Goal: Submit feedback/report problem: Submit feedback/report problem

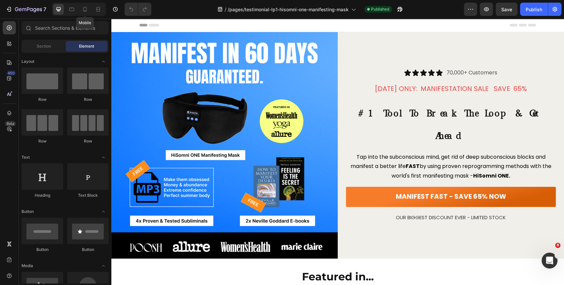
drag, startPoint x: 83, startPoint y: 6, endPoint x: 122, endPoint y: 22, distance: 42.3
click at [83, 6] on icon at bounding box center [85, 9] width 7 height 7
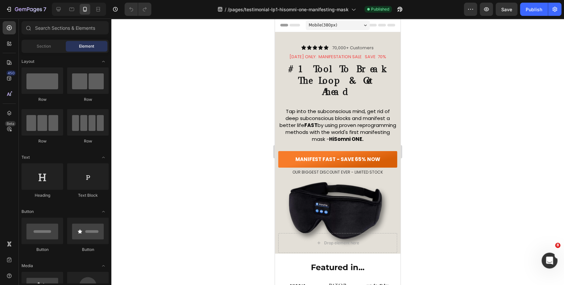
click at [41, 53] on div "Section Element" at bounding box center [64, 46] width 87 height 13
click at [43, 48] on span "Section" at bounding box center [44, 46] width 14 height 6
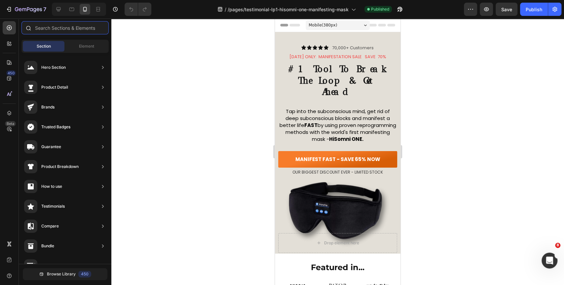
click at [78, 23] on input "text" at bounding box center [64, 27] width 87 height 13
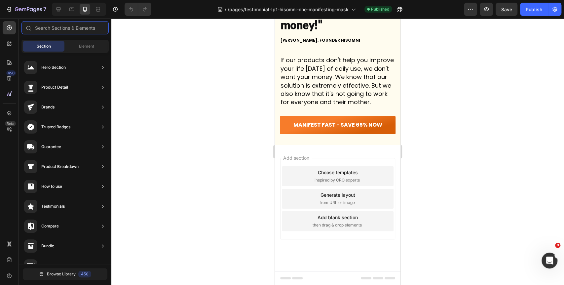
scroll to position [4454, 0]
click at [329, 223] on span "then drag & drop elements" at bounding box center [337, 225] width 49 height 6
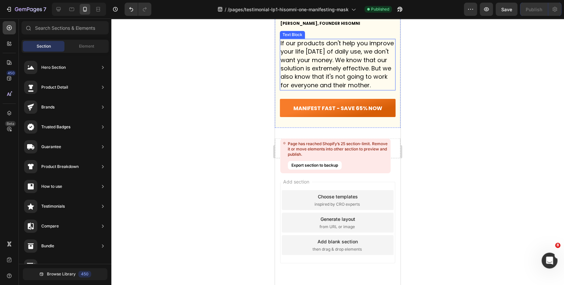
scroll to position [4119, 0]
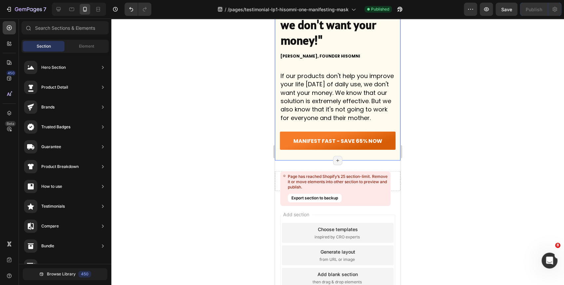
click at [277, 120] on div "Founders' note Heading "If we don't help you, we don't want your money!" Headin…" at bounding box center [338, 67] width 126 height 187
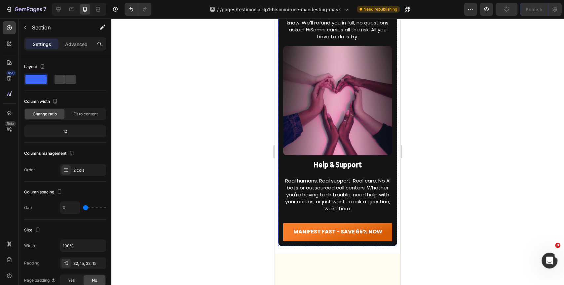
scroll to position [3936, 0]
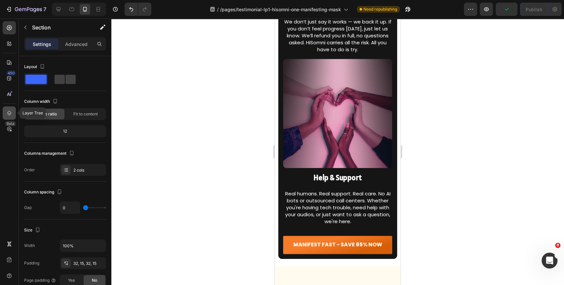
click at [11, 110] on icon at bounding box center [9, 113] width 7 height 7
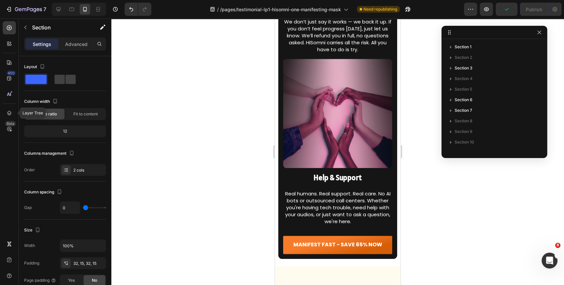
scroll to position [166, 0]
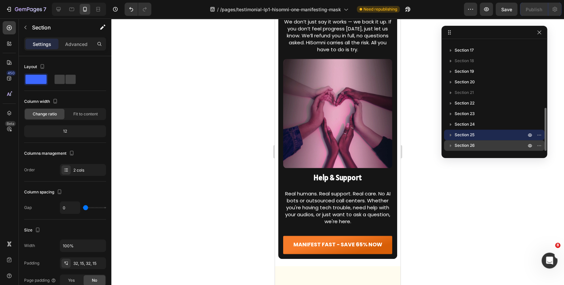
click at [465, 143] on span "Section 26" at bounding box center [465, 145] width 20 height 7
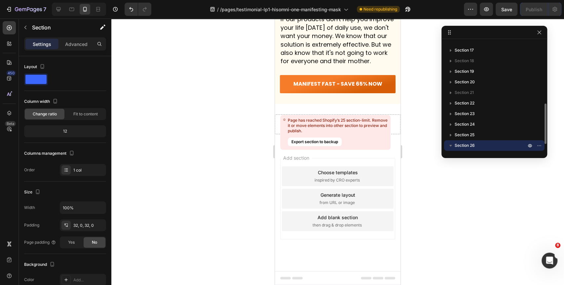
scroll to position [4495, 0]
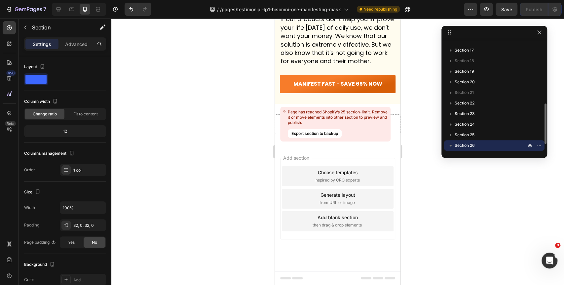
click at [465, 143] on span "Section 26" at bounding box center [465, 145] width 20 height 7
click at [540, 146] on icon "button" at bounding box center [540, 145] width 1 height 1
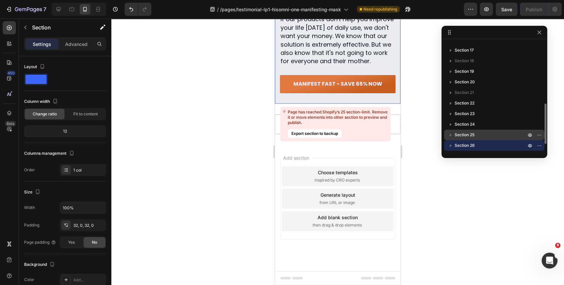
click at [471, 132] on span "Section 25" at bounding box center [465, 135] width 20 height 7
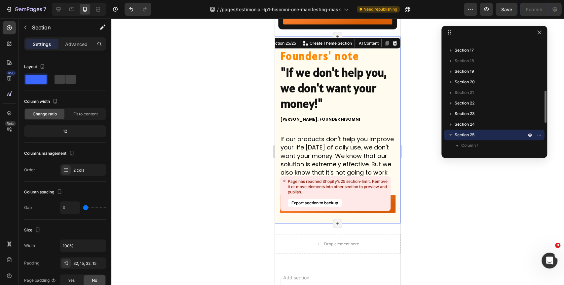
scroll to position [4184, 0]
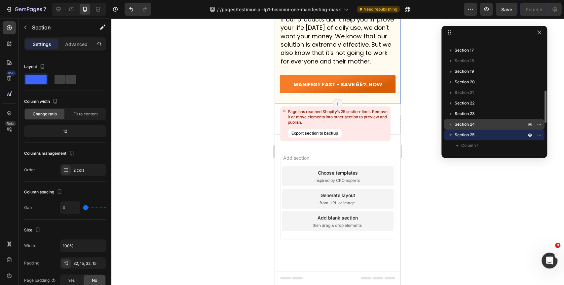
click at [473, 122] on span "Section 24" at bounding box center [465, 124] width 20 height 7
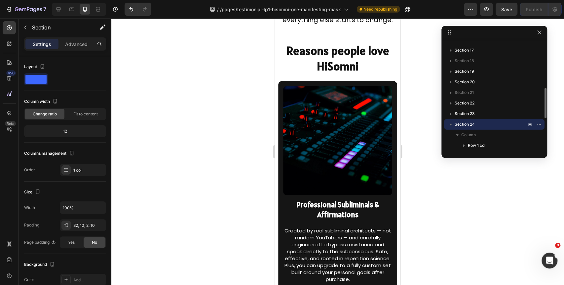
scroll to position [3733, 0]
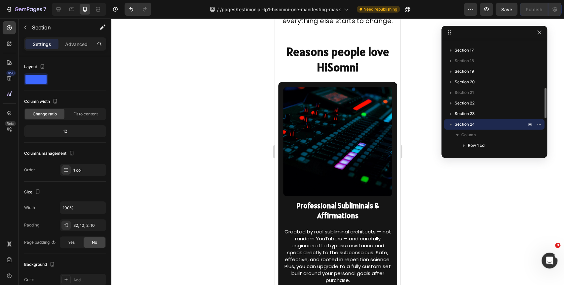
click at [473, 123] on span "Section 24" at bounding box center [465, 124] width 20 height 7
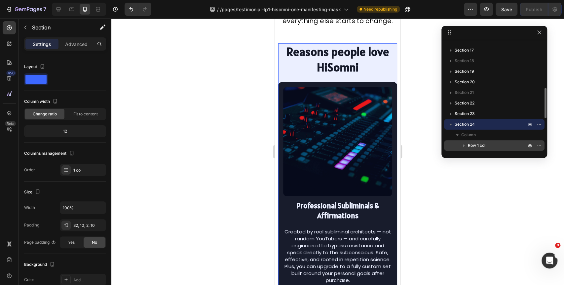
click at [477, 145] on span "Row 1 col" at bounding box center [477, 145] width 18 height 7
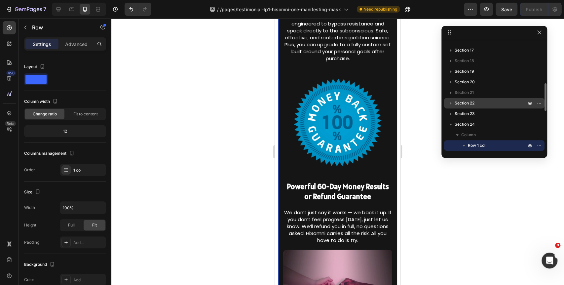
scroll to position [239, 0]
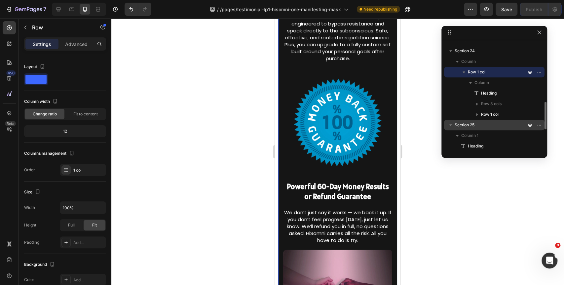
click at [474, 128] on span "Section 25" at bounding box center [465, 125] width 20 height 7
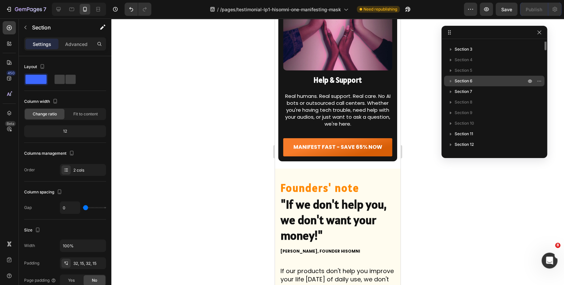
scroll to position [0, 0]
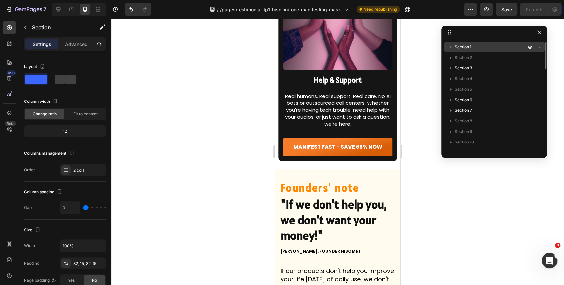
click at [472, 47] on p "Section 1" at bounding box center [491, 47] width 73 height 7
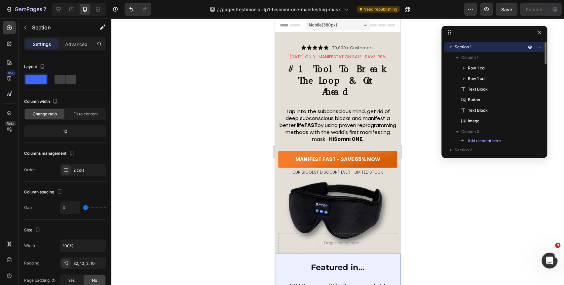
scroll to position [37, 0]
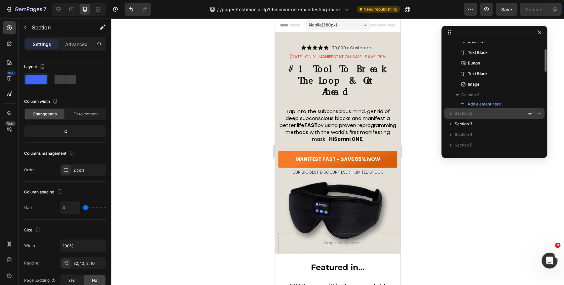
click at [468, 112] on span "Section 2" at bounding box center [464, 113] width 18 height 7
click at [469, 115] on span "Section 2" at bounding box center [464, 113] width 18 height 7
click at [530, 112] on icon "button" at bounding box center [529, 113] width 5 height 5
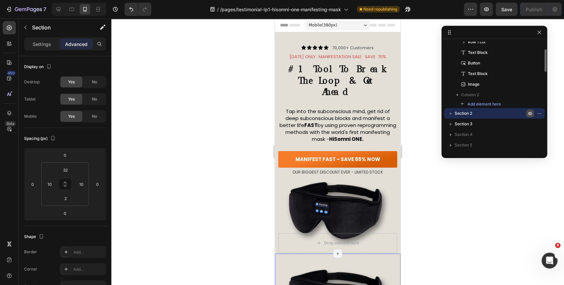
click at [530, 112] on icon "button" at bounding box center [529, 113] width 5 height 5
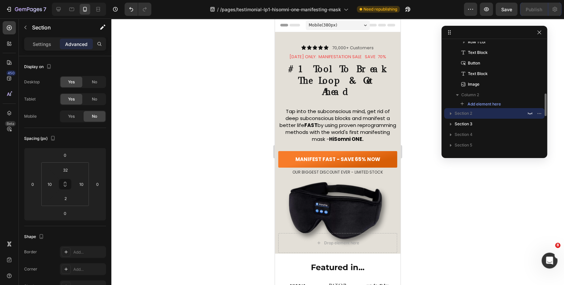
scroll to position [73, 0]
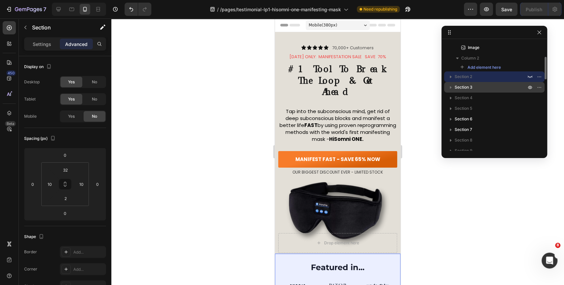
click at [471, 90] on span "Section 3" at bounding box center [464, 87] width 18 height 7
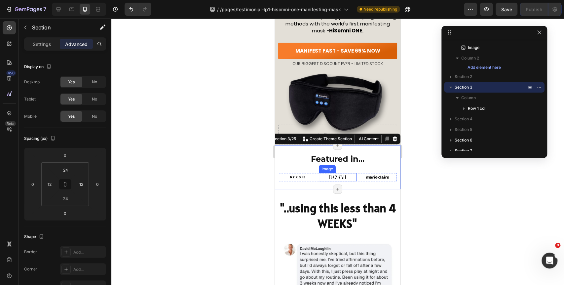
scroll to position [110, 0]
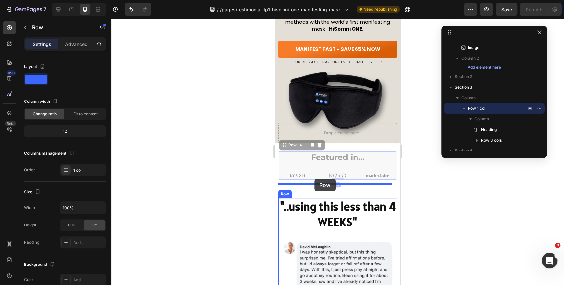
drag, startPoint x: 312, startPoint y: 154, endPoint x: 314, endPoint y: 178, distance: 24.6
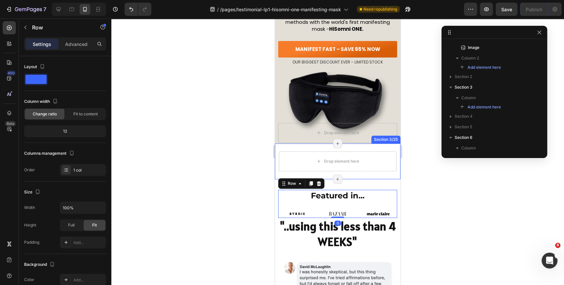
click at [285, 143] on div "Drop element here Section 3/25 Page has reached Shopify’s 25 section-limit Page…" at bounding box center [338, 161] width 126 height 36
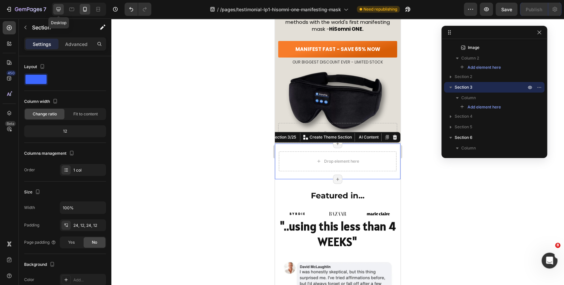
click at [59, 7] on icon at bounding box center [59, 9] width 4 height 4
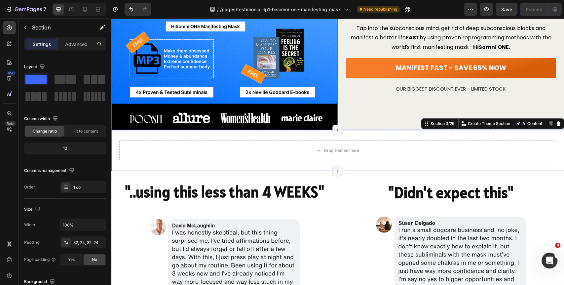
scroll to position [103, 0]
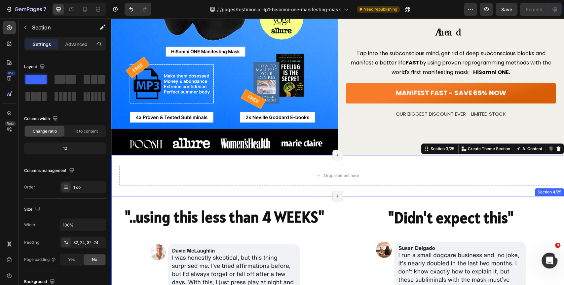
click at [222, 196] on div ""..using this less than 4 WEEKS" Heading Image Row "Didn't expect this" Heading…" at bounding box center [337, 279] width 453 height 167
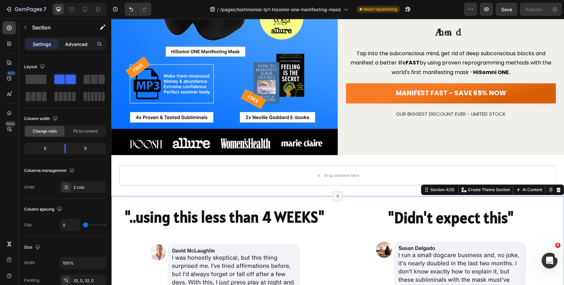
click at [80, 40] on div "Advanced" at bounding box center [76, 44] width 33 height 11
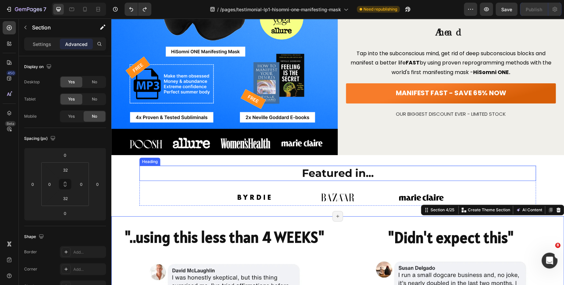
click at [146, 159] on div "Heading" at bounding box center [150, 162] width 18 height 6
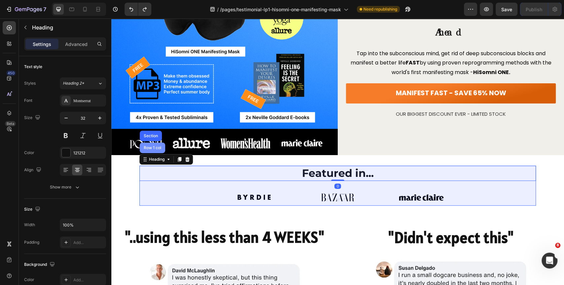
click at [151, 146] on div "Row 1 col" at bounding box center [152, 148] width 20 height 4
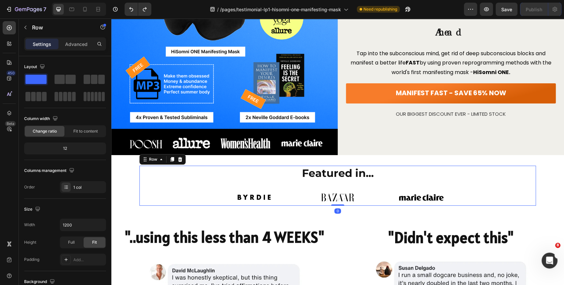
drag, startPoint x: 170, startPoint y: 155, endPoint x: 208, endPoint y: 145, distance: 39.3
click at [171, 157] on icon at bounding box center [173, 159] width 4 height 5
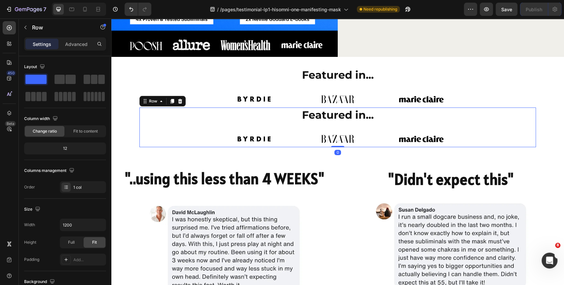
scroll to position [202, 0]
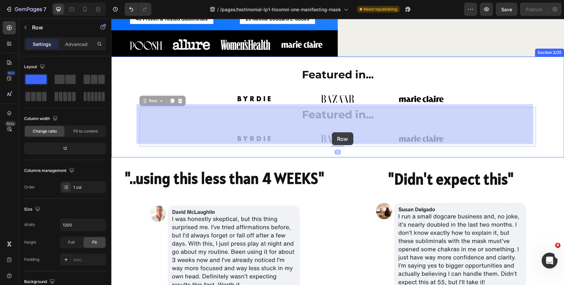
drag, startPoint x: 143, startPoint y: 97, endPoint x: 330, endPoint y: 130, distance: 190.5
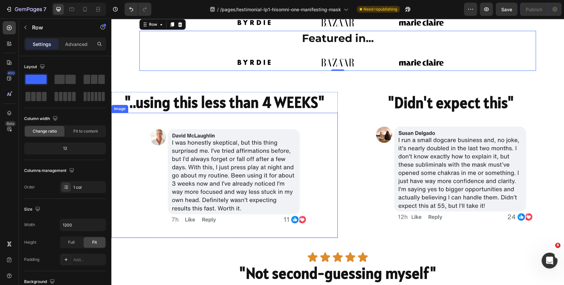
scroll to position [386, 0]
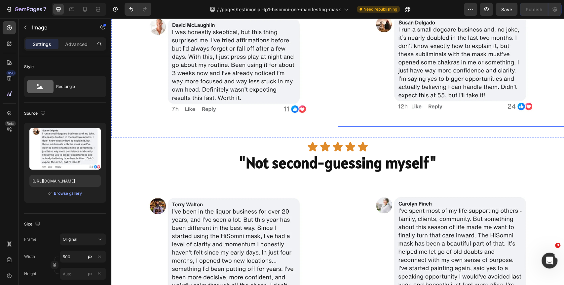
click at [348, 121] on div at bounding box center [451, 65] width 226 height 124
click at [339, 130] on div ""..using this less than 4 WEEKS" Heading Image Row "Didn't expect this" Heading…" at bounding box center [337, 54] width 453 height 167
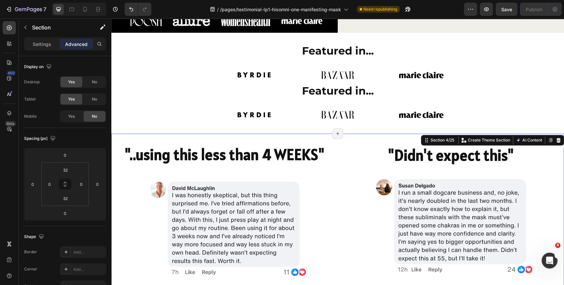
scroll to position [239, 0]
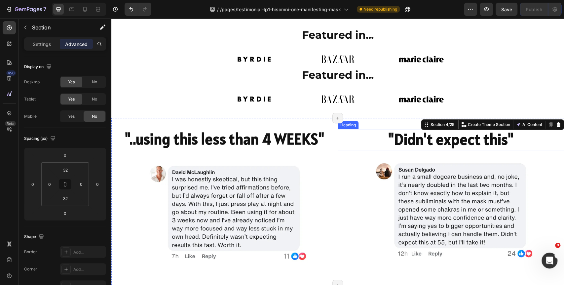
click at [356, 134] on h2 ""Didn't expect this"" at bounding box center [451, 139] width 226 height 21
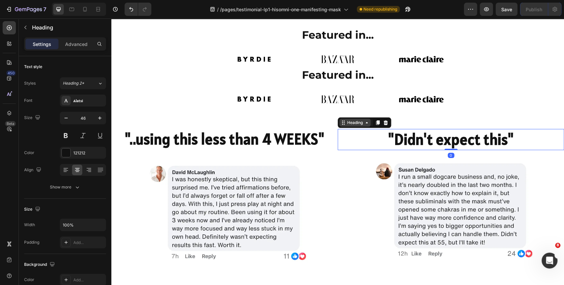
click at [357, 125] on div "Heading" at bounding box center [354, 123] width 31 height 8
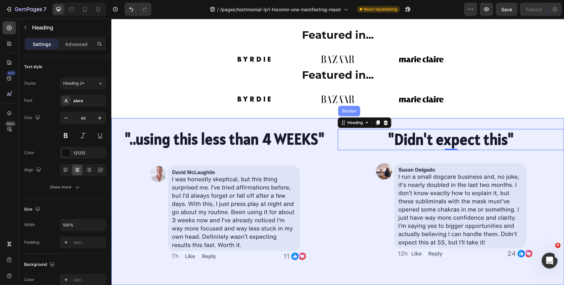
click at [350, 111] on div "Section" at bounding box center [349, 111] width 17 height 4
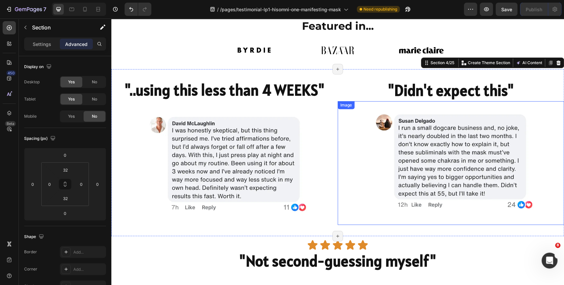
scroll to position [275, 0]
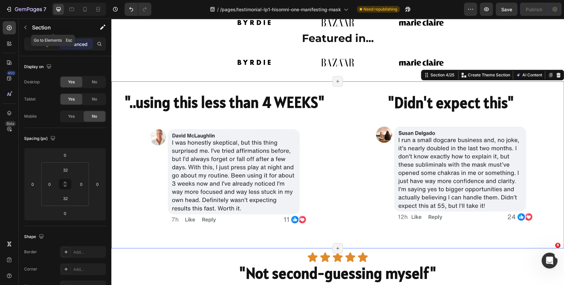
drag, startPoint x: 27, startPoint y: 29, endPoint x: 47, endPoint y: 56, distance: 32.8
click at [27, 30] on icon "button" at bounding box center [25, 27] width 5 height 5
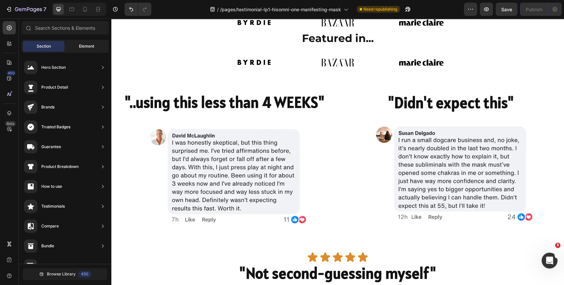
drag, startPoint x: 89, startPoint y: 52, endPoint x: 91, endPoint y: 49, distance: 3.6
click at [89, 52] on div "Section Element" at bounding box center [64, 46] width 87 height 13
click at [92, 48] on span "Element" at bounding box center [86, 46] width 15 height 6
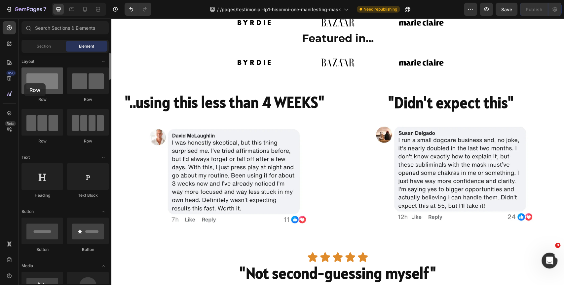
drag, startPoint x: 37, startPoint y: 78, endPoint x: 41, endPoint y: 83, distance: 6.6
click at [26, 81] on div at bounding box center [42, 80] width 42 height 26
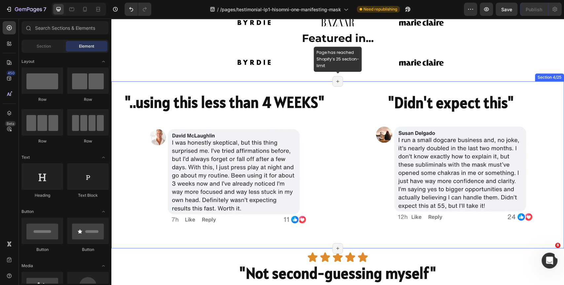
click at [337, 84] on div "Page has reached Shopify’s 25 section-limit" at bounding box center [337, 81] width 11 height 11
click at [354, 87] on div ""..using this less than 4 WEEKS" Heading Image Row "Didn't expect this" Heading…" at bounding box center [337, 164] width 453 height 167
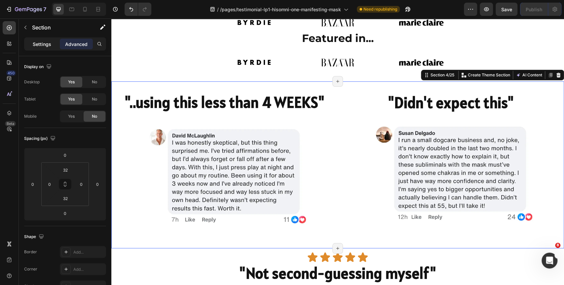
click at [42, 40] on div "Settings" at bounding box center [41, 44] width 33 height 11
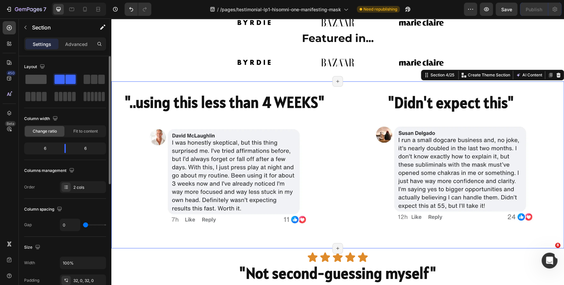
click at [42, 79] on span at bounding box center [35, 79] width 21 height 9
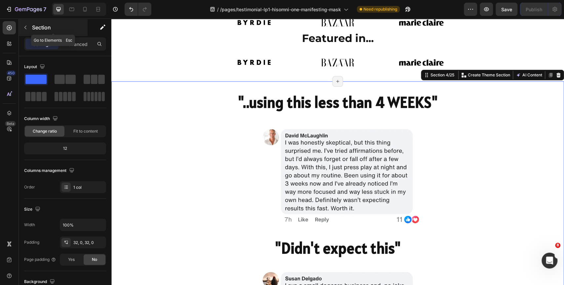
click at [29, 32] on button "button" at bounding box center [25, 27] width 11 height 11
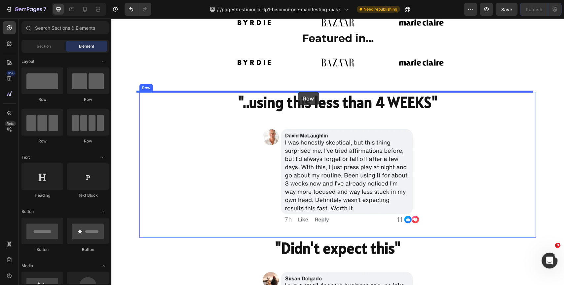
drag, startPoint x: 207, startPoint y: 104, endPoint x: 298, endPoint y: 92, distance: 92.1
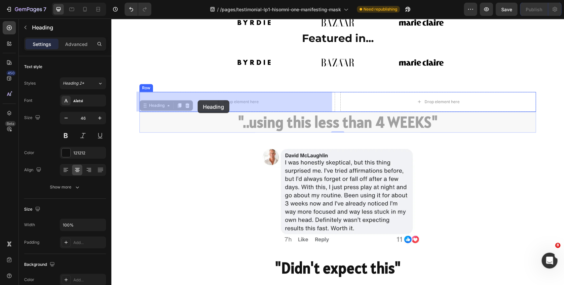
drag, startPoint x: 206, startPoint y: 118, endPoint x: 198, endPoint y: 100, distance: 19.5
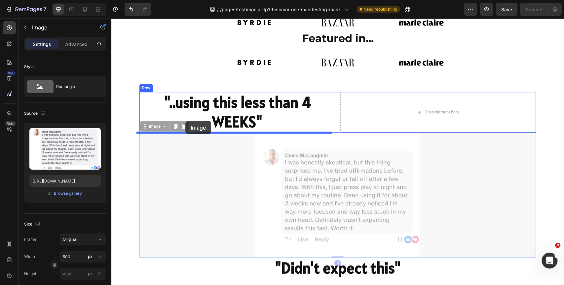
drag, startPoint x: 189, startPoint y: 148, endPoint x: 185, endPoint y: 121, distance: 27.3
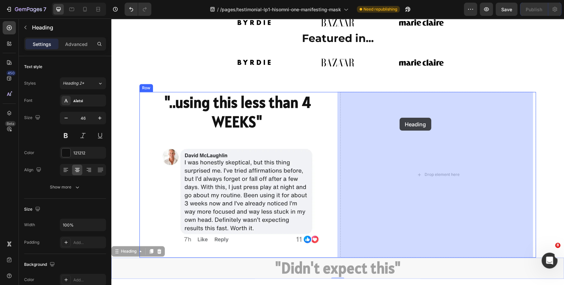
drag, startPoint x: 298, startPoint y: 266, endPoint x: 400, endPoint y: 122, distance: 177.1
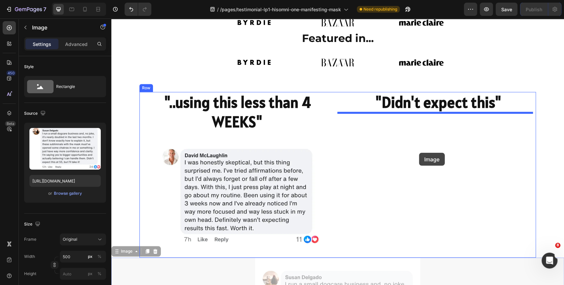
drag, startPoint x: 349, startPoint y: 272, endPoint x: 419, endPoint y: 153, distance: 138.2
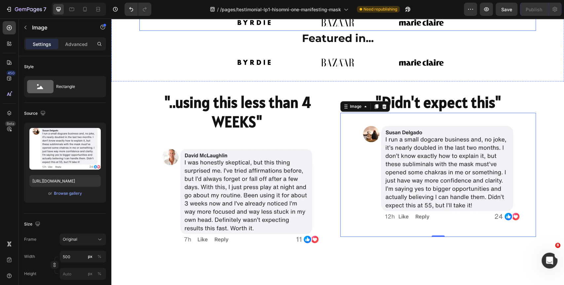
scroll to position [239, 0]
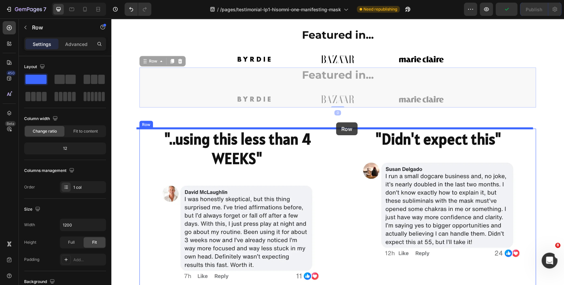
drag, startPoint x: 143, startPoint y: 85, endPoint x: 336, endPoint y: 122, distance: 196.6
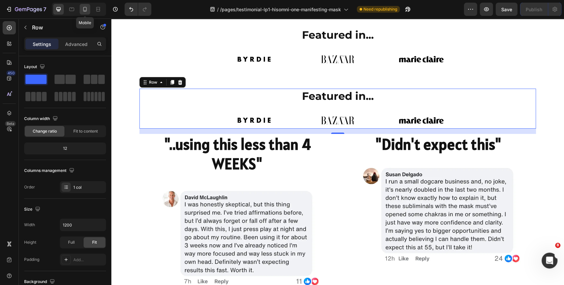
click at [86, 11] on icon at bounding box center [85, 9] width 7 height 7
type input "100%"
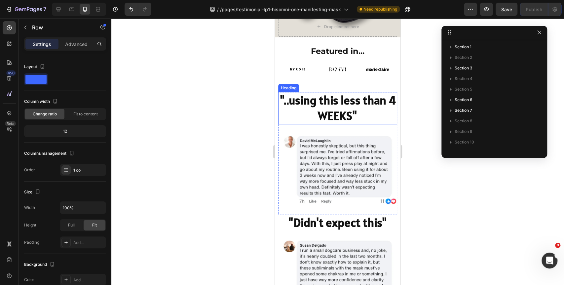
scroll to position [151, 0]
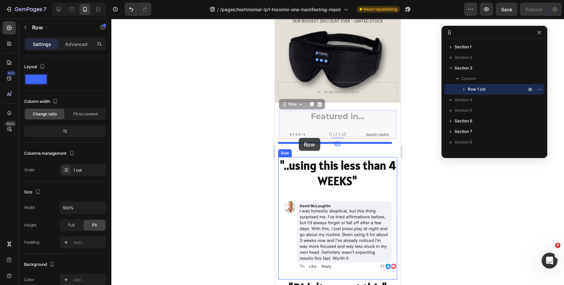
drag, startPoint x: 281, startPoint y: 108, endPoint x: 299, endPoint y: 138, distance: 35.1
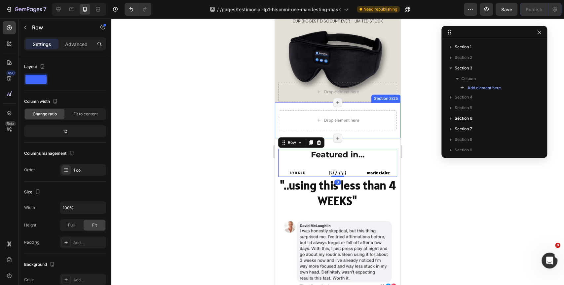
click at [279, 102] on div "Drop element here Section 3/25 Page has reached Shopify’s 25 section-limit Page…" at bounding box center [338, 120] width 126 height 36
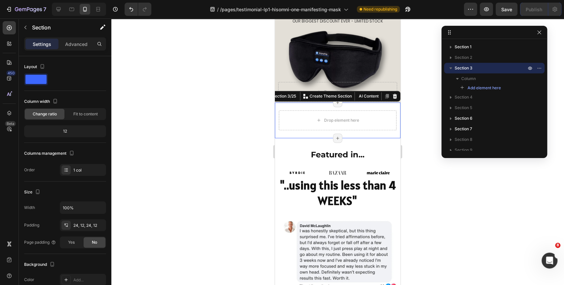
drag, startPoint x: 390, startPoint y: 82, endPoint x: 390, endPoint y: 85, distance: 3.3
click at [393, 94] on icon at bounding box center [395, 96] width 4 height 5
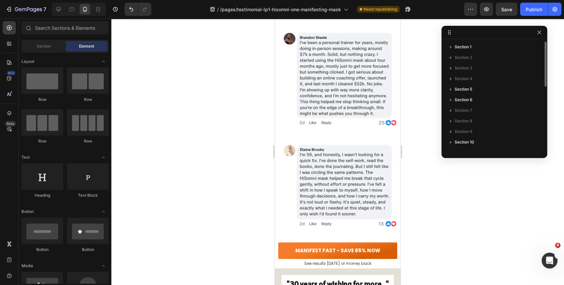
scroll to position [155, 0]
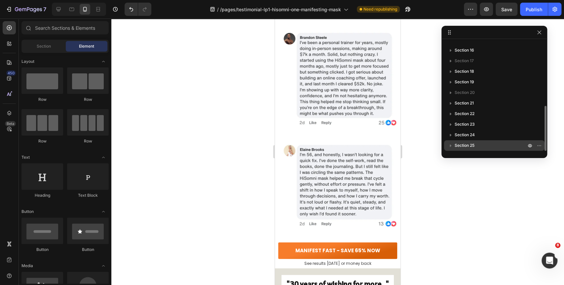
click at [470, 144] on span "Section 25" at bounding box center [465, 145] width 20 height 7
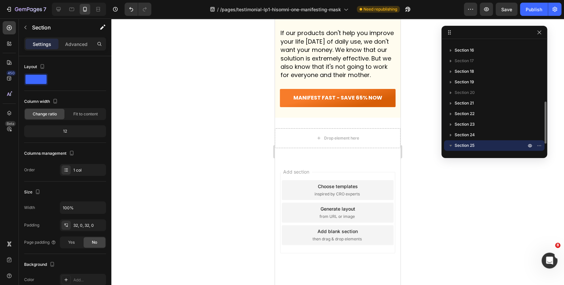
scroll to position [4613, 0]
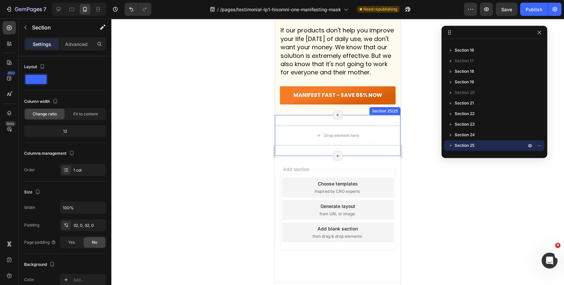
click at [298, 130] on div "Drop element here Section 25/25 Page has reached Shopify’s 25 section-limit Pag…" at bounding box center [338, 135] width 126 height 41
click at [31, 26] on div "Section" at bounding box center [53, 27] width 69 height 17
click at [296, 129] on div "Drop element here Section 25/25 Create Theme Section AI Content Write with GemA…" at bounding box center [338, 135] width 126 height 41
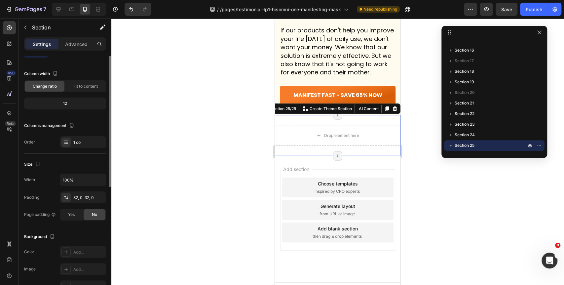
scroll to position [0, 0]
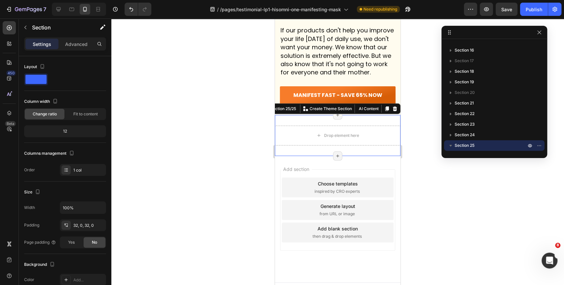
click at [74, 51] on div "Settings Advanced" at bounding box center [65, 46] width 93 height 19
click at [72, 49] on div "Advanced" at bounding box center [76, 44] width 33 height 11
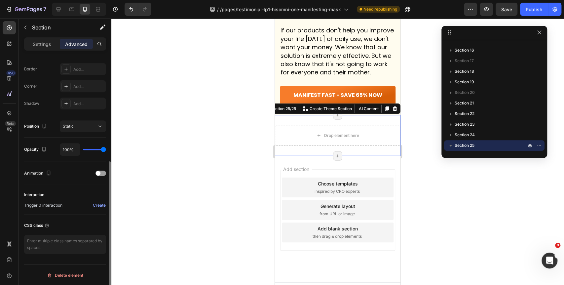
scroll to position [146, 0]
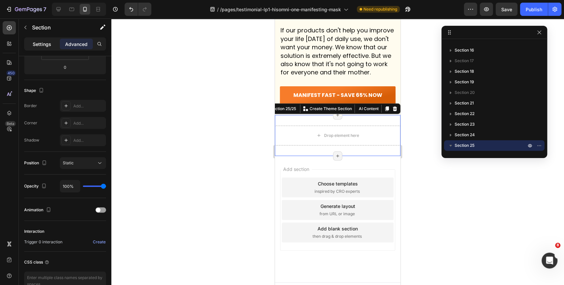
click at [42, 40] on div "Settings" at bounding box center [41, 44] width 33 height 11
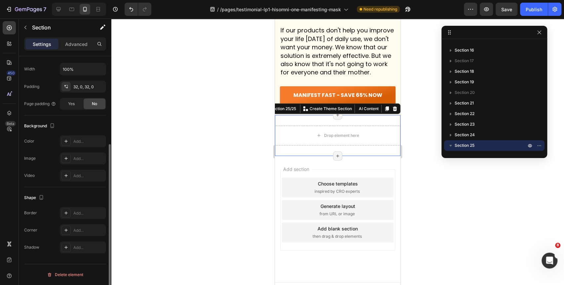
scroll to position [138, 0]
drag, startPoint x: 71, startPoint y: 36, endPoint x: 74, endPoint y: 39, distance: 3.8
click at [72, 38] on div "Sections(18) Elements(83) Section Element Hero Section Product Detail Brands Tr…" at bounding box center [65, 152] width 93 height 266
click at [74, 42] on p "Advanced" at bounding box center [76, 44] width 22 height 7
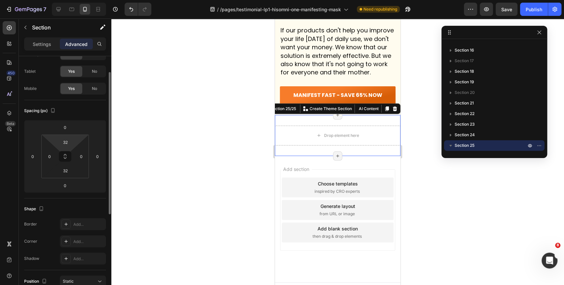
scroll to position [0, 0]
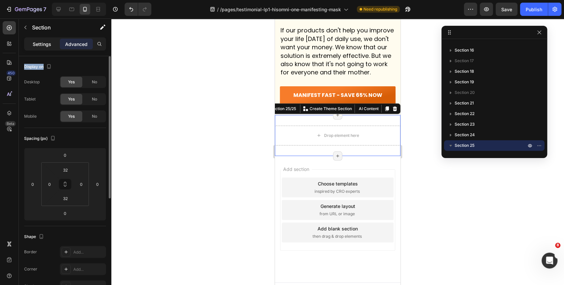
click at [45, 43] on p "Settings" at bounding box center [42, 44] width 19 height 7
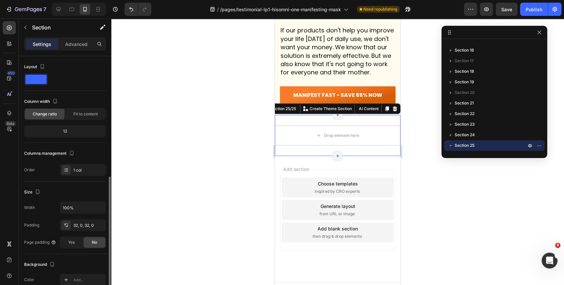
scroll to position [110, 0]
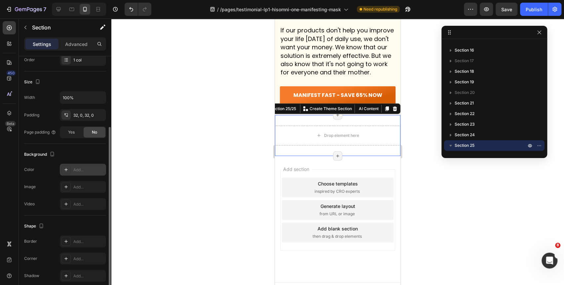
click at [78, 168] on div "Add..." at bounding box center [88, 170] width 31 height 6
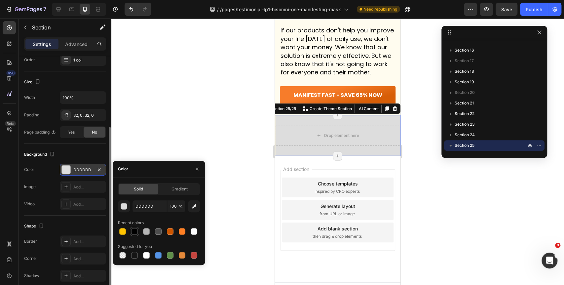
click at [137, 231] on div at bounding box center [134, 231] width 7 height 7
type input "000000"
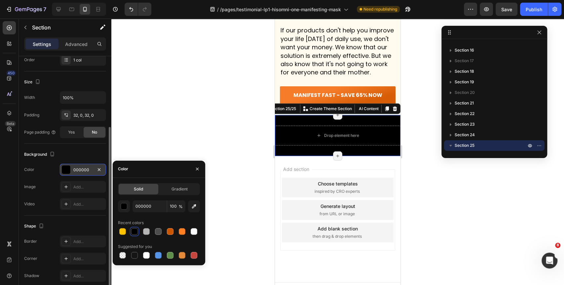
click at [148, 140] on div at bounding box center [337, 152] width 453 height 266
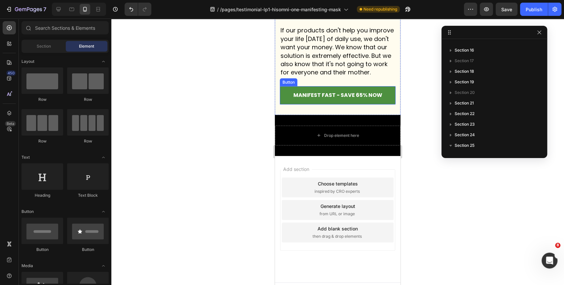
click at [287, 99] on link "MANIFEST FAST - SAVE 65% NOW" at bounding box center [338, 95] width 116 height 18
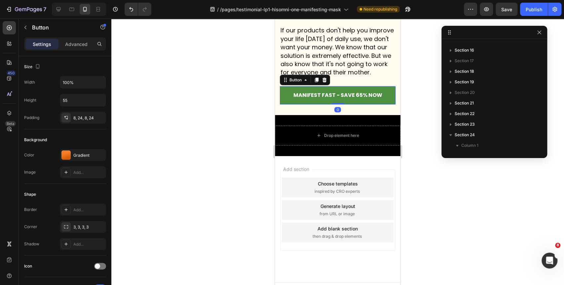
scroll to position [262, 0]
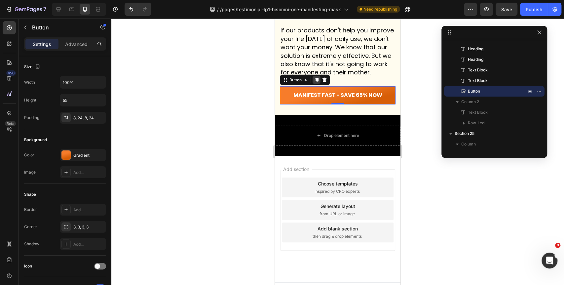
click at [318, 82] on icon at bounding box center [317, 80] width 4 height 5
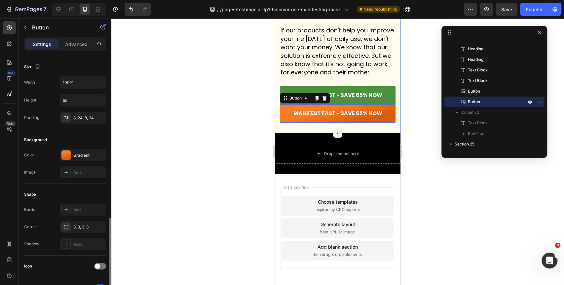
scroll to position [110, 0]
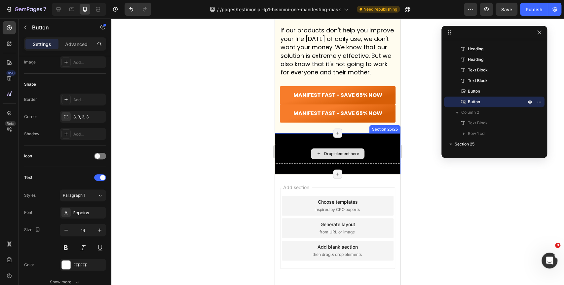
click at [324, 156] on div "Drop element here" at bounding box center [341, 153] width 35 height 5
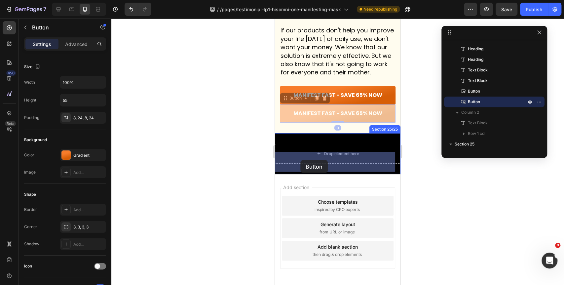
drag, startPoint x: 289, startPoint y: 125, endPoint x: 300, endPoint y: 160, distance: 36.5
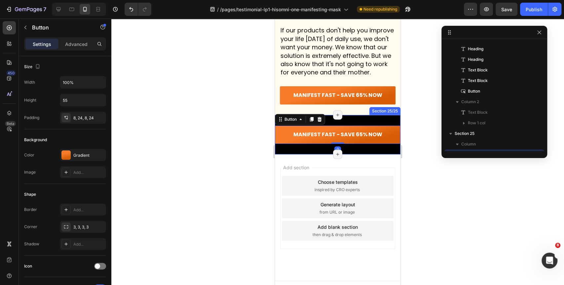
click at [359, 130] on div "MANIFEST FAST - SAVE 65% NOW Button 0 Section 25/25 Page has reached Shopify’s …" at bounding box center [338, 134] width 126 height 39
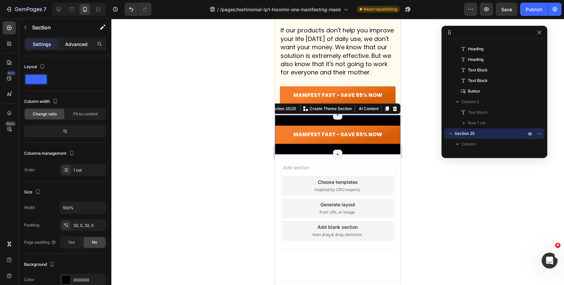
click at [85, 48] on div "Advanced" at bounding box center [76, 44] width 33 height 11
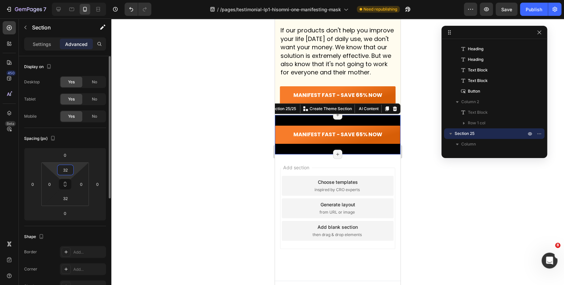
click at [66, 171] on input "32" at bounding box center [65, 170] width 13 height 10
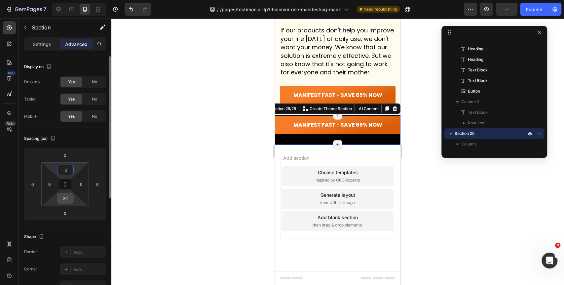
type input "3"
click at [66, 197] on input "32" at bounding box center [65, 198] width 13 height 10
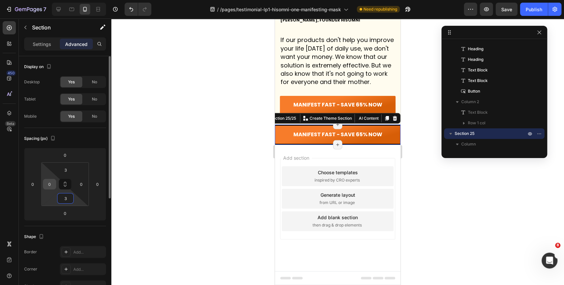
type input "3"
click at [49, 183] on input "0" at bounding box center [50, 184] width 10 height 10
type input "5"
click at [79, 183] on input "0" at bounding box center [81, 184] width 10 height 10
type input "5"
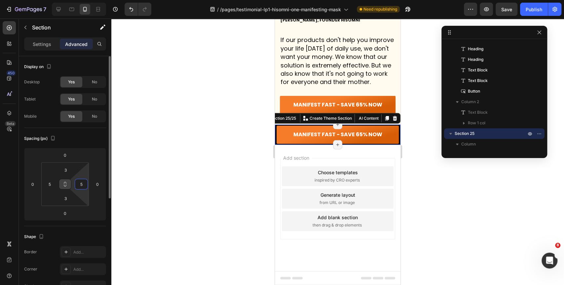
click at [64, 186] on icon at bounding box center [65, 185] width 2 height 2
click at [50, 182] on input "5" at bounding box center [50, 184] width 10 height 10
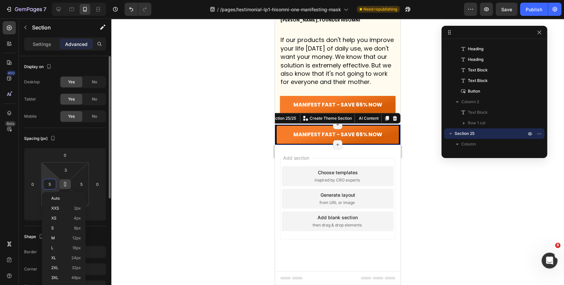
type input "1"
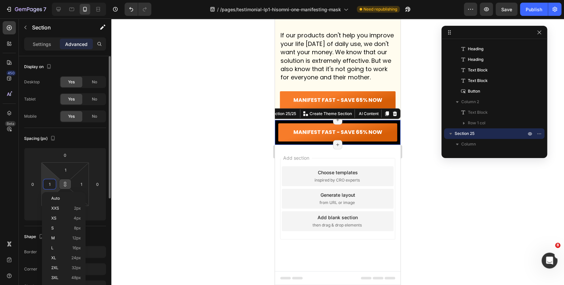
type input "10"
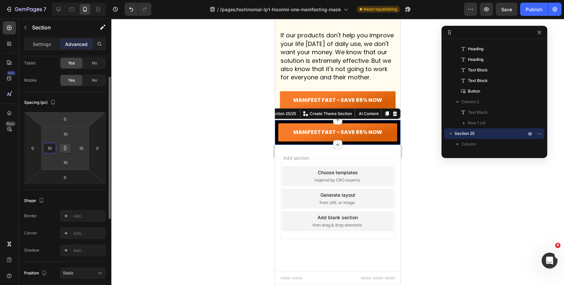
scroll to position [0, 0]
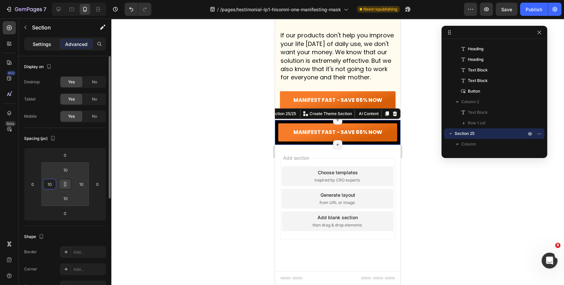
click at [38, 45] on p "Settings" at bounding box center [42, 44] width 19 height 7
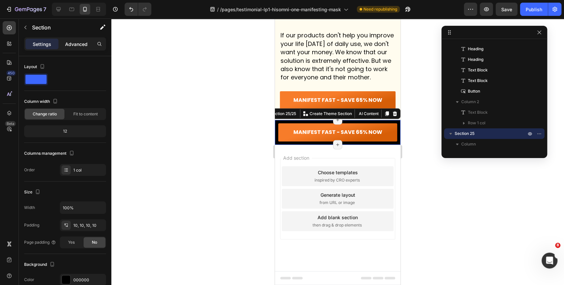
click at [76, 46] on p "Advanced" at bounding box center [76, 44] width 22 height 7
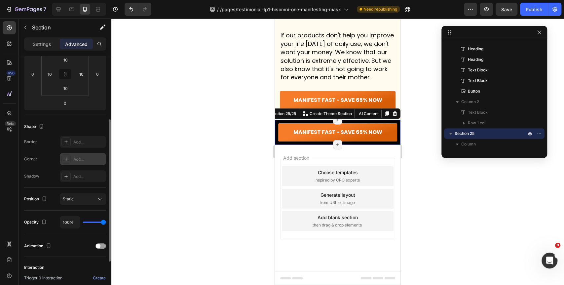
scroll to position [147, 0]
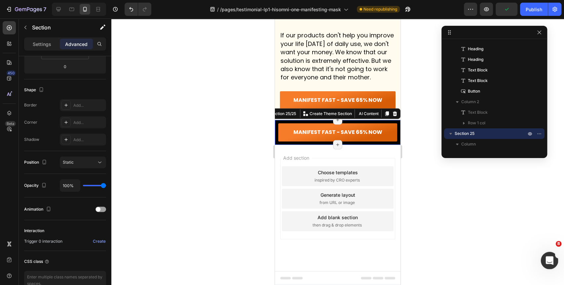
click at [551, 260] on icon "Open Intercom Messenger" at bounding box center [548, 259] width 11 height 11
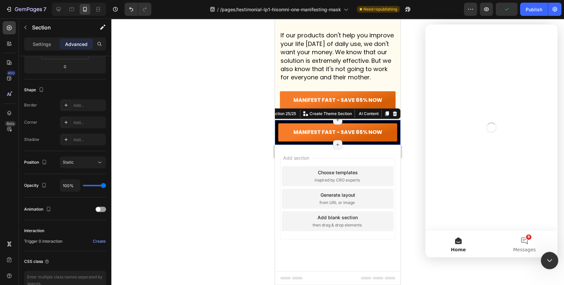
scroll to position [0, 0]
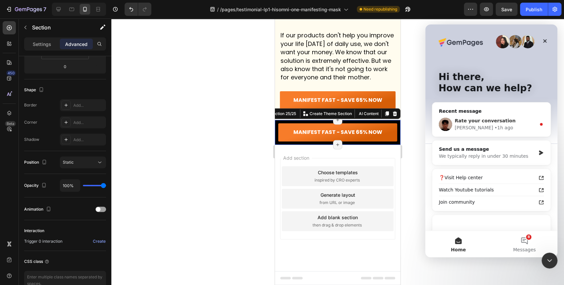
click at [488, 133] on div "Rate your conversation Kyle • 1h ago" at bounding box center [491, 124] width 118 height 24
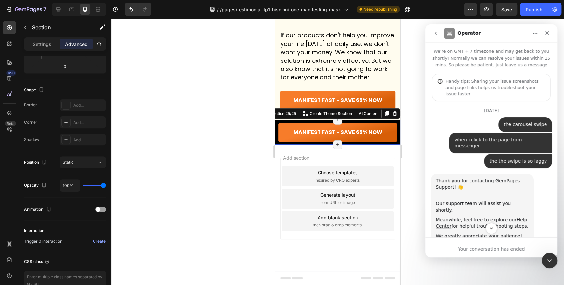
click at [437, 31] on icon "go back" at bounding box center [435, 33] width 5 height 5
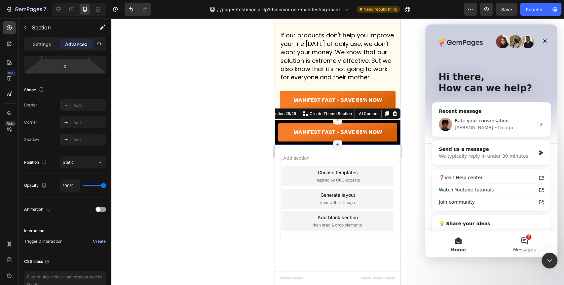
click at [520, 239] on button "7 Messages" at bounding box center [524, 244] width 66 height 26
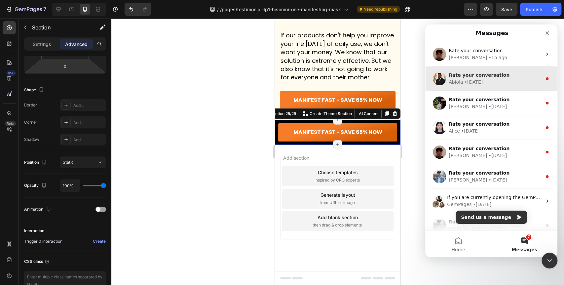
click at [495, 76] on span "Rate your conversation" at bounding box center [479, 74] width 61 height 5
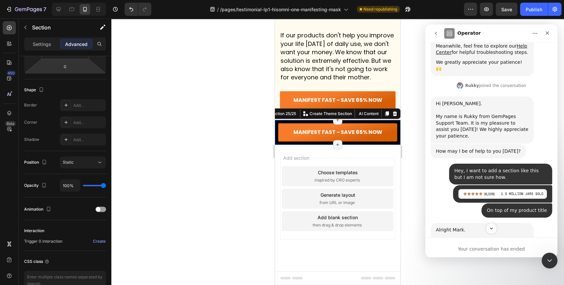
scroll to position [27, 0]
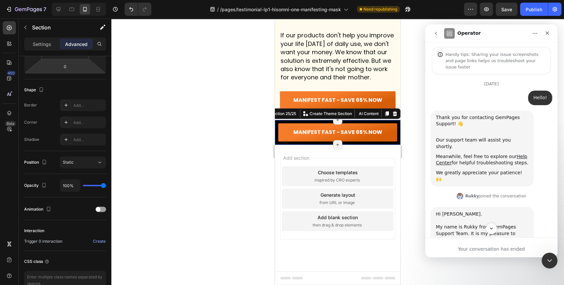
click at [436, 34] on icon "go back" at bounding box center [435, 33] width 5 height 5
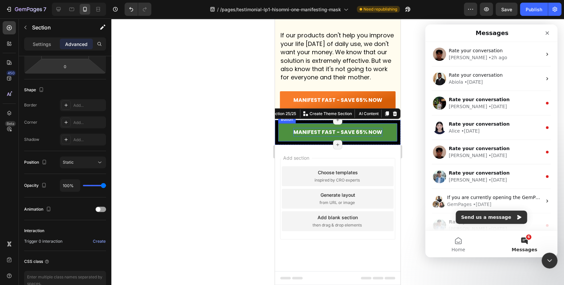
click at [316, 136] on strong "MANIFEST FAST - SAVE 65% NOW" at bounding box center [337, 132] width 89 height 8
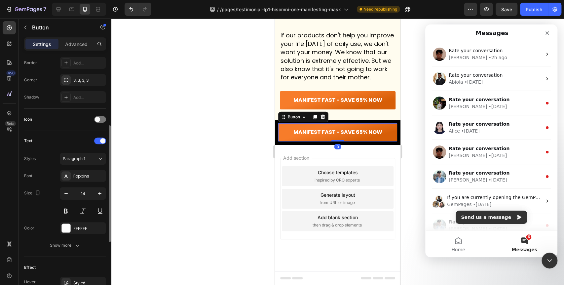
scroll to position [257, 0]
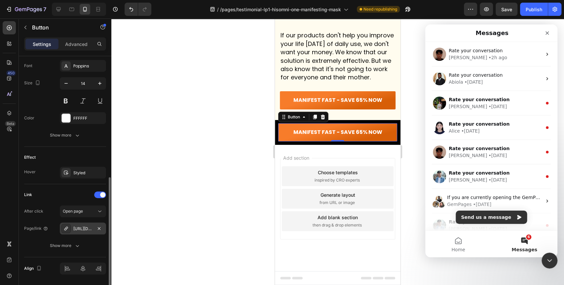
click at [82, 229] on div "https://hisomni.com/hisomni-one-manifesting-mask" at bounding box center [82, 229] width 19 height 6
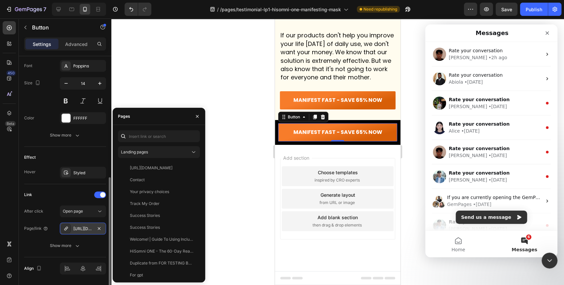
click at [82, 229] on div "https://hisomni.com/hisomni-one-manifesting-mask" at bounding box center [82, 229] width 19 height 6
click at [182, 70] on div at bounding box center [337, 152] width 453 height 266
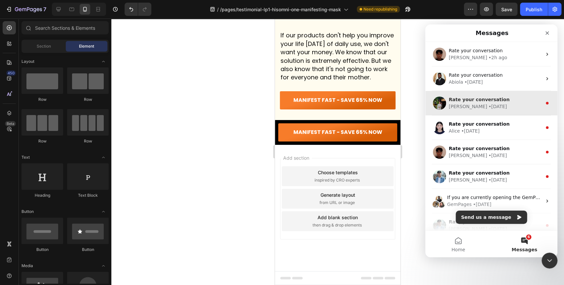
click at [493, 102] on span "Rate your conversation" at bounding box center [479, 99] width 61 height 5
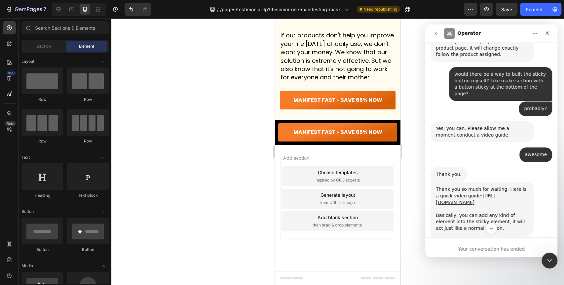
scroll to position [1132, 0]
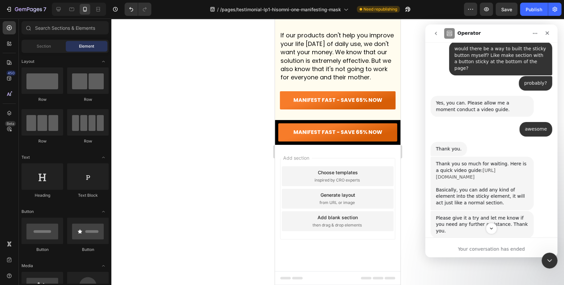
click at [461, 168] on link "https://www.loom.com/share/3509a27df1124449a60eaa2f8bacc8ef" at bounding box center [465, 174] width 59 height 12
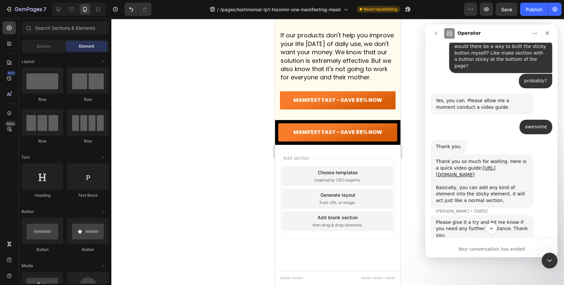
scroll to position [1178, 0]
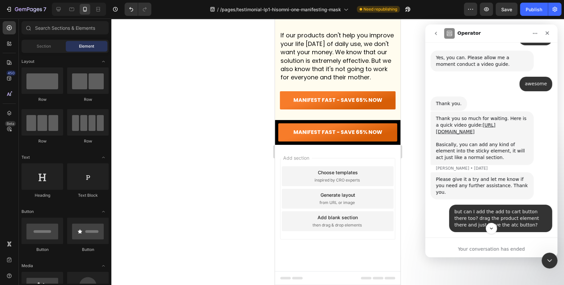
click at [437, 33] on icon "go back" at bounding box center [435, 33] width 5 height 5
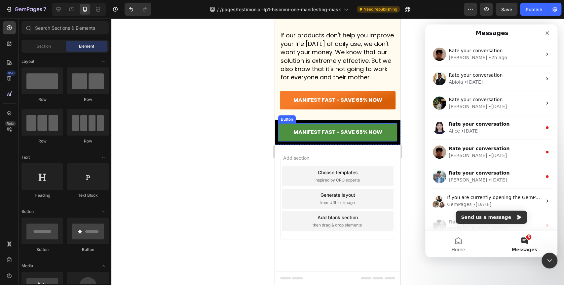
click at [291, 130] on link "MANIFEST FAST - SAVE 65% NOW" at bounding box center [337, 132] width 119 height 18
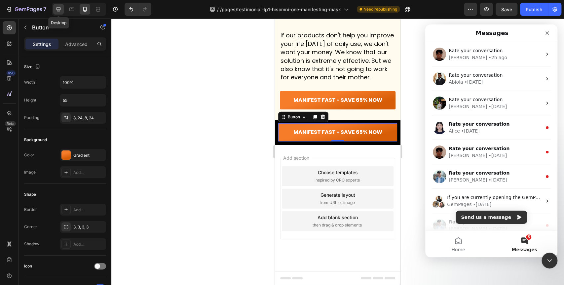
click at [58, 6] on icon at bounding box center [58, 9] width 7 height 7
type input "Auto"
type input "16"
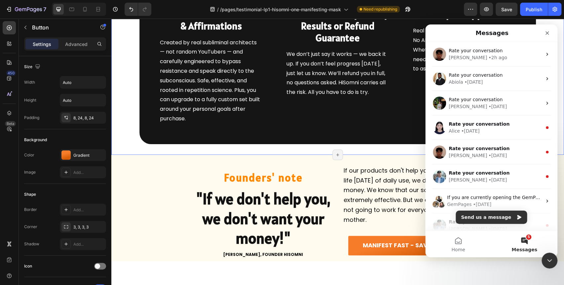
scroll to position [3922, 0]
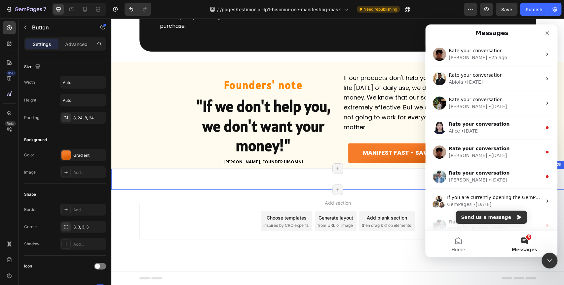
click at [183, 176] on div "MANIFEST FAST - SAVE 65% NOW Button Section 25/25 Page has reached Shopify’s 25…" at bounding box center [337, 179] width 453 height 21
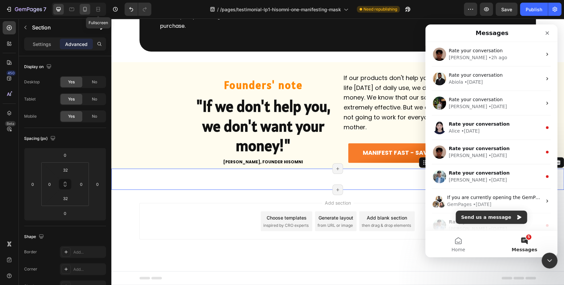
click at [87, 5] on div at bounding box center [85, 9] width 11 height 11
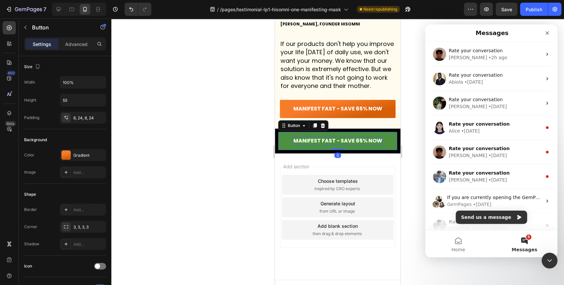
scroll to position [4608, 0]
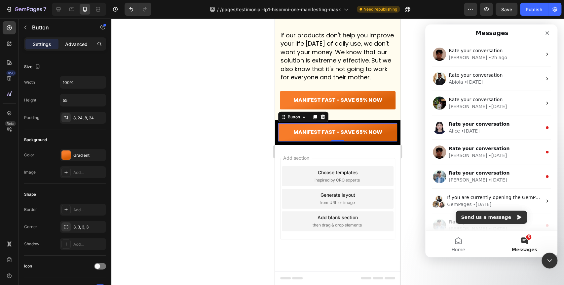
click at [73, 39] on div "Advanced" at bounding box center [76, 44] width 33 height 11
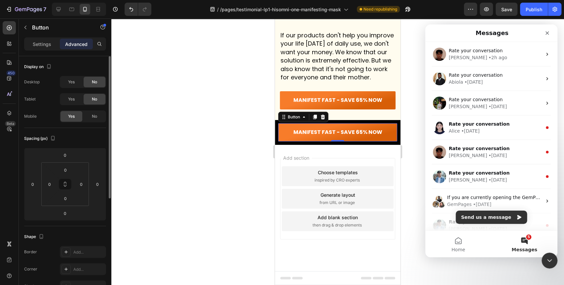
drag, startPoint x: 75, startPoint y: 98, endPoint x: 75, endPoint y: 89, distance: 9.3
click at [75, 97] on div "Yes" at bounding box center [71, 99] width 22 height 11
click at [74, 84] on span "Yes" at bounding box center [71, 82] width 7 height 6
drag, startPoint x: 93, startPoint y: 100, endPoint x: 95, endPoint y: 85, distance: 15.1
click at [93, 98] on span "No" at bounding box center [94, 99] width 5 height 6
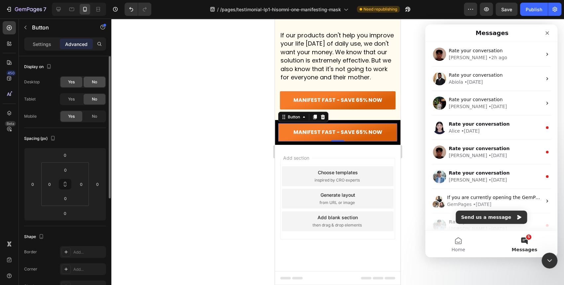
click at [95, 79] on span "No" at bounding box center [94, 82] width 5 height 6
click at [76, 99] on div "Yes" at bounding box center [71, 99] width 22 height 11
click at [70, 79] on span "Yes" at bounding box center [71, 82] width 7 height 6
click at [58, 9] on icon at bounding box center [58, 9] width 7 height 7
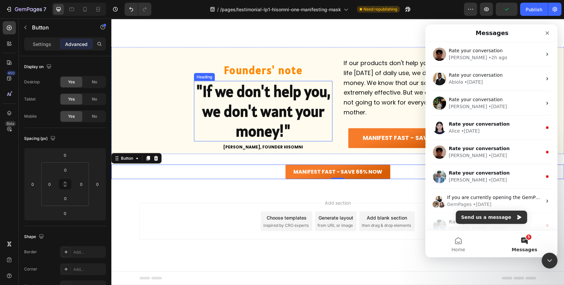
scroll to position [4038, 0]
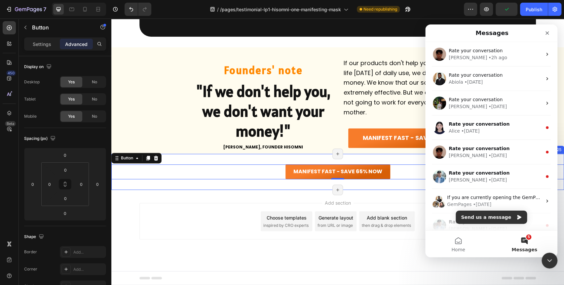
click at [183, 157] on div "MANIFEST FAST - SAVE 65% NOW Button 0 Section 25/25 Page has reached Shopify’s …" at bounding box center [337, 172] width 453 height 36
drag, startPoint x: 45, startPoint y: 46, endPoint x: 48, endPoint y: 53, distance: 7.2
click at [45, 46] on p "Settings" at bounding box center [42, 44] width 19 height 7
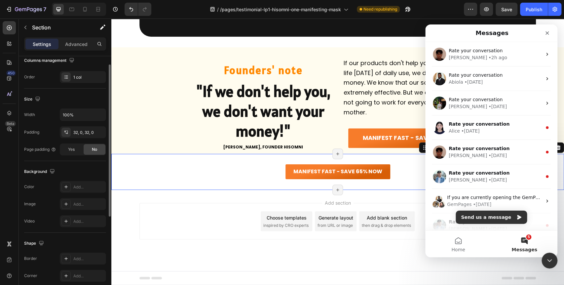
scroll to position [73, 0]
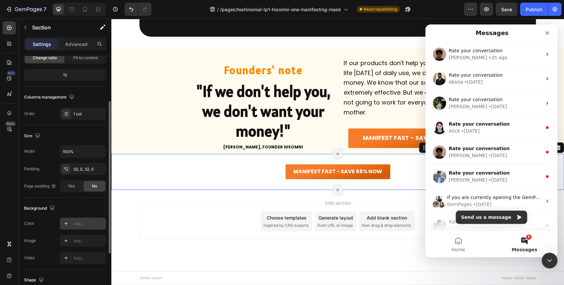
click at [68, 224] on icon at bounding box center [65, 223] width 5 height 5
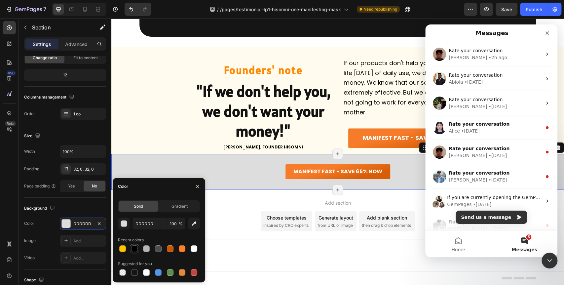
click at [135, 247] on div at bounding box center [134, 248] width 7 height 7
type input "000000"
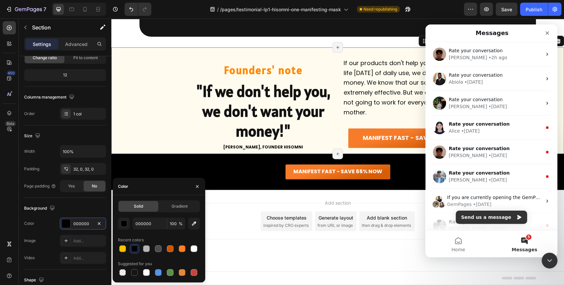
click at [157, 106] on div "Founders' note Heading "If we don't help you, we don't want your money!" Headin…" at bounding box center [337, 100] width 453 height 107
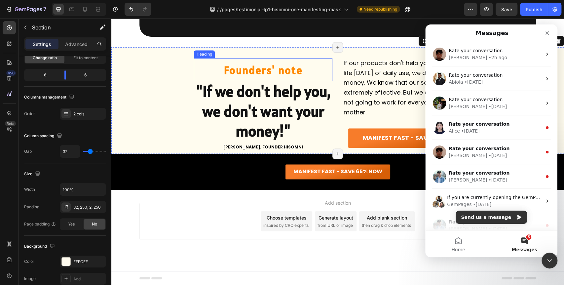
scroll to position [4038, 0]
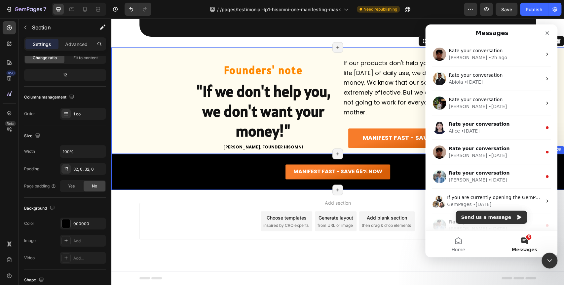
click at [198, 157] on div "MANIFEST FAST - SAVE 65% NOW Button Section 25/25 Page has reached Shopify’s 25…" at bounding box center [337, 172] width 453 height 36
drag, startPoint x: 37, startPoint y: 29, endPoint x: 51, endPoint y: 33, distance: 14.8
click at [39, 30] on p "Section" at bounding box center [59, 27] width 54 height 8
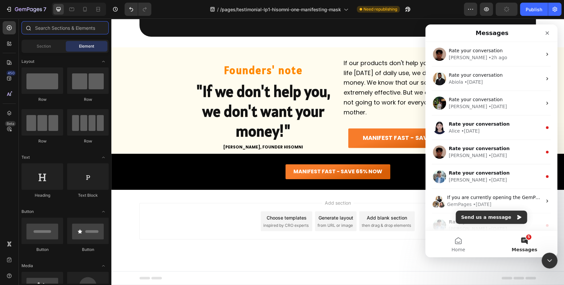
click at [68, 33] on input "text" at bounding box center [64, 27] width 87 height 13
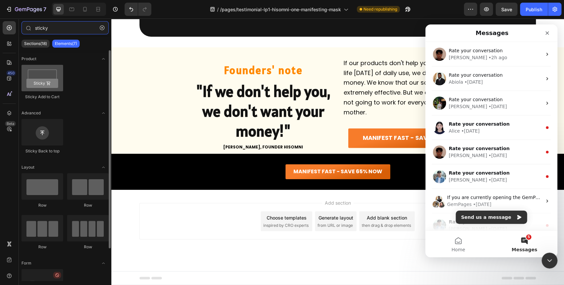
type input "sticky"
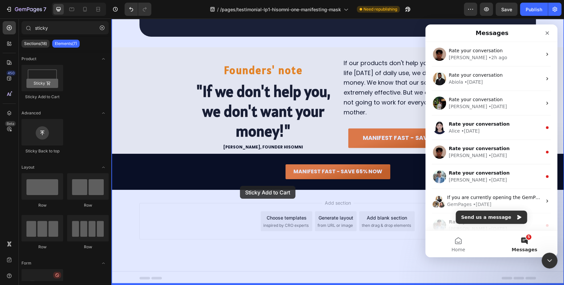
drag, startPoint x: 156, startPoint y: 96, endPoint x: 240, endPoint y: 186, distance: 123.2
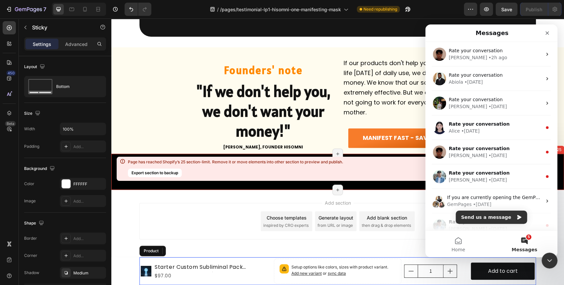
click at [112, 161] on div "MANIFEST FAST - SAVE 65% NOW Button Section 26/25 Page has reached Shopify’s 25…" at bounding box center [337, 172] width 453 height 36
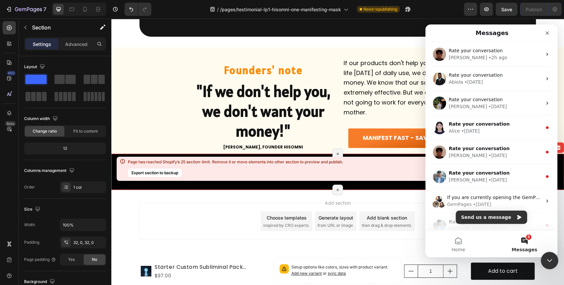
click at [552, 258] on icon "Close Intercom Messenger" at bounding box center [549, 259] width 8 height 8
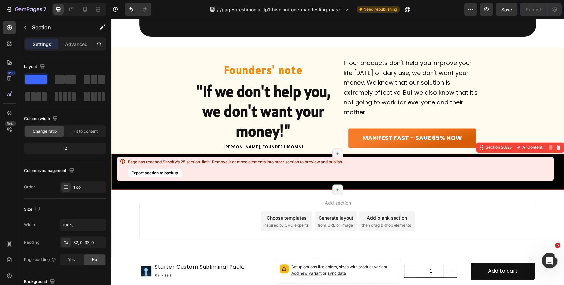
scroll to position [0, 0]
click at [556, 147] on icon at bounding box center [558, 147] width 4 height 5
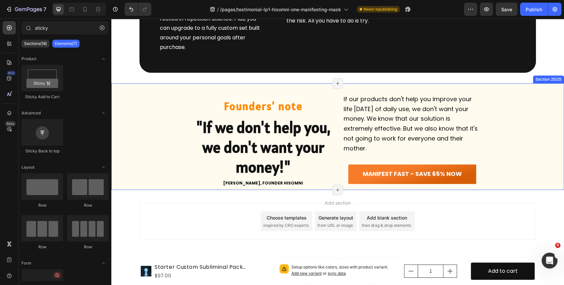
scroll to position [4002, 0]
click at [83, 12] on icon at bounding box center [85, 9] width 7 height 7
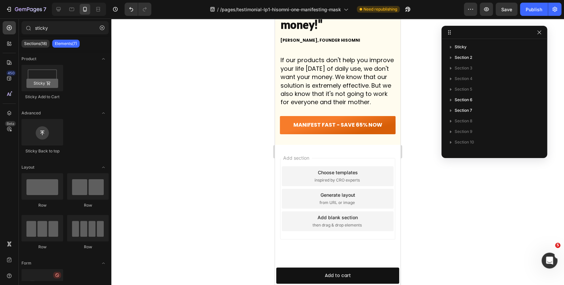
scroll to position [3477, 0]
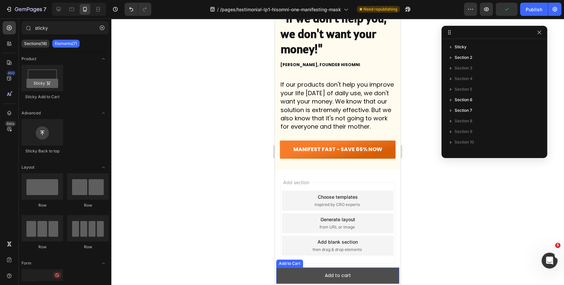
click at [306, 272] on button "Add to cart" at bounding box center [337, 275] width 123 height 16
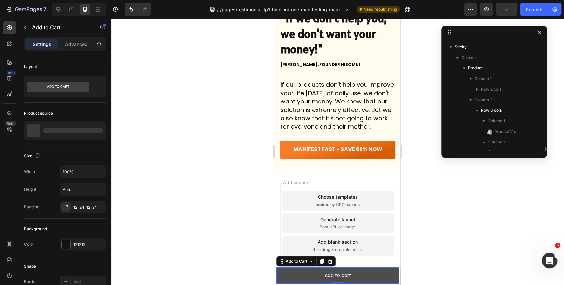
scroll to position [83, 0]
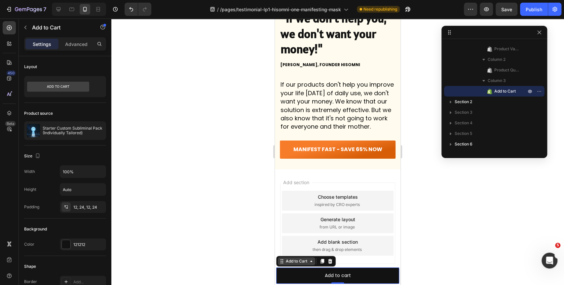
click at [307, 262] on div "Add to Cart" at bounding box center [297, 261] width 24 height 6
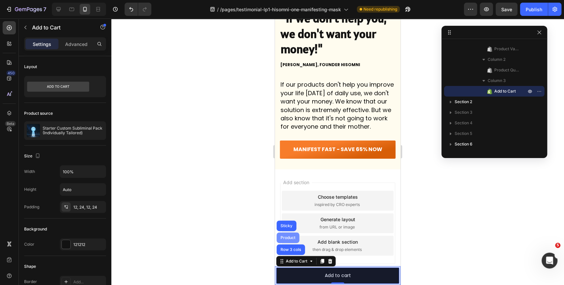
click at [291, 238] on div "Product" at bounding box center [288, 238] width 18 height 4
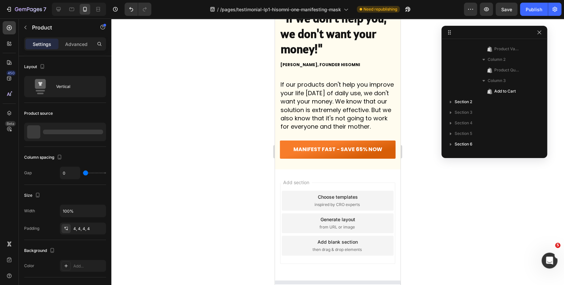
scroll to position [0, 0]
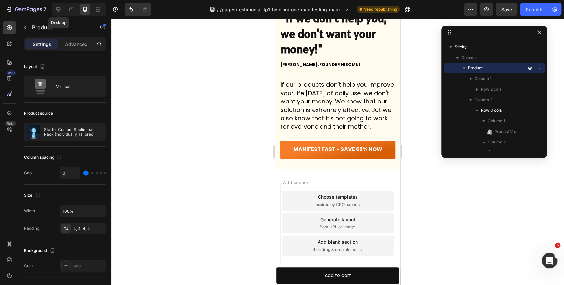
drag, startPoint x: 58, startPoint y: 9, endPoint x: 207, endPoint y: 259, distance: 291.2
click at [58, 9] on icon at bounding box center [58, 9] width 7 height 7
type input "8"
type input "1200"
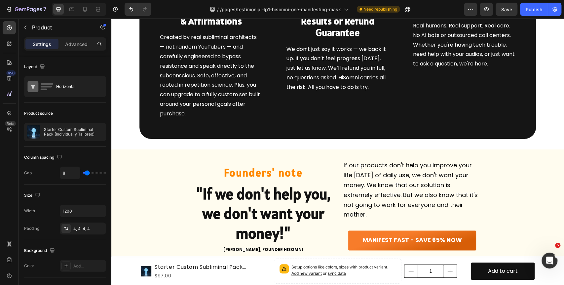
scroll to position [4002, 0]
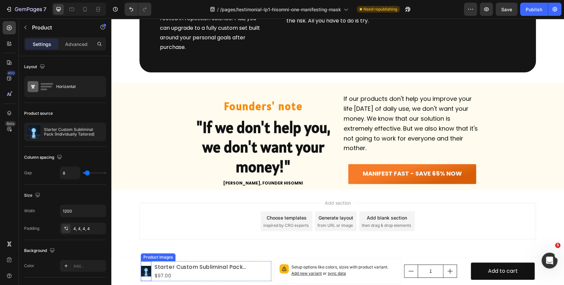
click at [142, 262] on div at bounding box center [146, 271] width 11 height 20
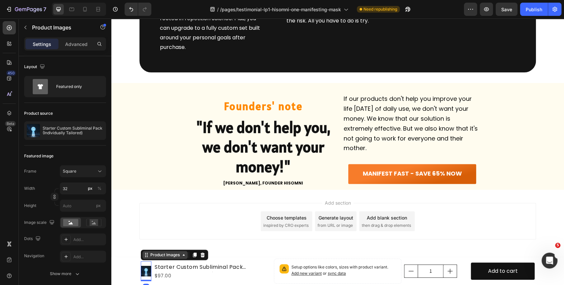
click at [155, 254] on div "Product Images" at bounding box center [165, 255] width 32 height 6
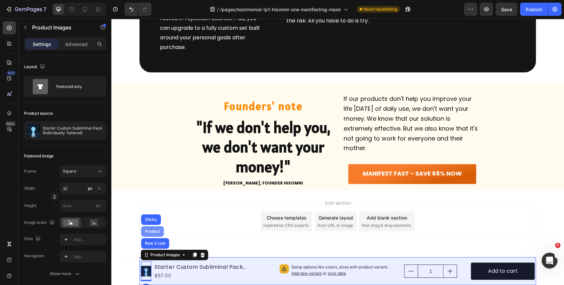
click at [148, 230] on div "Product" at bounding box center [153, 231] width 18 height 4
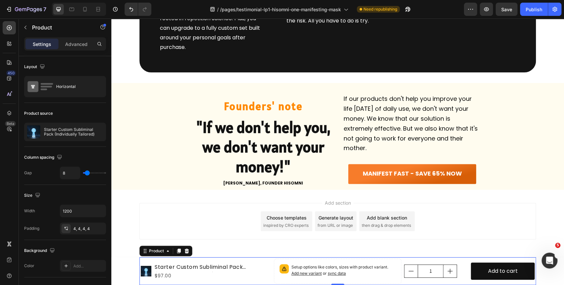
click at [185, 251] on icon at bounding box center [186, 250] width 5 height 5
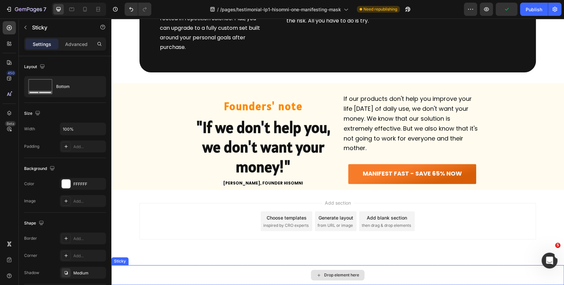
click at [122, 268] on div "Drop element here" at bounding box center [337, 275] width 453 height 20
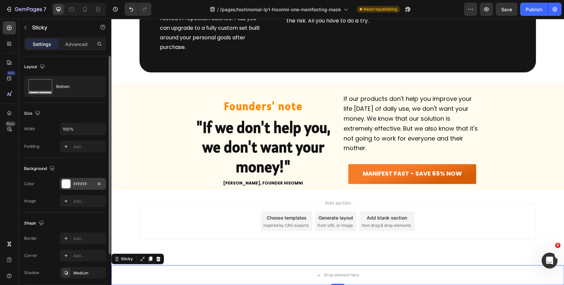
click at [65, 187] on div at bounding box center [66, 183] width 9 height 9
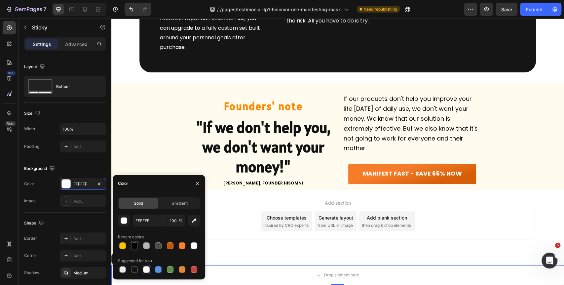
drag, startPoint x: 135, startPoint y: 245, endPoint x: 217, endPoint y: 181, distance: 103.5
click at [135, 245] on div at bounding box center [134, 245] width 7 height 7
type input "000000"
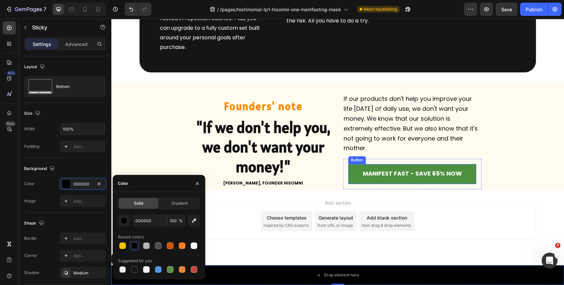
click at [353, 170] on link "MANIFEST FAST - SAVE 65% NOW" at bounding box center [412, 174] width 128 height 20
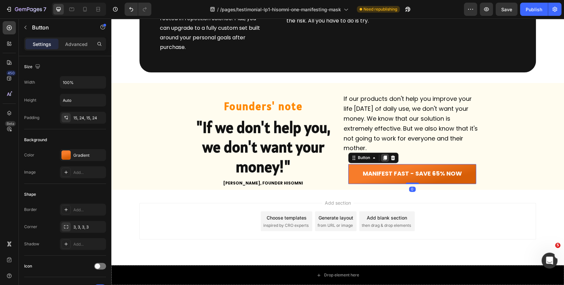
click at [383, 158] on icon at bounding box center [385, 157] width 4 height 5
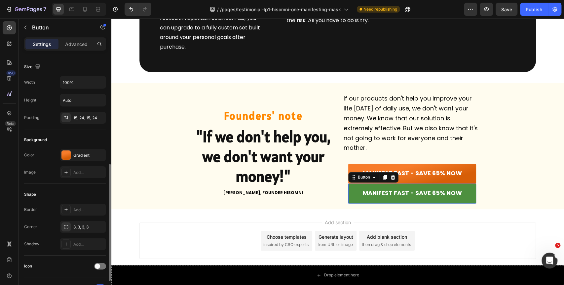
scroll to position [73, 0]
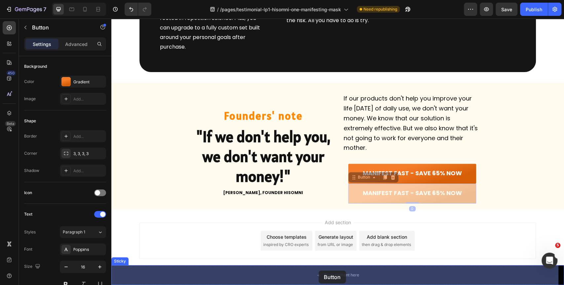
drag, startPoint x: 353, startPoint y: 179, endPoint x: 323, endPoint y: 264, distance: 90.7
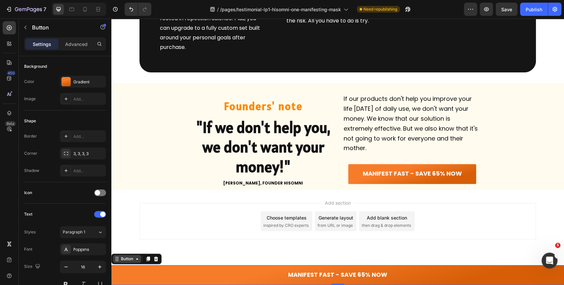
click at [127, 258] on div "Button" at bounding box center [127, 259] width 15 height 6
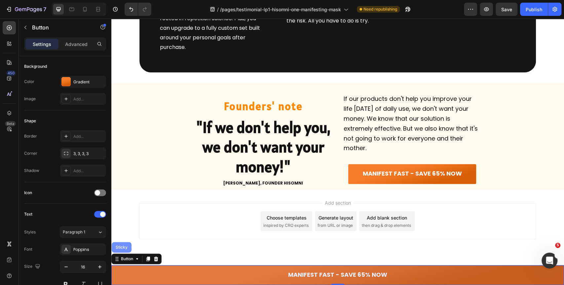
click at [122, 247] on div "Sticky" at bounding box center [121, 247] width 15 height 4
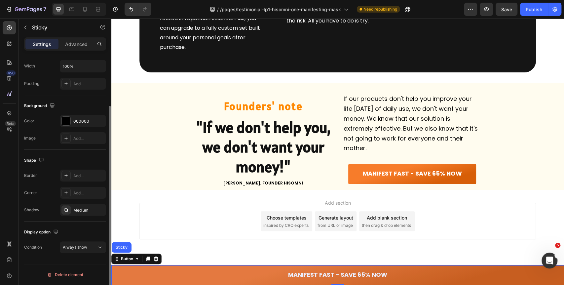
scroll to position [0, 0]
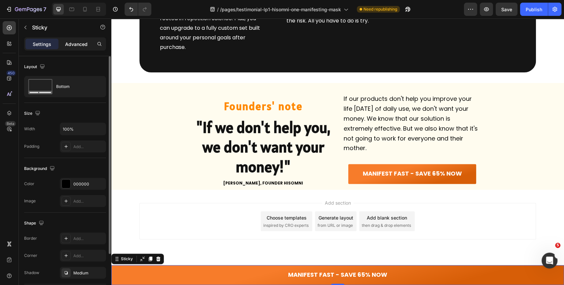
click at [68, 43] on p "Advanced" at bounding box center [76, 44] width 22 height 7
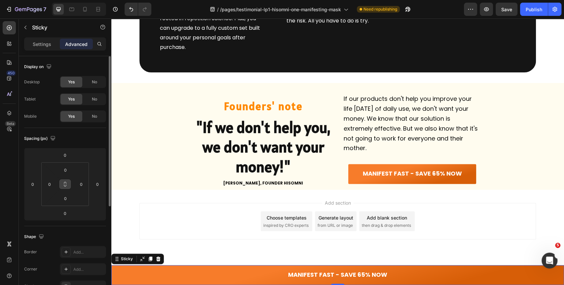
click at [64, 184] on icon at bounding box center [64, 183] width 5 height 5
click at [66, 167] on input "0" at bounding box center [65, 170] width 13 height 10
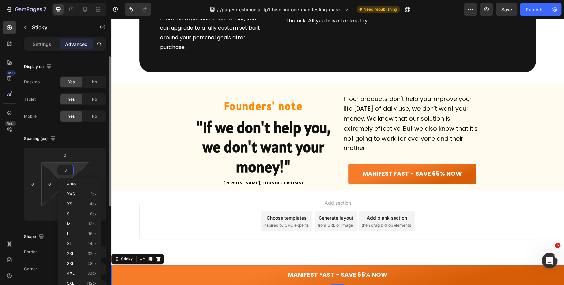
type input "30"
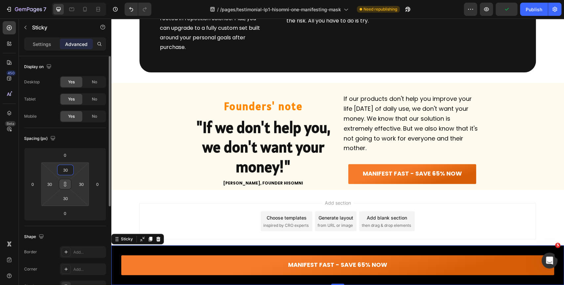
type input "3"
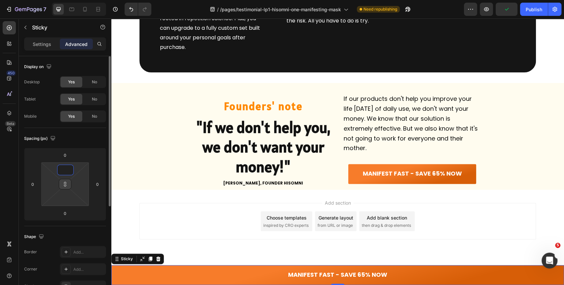
type input "1"
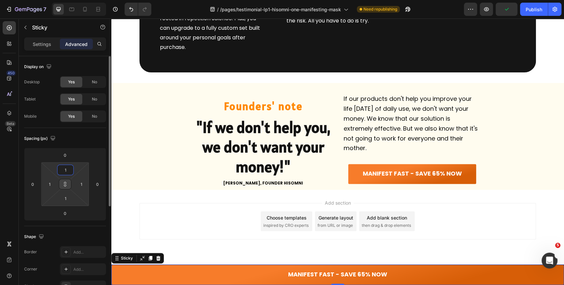
type input "15"
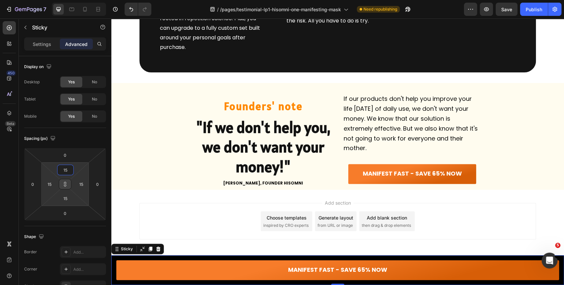
type input "15"
click at [66, 183] on icon at bounding box center [64, 183] width 5 height 5
click at [52, 185] on input "15" at bounding box center [50, 184] width 10 height 10
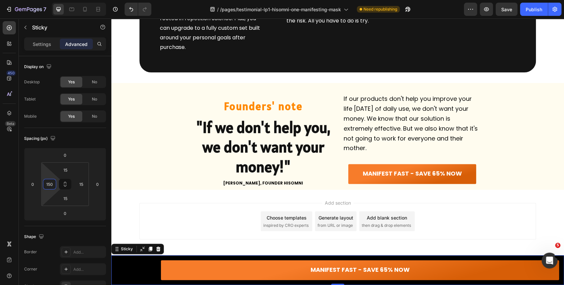
type input "150"
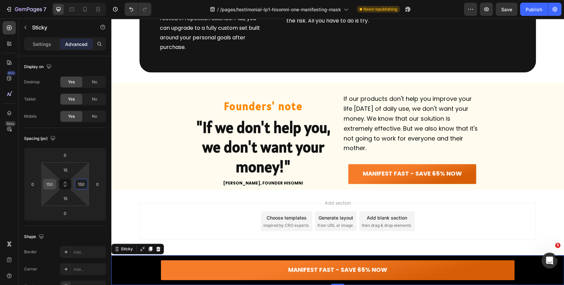
type input "150"
click at [49, 185] on input "150" at bounding box center [50, 184] width 10 height 10
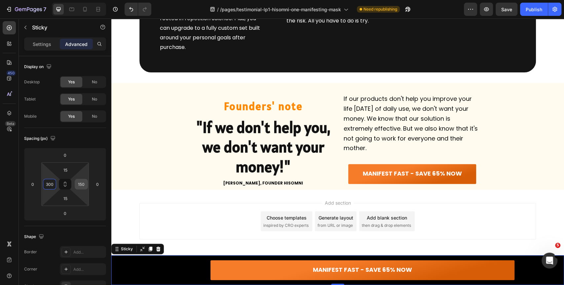
type input "300"
click at [81, 185] on input "150" at bounding box center [81, 184] width 10 height 10
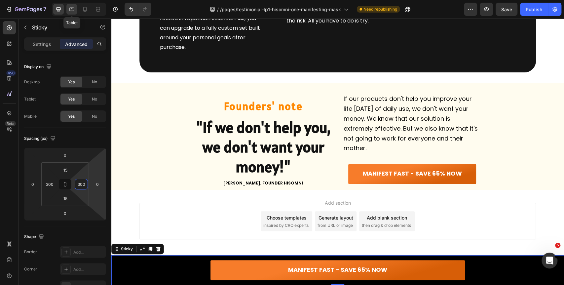
type input "300"
click at [68, 8] on icon at bounding box center [71, 9] width 7 height 7
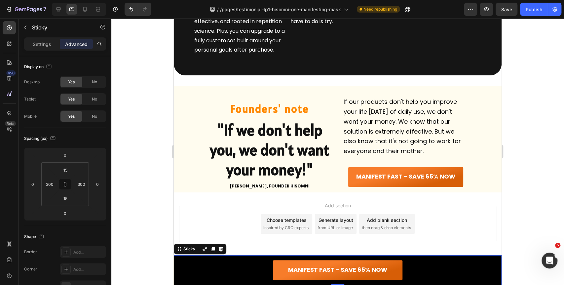
scroll to position [4019, 0]
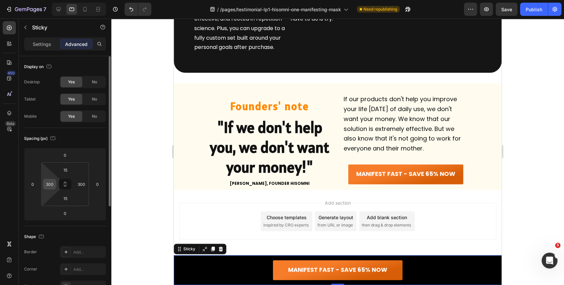
click at [49, 184] on input "300" at bounding box center [50, 184] width 10 height 10
type input "250"
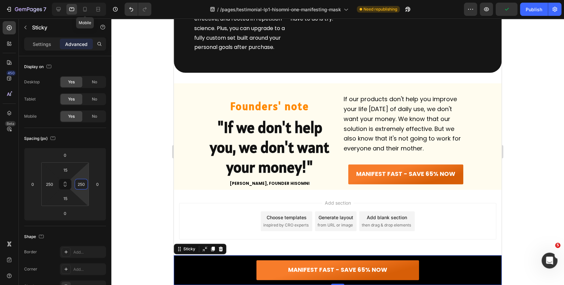
type input "250"
click at [87, 11] on icon at bounding box center [85, 9] width 7 height 7
type input "24"
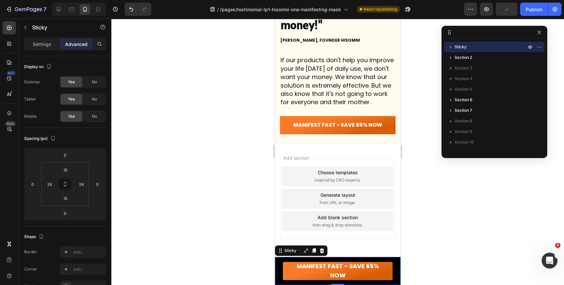
scroll to position [3605, 0]
click at [278, 266] on div "MANIFEST FAST - SAVE 65% NOW Button Sticky 0" at bounding box center [338, 271] width 126 height 28
click at [63, 186] on icon at bounding box center [64, 183] width 5 height 5
click at [55, 185] on div "24" at bounding box center [49, 184] width 13 height 11
click at [51, 184] on input "24" at bounding box center [50, 184] width 10 height 10
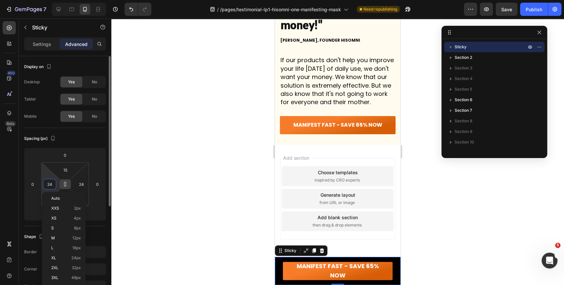
type input "1"
type input "10"
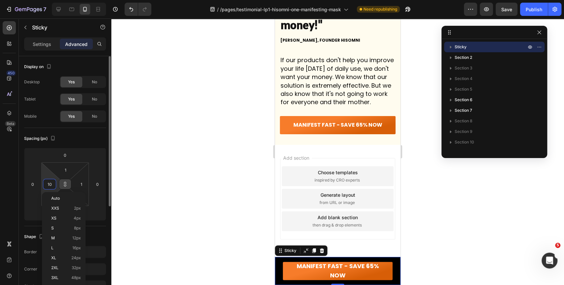
type input "10"
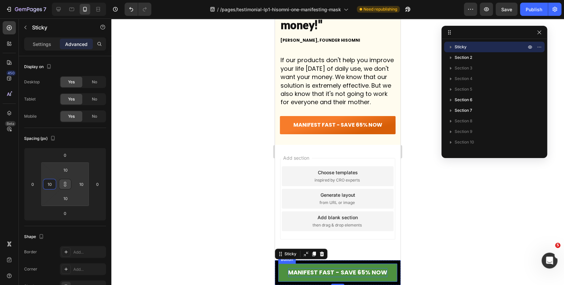
click at [346, 270] on strong "MANIFEST FAST - SAVE 65% NOW" at bounding box center [337, 272] width 99 height 8
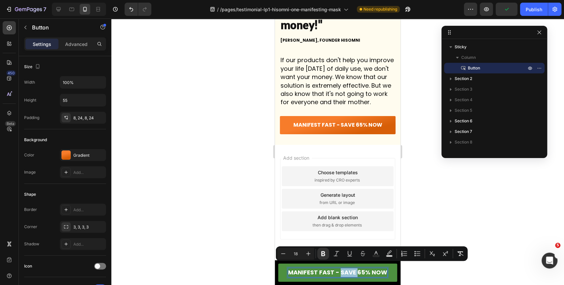
click at [346, 270] on strong "MANIFEST FAST - SAVE 65% NOW" at bounding box center [337, 272] width 99 height 8
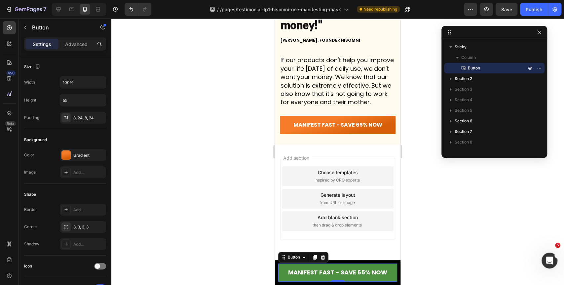
click at [390, 274] on link "MANIFEST FAST - SAVE 65% NOW" at bounding box center [337, 272] width 119 height 18
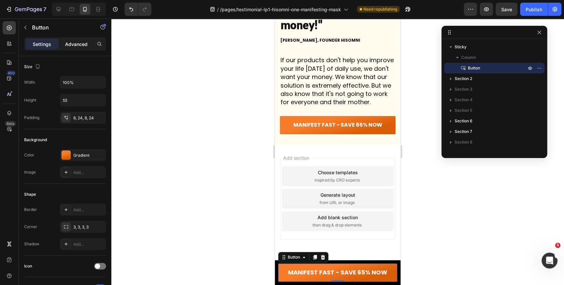
click at [86, 43] on p "Advanced" at bounding box center [76, 44] width 22 height 7
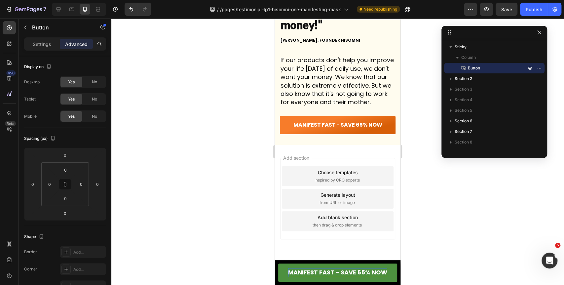
click at [312, 268] on strong "MANIFEST FAST - SAVE 65% NOW" at bounding box center [337, 272] width 99 height 8
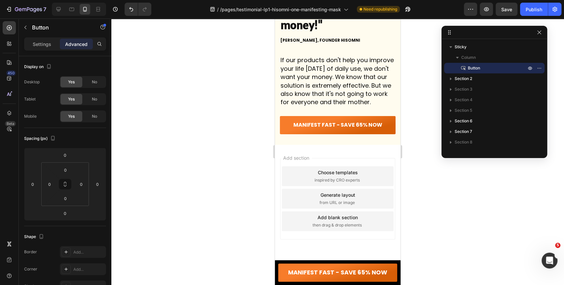
click at [444, 226] on div at bounding box center [337, 152] width 453 height 266
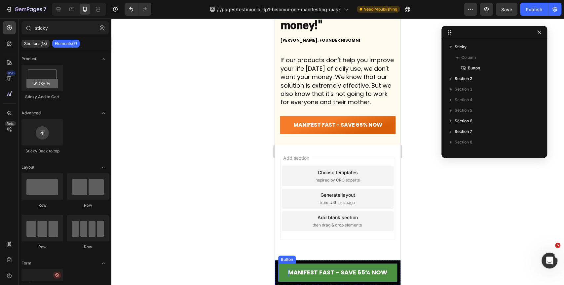
click at [292, 274] on p "MANIFEST FAST - SAVE 65% NOW" at bounding box center [337, 272] width 99 height 9
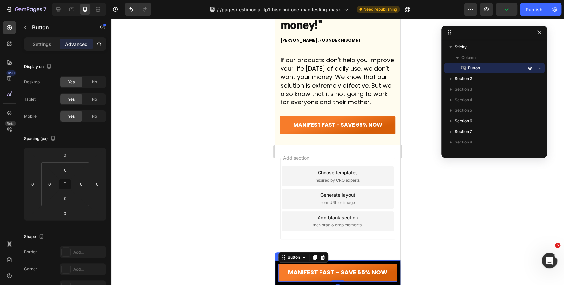
click at [293, 262] on div "Button" at bounding box center [303, 257] width 50 height 11
click at [295, 258] on div "Button" at bounding box center [293, 257] width 15 height 6
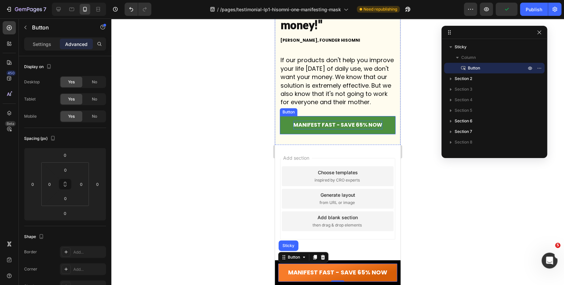
click at [346, 127] on strong "MANIFEST FAST - SAVE 65% NOW" at bounding box center [337, 125] width 89 height 8
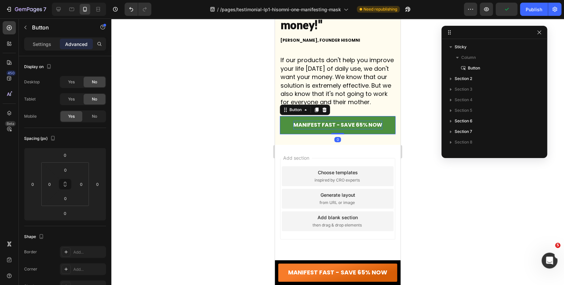
scroll to position [272, 0]
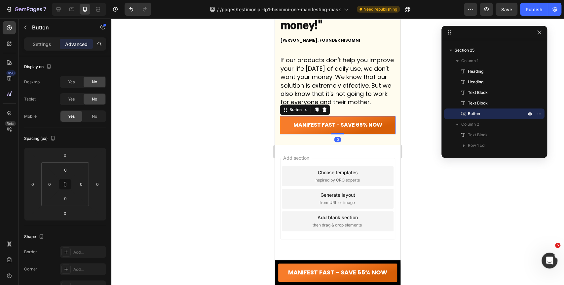
click at [434, 247] on div at bounding box center [337, 152] width 453 height 266
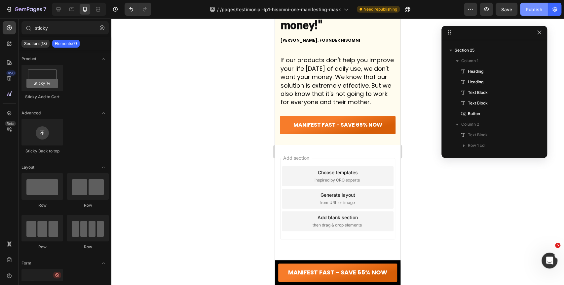
click at [531, 10] on div "Publish" at bounding box center [534, 9] width 17 height 7
click at [489, 9] on icon "button" at bounding box center [486, 9] width 7 height 7
click at [406, 9] on button "button" at bounding box center [399, 9] width 13 height 13
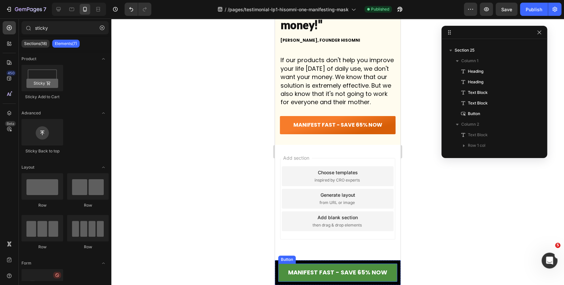
click at [285, 264] on link "MANIFEST FAST - SAVE 65% NOW" at bounding box center [337, 272] width 119 height 18
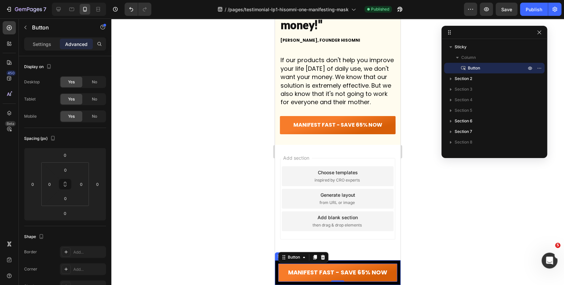
click at [276, 268] on div "MANIFEST FAST - SAVE 65% NOW Button 0 Sticky" at bounding box center [338, 272] width 126 height 25
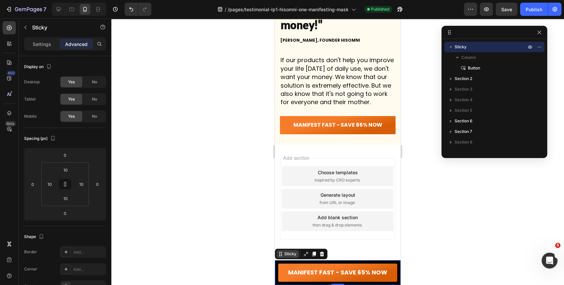
click at [289, 254] on div "Sticky" at bounding box center [290, 254] width 15 height 6
click at [285, 256] on div "Sticky" at bounding box center [290, 254] width 15 height 6
click at [282, 262] on div "MANIFEST FAST - SAVE 65% NOW Button Sticky 0" at bounding box center [338, 272] width 126 height 25
drag, startPoint x: 56, startPoint y: 9, endPoint x: 98, endPoint y: 46, distance: 56.0
click at [56, 9] on icon at bounding box center [58, 9] width 7 height 7
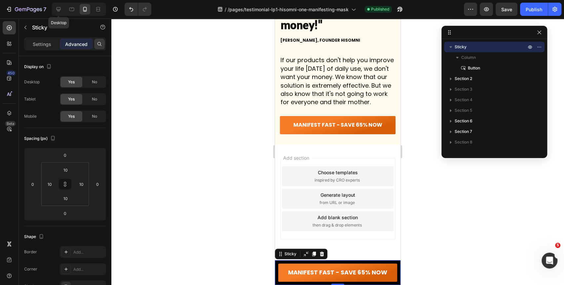
type input "15"
type input "300"
type input "15"
type input "300"
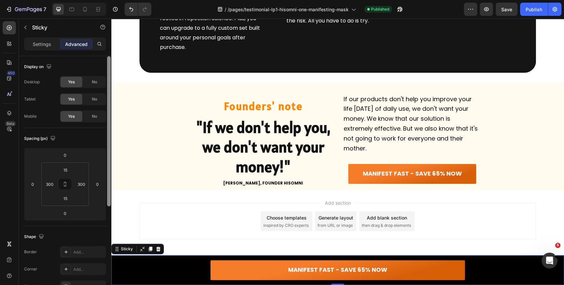
scroll to position [160, 0]
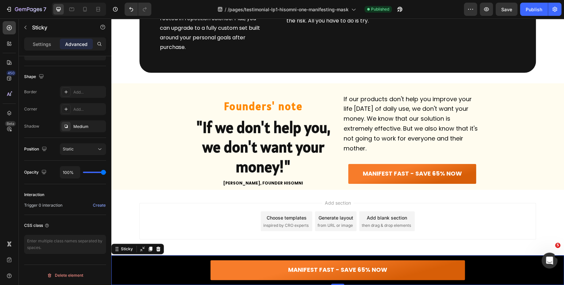
click at [111, 144] on div at bounding box center [108, 19] width 5 height 247
click at [121, 200] on div "Add section Choose templates inspired by CRO experts Generate layout from URL o…" at bounding box center [337, 230] width 453 height 81
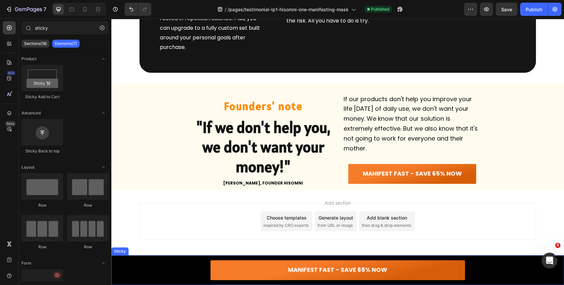
click at [122, 264] on div "MANIFEST FAST - SAVE 65% NOW Button Sticky" at bounding box center [337, 270] width 453 height 30
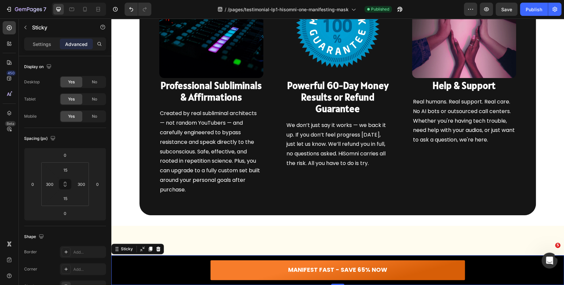
scroll to position [2471, 0]
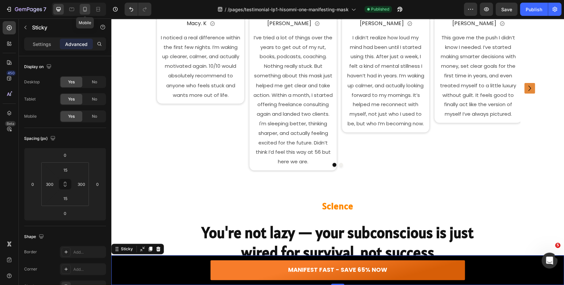
click at [87, 12] on icon at bounding box center [85, 9] width 7 height 7
type input "10"
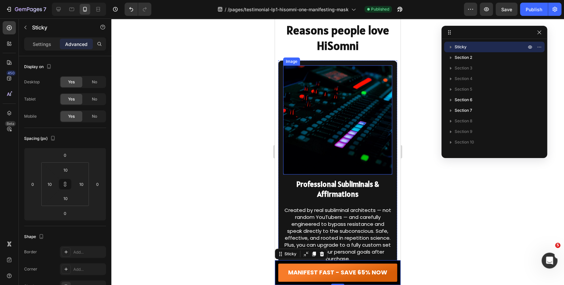
scroll to position [2960, 0]
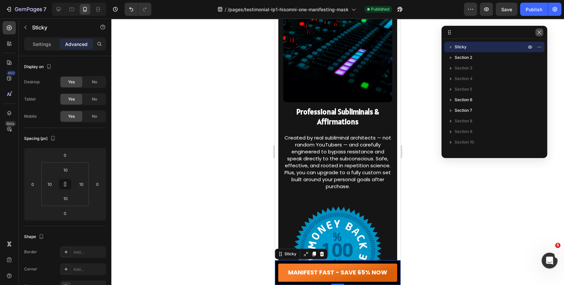
click at [540, 32] on icon "button" at bounding box center [539, 32] width 5 height 5
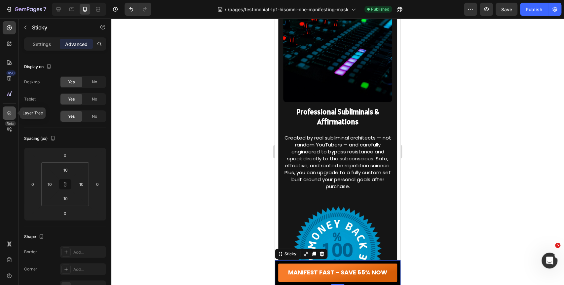
click at [7, 112] on icon at bounding box center [9, 113] width 7 height 7
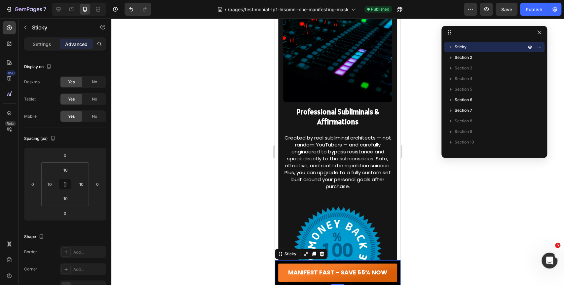
scroll to position [155, 0]
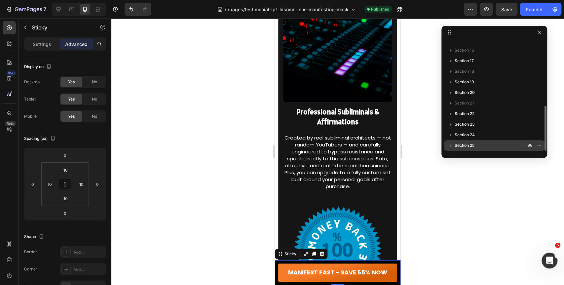
click at [472, 145] on span "Section 25" at bounding box center [465, 145] width 20 height 7
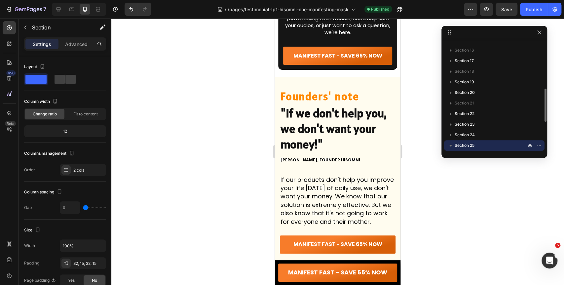
scroll to position [3487, 0]
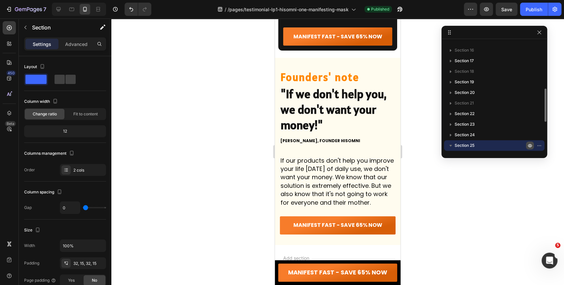
click at [528, 144] on icon "button" at bounding box center [529, 145] width 5 height 5
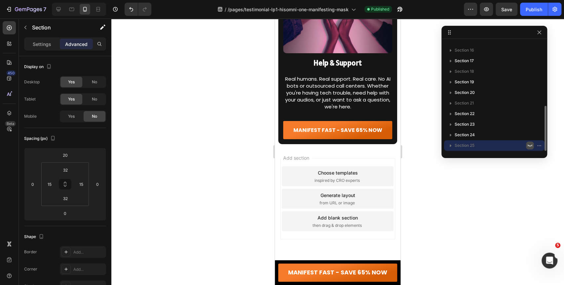
scroll to position [3377, 0]
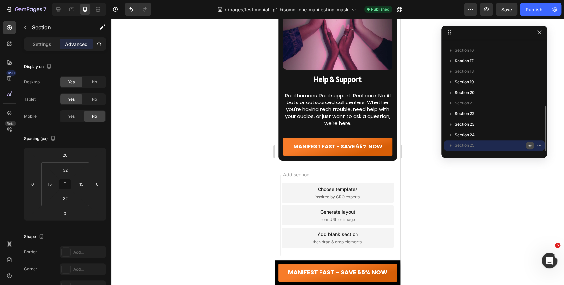
click at [529, 144] on icon "button" at bounding box center [529, 145] width 5 height 5
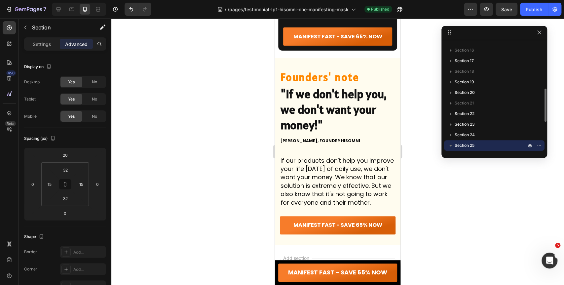
scroll to position [250, 0]
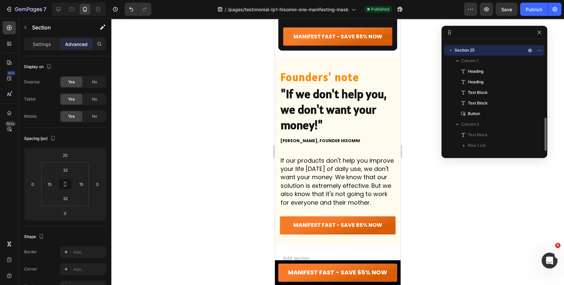
click at [450, 48] on icon "button" at bounding box center [450, 50] width 7 height 7
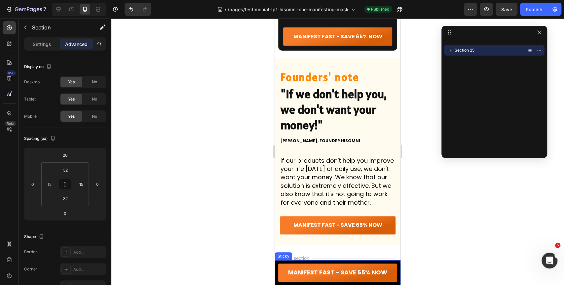
click at [276, 266] on div "MANIFEST FAST - SAVE 65% NOW Button Sticky" at bounding box center [338, 272] width 126 height 25
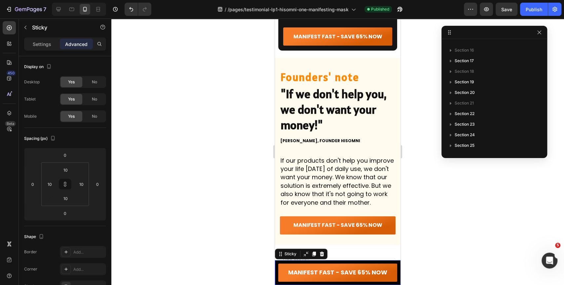
scroll to position [0, 0]
click at [420, 72] on div at bounding box center [337, 152] width 453 height 266
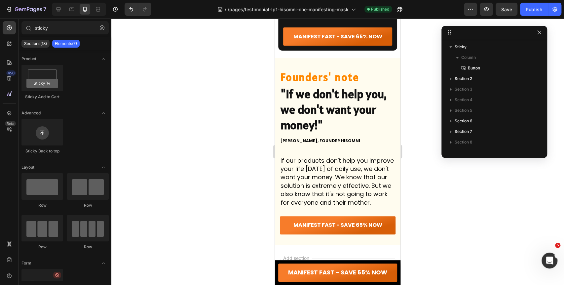
drag, startPoint x: 217, startPoint y: 68, endPoint x: 211, endPoint y: 67, distance: 6.2
click at [217, 68] on div at bounding box center [337, 152] width 453 height 266
click at [180, 73] on div at bounding box center [337, 152] width 453 height 266
click at [26, 7] on icon "button" at bounding box center [28, 10] width 27 height 6
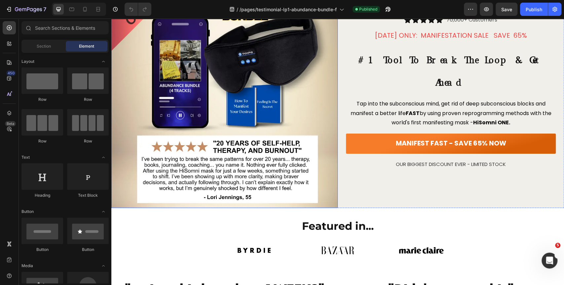
scroll to position [73, 0]
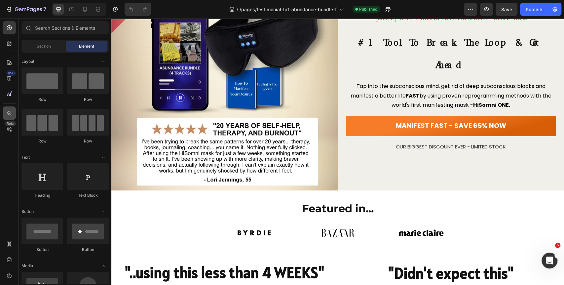
click at [11, 111] on icon at bounding box center [9, 113] width 7 height 7
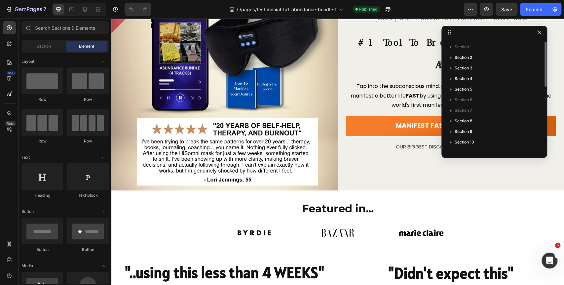
scroll to position [155, 0]
click at [541, 33] on icon "button" at bounding box center [539, 32] width 5 height 5
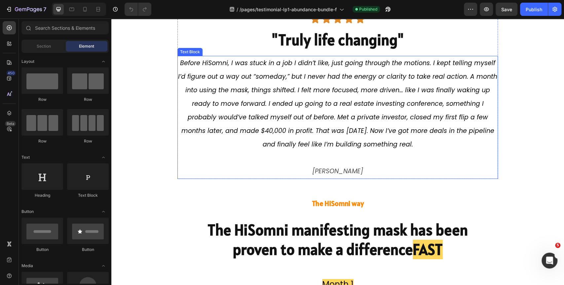
scroll to position [1726, 0]
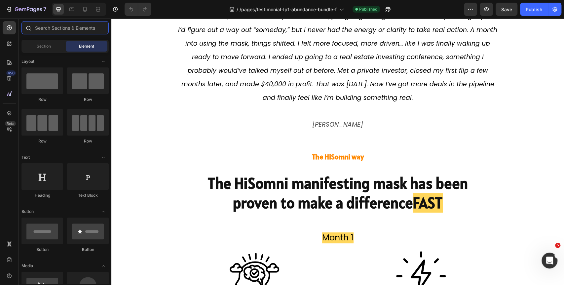
click at [82, 28] on input "text" at bounding box center [64, 27] width 87 height 13
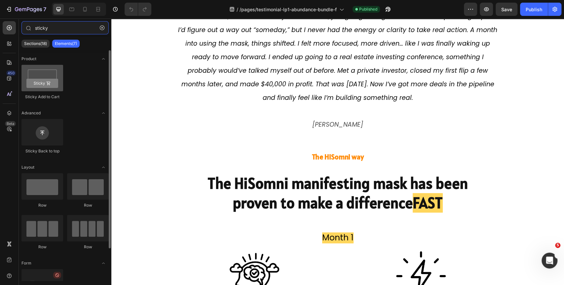
type input "sticky"
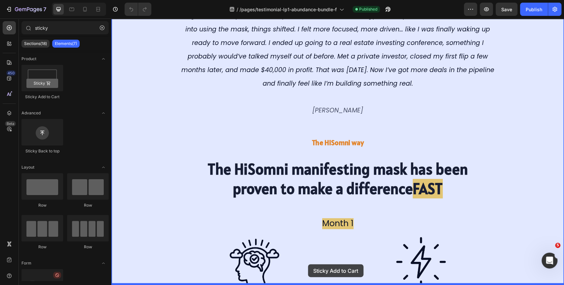
drag, startPoint x: 160, startPoint y: 88, endPoint x: 308, endPoint y: 264, distance: 229.8
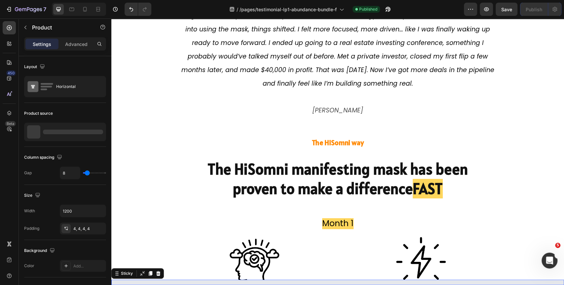
scroll to position [1742, 0]
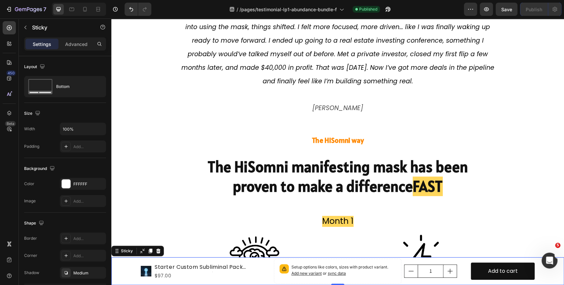
click at [131, 272] on div "Product Images Starter Custom Subliminal Pack (Individually Tailored) Product T…" at bounding box center [337, 271] width 453 height 28
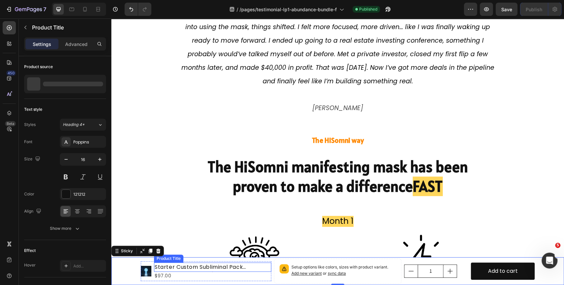
click at [154, 261] on div "Starter Custom Subliminal Pack (Individually Tailored) Product Title $97.00 Pro…" at bounding box center [212, 271] width 117 height 20
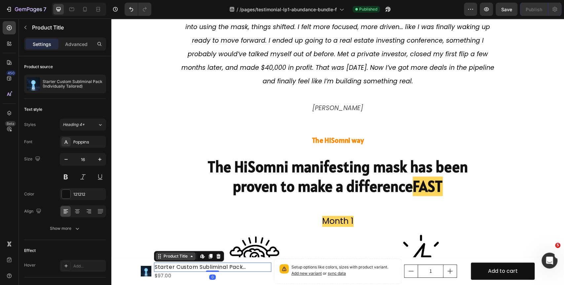
click at [165, 255] on div "Product Title" at bounding box center [175, 256] width 27 height 6
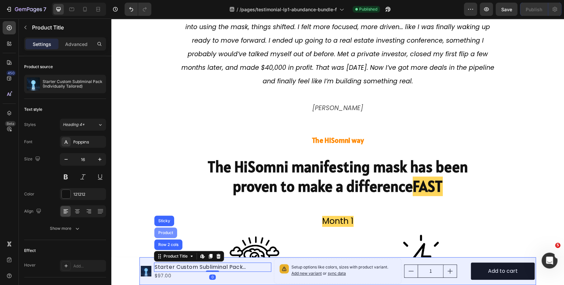
click at [165, 232] on div "Product" at bounding box center [166, 233] width 18 height 4
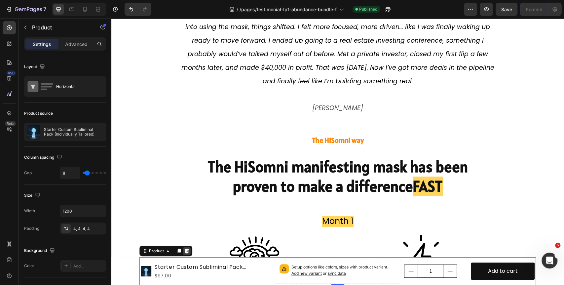
click at [185, 250] on icon at bounding box center [187, 250] width 4 height 5
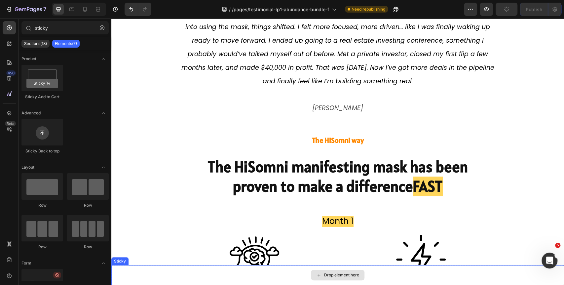
click at [126, 273] on div "Drop element here" at bounding box center [337, 275] width 453 height 20
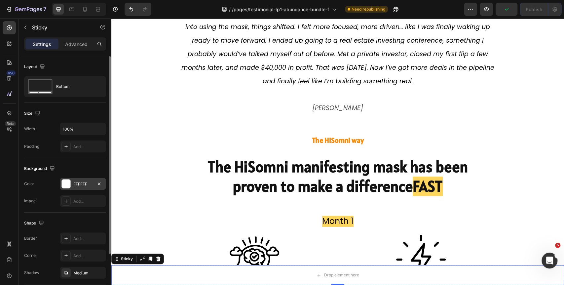
click at [78, 186] on div "FFFFFF" at bounding box center [82, 184] width 19 height 6
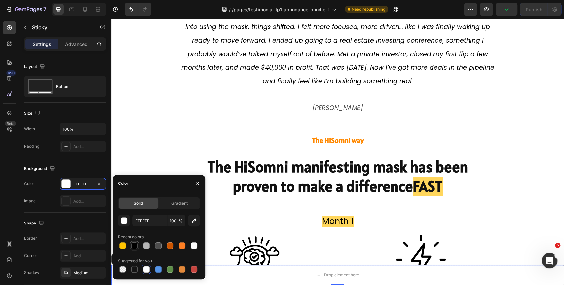
click at [136, 248] on div at bounding box center [134, 245] width 7 height 7
type input "000000"
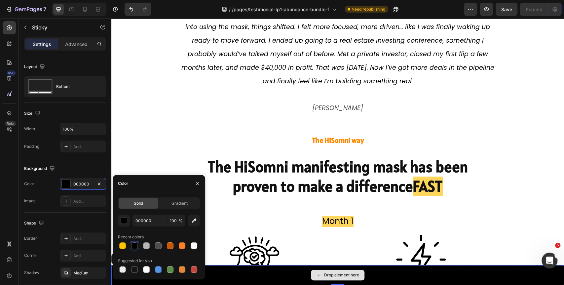
click at [236, 273] on div "Drop element here" at bounding box center [337, 275] width 453 height 20
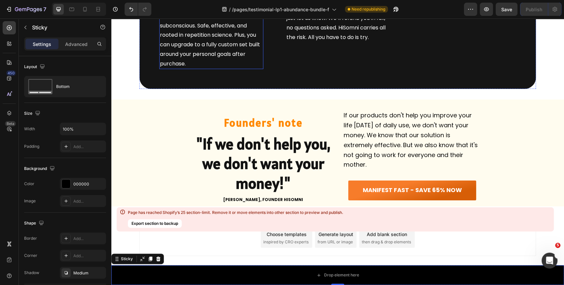
scroll to position [3200, 0]
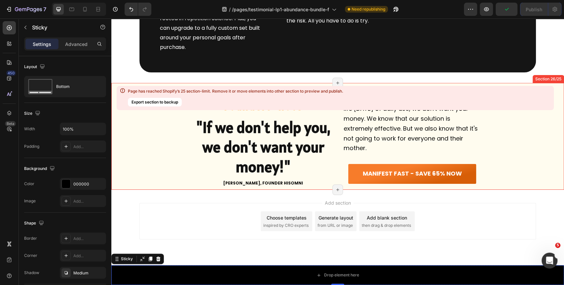
click at [130, 124] on div "Founders' note Heading "If we don't help you, we don't want your money!" Headin…" at bounding box center [337, 136] width 453 height 107
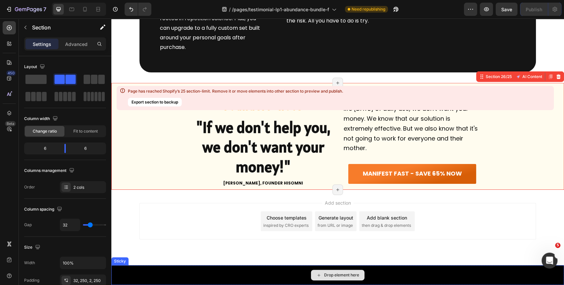
click at [119, 270] on div "Drop element here" at bounding box center [337, 275] width 453 height 20
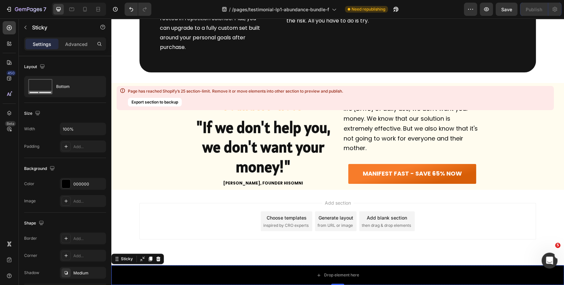
click at [157, 258] on icon at bounding box center [158, 258] width 4 height 5
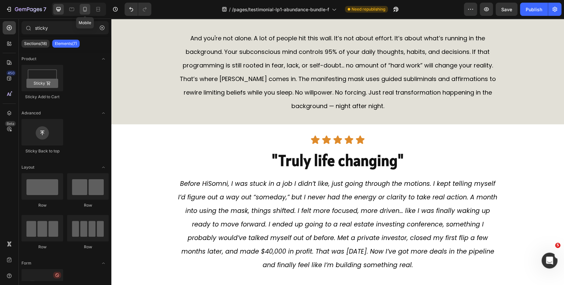
scroll to position [1561, 0]
click at [87, 13] on div at bounding box center [85, 9] width 11 height 11
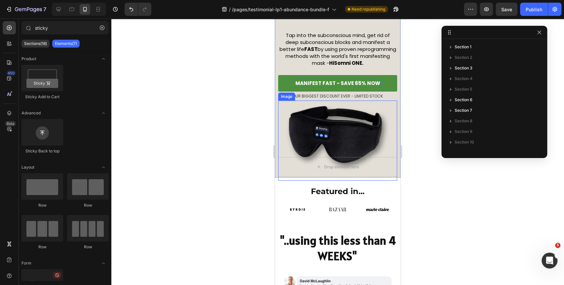
scroll to position [69, 0]
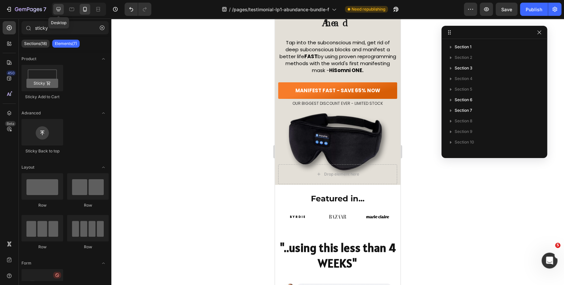
click at [56, 12] on icon at bounding box center [58, 9] width 7 height 7
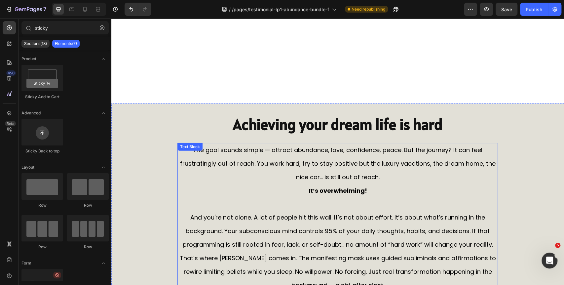
scroll to position [1472, 0]
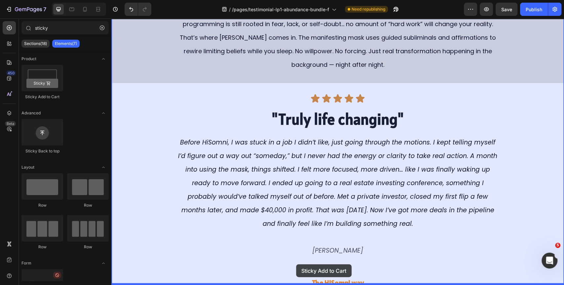
drag, startPoint x: 153, startPoint y: 97, endPoint x: 295, endPoint y: 232, distance: 196.3
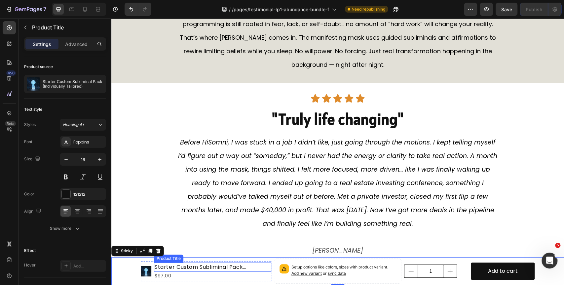
click at [164, 267] on h1 "Starter Custom Subliminal Pack (Individually Tailored)" at bounding box center [212, 266] width 117 height 9
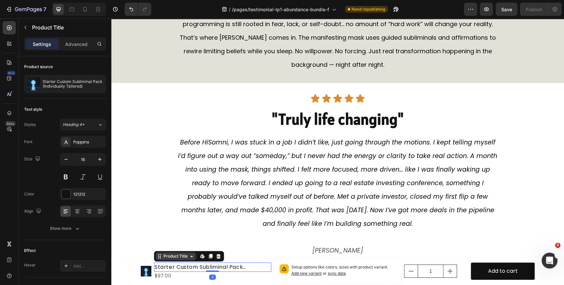
click at [171, 260] on div "Product Title" at bounding box center [176, 256] width 40 height 8
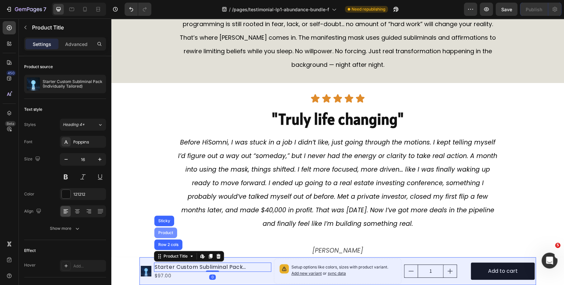
click at [166, 231] on div "Product" at bounding box center [166, 233] width 18 height 4
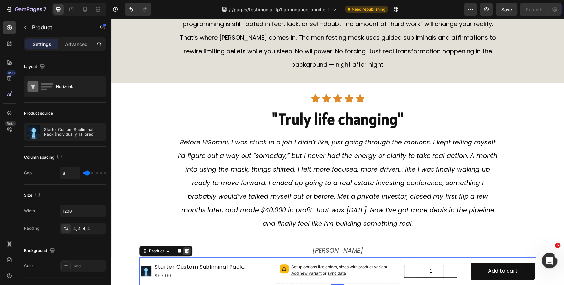
click at [185, 252] on icon at bounding box center [187, 250] width 4 height 5
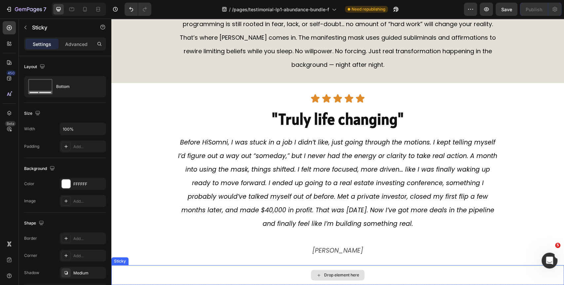
click at [161, 273] on div "Drop element here" at bounding box center [337, 275] width 453 height 20
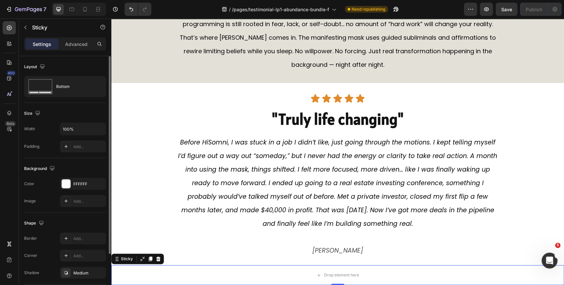
click at [85, 189] on div "The changes might be hidden by the video. Color FFFFFF Image Add..." at bounding box center [65, 192] width 82 height 29
click at [86, 187] on div "FFFFFF" at bounding box center [83, 184] width 46 height 12
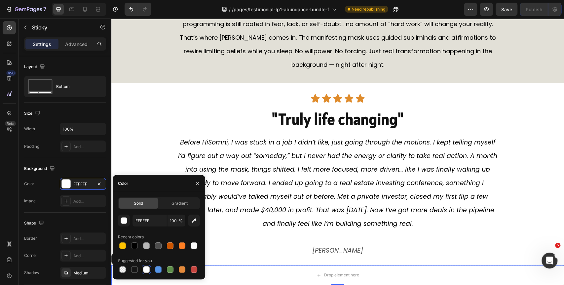
click at [139, 251] on div "FFFFFF 100 % Recent colors Suggested for you" at bounding box center [159, 243] width 82 height 59
click at [137, 248] on div at bounding box center [135, 246] width 8 height 8
type input "000000"
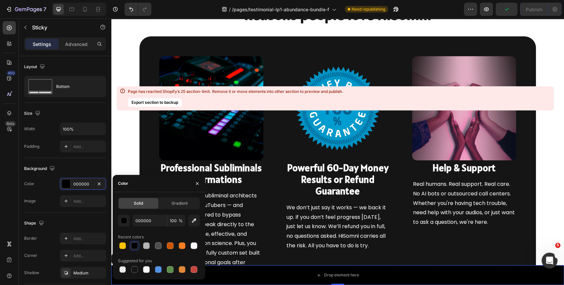
scroll to position [3069, 0]
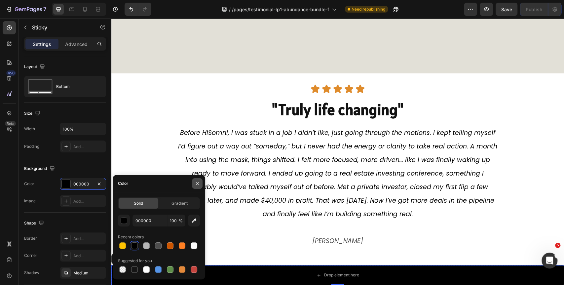
click at [196, 183] on icon "button" at bounding box center [197, 183] width 5 height 5
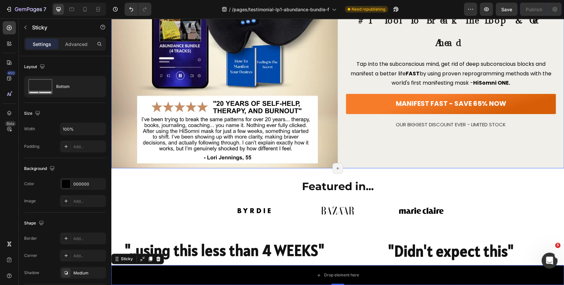
scroll to position [180, 0]
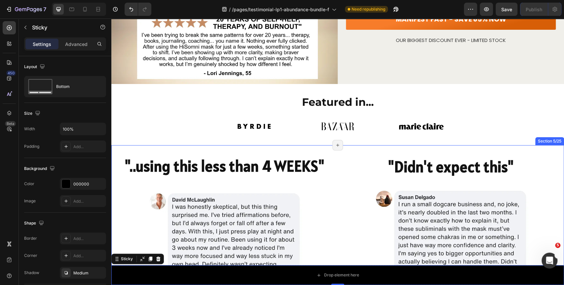
click at [321, 148] on div ""..using this less than 4 WEEKS" Heading Image Row "Didn't expect this" Heading…" at bounding box center [337, 228] width 453 height 167
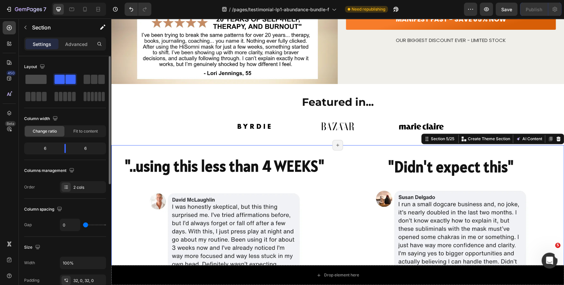
click at [39, 83] on span at bounding box center [35, 79] width 21 height 9
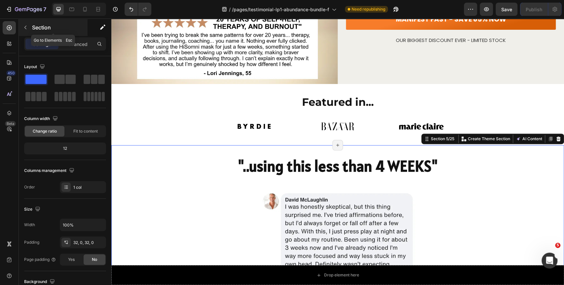
click at [32, 25] on div "Section" at bounding box center [53, 27] width 69 height 17
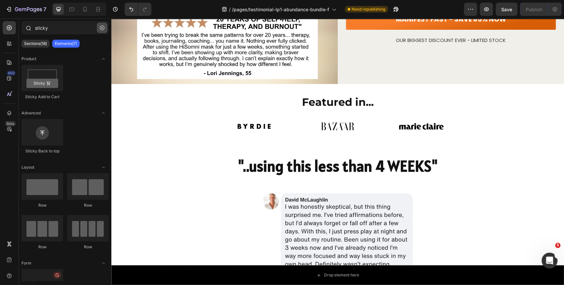
click at [100, 28] on icon "button" at bounding box center [102, 27] width 5 height 5
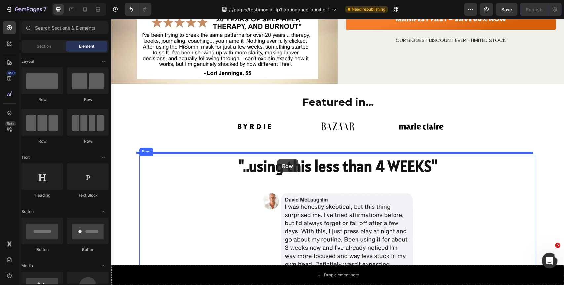
drag, startPoint x: 204, startPoint y: 101, endPoint x: 277, endPoint y: 159, distance: 93.1
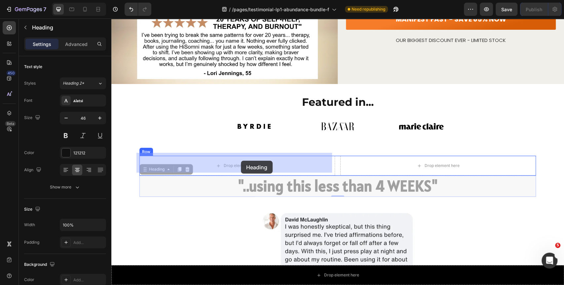
drag, startPoint x: 265, startPoint y: 183, endPoint x: 241, endPoint y: 161, distance: 32.5
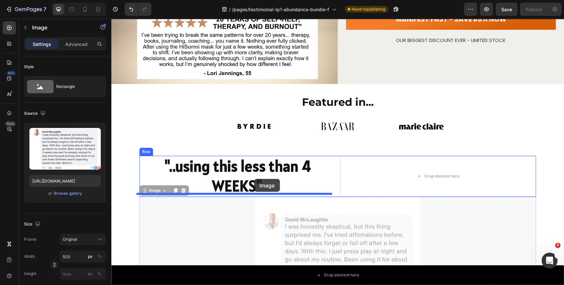
drag, startPoint x: 305, startPoint y: 216, endPoint x: 254, endPoint y: 179, distance: 63.1
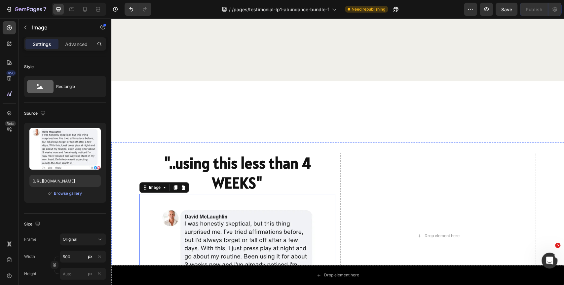
scroll to position [370, 0]
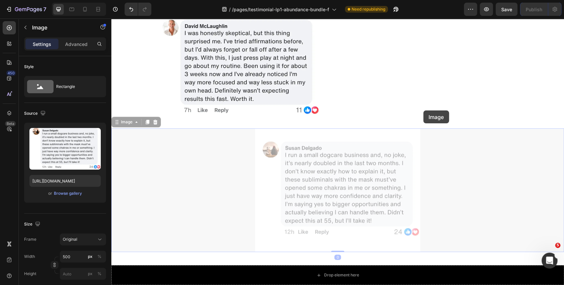
drag, startPoint x: 366, startPoint y: 183, endPoint x: 423, endPoint y: 110, distance: 92.5
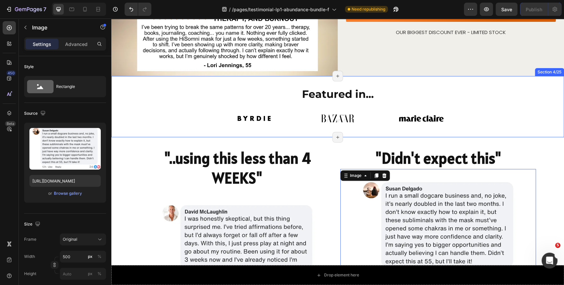
scroll to position [188, 0]
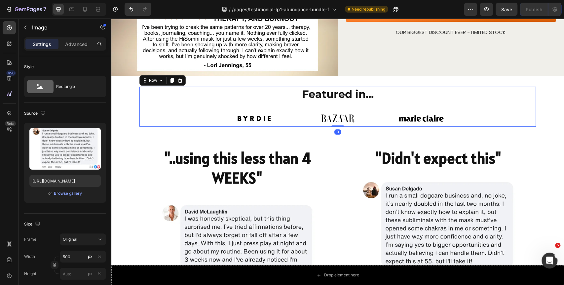
click at [189, 119] on div "Featured in... Heading Image Image Image Row" at bounding box center [337, 107] width 397 height 40
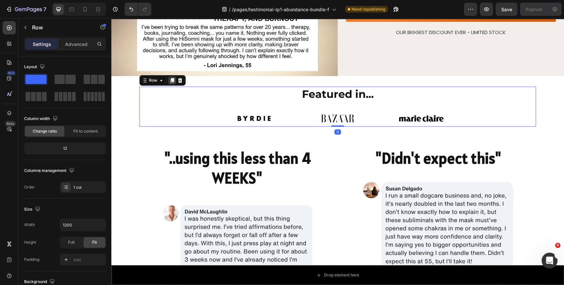
click at [171, 78] on icon at bounding box center [173, 80] width 4 height 5
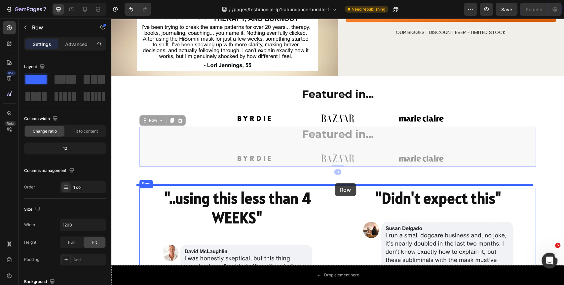
drag, startPoint x: 144, startPoint y: 120, endPoint x: 335, endPoint y: 183, distance: 201.3
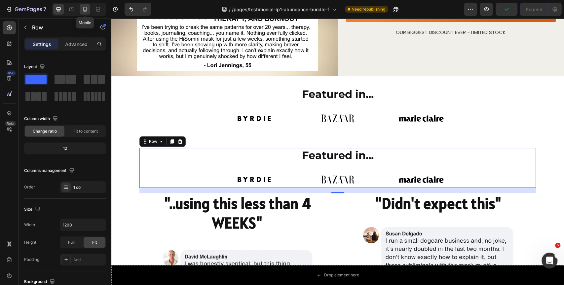
click at [84, 10] on icon at bounding box center [85, 9] width 7 height 7
type input "100%"
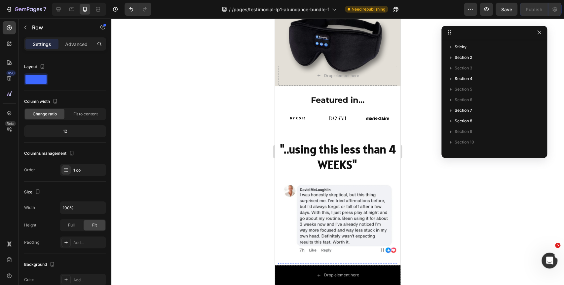
scroll to position [136, 0]
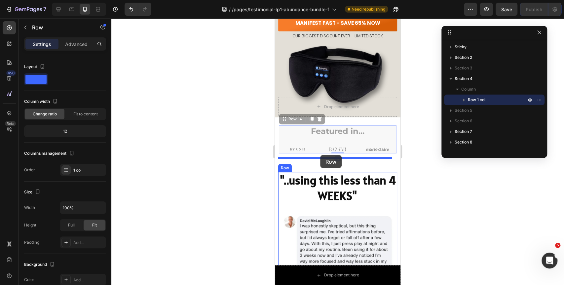
drag, startPoint x: 283, startPoint y: 124, endPoint x: 320, endPoint y: 155, distance: 48.5
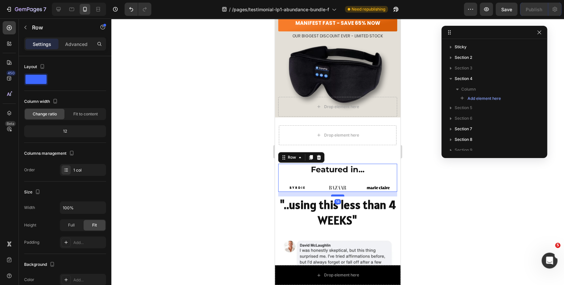
drag, startPoint x: 332, startPoint y: 176, endPoint x: 333, endPoint y: 180, distance: 4.7
click at [333, 194] on div at bounding box center [337, 195] width 13 height 2
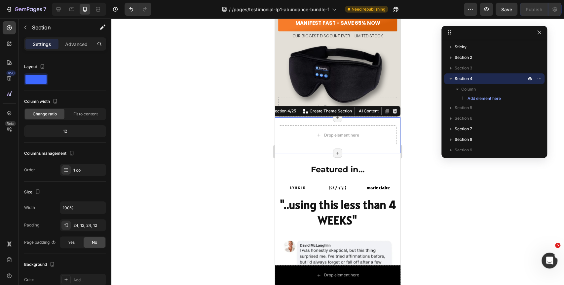
click at [281, 131] on div "Drop element here Section 4/25 Create Theme Section AI Content Write with GemAI…" at bounding box center [338, 135] width 126 height 36
click at [393, 108] on icon at bounding box center [395, 110] width 4 height 5
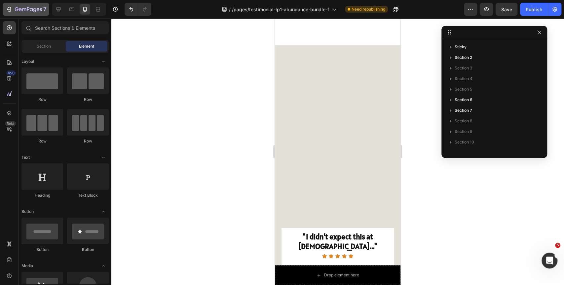
scroll to position [1495, 0]
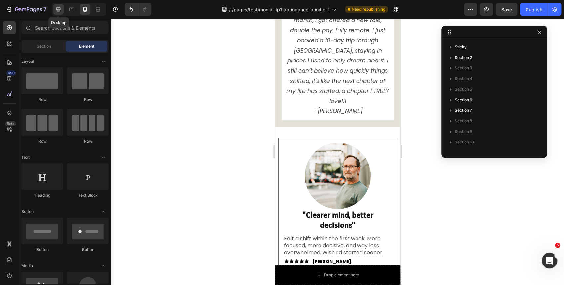
click at [57, 13] on div at bounding box center [58, 9] width 11 height 11
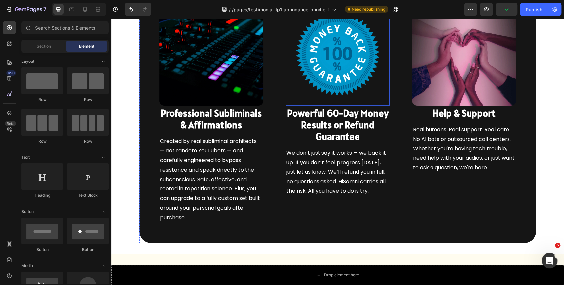
scroll to position [3118, 0]
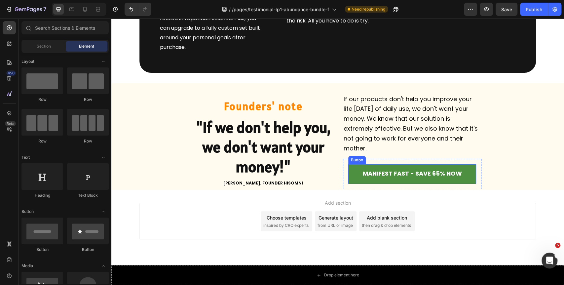
click at [351, 169] on link "MANIFEST FAST - SAVE 65% NOW" at bounding box center [412, 174] width 128 height 20
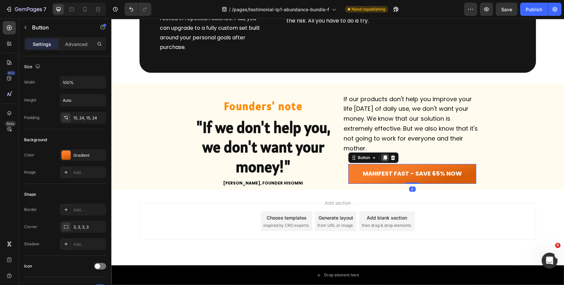
click at [383, 156] on icon at bounding box center [385, 158] width 4 height 5
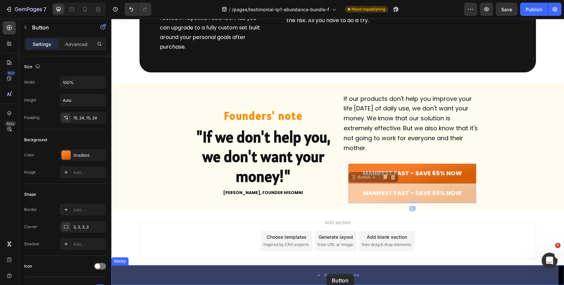
drag, startPoint x: 357, startPoint y: 178, endPoint x: 328, endPoint y: 270, distance: 96.7
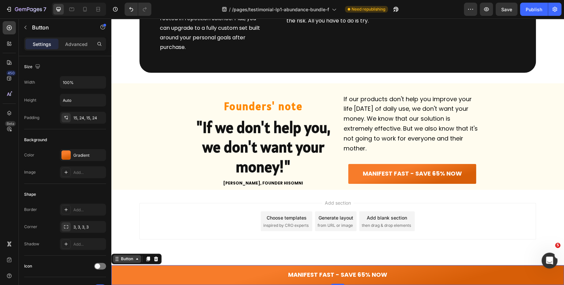
click at [133, 255] on div "Button" at bounding box center [127, 259] width 28 height 8
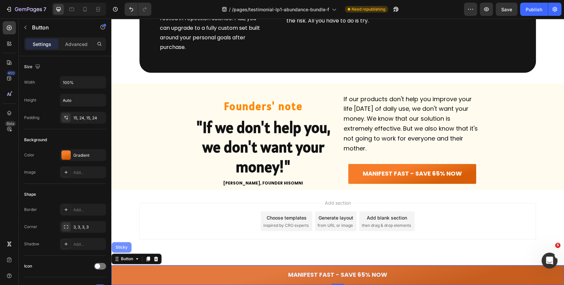
click at [128, 246] on div "Sticky" at bounding box center [121, 247] width 15 height 4
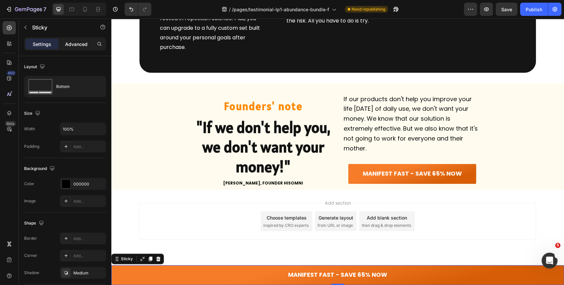
click at [79, 48] on div "Advanced" at bounding box center [76, 44] width 33 height 11
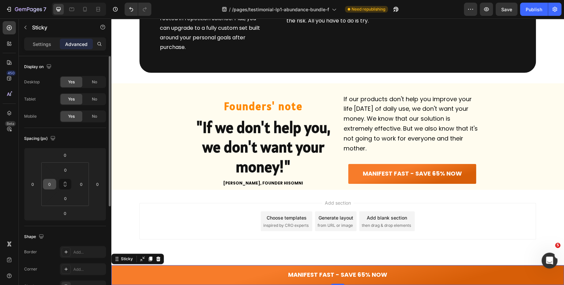
click at [66, 183] on icon at bounding box center [64, 183] width 5 height 5
click at [50, 184] on input "0" at bounding box center [50, 184] width 10 height 10
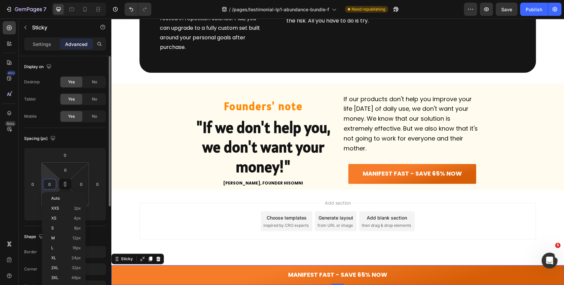
type input "1"
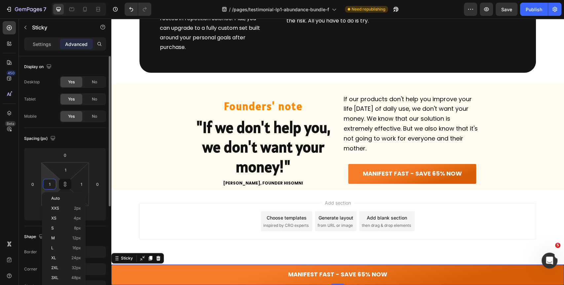
type input "10"
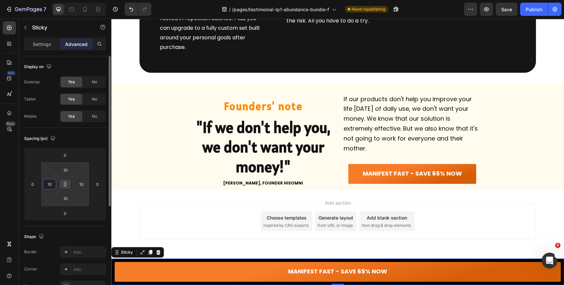
click at [64, 181] on icon at bounding box center [64, 183] width 5 height 5
click at [53, 186] on input "10" at bounding box center [50, 184] width 10 height 10
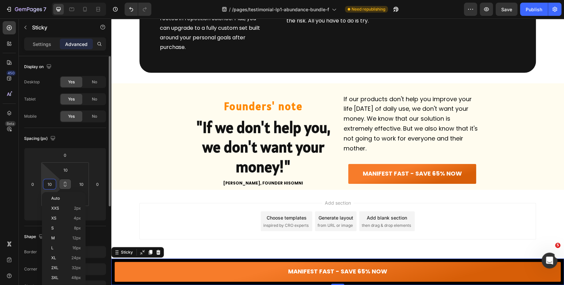
click at [53, 186] on input "10" at bounding box center [50, 184] width 10 height 10
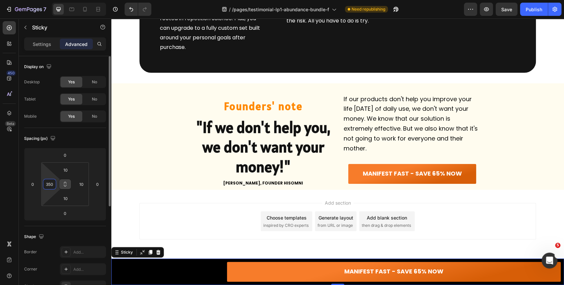
type input "350"
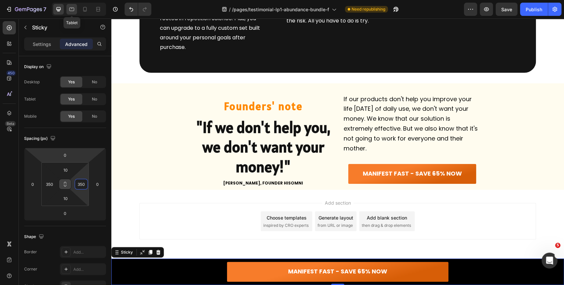
type input "350"
click at [69, 9] on icon at bounding box center [71, 9] width 7 height 7
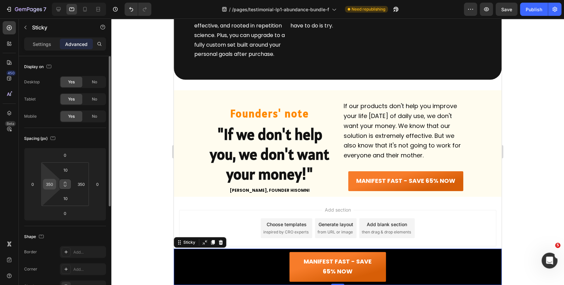
scroll to position [3135, 0]
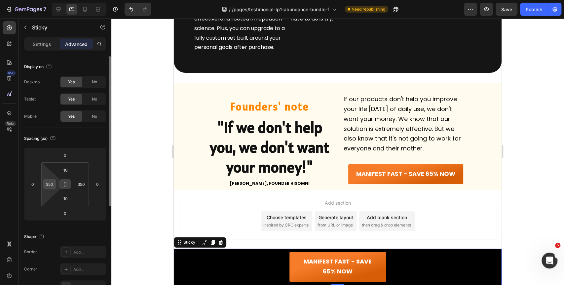
click at [50, 189] on div "350" at bounding box center [49, 184] width 13 height 11
click at [50, 186] on input "350" at bounding box center [50, 184] width 10 height 10
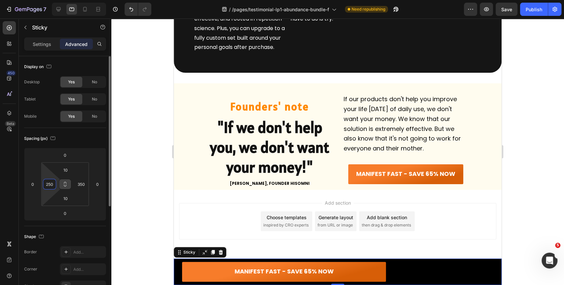
type input "250"
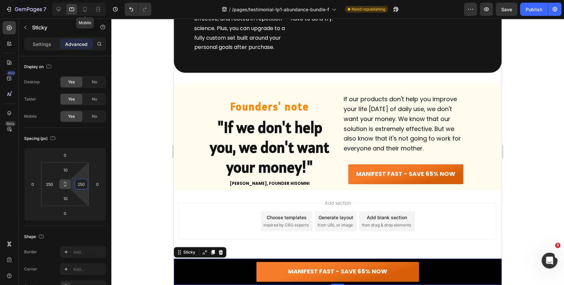
type input "250"
click at [83, 8] on icon at bounding box center [85, 9] width 7 height 7
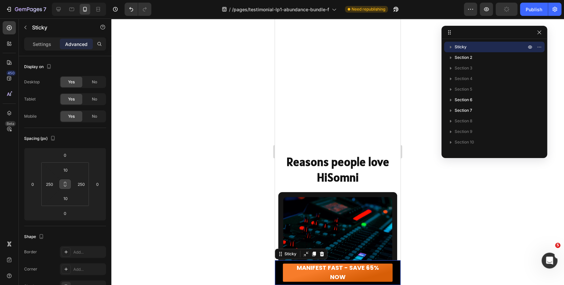
type input "24"
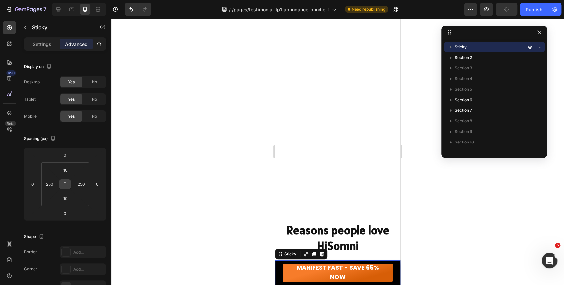
type input "24"
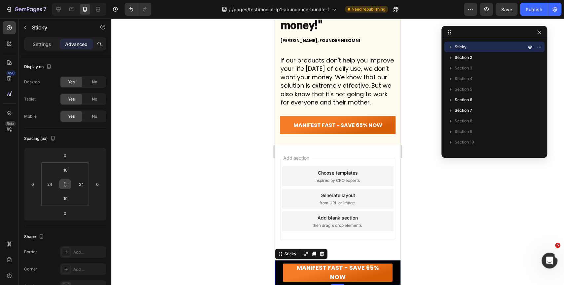
scroll to position [4002, 0]
click at [52, 184] on input "24" at bounding box center [50, 184] width 10 height 10
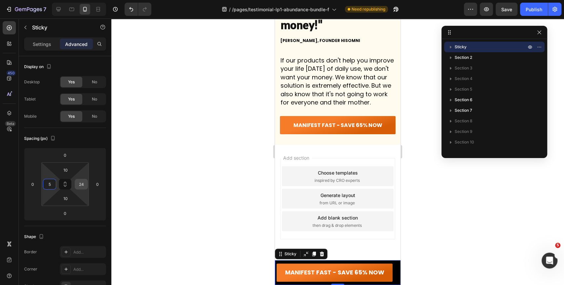
type input "5"
click at [82, 182] on input "24" at bounding box center [81, 184] width 10 height 10
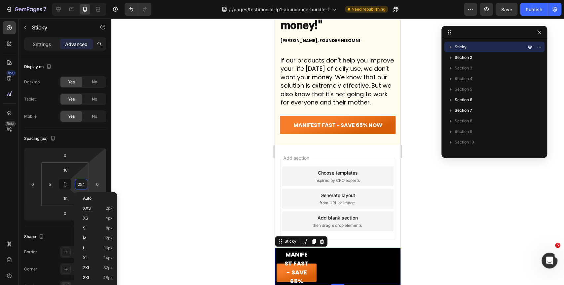
type input "5"
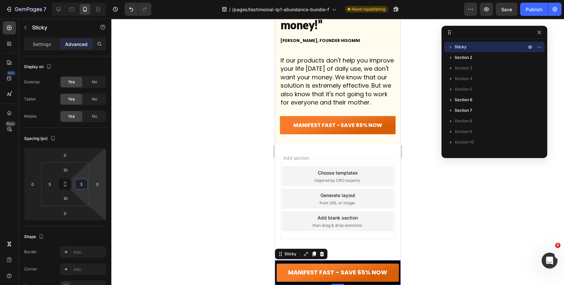
click at [189, 150] on div at bounding box center [337, 152] width 453 height 266
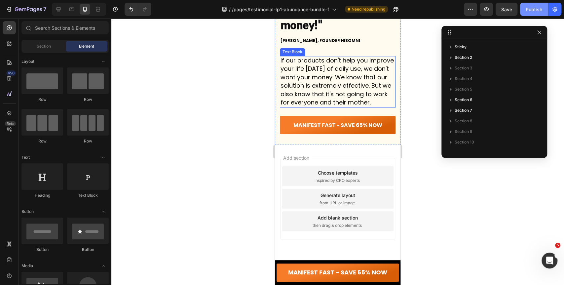
click at [535, 7] on div "Publish" at bounding box center [534, 9] width 17 height 7
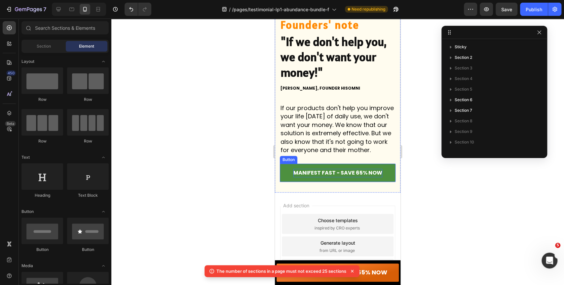
scroll to position [3634, 0]
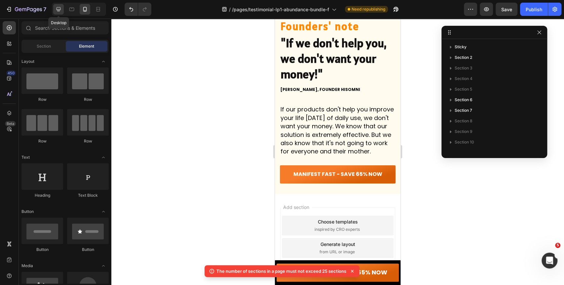
click at [55, 8] on div at bounding box center [58, 9] width 11 height 11
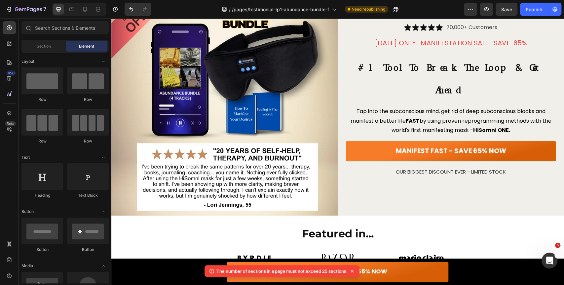
scroll to position [195, 0]
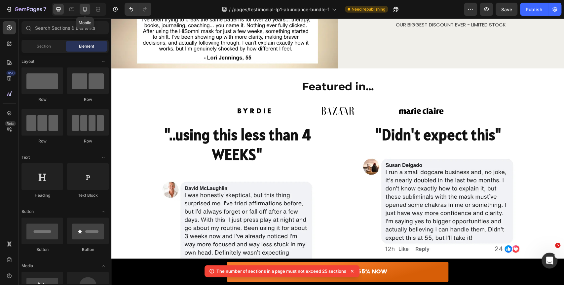
click at [88, 7] on icon at bounding box center [85, 9] width 7 height 7
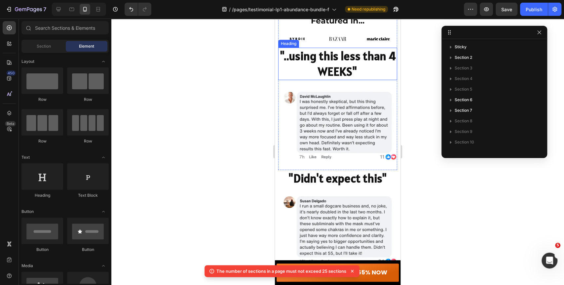
scroll to position [102, 0]
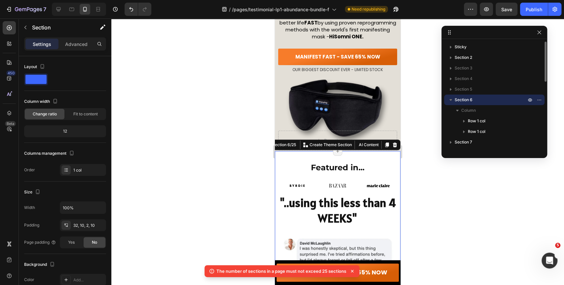
scroll to position [187, 0]
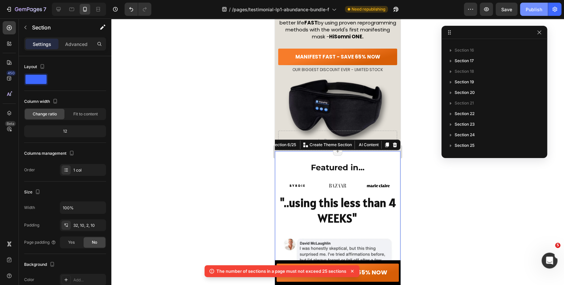
click at [532, 8] on div "Publish" at bounding box center [534, 9] width 17 height 7
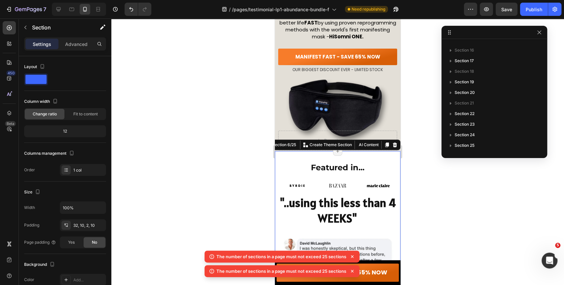
scroll to position [0, 0]
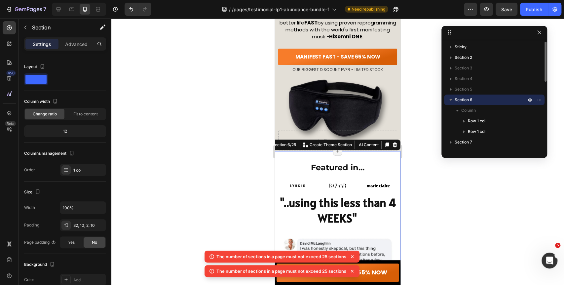
click at [454, 101] on button "button" at bounding box center [451, 100] width 8 height 8
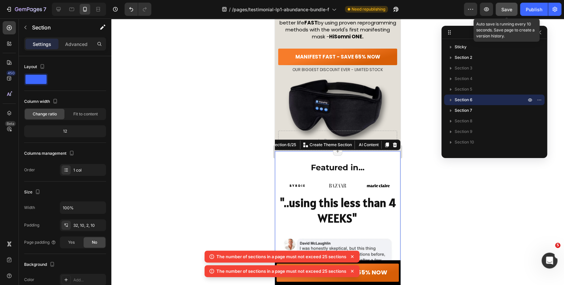
click at [512, 10] on span "Save" at bounding box center [506, 10] width 11 height 6
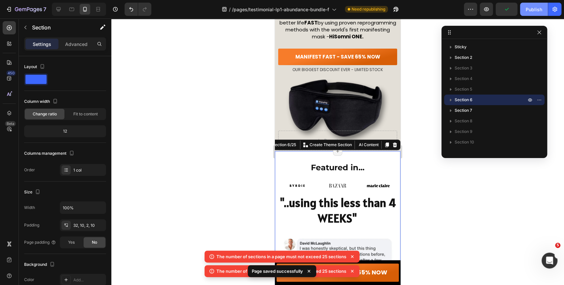
click at [537, 9] on div "Publish" at bounding box center [534, 9] width 17 height 7
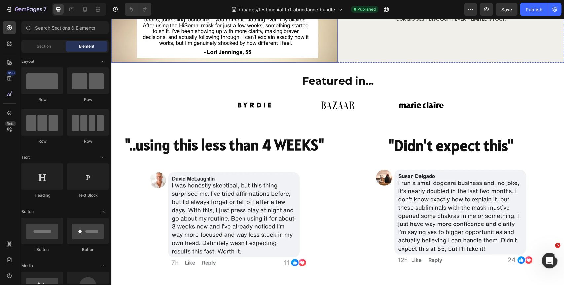
scroll to position [220, 0]
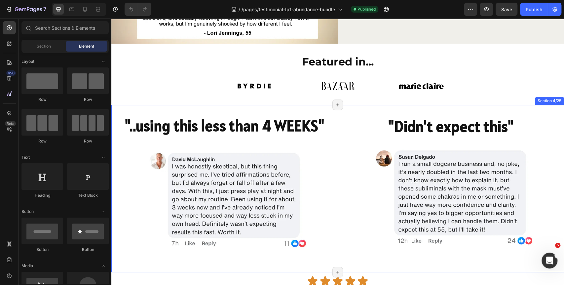
click at [320, 105] on div ""..using this less than 4 WEEKS" Heading Image Row "Didn't expect this" Heading…" at bounding box center [337, 188] width 453 height 167
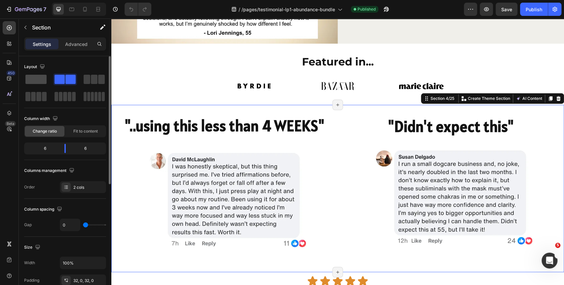
click at [37, 80] on span at bounding box center [35, 79] width 21 height 9
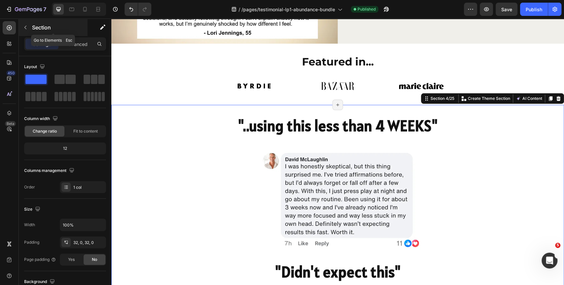
click at [28, 28] on button "button" at bounding box center [25, 27] width 11 height 11
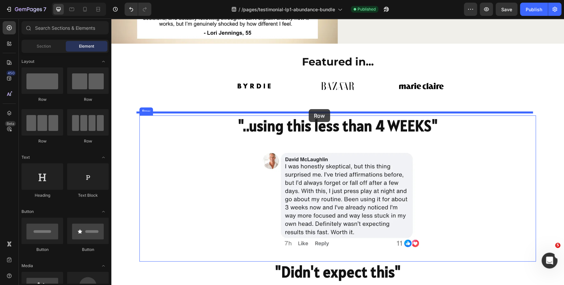
drag, startPoint x: 214, startPoint y: 106, endPoint x: 309, endPoint y: 109, distance: 94.2
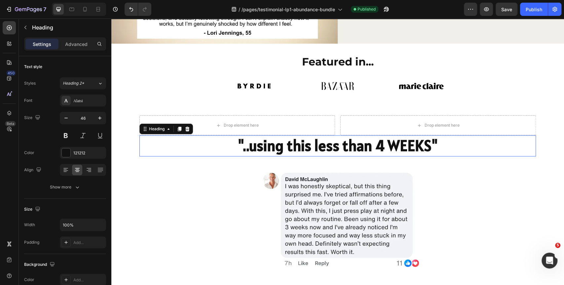
drag, startPoint x: 289, startPoint y: 141, endPoint x: 255, endPoint y: 127, distance: 37.5
click at [255, 127] on div "Drop element here Drop element here Row "..using this less than 4 WEEKS" Headin…" at bounding box center [337, 198] width 397 height 166
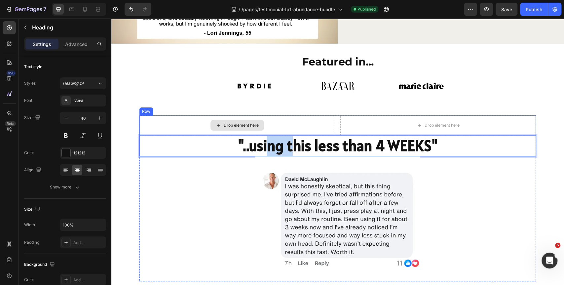
drag, startPoint x: 288, startPoint y: 141, endPoint x: 267, endPoint y: 124, distance: 26.5
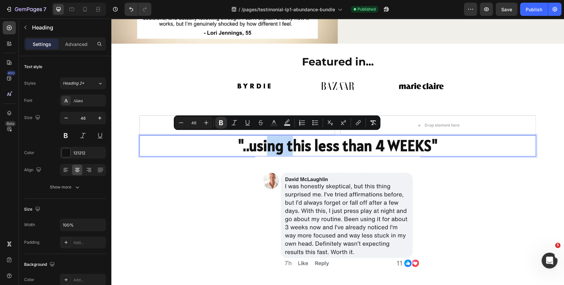
click at [229, 194] on div at bounding box center [337, 218] width 397 height 125
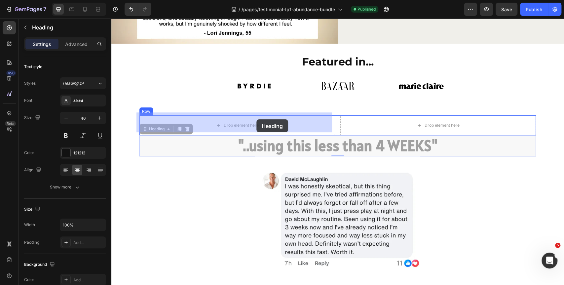
drag, startPoint x: 276, startPoint y: 142, endPoint x: 256, endPoint y: 119, distance: 30.5
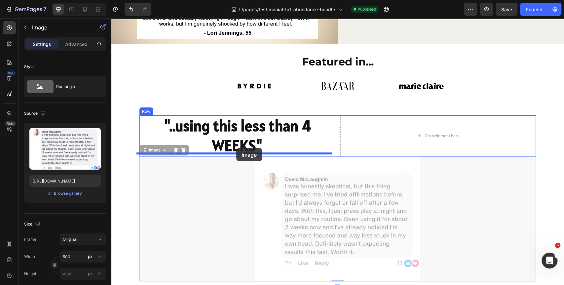
drag, startPoint x: 289, startPoint y: 193, endPoint x: 236, endPoint y: 139, distance: 75.9
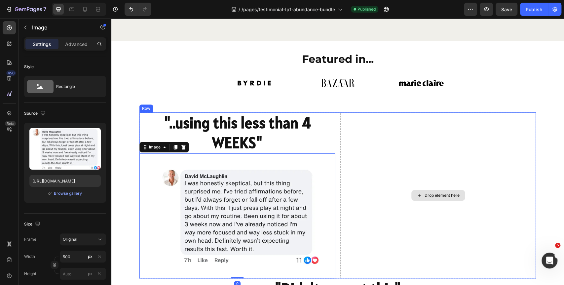
scroll to position [330, 0]
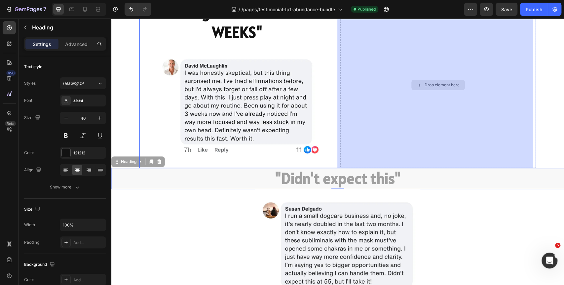
drag, startPoint x: 352, startPoint y: 178, endPoint x: 398, endPoint y: 110, distance: 81.9
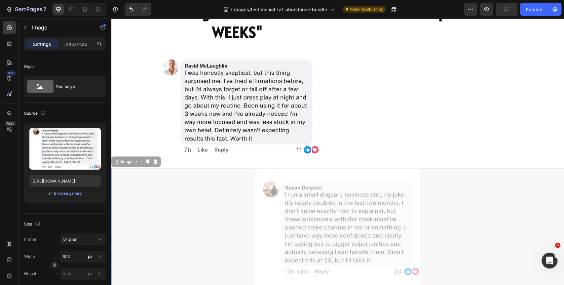
drag, startPoint x: 340, startPoint y: 212, endPoint x: 409, endPoint y: 102, distance: 129.2
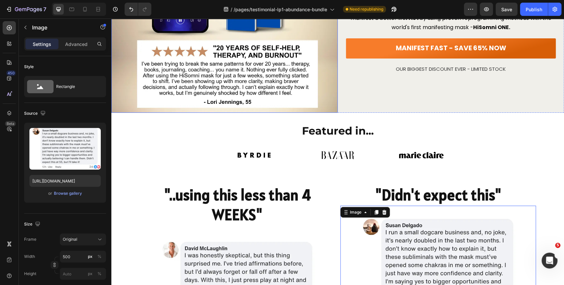
scroll to position [110, 0]
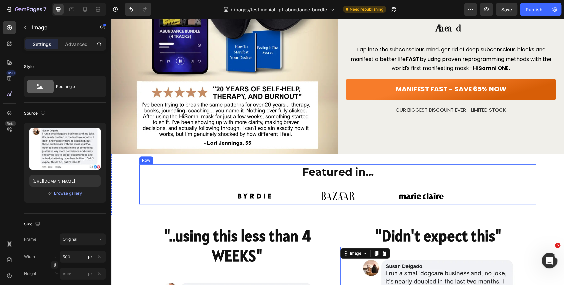
click at [154, 183] on div "Featured in... Heading Image Image Image Row" at bounding box center [337, 184] width 397 height 40
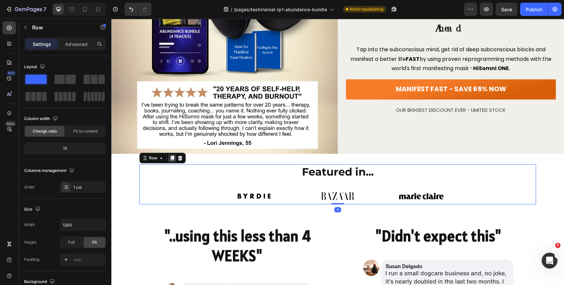
click at [171, 156] on icon at bounding box center [173, 158] width 4 height 5
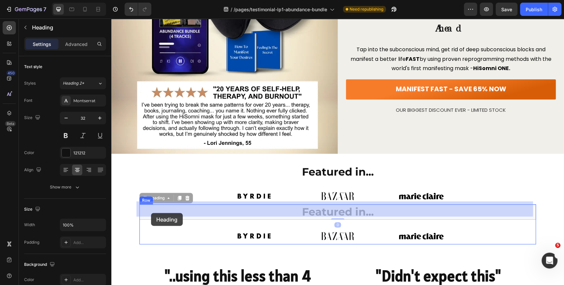
drag, startPoint x: 151, startPoint y: 214, endPoint x: 151, endPoint y: 209, distance: 4.3
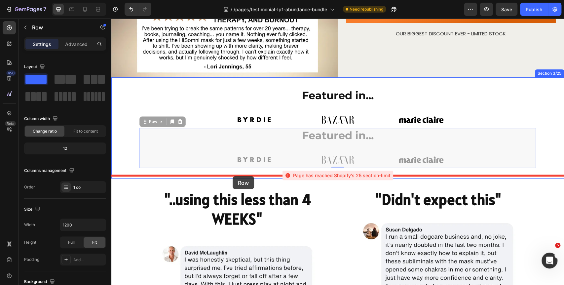
scroll to position [211, 0]
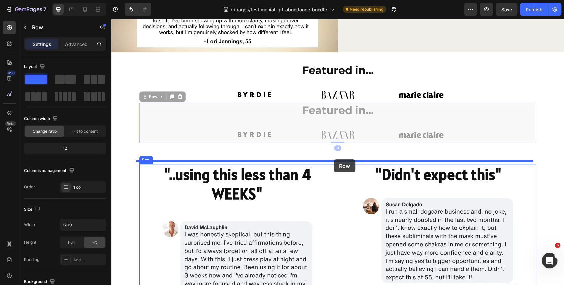
drag, startPoint x: 150, startPoint y: 147, endPoint x: 334, endPoint y: 159, distance: 184.2
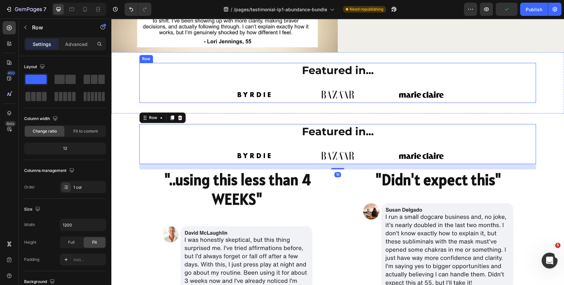
click at [155, 86] on div "Featured in... Heading Image Image Image Row" at bounding box center [337, 83] width 397 height 40
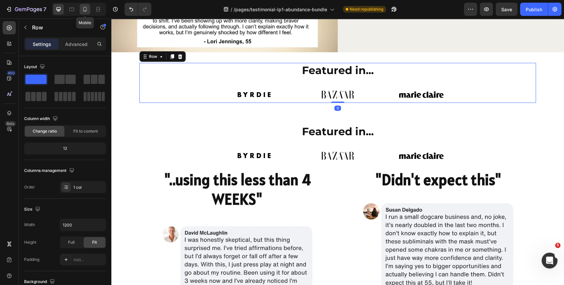
drag, startPoint x: 86, startPoint y: 7, endPoint x: 89, endPoint y: 8, distance: 3.8
click at [86, 7] on icon at bounding box center [85, 9] width 4 height 5
type input "100%"
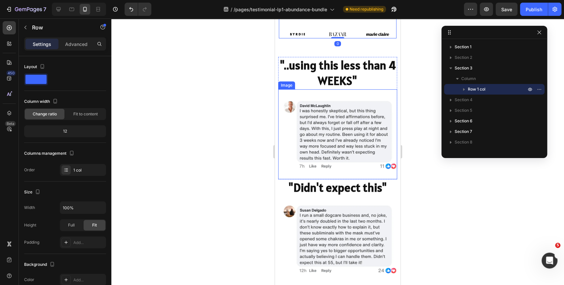
scroll to position [205, 0]
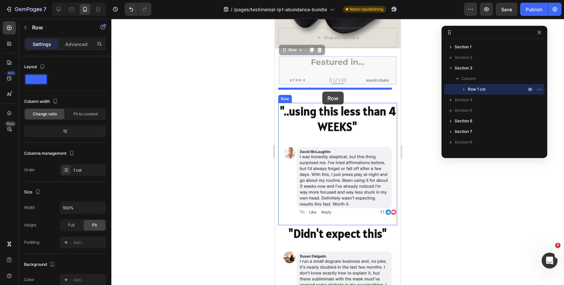
drag, startPoint x: 288, startPoint y: 55, endPoint x: 322, endPoint y: 92, distance: 49.8
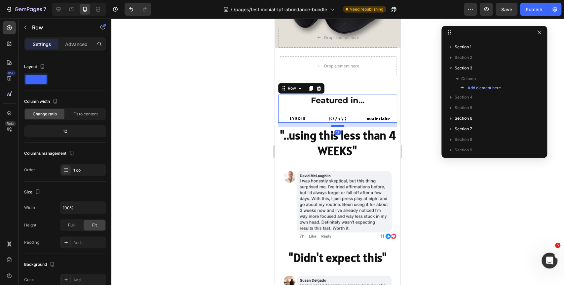
drag, startPoint x: 336, startPoint y: 108, endPoint x: 335, endPoint y: 112, distance: 4.0
click at [335, 125] on div at bounding box center [337, 126] width 13 height 2
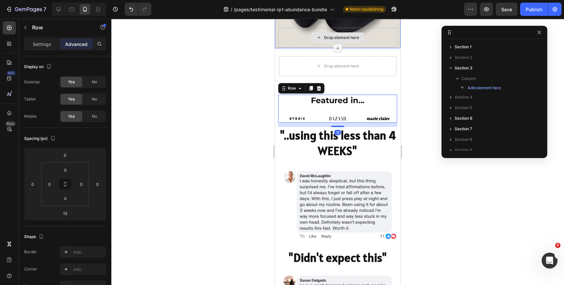
click at [279, 48] on div "Drop element here Section 3/25 Page has reached Shopify’s 25 section-limit Page…" at bounding box center [338, 66] width 126 height 36
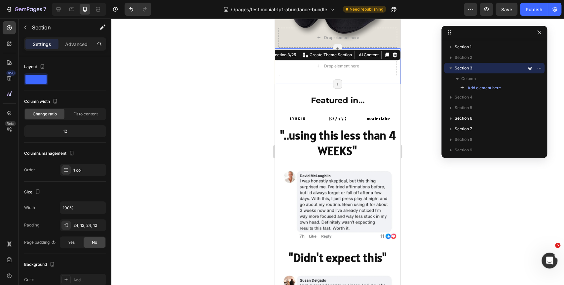
drag, startPoint x: 389, startPoint y: 40, endPoint x: 342, endPoint y: 42, distance: 46.7
click at [393, 52] on icon at bounding box center [395, 54] width 4 height 5
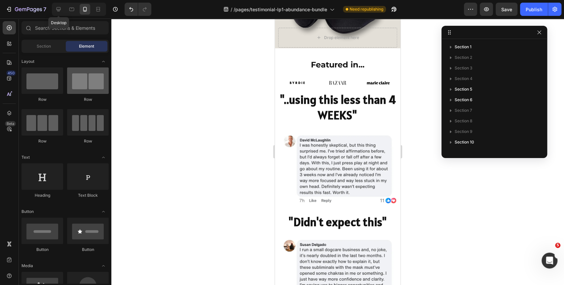
drag, startPoint x: 60, startPoint y: 11, endPoint x: 68, endPoint y: 84, distance: 74.1
click at [60, 11] on icon at bounding box center [58, 9] width 7 height 7
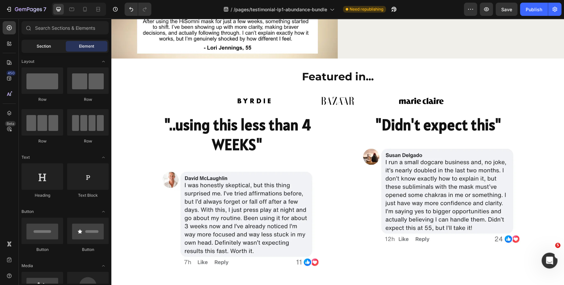
scroll to position [180, 0]
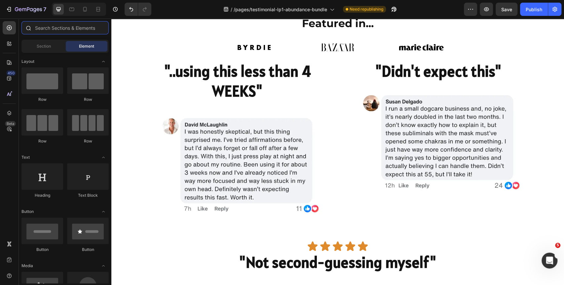
click at [52, 26] on input "text" at bounding box center [64, 27] width 87 height 13
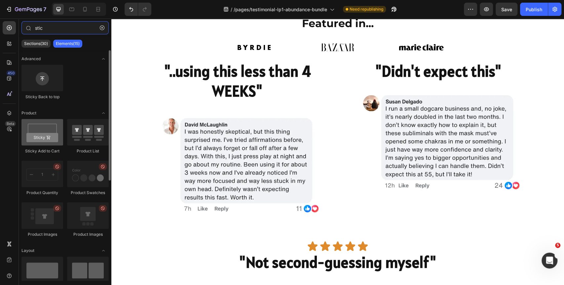
type input "stic"
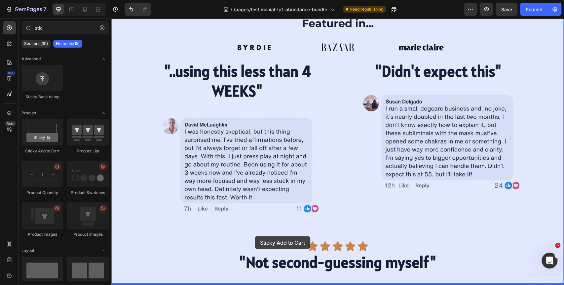
drag, startPoint x: 159, startPoint y: 147, endPoint x: 255, endPoint y: 236, distance: 131.2
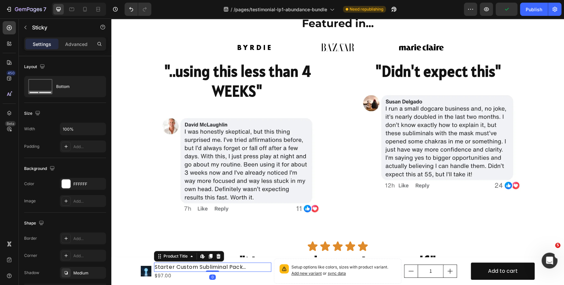
click at [173, 268] on h1 "Starter Custom Subliminal Pack (Individually Tailored)" at bounding box center [212, 266] width 117 height 9
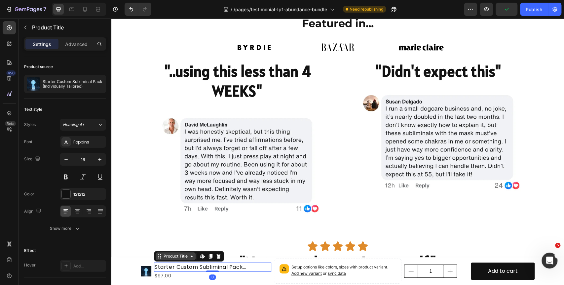
click at [178, 255] on div "Product Title" at bounding box center [175, 256] width 27 height 6
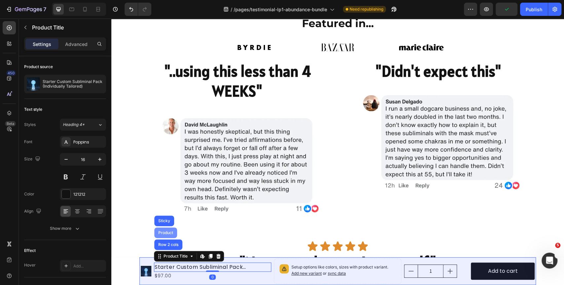
click at [168, 232] on div "Product" at bounding box center [166, 233] width 18 height 4
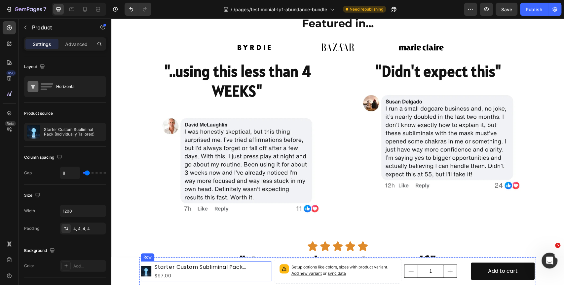
click at [178, 264] on h1 "Starter Custom Subliminal Pack (Individually Tailored)" at bounding box center [212, 266] width 117 height 9
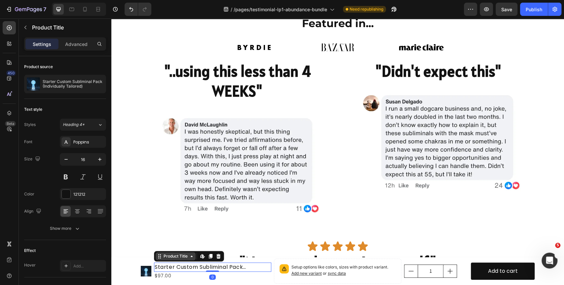
click at [177, 256] on div "Product Title" at bounding box center [175, 256] width 27 height 6
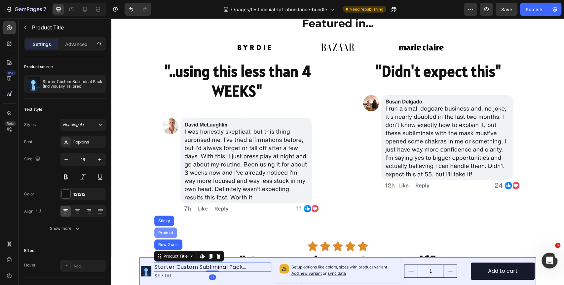
click at [169, 233] on div "Product" at bounding box center [166, 233] width 18 height 4
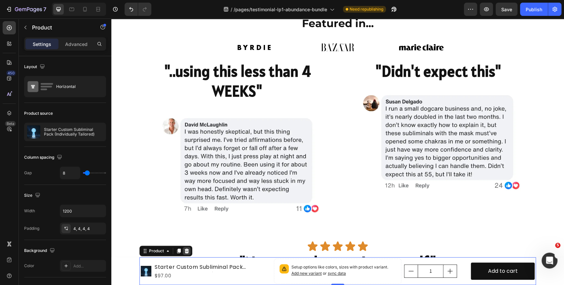
click at [187, 252] on div at bounding box center [187, 251] width 8 height 8
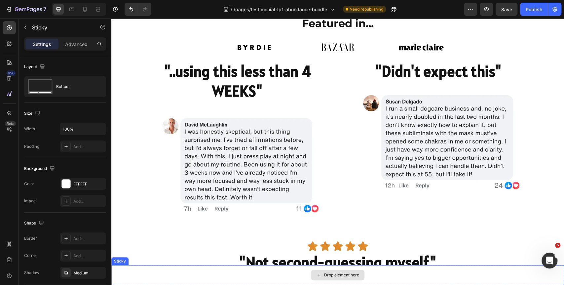
click at [194, 273] on div "Drop element here" at bounding box center [337, 275] width 453 height 20
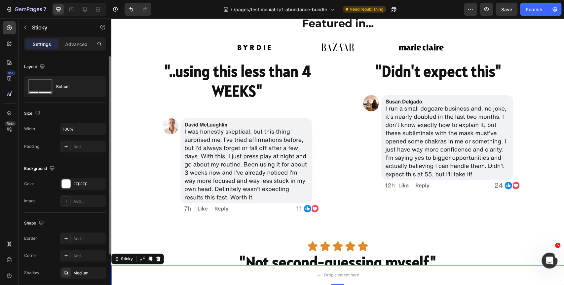
click at [70, 173] on div "Background" at bounding box center [65, 168] width 82 height 11
click at [71, 180] on div "FFFFFF" at bounding box center [83, 184] width 46 height 12
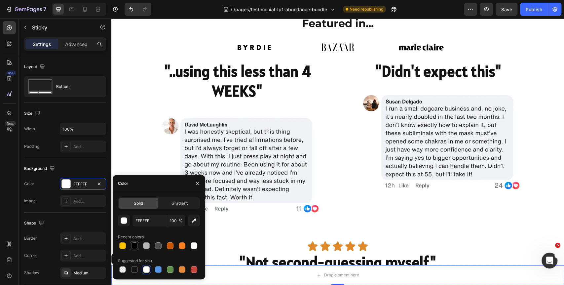
drag, startPoint x: 138, startPoint y: 247, endPoint x: 135, endPoint y: 245, distance: 3.4
click at [138, 247] on div at bounding box center [134, 245] width 9 height 9
type input "000000"
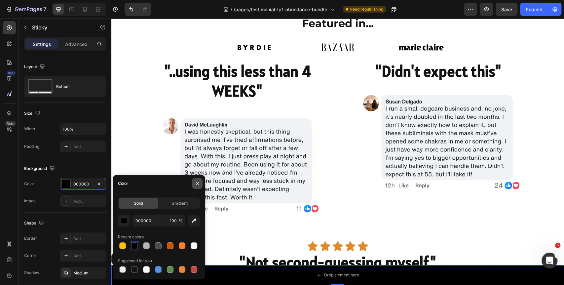
click at [196, 183] on icon "button" at bounding box center [197, 183] width 5 height 5
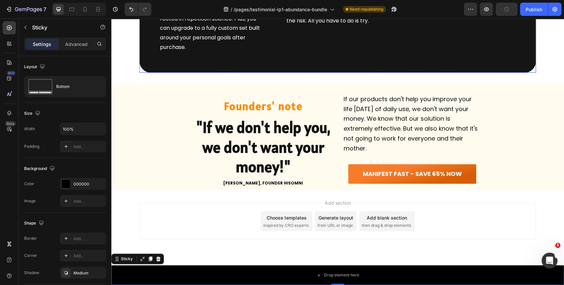
scroll to position [3024, 0]
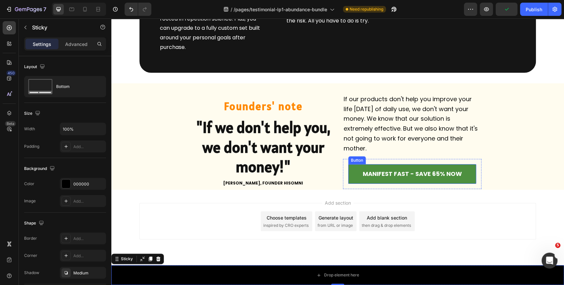
click at [361, 166] on link "MANIFEST FAST - SAVE 65% NOW" at bounding box center [412, 174] width 128 height 20
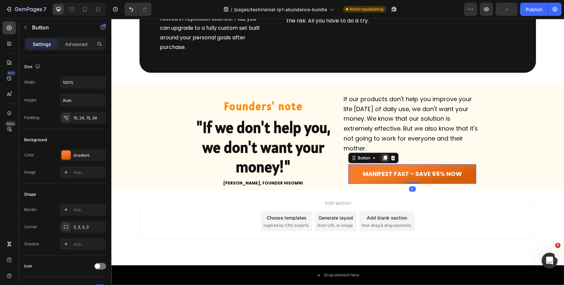
click at [382, 159] on icon at bounding box center [384, 157] width 5 height 5
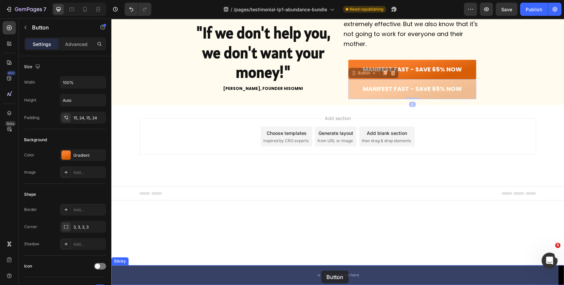
drag, startPoint x: 354, startPoint y: 178, endPoint x: 282, endPoint y: 236, distance: 92.5
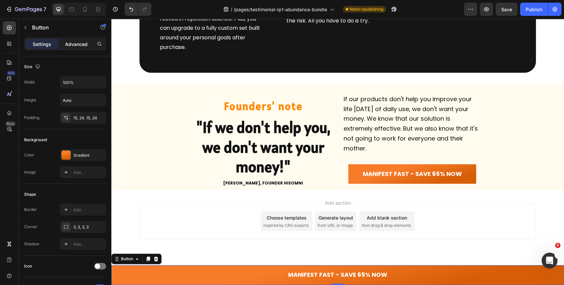
click at [73, 41] on p "Advanced" at bounding box center [76, 44] width 22 height 7
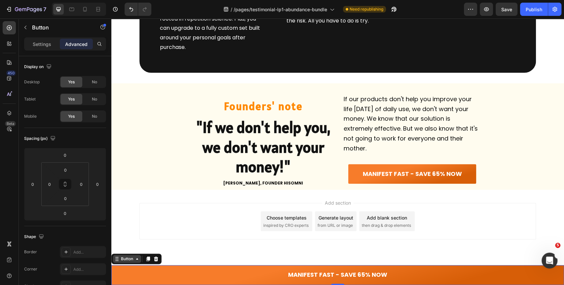
click at [126, 261] on div "Button" at bounding box center [127, 259] width 15 height 6
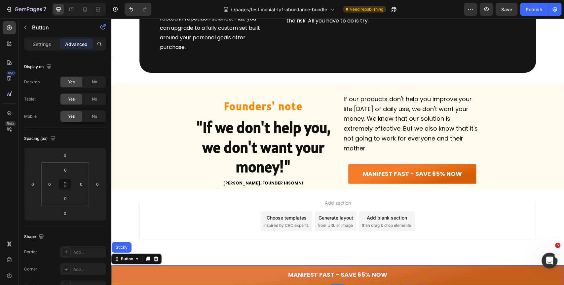
drag, startPoint x: 117, startPoint y: 247, endPoint x: 117, endPoint y: 234, distance: 12.9
click at [117, 246] on div "Sticky" at bounding box center [121, 247] width 15 height 4
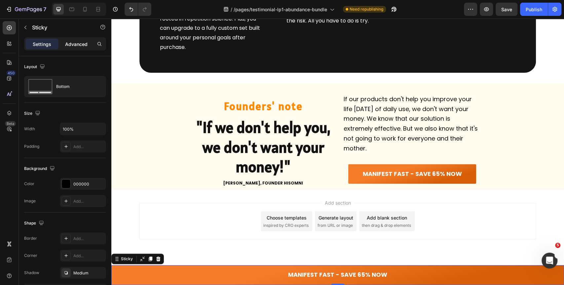
click at [79, 38] on div "Settings Advanced" at bounding box center [65, 43] width 82 height 13
click at [76, 48] on div "Advanced" at bounding box center [76, 44] width 33 height 11
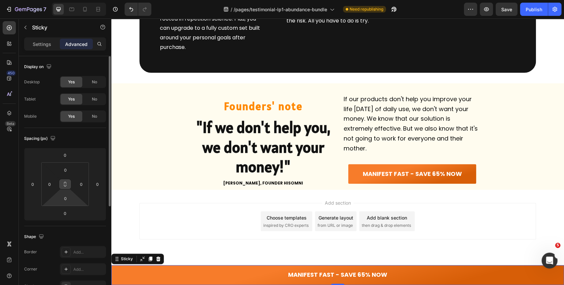
click at [63, 187] on button at bounding box center [65, 184] width 13 height 11
click at [50, 182] on input "0" at bounding box center [50, 184] width 10 height 10
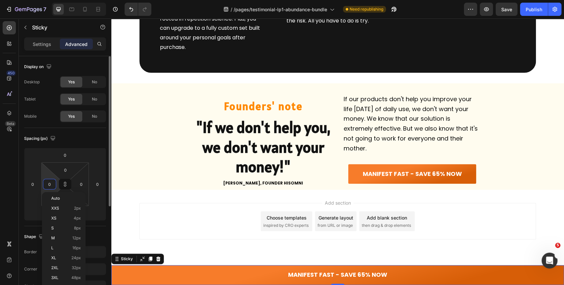
type input "1"
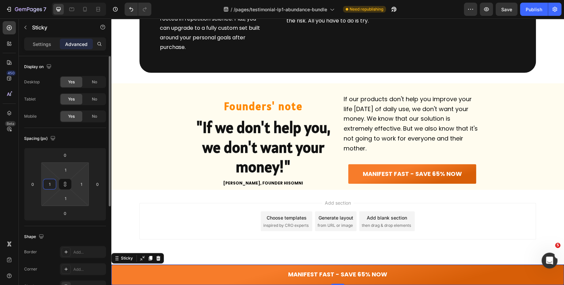
type input "10"
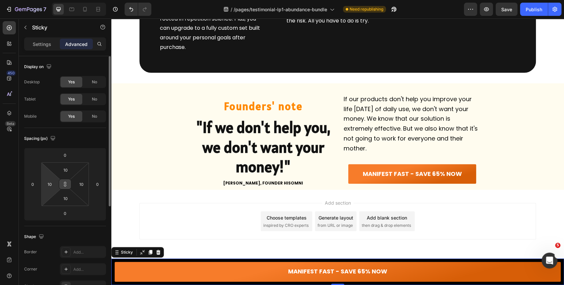
click at [71, 187] on button at bounding box center [65, 184] width 13 height 11
click at [50, 183] on input "10" at bounding box center [50, 184] width 10 height 10
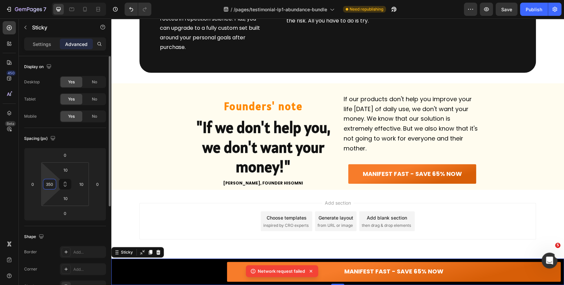
type input "350"
type input "3"
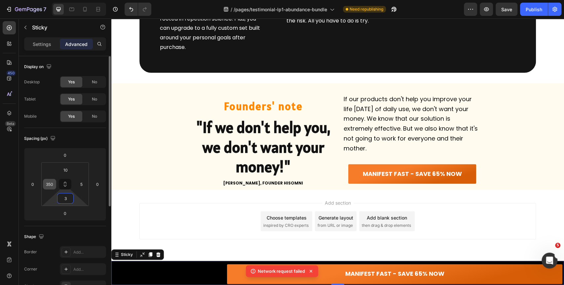
type input "0"
click at [228, 215] on div "Add section Choose templates inspired by CRO experts Generate layout from URL o…" at bounding box center [337, 221] width 397 height 36
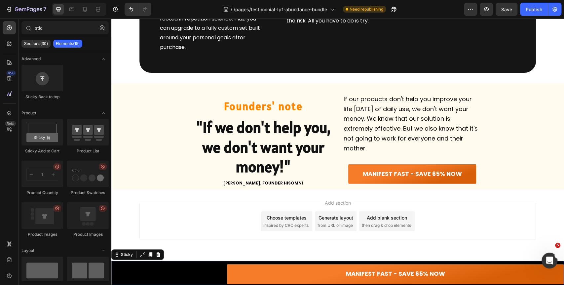
click at [155, 262] on div "MANIFEST FAST - SAVE 65% NOW Button Sticky 0" at bounding box center [337, 273] width 453 height 24
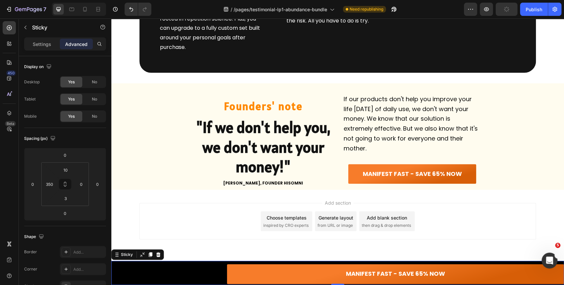
click at [136, 257] on div "Sticky" at bounding box center [137, 254] width 53 height 11
click at [83, 0] on html "7 Version history / /pages/testimonial-lp1-abundance-bundle Need republishing P…" at bounding box center [282, 0] width 564 height 0
click at [83, 180] on input "0" at bounding box center [81, 184] width 10 height 10
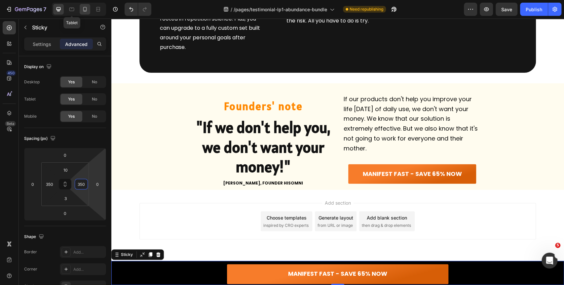
type input "350"
click at [74, 11] on icon at bounding box center [71, 9] width 7 height 7
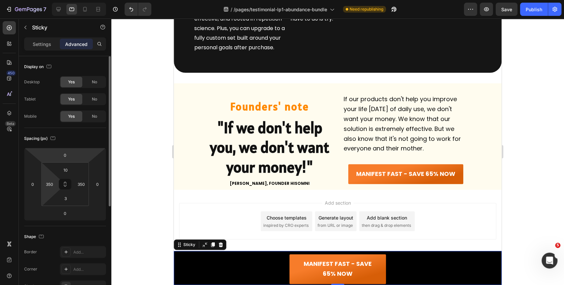
scroll to position [3040, 0]
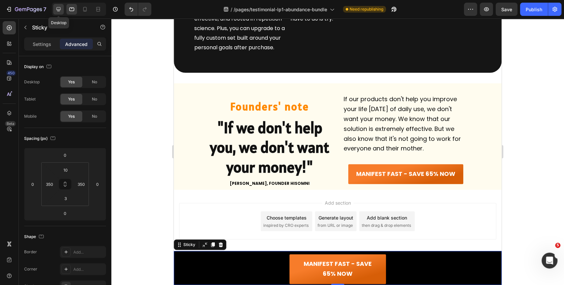
click at [59, 9] on icon at bounding box center [59, 9] width 4 height 4
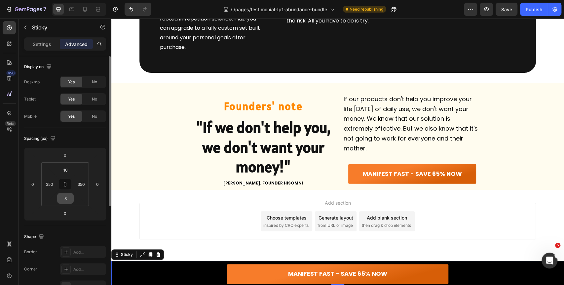
scroll to position [3024, 0]
click at [66, 197] on input "3" at bounding box center [65, 198] width 13 height 10
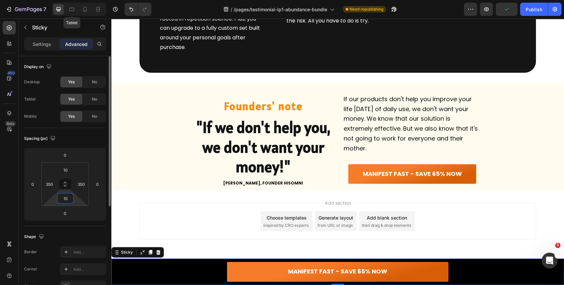
type input "10"
click at [72, 10] on icon at bounding box center [71, 9] width 7 height 7
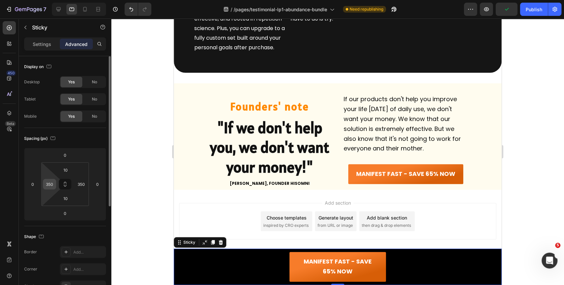
scroll to position [3040, 0]
click at [46, 183] on input "350" at bounding box center [50, 184] width 10 height 10
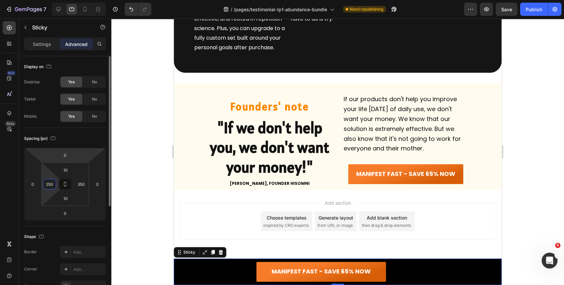
type input "250"
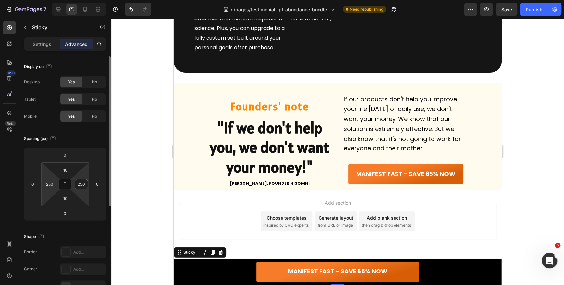
type input "250"
click at [85, 11] on icon at bounding box center [85, 9] width 4 height 5
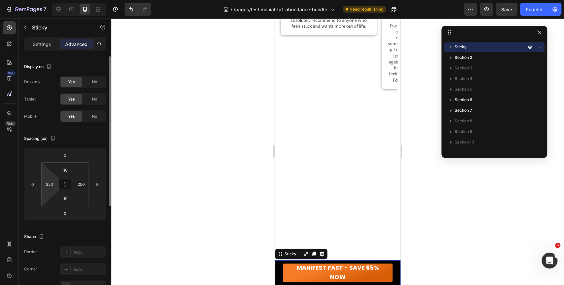
type input "24"
click at [50, 185] on input "24" at bounding box center [50, 184] width 10 height 10
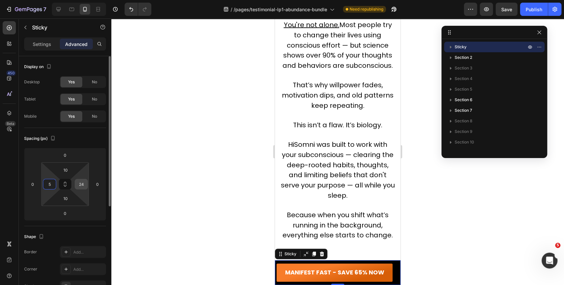
scroll to position [3070, 0]
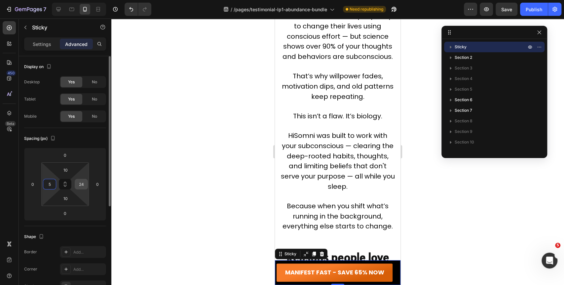
type input "5"
click at [84, 182] on input "24" at bounding box center [81, 184] width 10 height 10
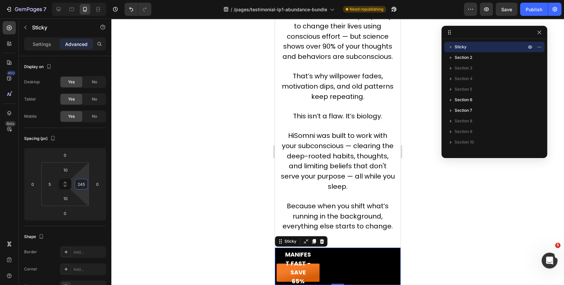
type input "5"
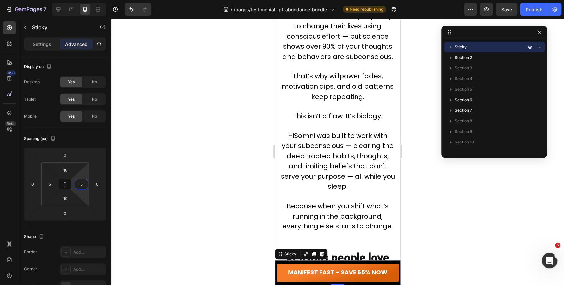
click at [165, 160] on div at bounding box center [337, 152] width 453 height 266
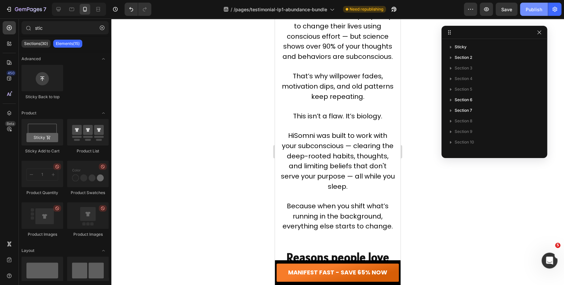
drag, startPoint x: 540, startPoint y: 9, endPoint x: 522, endPoint y: 14, distance: 18.9
click at [540, 9] on div "Publish" at bounding box center [534, 9] width 17 height 7
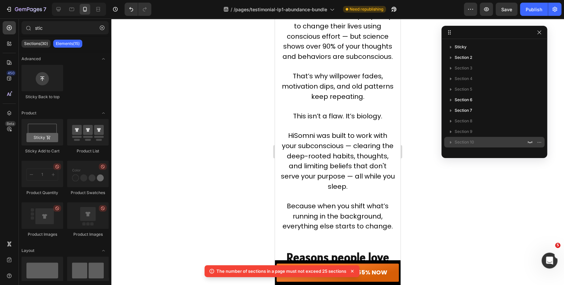
scroll to position [155, 0]
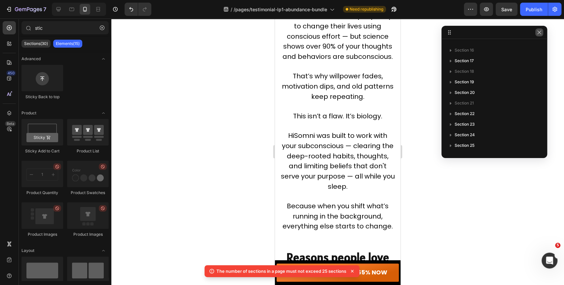
click at [537, 33] on icon "button" at bounding box center [539, 32] width 5 height 5
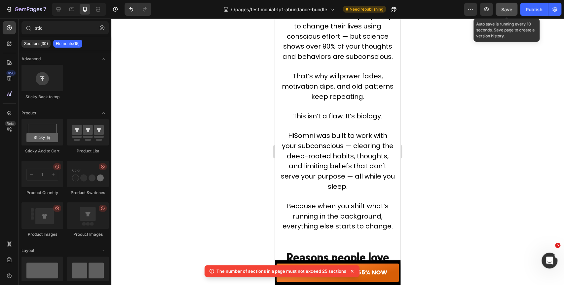
click at [511, 12] on span "Save" at bounding box center [506, 10] width 11 height 6
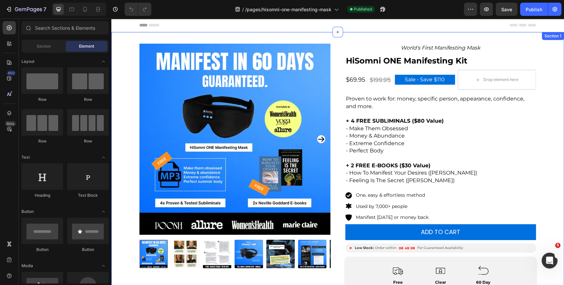
click at [126, 65] on div "Product Images World's First Manifesting Mask Text Block HiSomni ONE Manifestin…" at bounding box center [337, 247] width 453 height 406
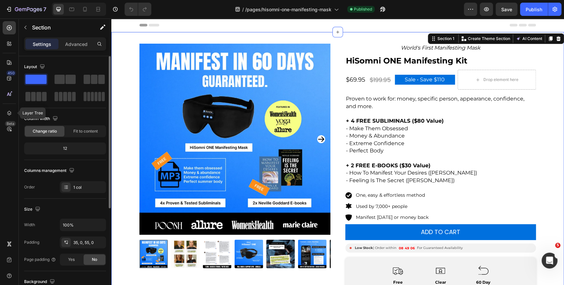
drag, startPoint x: 10, startPoint y: 114, endPoint x: 27, endPoint y: 110, distance: 18.0
click at [10, 113] on icon at bounding box center [9, 113] width 7 height 7
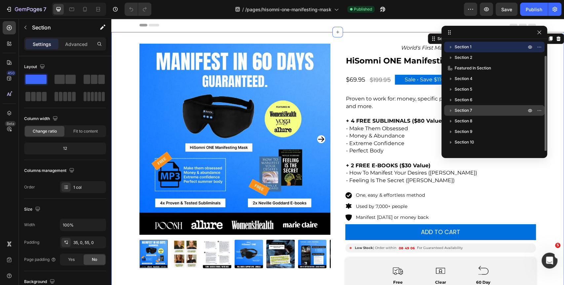
scroll to position [7, 0]
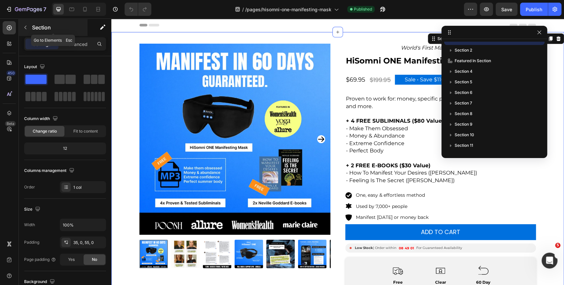
click at [23, 28] on icon "button" at bounding box center [25, 27] width 5 height 5
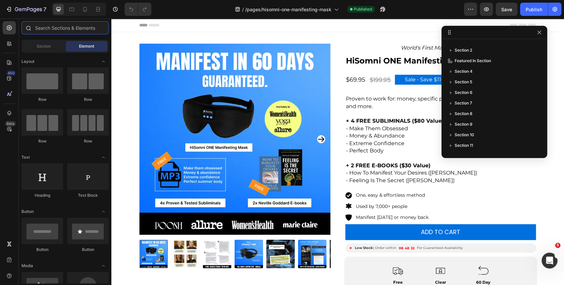
click at [54, 32] on input "text" at bounding box center [64, 27] width 87 height 13
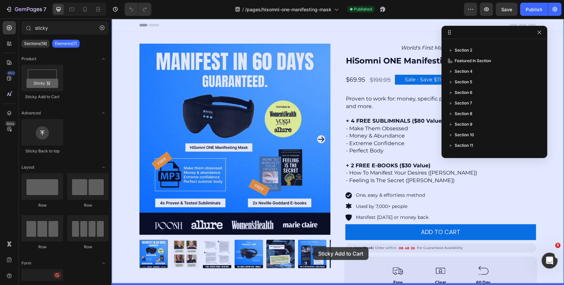
drag, startPoint x: 170, startPoint y: 103, endPoint x: 278, endPoint y: 172, distance: 128.7
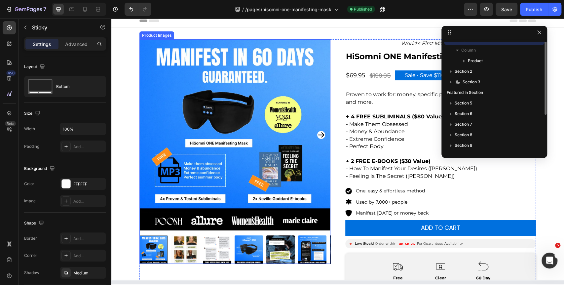
scroll to position [0, 0]
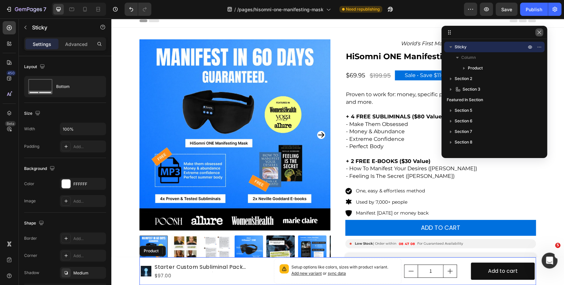
click at [541, 33] on icon "button" at bounding box center [539, 32] width 5 height 5
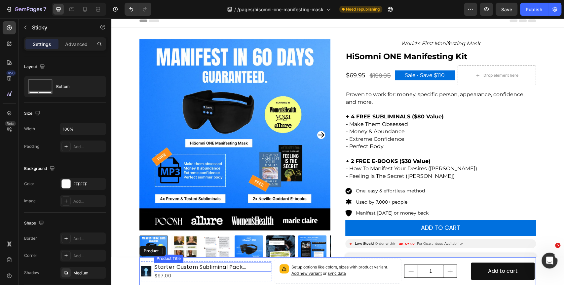
click at [185, 267] on h1 "Starter Custom Subliminal Pack (Individually Tailored)" at bounding box center [212, 266] width 117 height 9
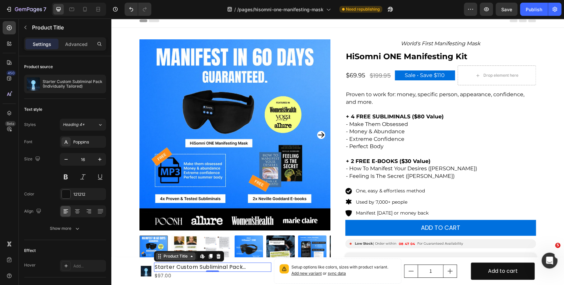
click at [184, 257] on div "Product Title" at bounding box center [175, 256] width 27 height 6
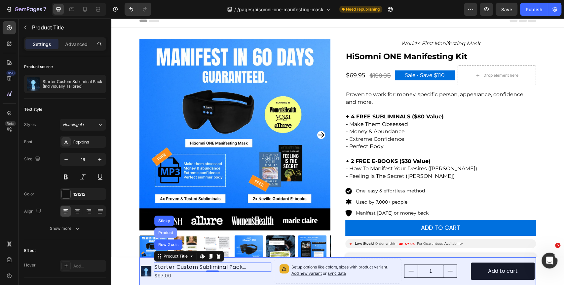
click at [167, 235] on div "Product" at bounding box center [165, 232] width 23 height 11
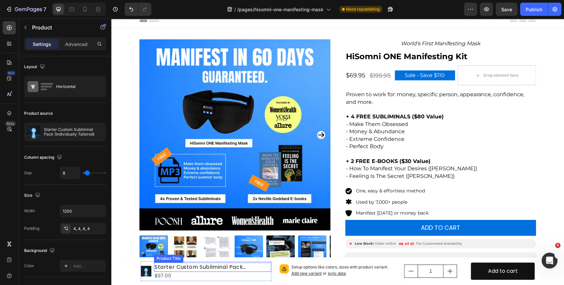
click at [190, 268] on h1 "Starter Custom Subliminal Pack (Individually Tailored)" at bounding box center [212, 266] width 117 height 9
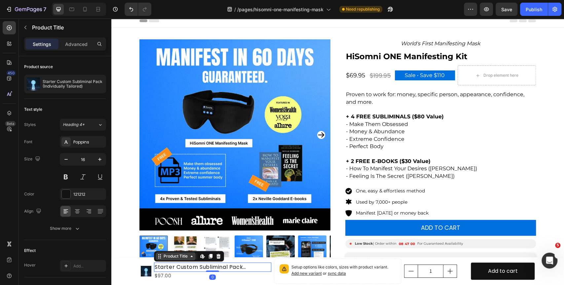
click at [181, 255] on div "Product Title" at bounding box center [175, 256] width 27 height 6
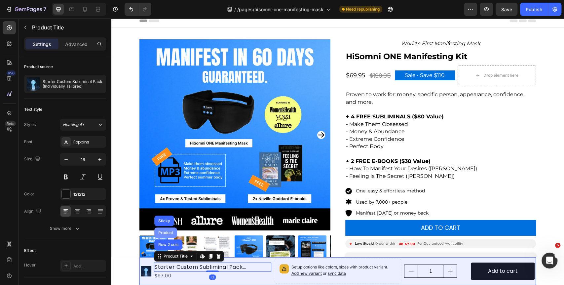
click at [169, 235] on div "Product" at bounding box center [165, 232] width 23 height 11
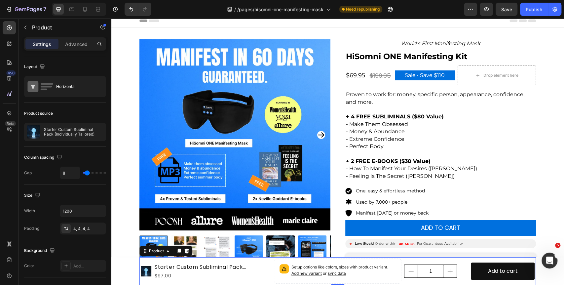
click at [184, 249] on icon at bounding box center [186, 250] width 5 height 5
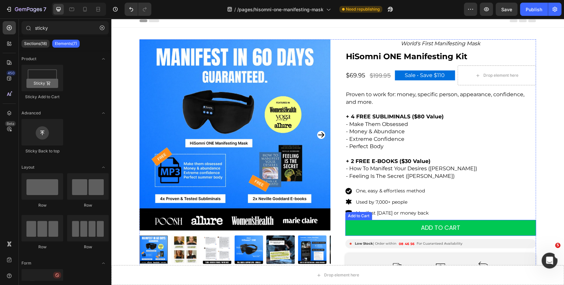
click at [356, 227] on button "ADD TO CART" at bounding box center [440, 228] width 191 height 16
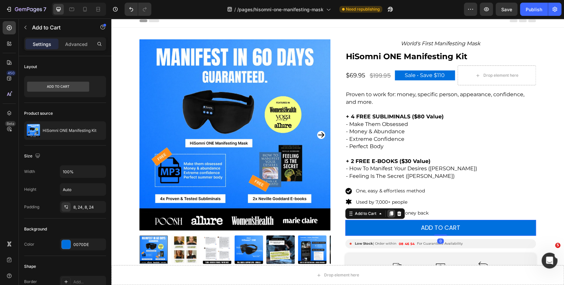
click at [389, 212] on icon at bounding box center [391, 213] width 4 height 5
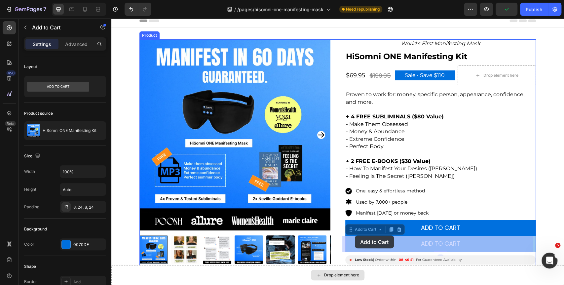
drag, startPoint x: 353, startPoint y: 231, endPoint x: 352, endPoint y: 240, distance: 9.1
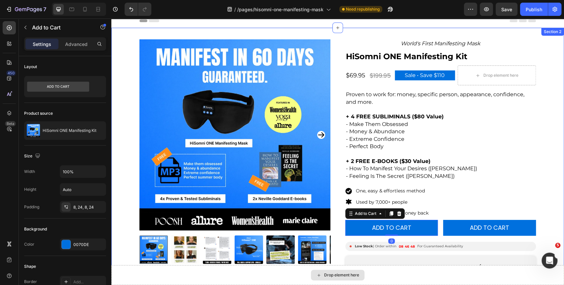
click at [148, 38] on div "Product Images World's First Manifesting Mask Text Block HiSomni ONE Manifestin…" at bounding box center [337, 247] width 453 height 439
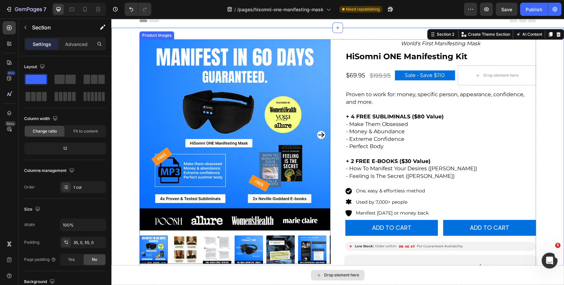
click at [147, 42] on div "Product Images" at bounding box center [234, 151] width 191 height 224
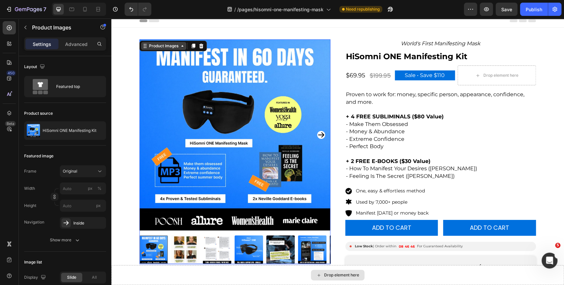
click at [155, 46] on div "Product Images" at bounding box center [164, 46] width 32 height 6
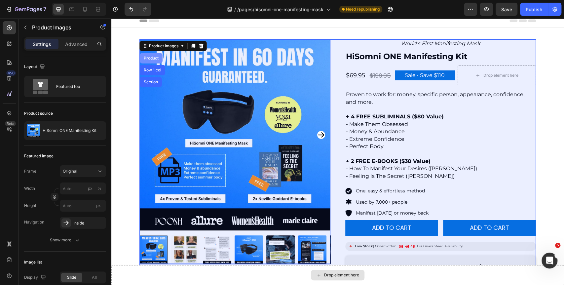
click at [153, 58] on div "Product" at bounding box center [151, 58] width 18 height 4
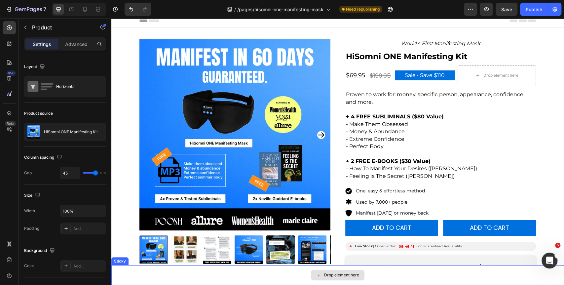
click at [316, 276] on icon at bounding box center [318, 275] width 5 height 6
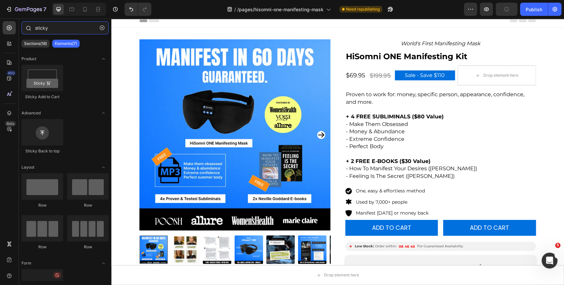
click at [48, 28] on input "sticky" at bounding box center [64, 27] width 87 height 13
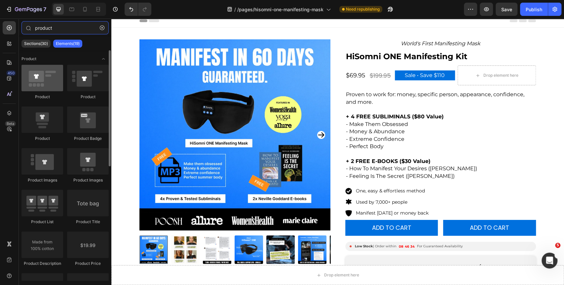
type input "product"
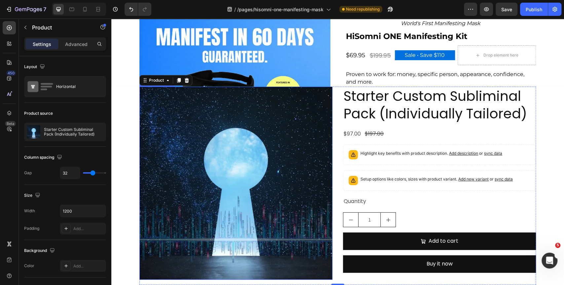
scroll to position [7, 0]
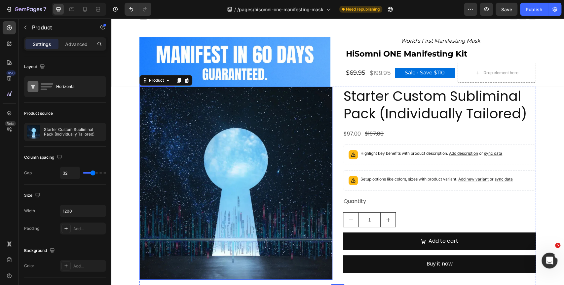
click at [267, 166] on img at bounding box center [235, 183] width 193 height 193
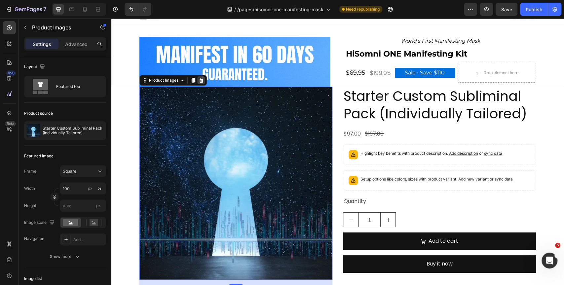
click at [199, 81] on icon at bounding box center [201, 80] width 4 height 5
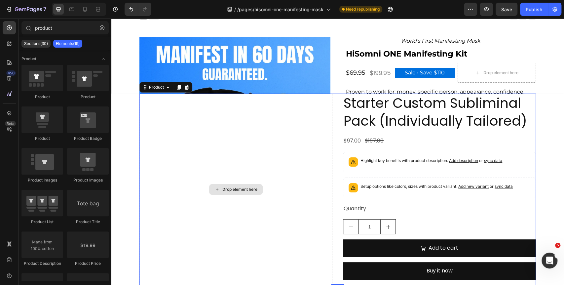
click at [311, 128] on div "Drop element here" at bounding box center [235, 189] width 193 height 191
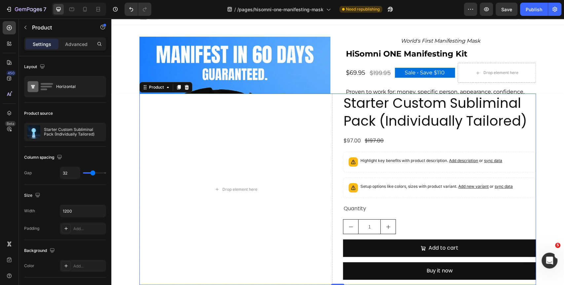
click at [159, 83] on div "Product" at bounding box center [165, 87] width 53 height 11
click at [152, 89] on div "Product" at bounding box center [157, 87] width 18 height 6
click at [338, 141] on div "Drop element here Starter Custom Subliminal Pack (Individually Tailored) Produc…" at bounding box center [337, 189] width 397 height 191
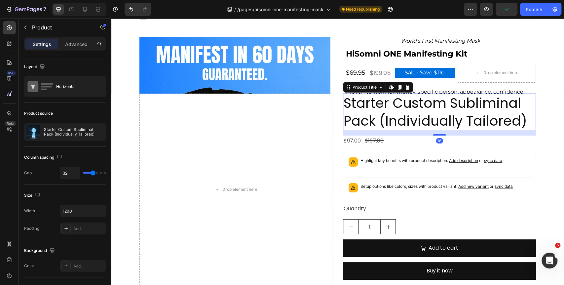
click at [369, 114] on h2 "Starter Custom Subliminal Pack (Individually Tailored)" at bounding box center [439, 112] width 193 height 37
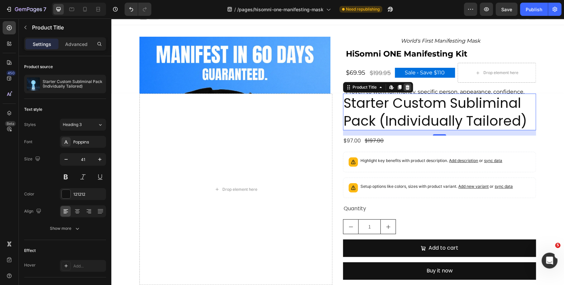
click at [406, 90] on icon at bounding box center [407, 87] width 5 height 5
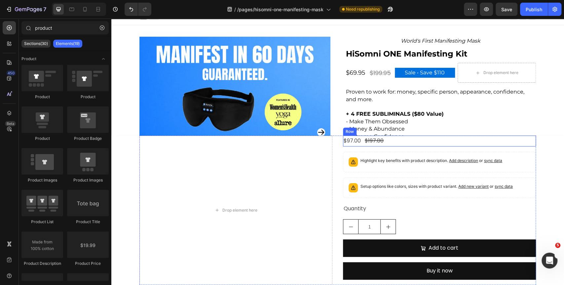
click at [386, 142] on div "$97.00 Product Price Product Price $197.00 Product Price Product Price Row" at bounding box center [439, 140] width 193 height 11
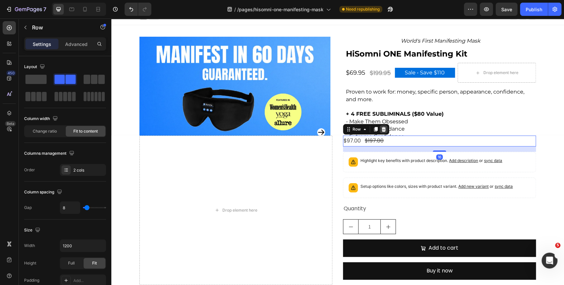
click at [381, 129] on icon at bounding box center [383, 129] width 5 height 5
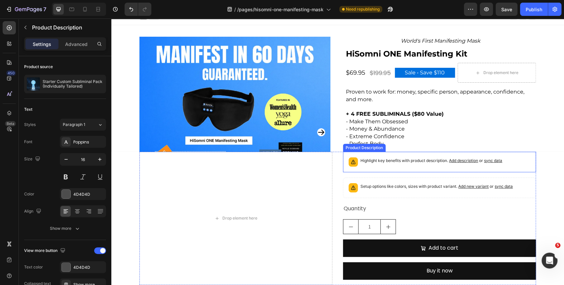
click at [383, 160] on p "Highlight key benefits with product description. Add description or sync data" at bounding box center [432, 160] width 142 height 7
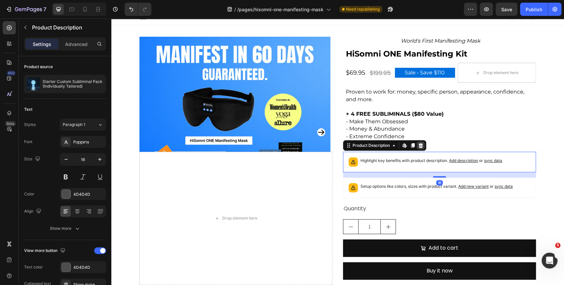
click at [419, 148] on icon at bounding box center [420, 145] width 5 height 5
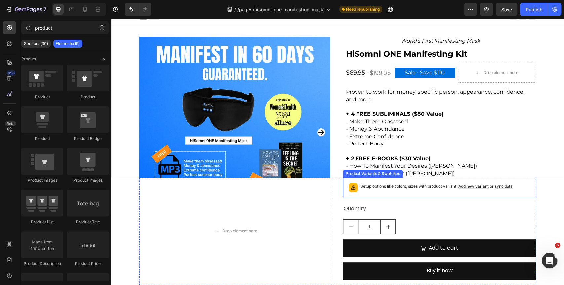
click at [382, 180] on div "Setup options like colors, sizes with product variant. Add new variant or sync …" at bounding box center [439, 187] width 193 height 20
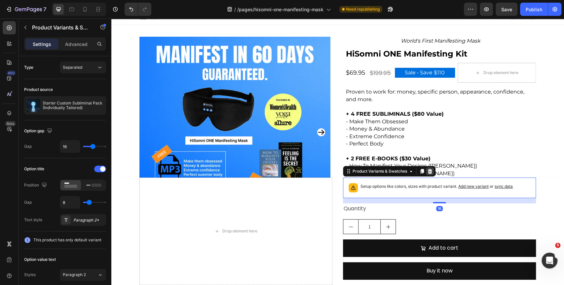
click at [428, 171] on icon at bounding box center [430, 171] width 4 height 5
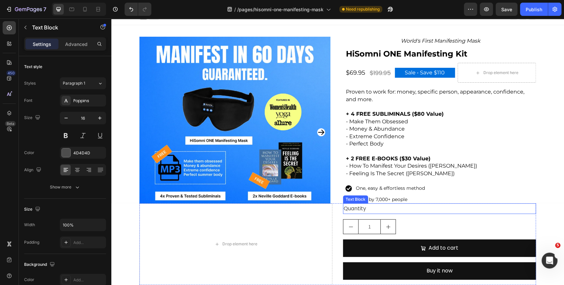
click at [391, 209] on div "Quantity" at bounding box center [439, 208] width 193 height 11
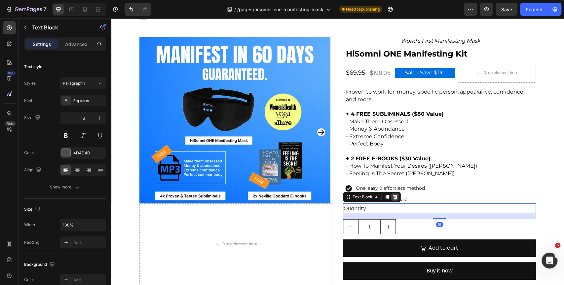
click at [393, 196] on icon at bounding box center [395, 196] width 4 height 5
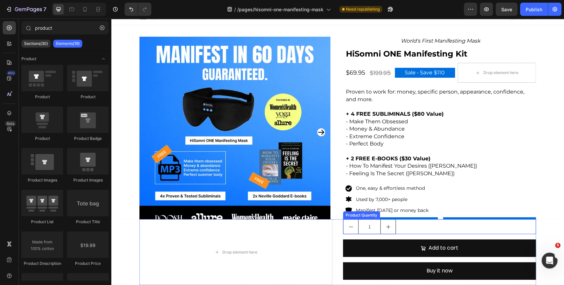
click at [406, 225] on div "1" at bounding box center [439, 226] width 193 height 15
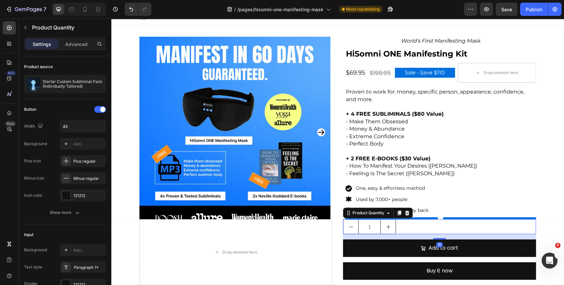
click at [406, 214] on icon at bounding box center [407, 212] width 4 height 5
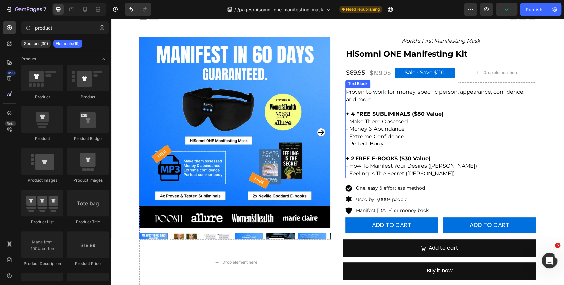
scroll to position [44, 0]
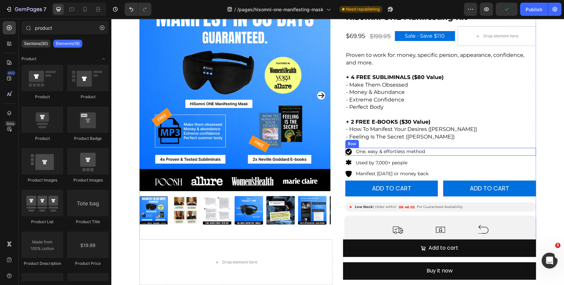
click at [458, 159] on div "Image Used by 7,000+ people Text Block Row" at bounding box center [440, 163] width 191 height 8
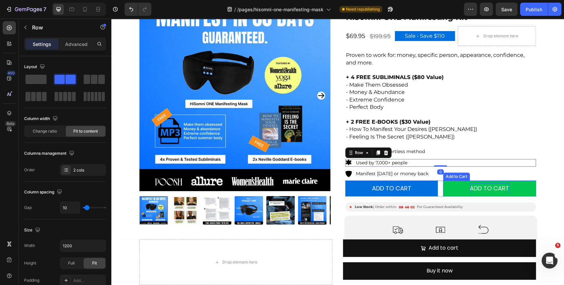
click at [475, 183] on div "ADD TO CART" at bounding box center [489, 188] width 39 height 11
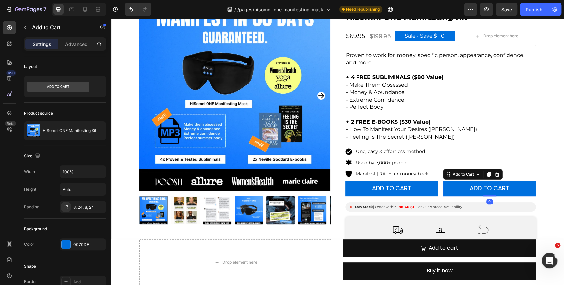
click at [495, 175] on icon at bounding box center [496, 173] width 5 height 5
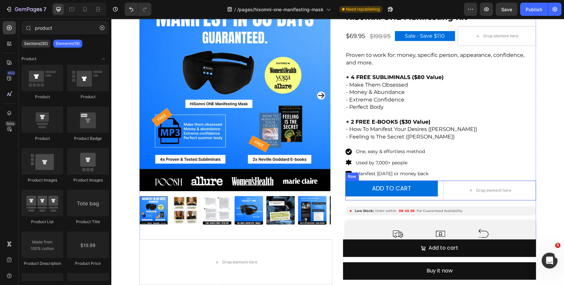
click at [436, 194] on div "ADD TO CART Add to Cart Drop element here Row" at bounding box center [440, 190] width 191 height 20
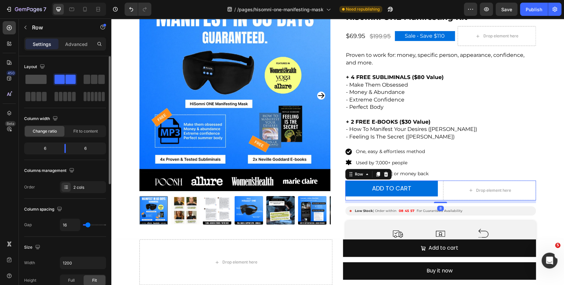
click at [46, 78] on span at bounding box center [35, 79] width 21 height 9
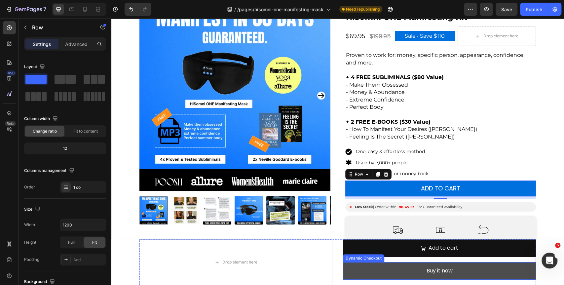
click at [356, 266] on button "Buy it now" at bounding box center [439, 271] width 193 height 18
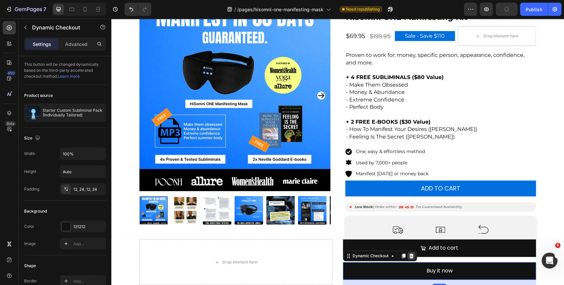
click at [409, 256] on icon at bounding box center [411, 255] width 5 height 5
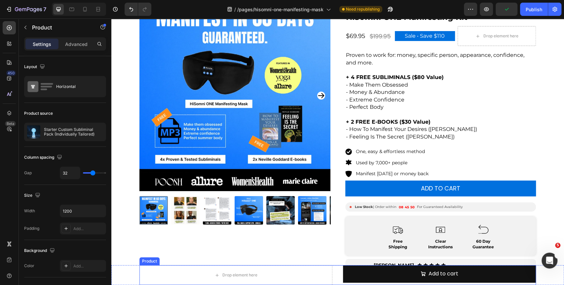
click at [332, 270] on div "Drop element here Add to cart Add to Cart Product" at bounding box center [337, 275] width 397 height 20
click at [488, 11] on icon "button" at bounding box center [486, 9] width 7 height 7
click at [280, 271] on div "Drop element here" at bounding box center [235, 275] width 193 height 20
click at [336, 274] on div "Drop element here Add to cart Add to Cart Product 0" at bounding box center [337, 275] width 397 height 20
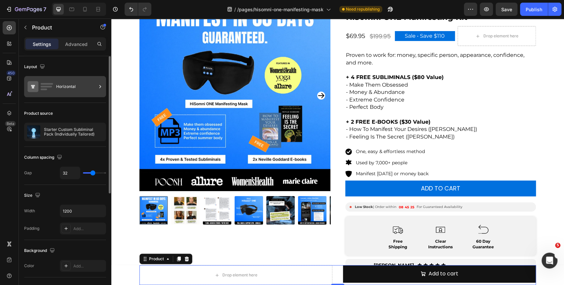
click at [55, 88] on div "Horizontal" at bounding box center [65, 86] width 82 height 21
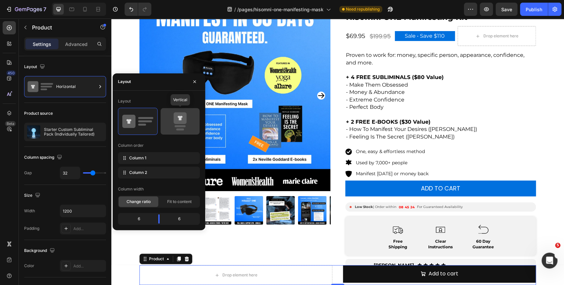
click at [171, 120] on icon at bounding box center [180, 121] width 31 height 19
type input "16"
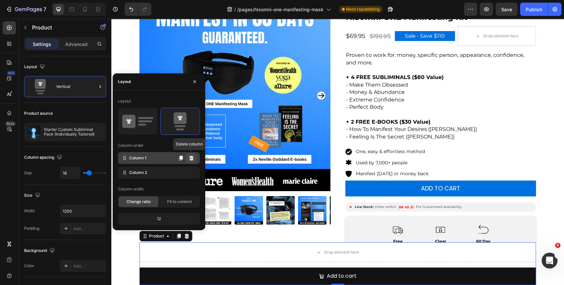
click at [194, 158] on button at bounding box center [191, 158] width 11 height 11
click at [191, 158] on icon at bounding box center [191, 158] width 4 height 5
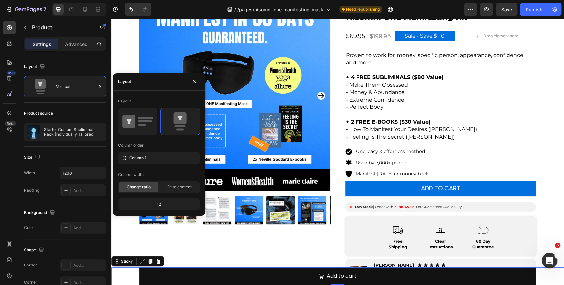
click at [128, 279] on div "Add to cart Add to Cart Product" at bounding box center [337, 276] width 453 height 18
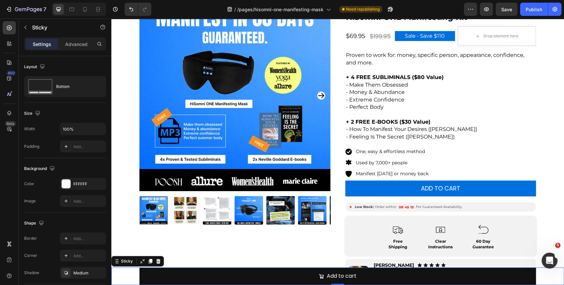
click at [74, 49] on div "Settings Advanced" at bounding box center [65, 43] width 82 height 13
click at [78, 45] on p "Advanced" at bounding box center [76, 44] width 22 height 7
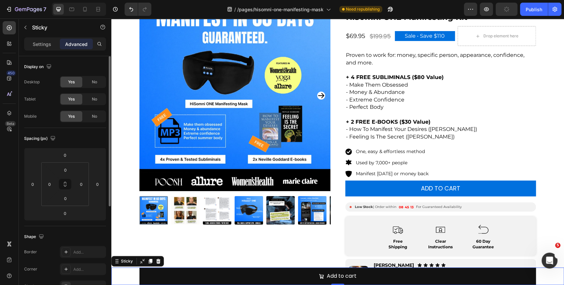
click at [43, 45] on p "Settings" at bounding box center [42, 44] width 19 height 7
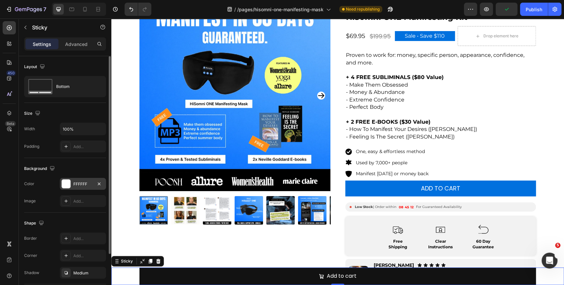
click at [75, 187] on div "FFFFFF" at bounding box center [83, 184] width 46 height 12
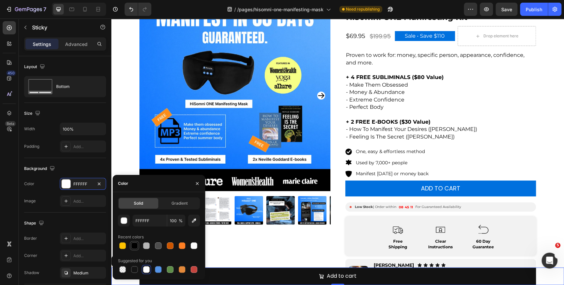
click at [137, 247] on div at bounding box center [134, 245] width 7 height 7
type input "000000"
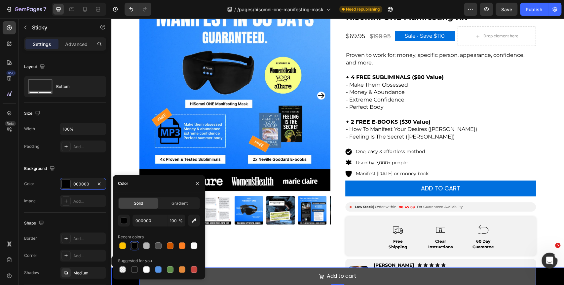
click at [260, 279] on button "Add to cart" at bounding box center [337, 276] width 397 height 18
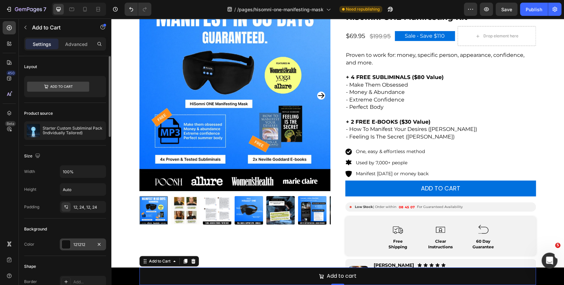
click at [69, 246] on div at bounding box center [66, 244] width 9 height 9
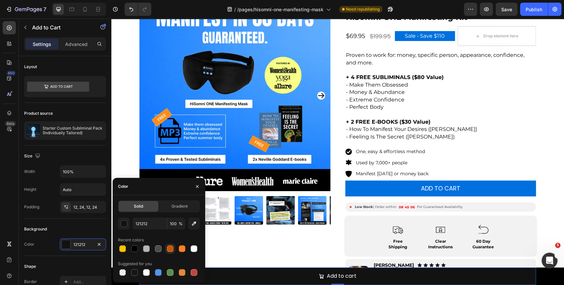
click at [169, 247] on div at bounding box center [170, 248] width 7 height 7
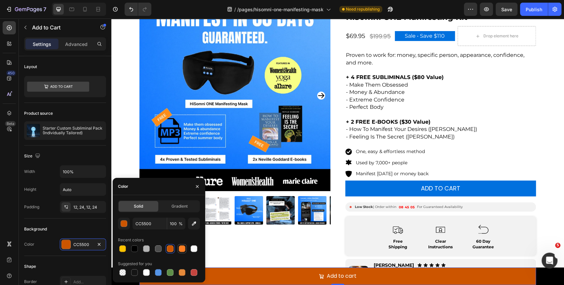
click at [183, 249] on div at bounding box center [182, 248] width 7 height 7
type input "FF7F23"
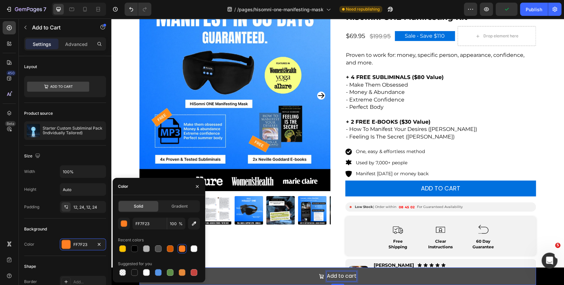
click at [339, 275] on div "Add to cart" at bounding box center [342, 276] width 30 height 10
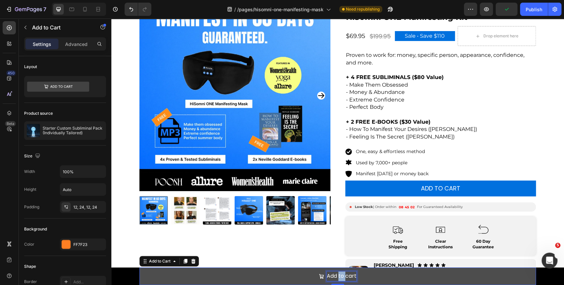
click at [339, 275] on p "Add to cart" at bounding box center [342, 276] width 30 height 10
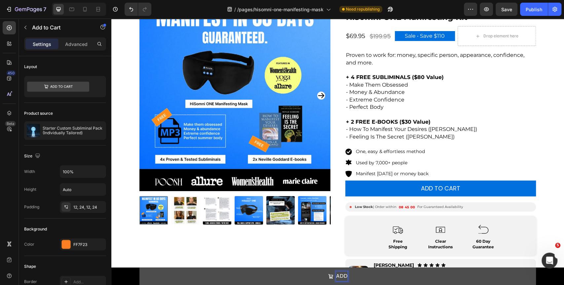
click at [139, 267] on button "ADD" at bounding box center [337, 276] width 397 height 18
click at [139, 267] on button "ADD TO" at bounding box center [337, 276] width 397 height 18
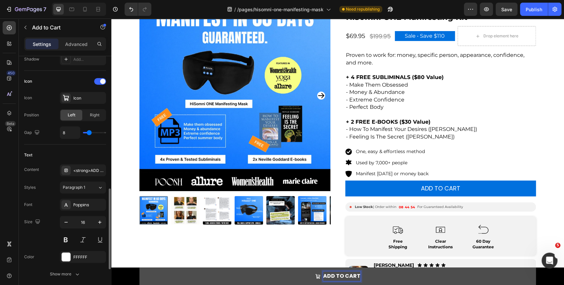
scroll to position [293, 0]
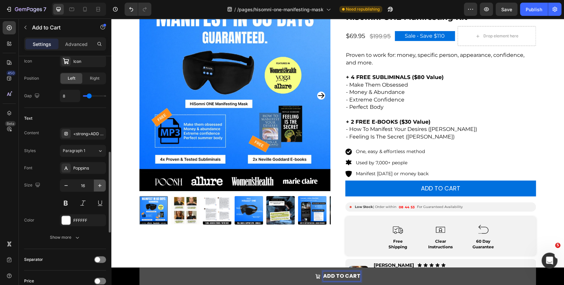
click at [100, 184] on icon "button" at bounding box center [99, 185] width 7 height 7
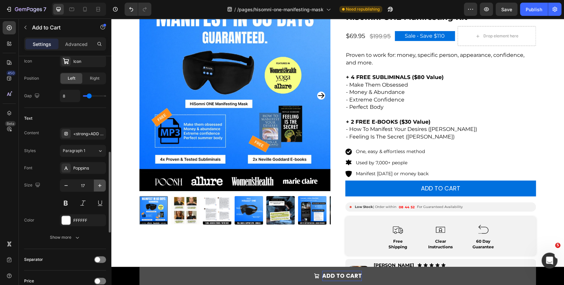
click at [100, 184] on icon "button" at bounding box center [99, 185] width 7 height 7
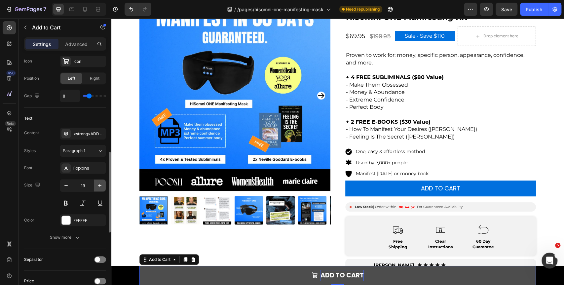
click at [100, 184] on icon "button" at bounding box center [99, 185] width 7 height 7
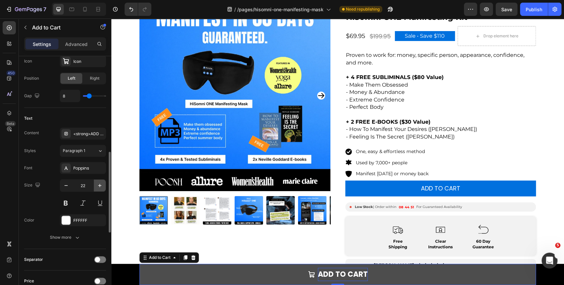
click at [100, 184] on icon "button" at bounding box center [99, 185] width 7 height 7
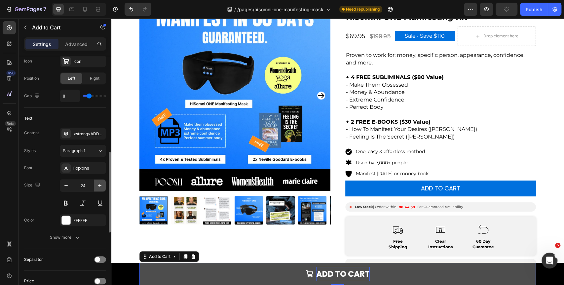
click at [100, 184] on icon "button" at bounding box center [99, 185] width 7 height 7
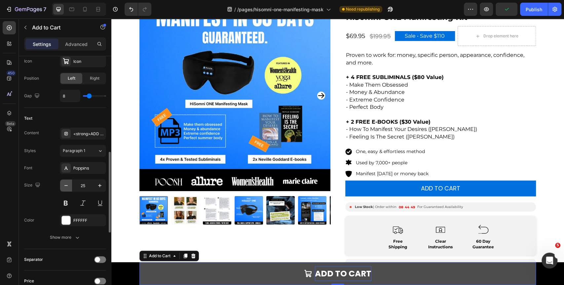
click at [63, 182] on icon "button" at bounding box center [66, 185] width 7 height 7
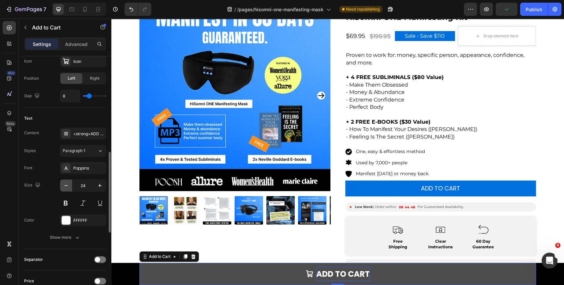
click at [63, 182] on icon "button" at bounding box center [66, 185] width 7 height 7
type input "23"
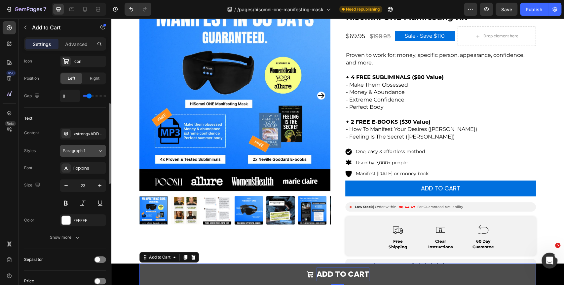
scroll to position [220, 0]
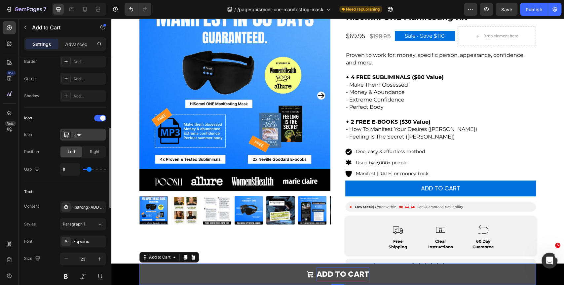
click at [89, 134] on div "Icon" at bounding box center [88, 135] width 31 height 6
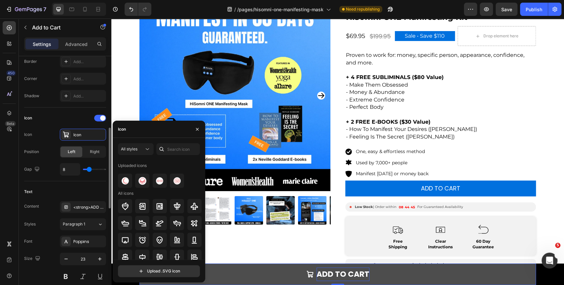
click at [101, 122] on div "Icon" at bounding box center [65, 118] width 82 height 11
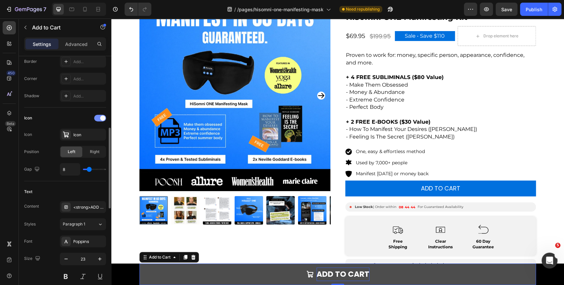
click at [101, 119] on span at bounding box center [102, 117] width 5 height 5
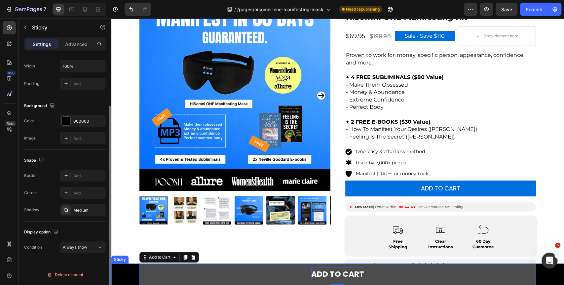
scroll to position [0, 0]
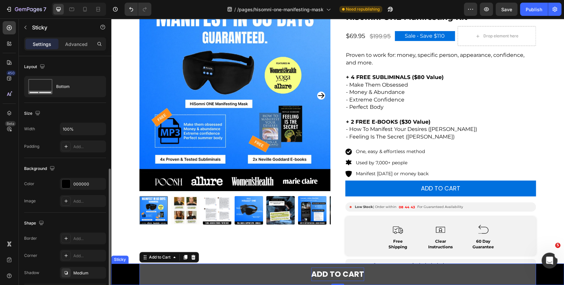
click at [119, 276] on div "ADD TO CART Add to Cart 0 Product" at bounding box center [337, 273] width 453 height 21
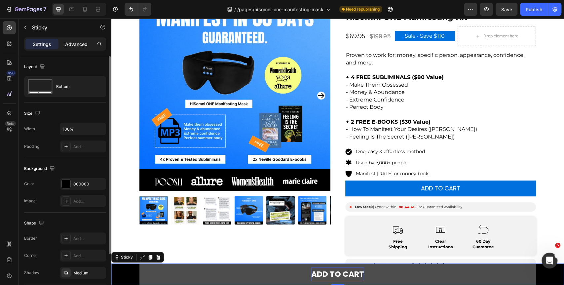
click at [81, 48] on div "Settings Advanced" at bounding box center [65, 43] width 82 height 13
drag, startPoint x: 87, startPoint y: 42, endPoint x: 91, endPoint y: 67, distance: 25.3
click at [87, 41] on p "Advanced" at bounding box center [76, 44] width 22 height 7
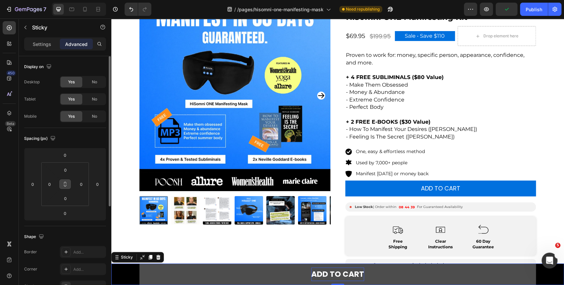
click at [68, 184] on button at bounding box center [65, 184] width 13 height 11
click at [50, 185] on input "0" at bounding box center [50, 184] width 10 height 10
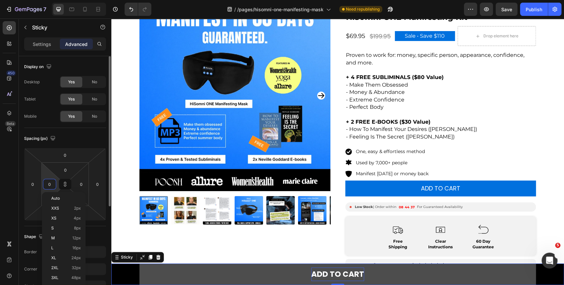
type input "1"
type input "10"
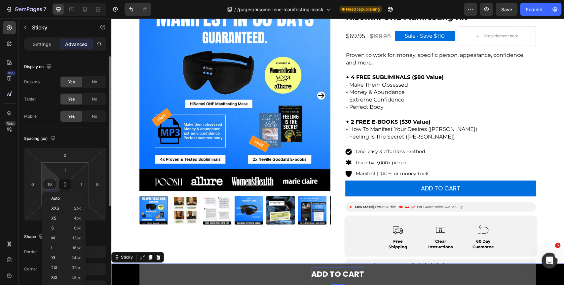
type input "10"
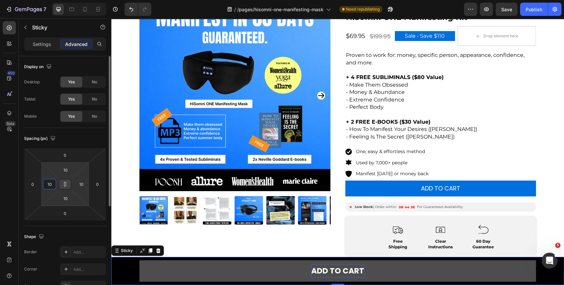
click at [67, 181] on icon at bounding box center [64, 183] width 5 height 5
click at [51, 181] on input "10" at bounding box center [50, 184] width 10 height 10
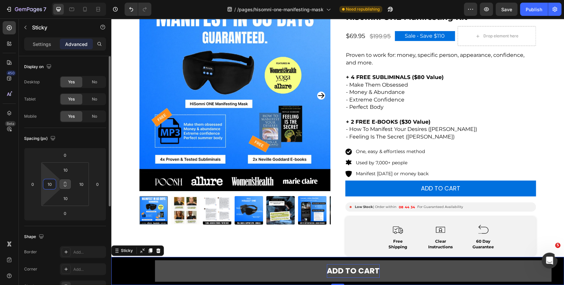
type input "1"
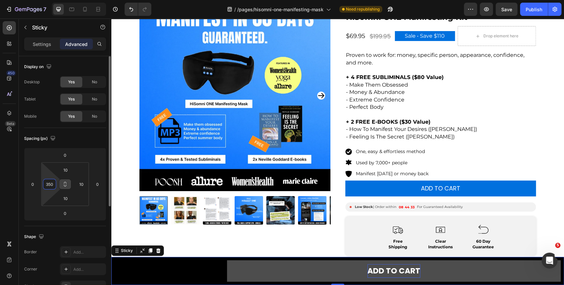
type input "350"
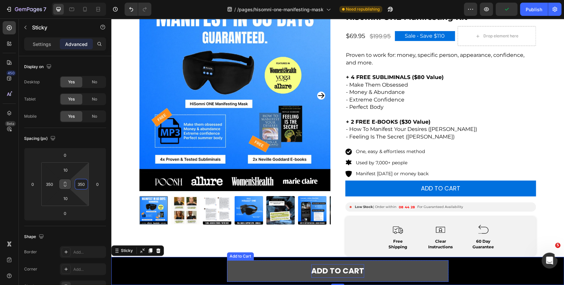
click at [413, 271] on button "ADD TO CART" at bounding box center [337, 270] width 221 height 21
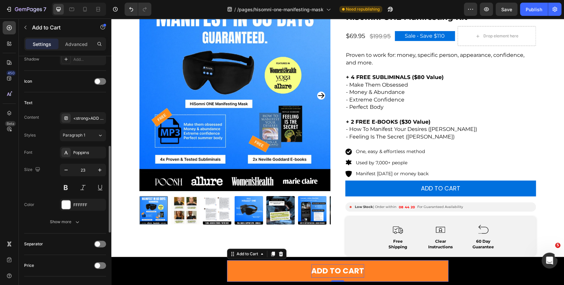
scroll to position [293, 0]
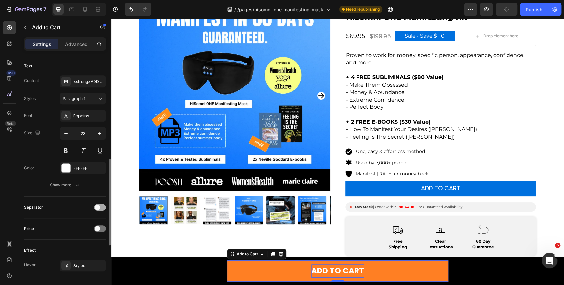
click at [101, 205] on div at bounding box center [100, 207] width 12 height 7
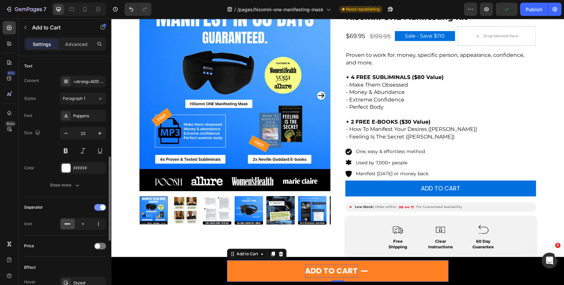
click at [101, 205] on span at bounding box center [102, 207] width 5 height 5
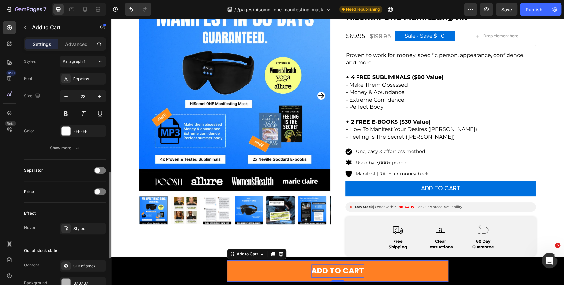
scroll to position [367, 0]
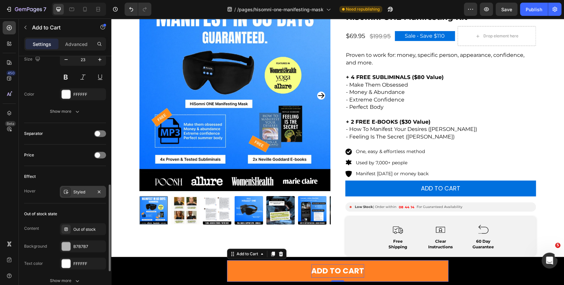
click at [76, 186] on div "Styled" at bounding box center [83, 192] width 46 height 12
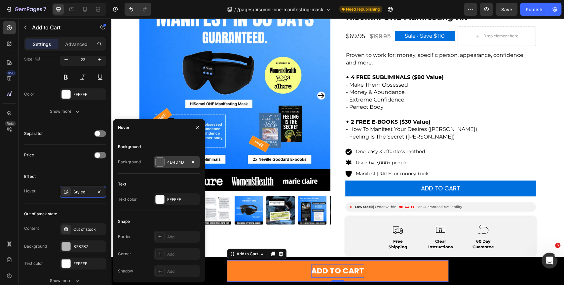
click at [169, 164] on div "4D4D4D" at bounding box center [176, 162] width 19 height 6
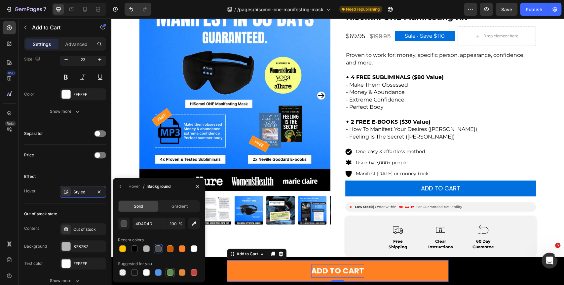
click at [171, 273] on div at bounding box center [170, 272] width 7 height 7
type input "5E8E49"
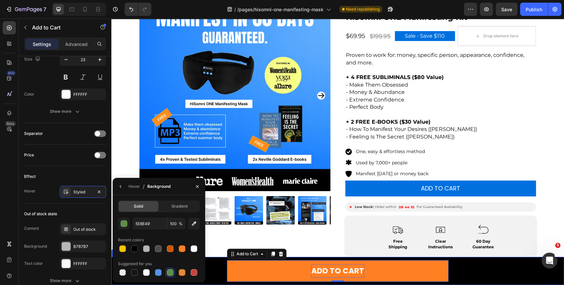
click at [505, 274] on div "ADD TO CART Add to Cart 0 Product Sticky" at bounding box center [337, 271] width 453 height 28
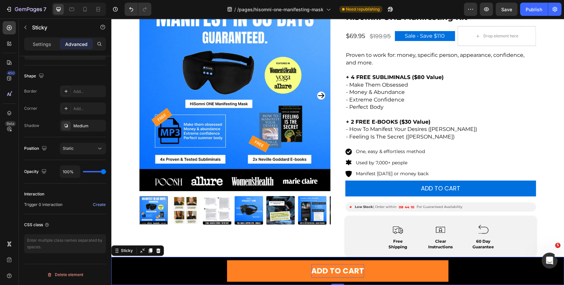
scroll to position [0, 0]
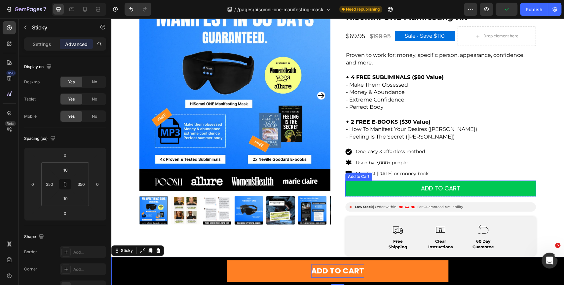
click at [366, 187] on button "ADD TO CART" at bounding box center [440, 188] width 191 height 16
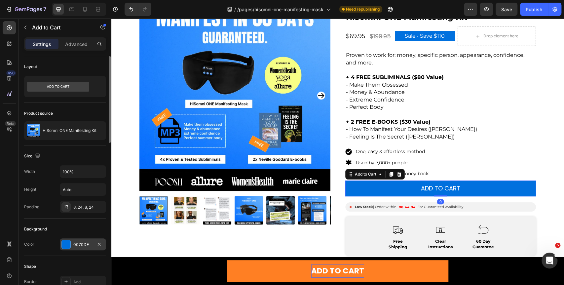
click at [77, 245] on div "0070DE" at bounding box center [82, 245] width 19 height 6
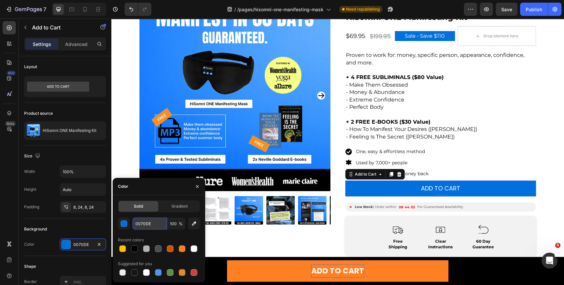
click at [148, 223] on input "0070DE" at bounding box center [150, 223] width 34 height 12
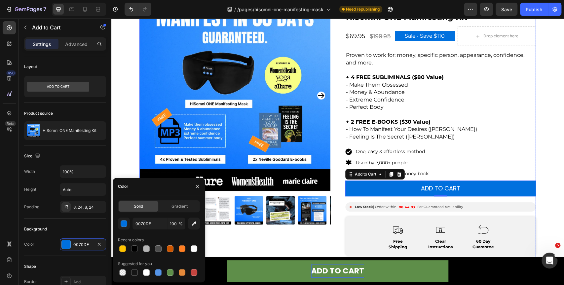
click at [273, 262] on button "ADD TO CART" at bounding box center [337, 270] width 221 height 21
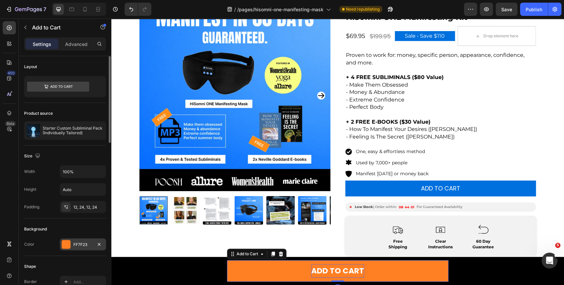
click at [78, 247] on div "FF7F23" at bounding box center [82, 245] width 19 height 6
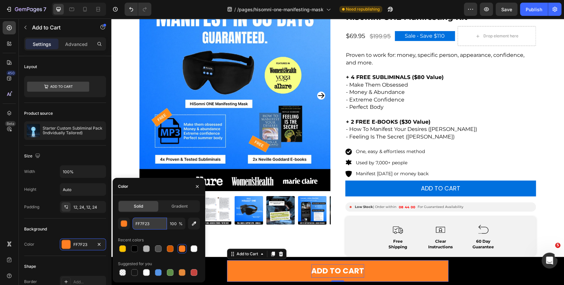
click at [152, 228] on input "FF7F23" at bounding box center [150, 223] width 34 height 12
paste input "0070DE"
type input "0070DE"
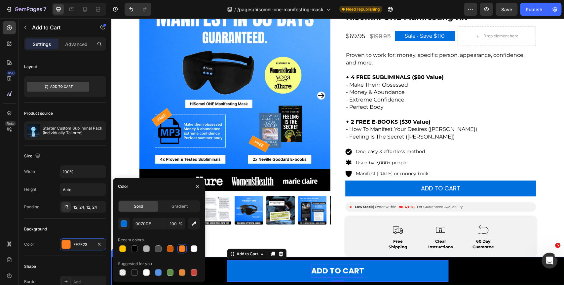
click at [477, 267] on div "ADD TO CART Add to Cart 0 Product Sticky" at bounding box center [337, 271] width 453 height 28
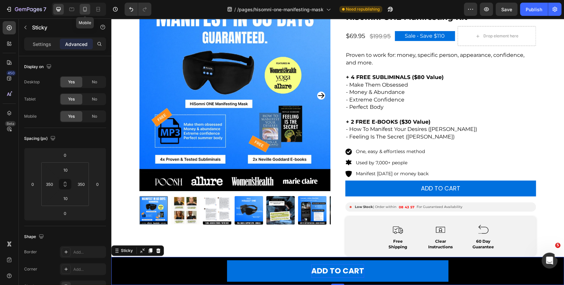
click at [85, 10] on icon at bounding box center [85, 9] width 7 height 7
type input "24"
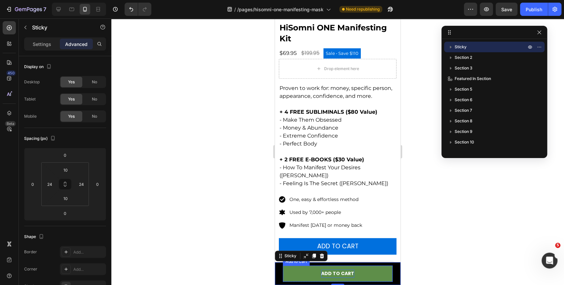
scroll to position [220, 0]
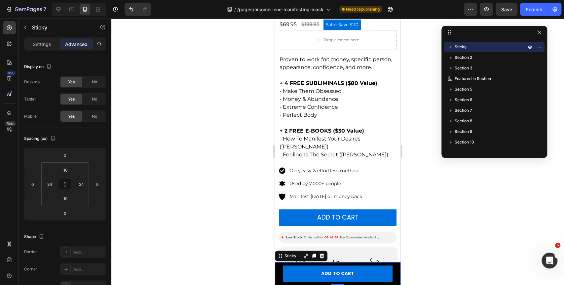
click at [281, 271] on div "ADD TO CART Add to Cart Product Sticky 0" at bounding box center [338, 273] width 126 height 23
click at [48, 183] on input "24" at bounding box center [50, 184] width 10 height 10
type input "5"
click at [82, 183] on input "24" at bounding box center [81, 184] width 10 height 10
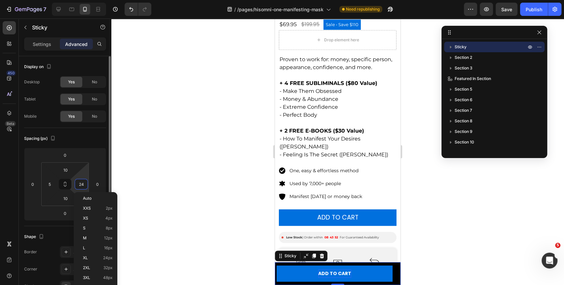
type input "5"
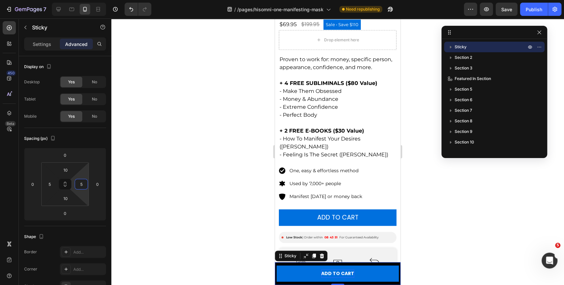
click at [187, 156] on div at bounding box center [337, 152] width 453 height 266
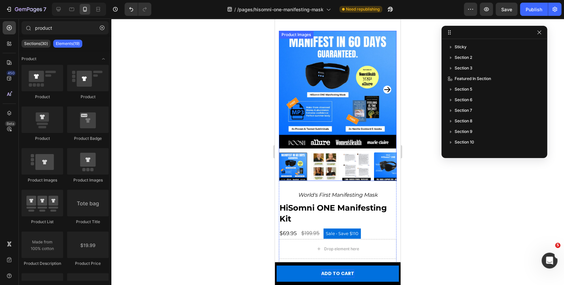
scroll to position [0, 0]
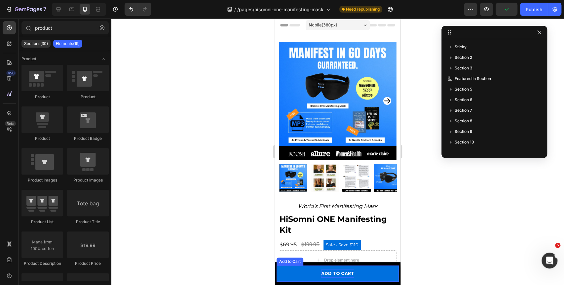
click at [322, 273] on strong "ADD TO CART" at bounding box center [337, 273] width 33 height 7
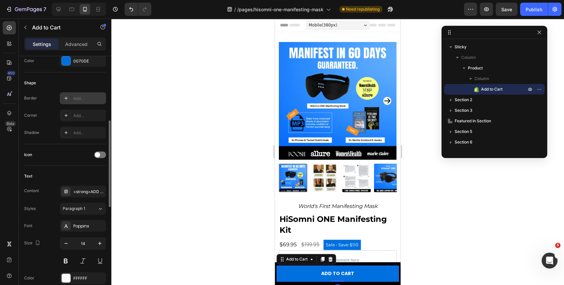
scroll to position [220, 0]
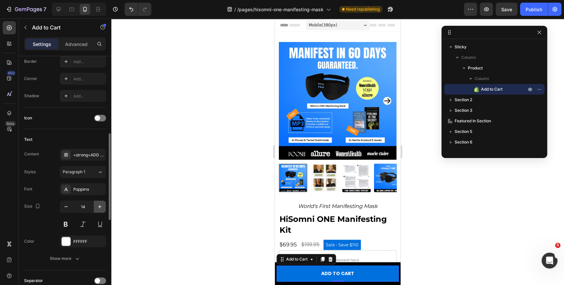
click at [101, 201] on button "button" at bounding box center [100, 207] width 12 height 12
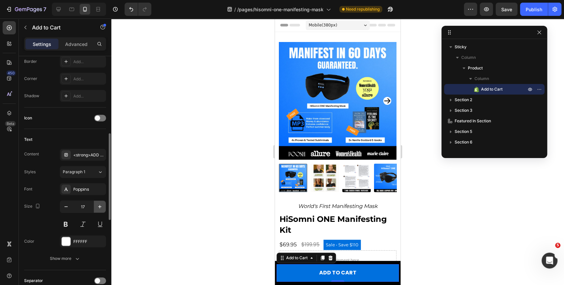
click at [101, 201] on button "button" at bounding box center [100, 207] width 12 height 12
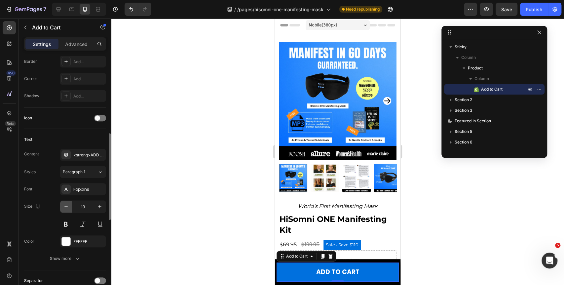
click at [65, 207] on icon "button" at bounding box center [66, 206] width 7 height 7
type input "18"
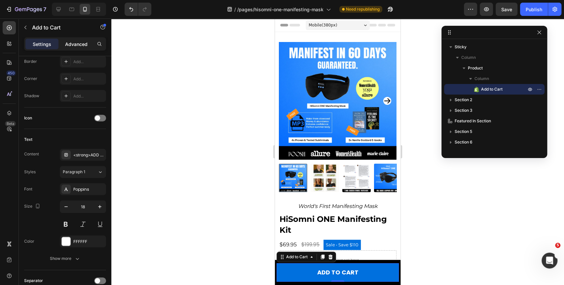
click at [72, 43] on p "Advanced" at bounding box center [76, 44] width 22 height 7
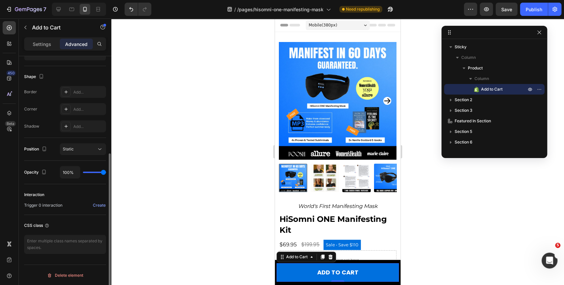
scroll to position [0, 0]
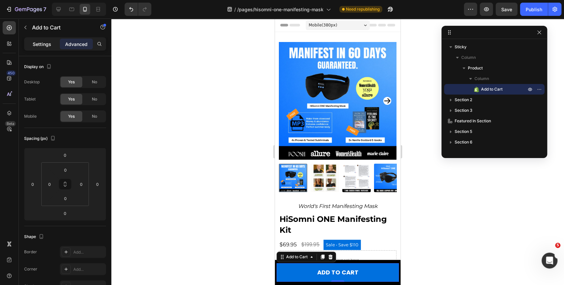
click at [46, 47] on p "Settings" at bounding box center [42, 44] width 19 height 7
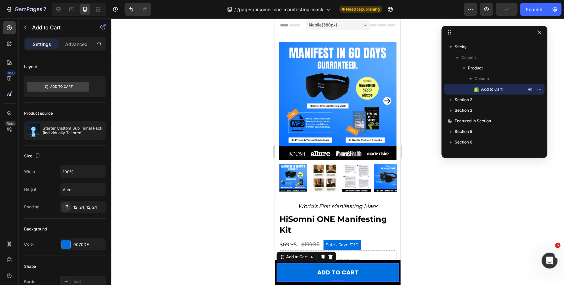
click at [240, 169] on div at bounding box center [337, 152] width 453 height 266
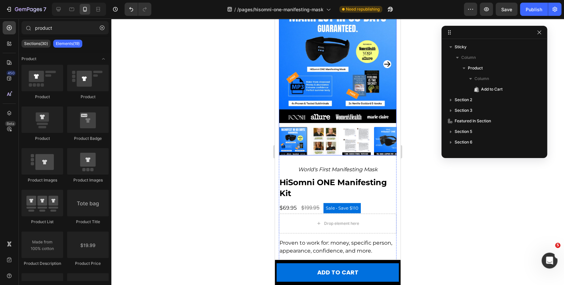
scroll to position [73, 0]
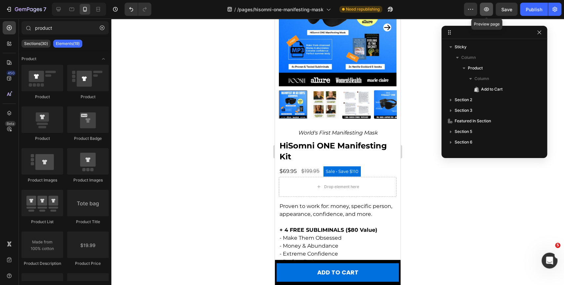
click at [488, 10] on icon "button" at bounding box center [486, 9] width 7 height 7
drag, startPoint x: 541, startPoint y: 34, endPoint x: 542, endPoint y: 15, distance: 18.5
click at [542, 30] on button "button" at bounding box center [539, 32] width 8 height 8
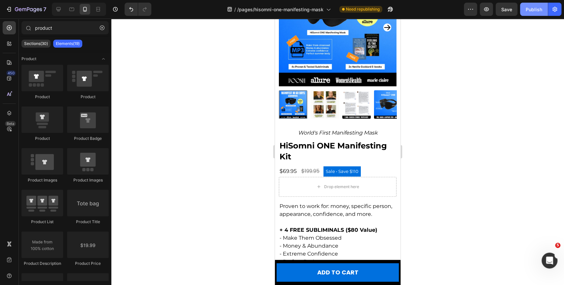
click at [539, 11] on div "Publish" at bounding box center [534, 9] width 17 height 7
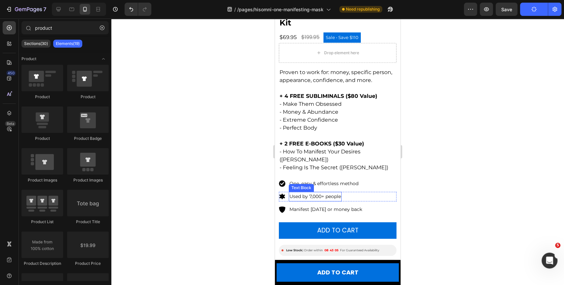
scroll to position [110, 0]
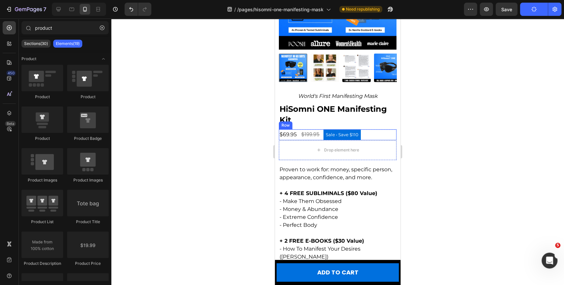
click at [373, 129] on div "$69.95 Product Price Product Price $199.95 Product Price Product Price Sale • S…" at bounding box center [338, 134] width 118 height 11
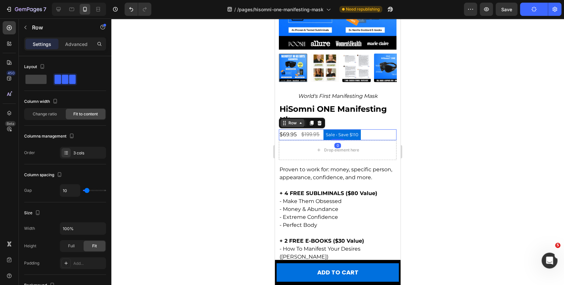
click at [299, 120] on icon at bounding box center [300, 122] width 5 height 5
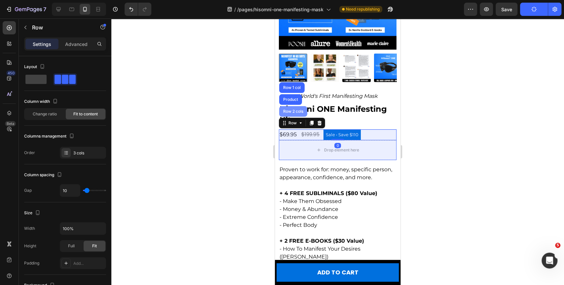
click at [297, 109] on div "Row 2 cols" at bounding box center [293, 111] width 23 height 4
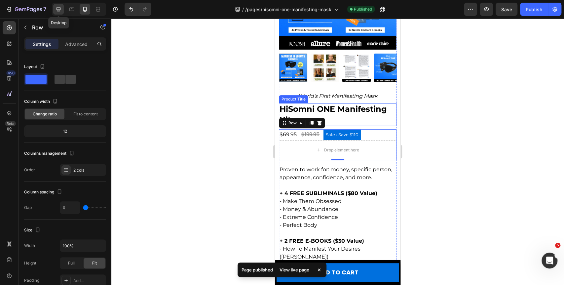
click at [60, 11] on icon at bounding box center [58, 9] width 7 height 7
type input "8"
type input "1200"
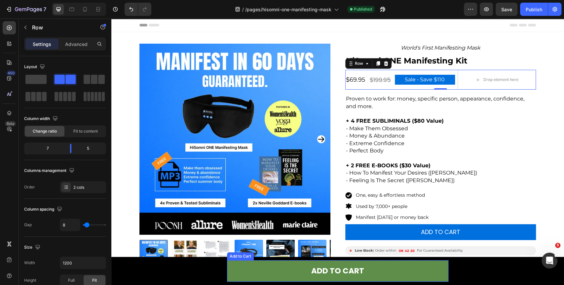
click at [265, 269] on button "ADD TO CART" at bounding box center [337, 270] width 221 height 21
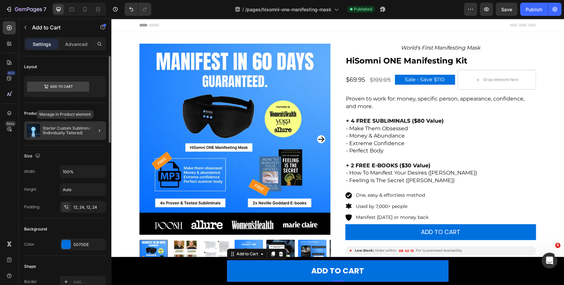
click at [49, 130] on p "Starter Custom Subliminal Pack (Individually Tailored)" at bounding box center [73, 130] width 61 height 9
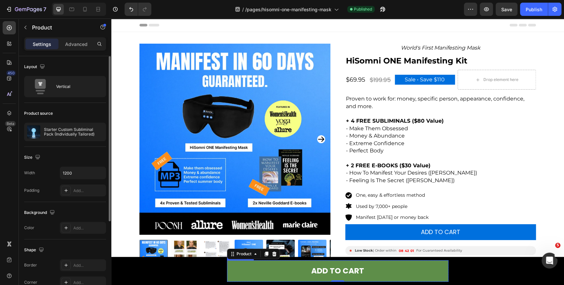
click at [264, 274] on button "ADD TO CART" at bounding box center [337, 270] width 221 height 21
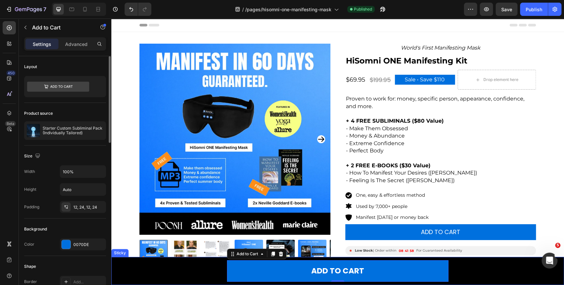
click at [184, 277] on div "ADD TO CART Add to Cart 0 Product Sticky" at bounding box center [337, 271] width 453 height 28
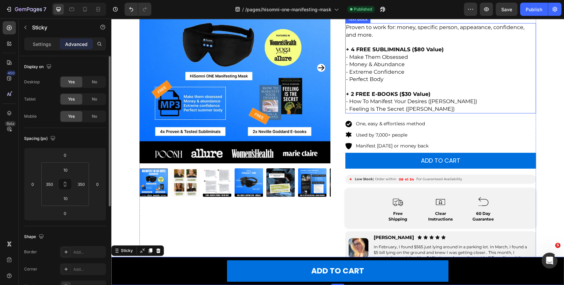
scroll to position [73, 0]
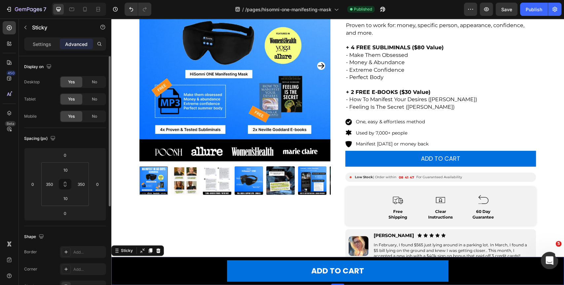
click at [544, 261] on icon "Open Intercom Messenger" at bounding box center [548, 259] width 11 height 11
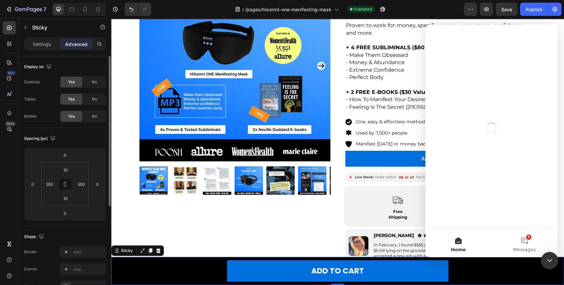
scroll to position [0, 0]
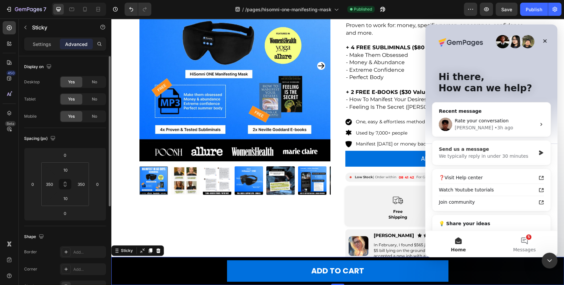
click at [522, 159] on div "We typically reply in under 30 minutes" at bounding box center [487, 156] width 97 height 7
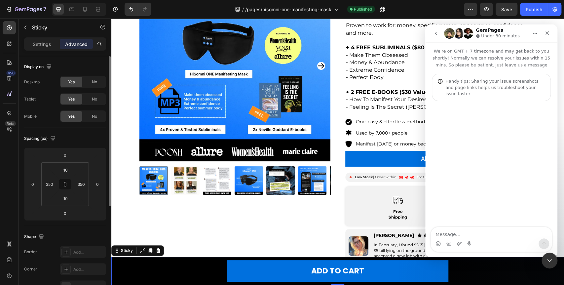
click at [465, 234] on textarea "Message…" at bounding box center [491, 232] width 121 height 11
type textarea "HI"
click at [119, 268] on div "ADD TO CART Add to Cart Product Sticky 0" at bounding box center [337, 271] width 453 height 28
click at [125, 252] on div "Sticky" at bounding box center [127, 250] width 15 height 6
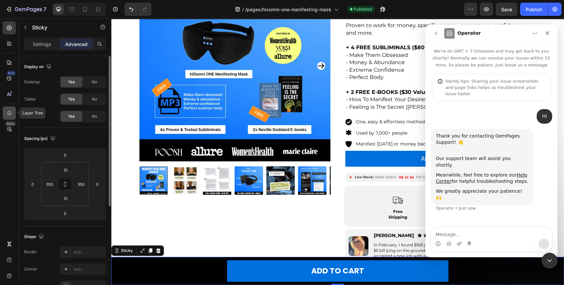
click at [15, 107] on div at bounding box center [9, 112] width 13 height 13
click at [11, 110] on icon at bounding box center [9, 113] width 7 height 7
drag, startPoint x: 769, startPoint y: 437, endPoint x: 545, endPoint y: 260, distance: 285.6
click at [547, 260] on icon "Close Intercom Messenger" at bounding box center [549, 259] width 8 height 8
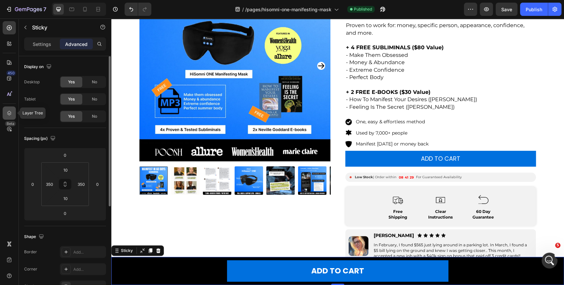
click at [11, 112] on icon at bounding box center [9, 113] width 4 height 5
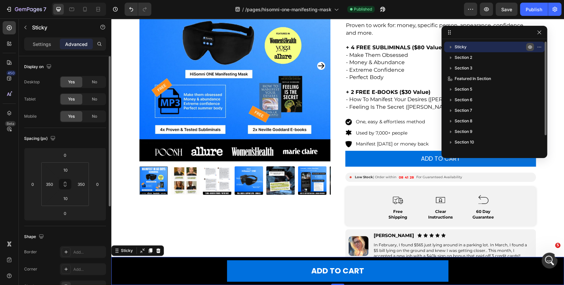
click at [531, 48] on icon "button" at bounding box center [529, 46] width 5 height 5
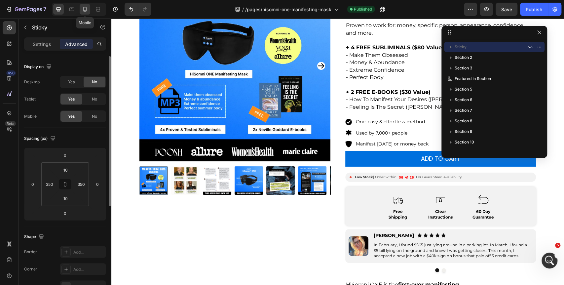
click at [85, 9] on icon at bounding box center [85, 9] width 7 height 7
type input "5"
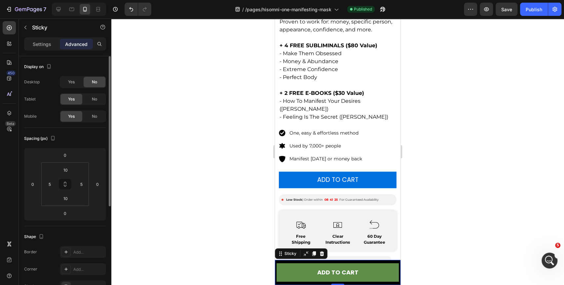
scroll to position [259, 0]
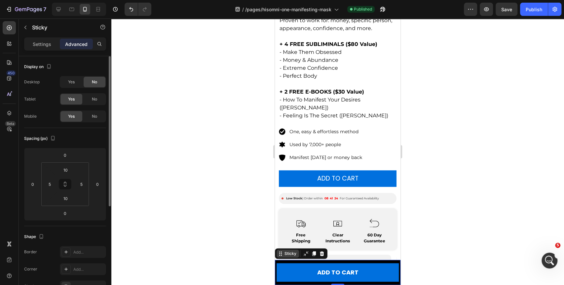
click at [289, 254] on div "Sticky" at bounding box center [290, 253] width 15 height 6
click at [10, 110] on icon at bounding box center [9, 113] width 7 height 7
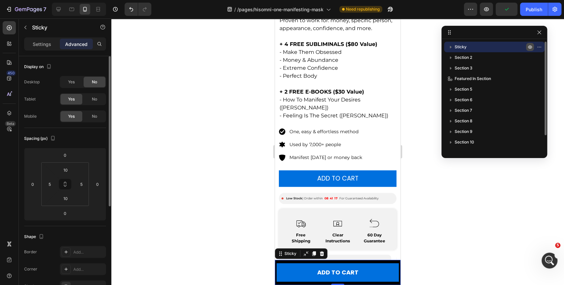
click at [530, 46] on icon "button" at bounding box center [529, 46] width 5 height 5
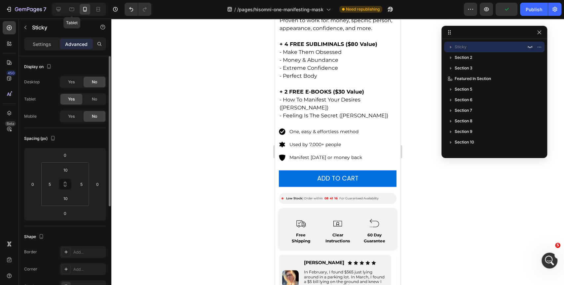
drag, startPoint x: 72, startPoint y: 7, endPoint x: 171, endPoint y: 142, distance: 167.4
click at [73, 7] on icon at bounding box center [71, 9] width 7 height 7
type input "350"
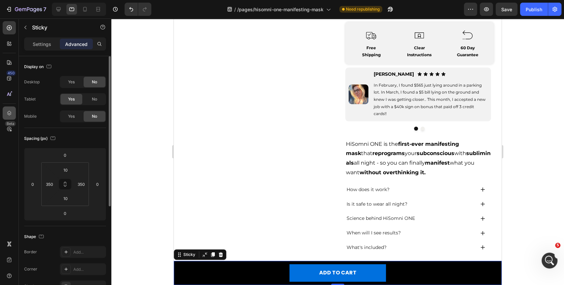
scroll to position [512, 0]
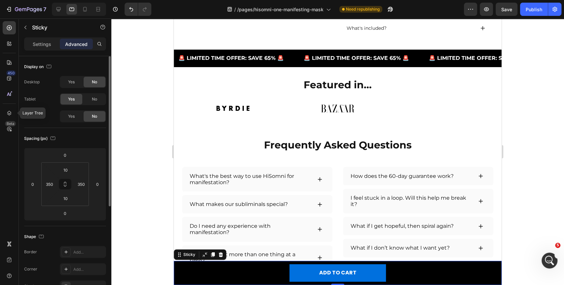
drag, startPoint x: 9, startPoint y: 114, endPoint x: 24, endPoint y: 114, distance: 15.5
click at [10, 114] on icon at bounding box center [9, 113] width 4 height 5
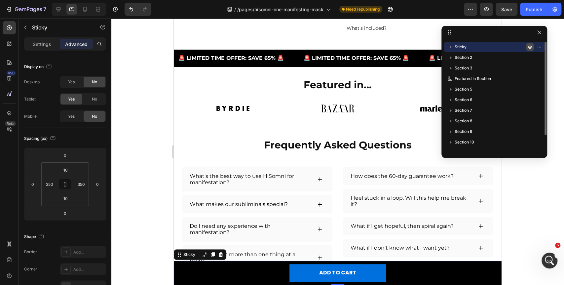
click at [529, 48] on icon "button" at bounding box center [529, 46] width 5 height 5
click at [538, 47] on icon "button" at bounding box center [537, 47] width 1 height 1
click at [521, 201] on div at bounding box center [337, 152] width 453 height 266
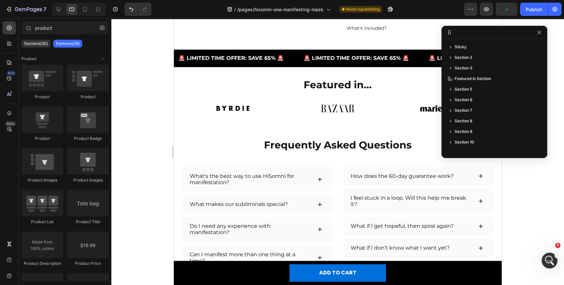
click at [527, 171] on div at bounding box center [337, 152] width 453 height 266
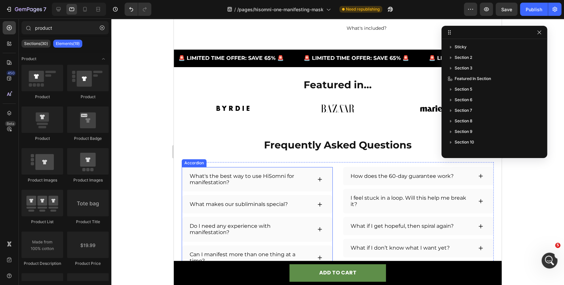
click at [298, 273] on button "ADD TO CART" at bounding box center [337, 273] width 96 height 18
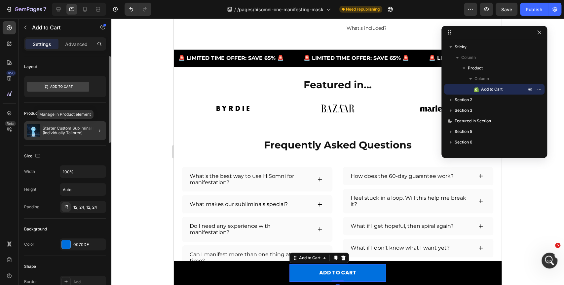
click at [82, 123] on div "Starter Custom Subliminal Pack (Individually Tailored)" at bounding box center [65, 130] width 82 height 19
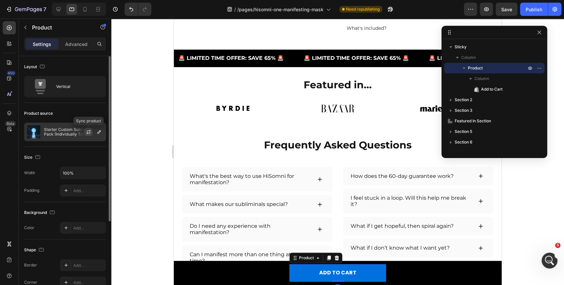
click at [89, 134] on icon "button" at bounding box center [88, 131] width 5 height 5
click at [99, 132] on icon "button" at bounding box center [98, 131] width 5 height 5
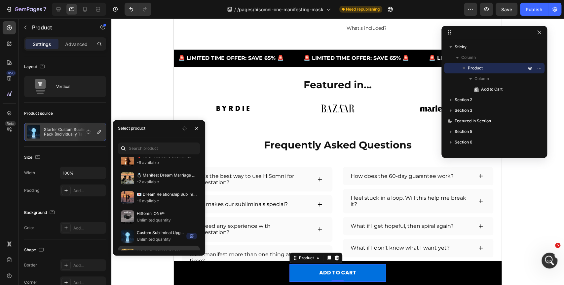
scroll to position [365, 0]
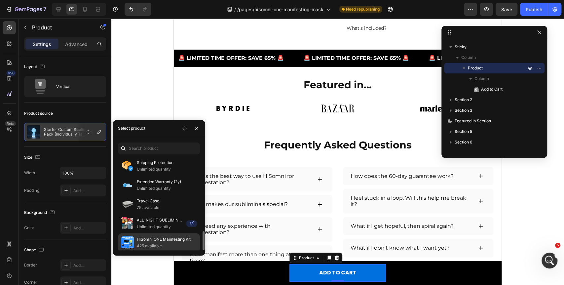
click at [144, 238] on p "HiSomni ONE Manifesting Kit" at bounding box center [167, 239] width 60 height 7
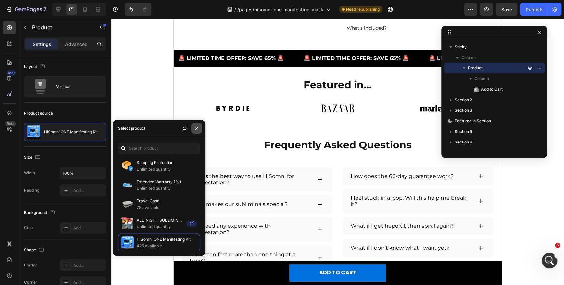
drag, startPoint x: 201, startPoint y: 126, endPoint x: 28, endPoint y: 107, distance: 173.8
click at [201, 126] on button "button" at bounding box center [196, 128] width 11 height 11
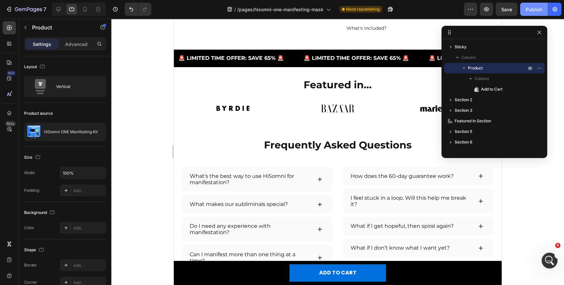
click at [536, 7] on div "Publish" at bounding box center [534, 9] width 17 height 7
click at [540, 34] on icon "button" at bounding box center [539, 32] width 5 height 5
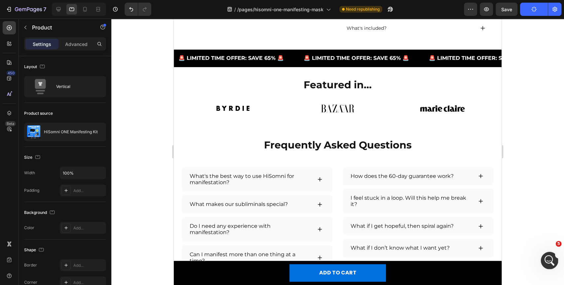
click html
click at [546, 261] on icon "Open Intercom Messenger" at bounding box center [548, 259] width 11 height 11
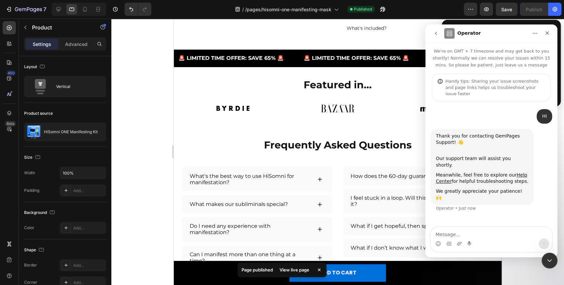
click at [493, 225] on div "HI HiSomni • Just now Thank you for contacting GemPages Support! 👋 ​ Our suppor…" at bounding box center [491, 164] width 132 height 127
click at [483, 233] on textarea "Message…" at bounding box center [491, 232] width 121 height 11
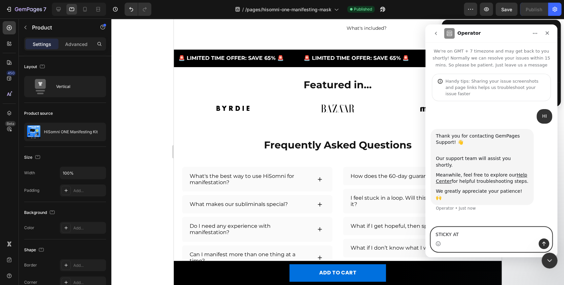
type textarea "STICKY ATC"
type textarea "on landing pages it switched to the latest product added to the store"
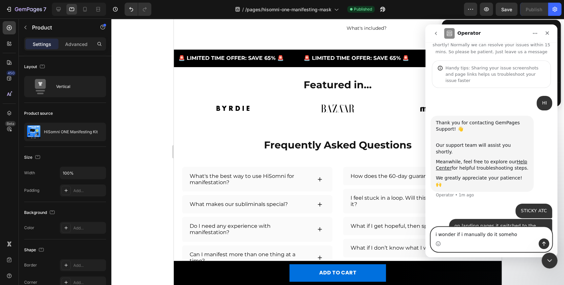
type textarea "i wonder if i manually do it somehow"
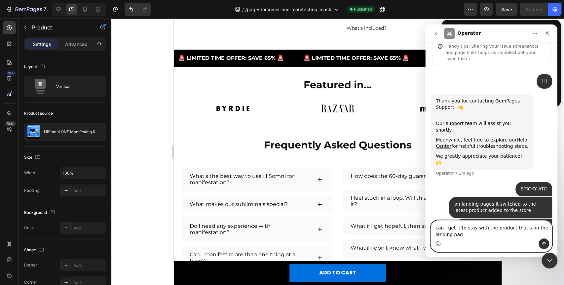
type textarea "can I get it to stay with the product that's on the landing page"
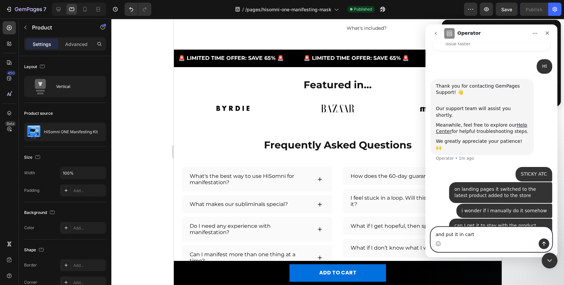
type textarea "and put it in cart?"
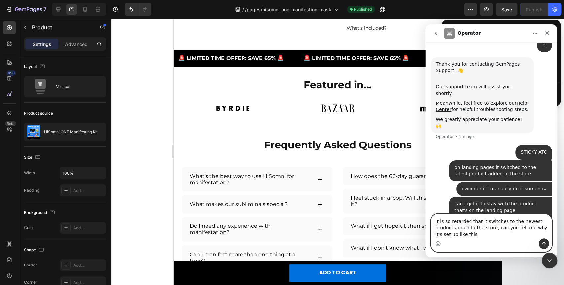
scroll to position [78, 0]
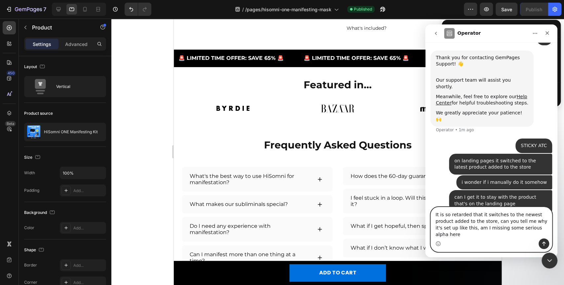
type textarea "It is so retarded that it switches to the newest product added to the store, ca…"
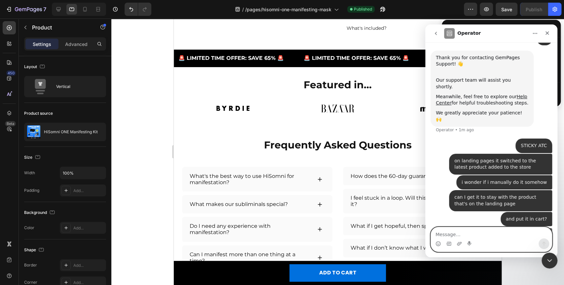
scroll to position [99, 0]
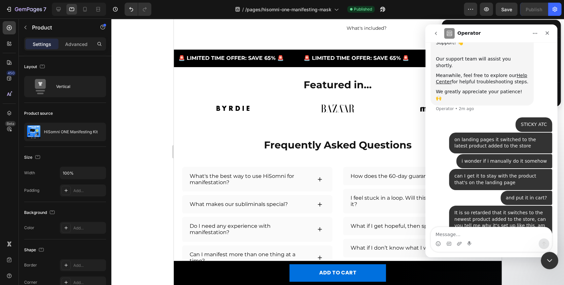
click at [552, 261] on icon "Close Intercom Messenger" at bounding box center [549, 259] width 8 height 8
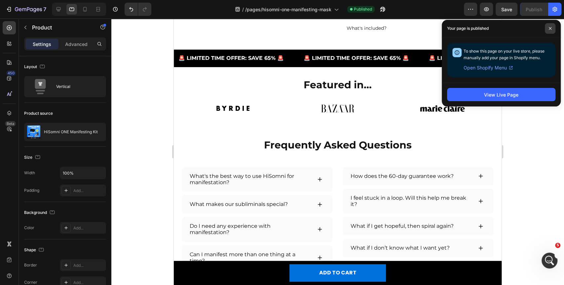
click at [549, 25] on span at bounding box center [550, 28] width 11 height 11
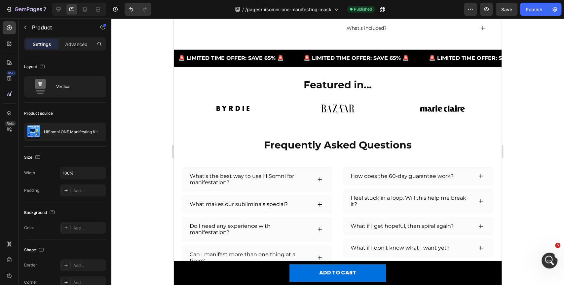
scroll to position [179, 0]
click at [386, 10] on icon "button" at bounding box center [382, 9] width 7 height 7
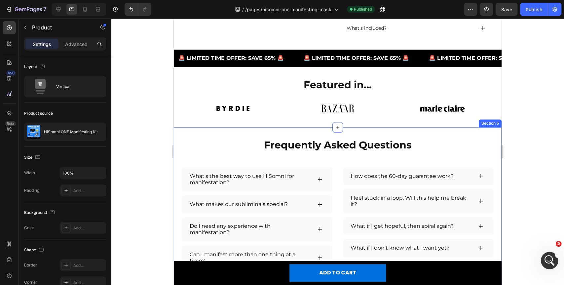
click at [548, 259] on icon "Open Intercom Messenger" at bounding box center [548, 259] width 11 height 11
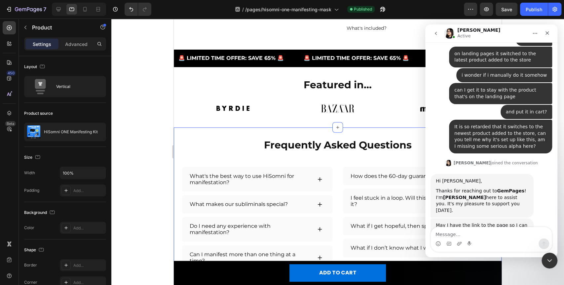
type textarea "[URL][DOMAIN_NAME][DOMAIN_NAME]"
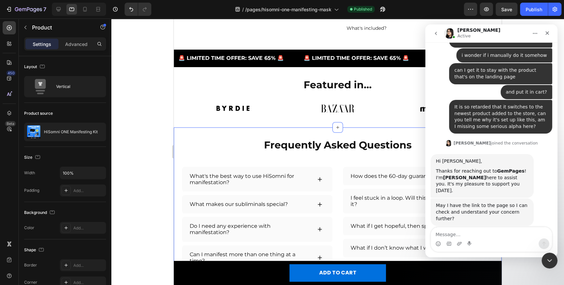
scroll to position [224, 0]
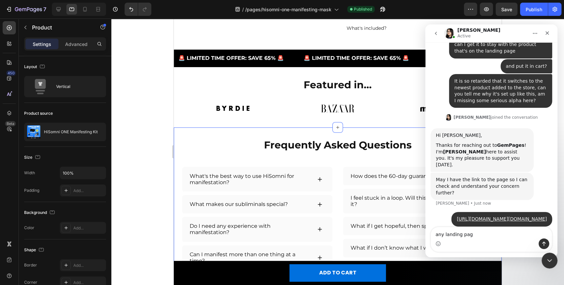
type textarea "any landing page"
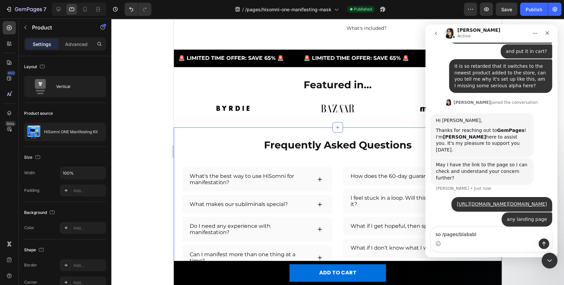
type textarea "so /pages/blababla"
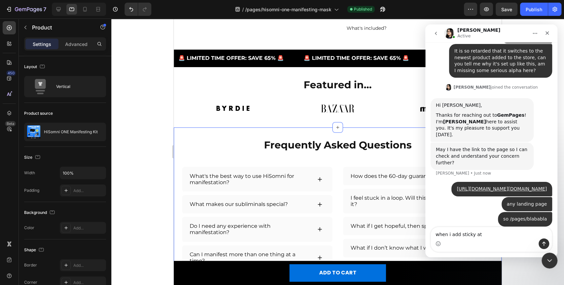
type textarea "when i add sticky atc"
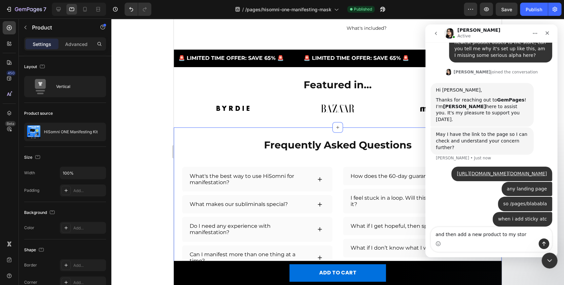
type textarea "and then add a new product to my store"
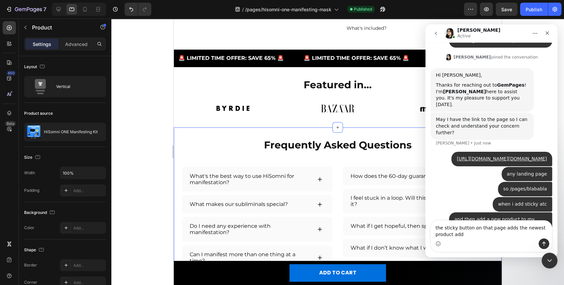
scroll to position [291, 0]
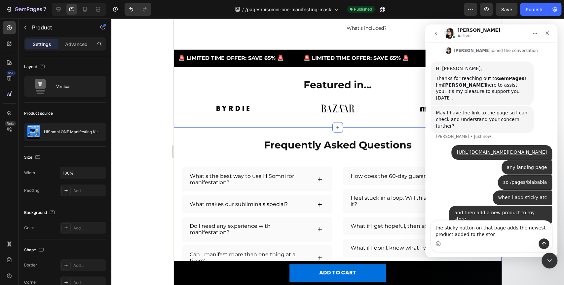
type textarea "the sticky button on that page adds the newest product added to the store"
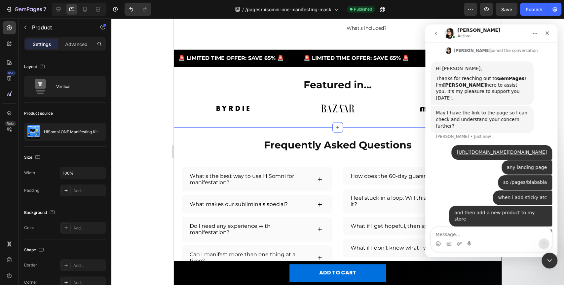
scroll to position [306, 0]
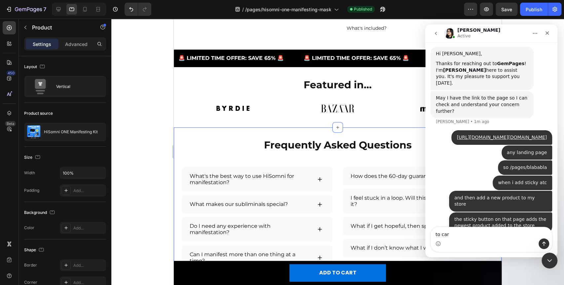
type textarea "to cart"
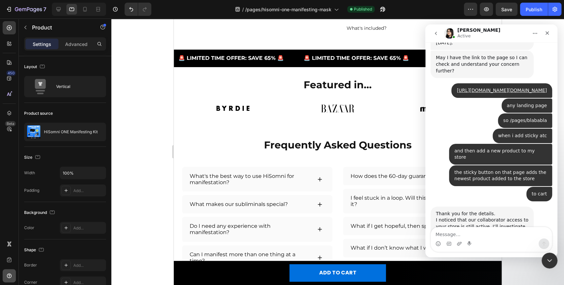
scroll to position [402, 0]
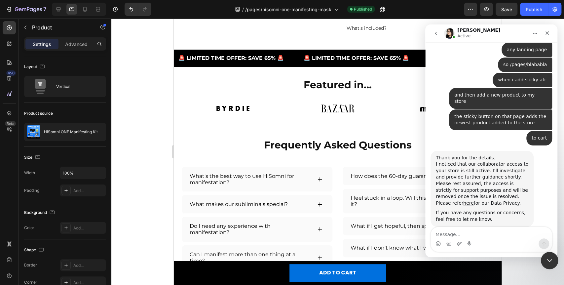
click at [545, 257] on icon "Close Intercom Messenger" at bounding box center [549, 259] width 8 height 8
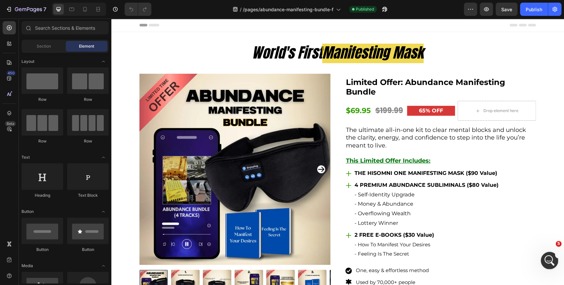
click at [541, 256] on div "Open Intercom Messenger" at bounding box center [549, 259] width 22 height 22
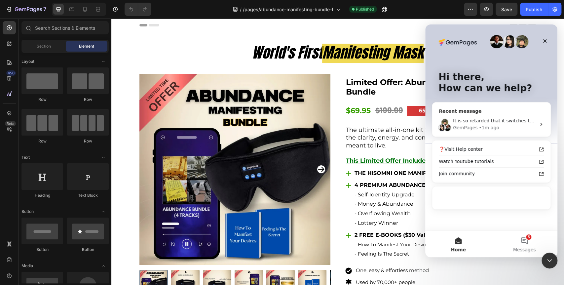
click at [496, 124] on div "GemPages • 1m ago" at bounding box center [494, 127] width 83 height 7
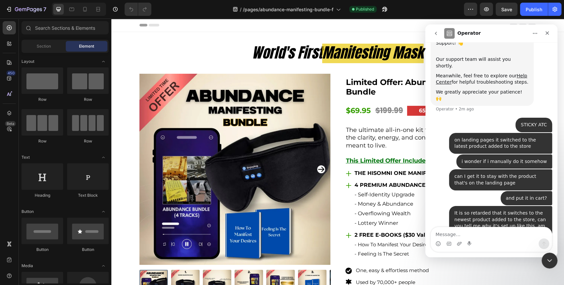
scroll to position [99, 0]
click at [551, 262] on icon "Close Intercom Messenger" at bounding box center [549, 259] width 8 height 8
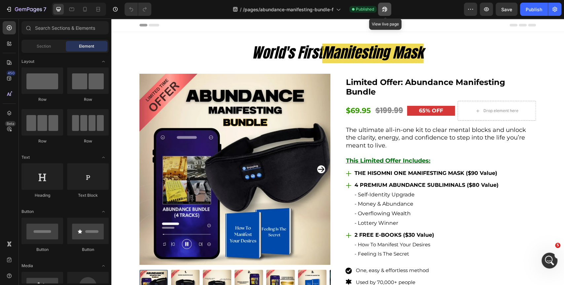
click at [387, 9] on icon "button" at bounding box center [384, 9] width 7 height 7
click at [48, 23] on input "text" at bounding box center [64, 27] width 87 height 13
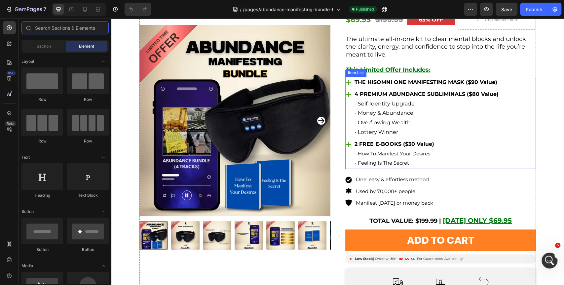
scroll to position [147, 0]
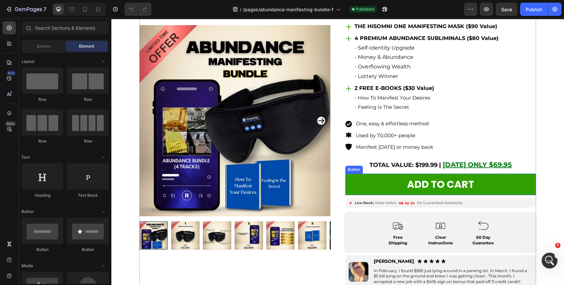
click at [378, 182] on link "ADD TO CART" at bounding box center [440, 183] width 191 height 21
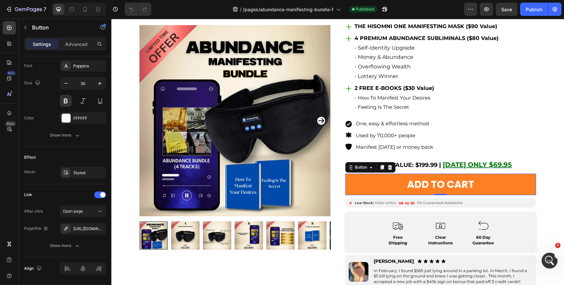
scroll to position [73, 0]
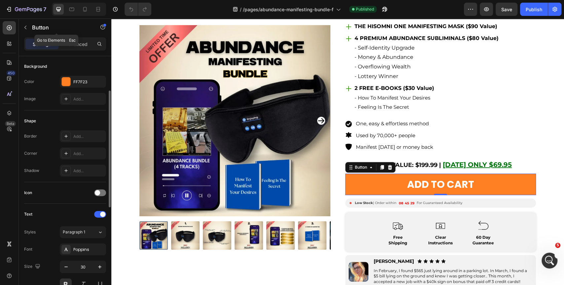
click at [37, 27] on p "Button" at bounding box center [60, 27] width 56 height 8
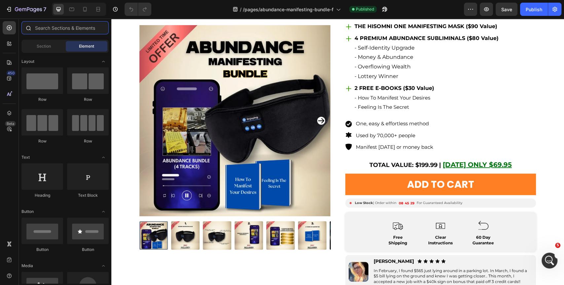
click at [50, 28] on input "text" at bounding box center [64, 27] width 87 height 13
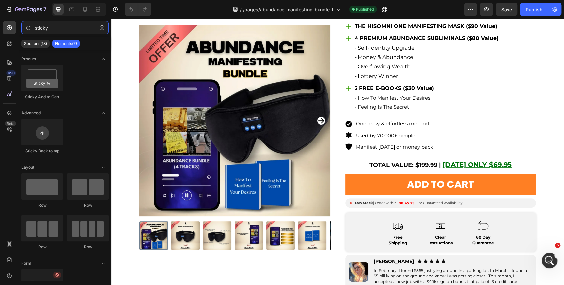
type input "sticky"
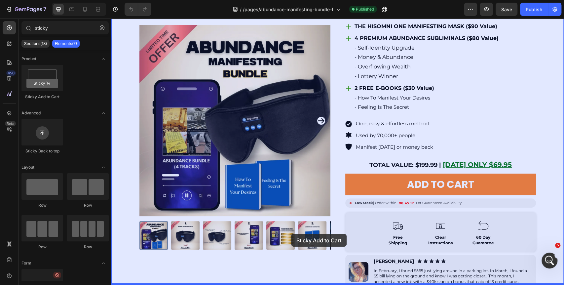
drag, startPoint x: 159, startPoint y: 102, endPoint x: 270, endPoint y: 252, distance: 186.6
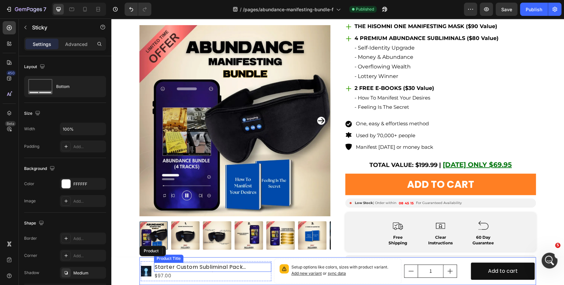
click at [167, 266] on h1 "Starter Custom Subliminal Pack (Individually Tailored)" at bounding box center [212, 266] width 117 height 9
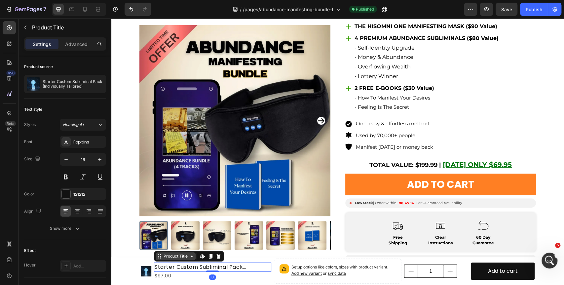
click at [176, 257] on div "Product Title" at bounding box center [175, 256] width 27 height 6
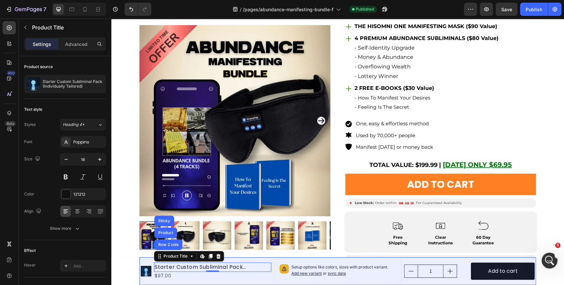
drag, startPoint x: 167, startPoint y: 233, endPoint x: 171, endPoint y: 240, distance: 8.0
click at [167, 233] on div "Product" at bounding box center [166, 233] width 18 height 4
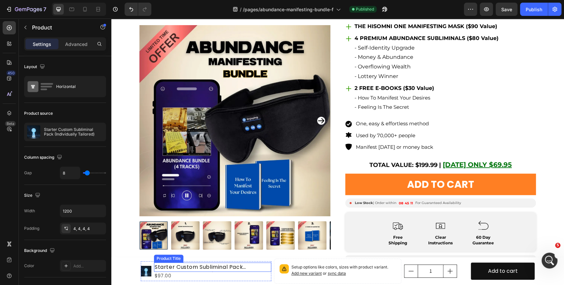
click at [186, 265] on h1 "Starter Custom Subliminal Pack (Individually Tailored)" at bounding box center [212, 266] width 117 height 9
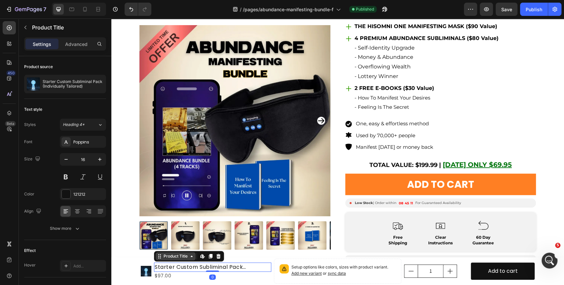
click at [182, 255] on div "Product Title" at bounding box center [175, 256] width 27 height 6
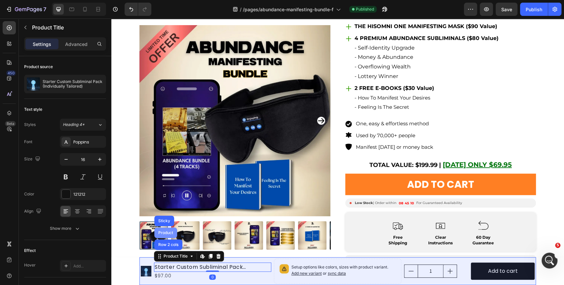
click at [166, 233] on div "Product" at bounding box center [166, 233] width 18 height 4
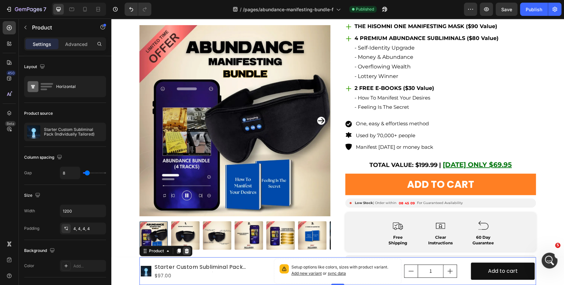
click at [185, 250] on icon at bounding box center [187, 250] width 4 height 5
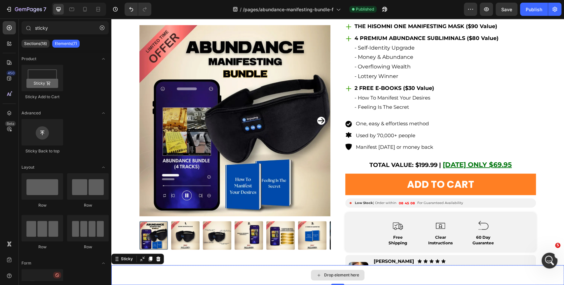
click at [126, 271] on div "Drop element here" at bounding box center [337, 275] width 453 height 20
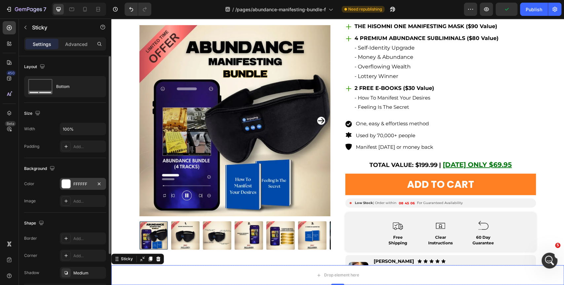
click at [87, 183] on div "FFFFFF" at bounding box center [82, 184] width 19 height 6
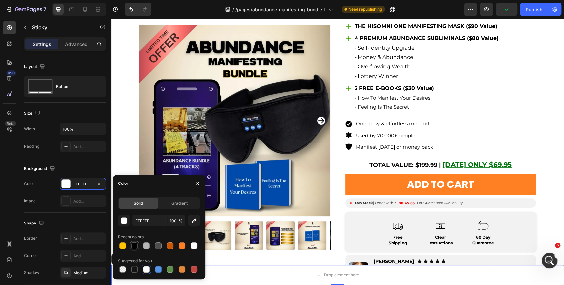
drag, startPoint x: 136, startPoint y: 245, endPoint x: 100, endPoint y: 213, distance: 47.3
click at [136, 245] on div at bounding box center [134, 245] width 7 height 7
type input "000000"
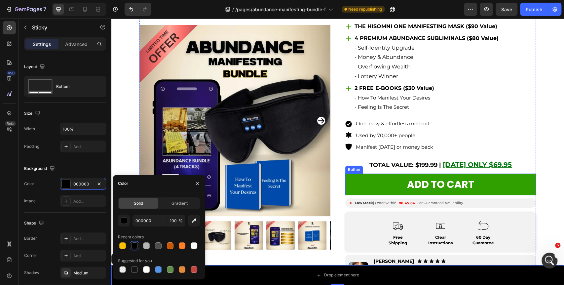
click at [366, 180] on link "ADD TO CART" at bounding box center [440, 183] width 191 height 21
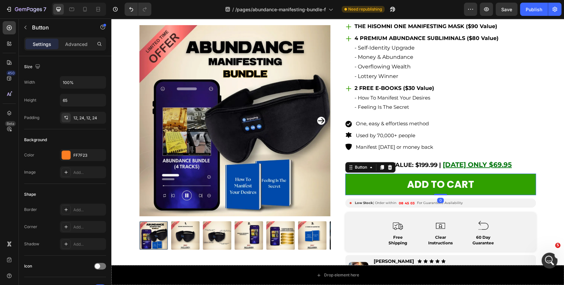
drag, startPoint x: 380, startPoint y: 169, endPoint x: 373, endPoint y: 175, distance: 9.6
click at [380, 169] on icon at bounding box center [382, 167] width 4 height 5
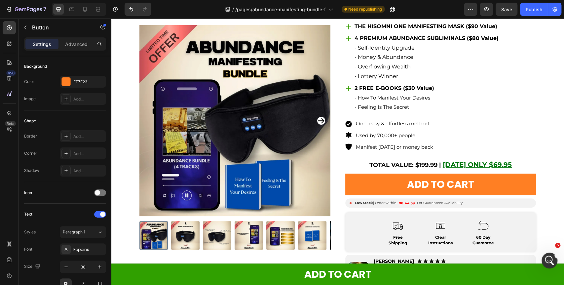
click at [264, 278] on link "ADD TO CART" at bounding box center [337, 273] width 453 height 21
click at [128, 271] on link "ADD TO CART" at bounding box center [337, 273] width 453 height 21
click at [275, 271] on link "ADD TO CART" at bounding box center [337, 273] width 453 height 21
click at [143, 256] on div "World's First Manifesting Mask Text Block Product Images Row" at bounding box center [234, 166] width 191 height 478
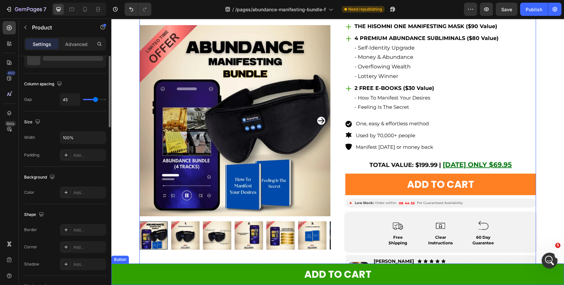
scroll to position [0, 0]
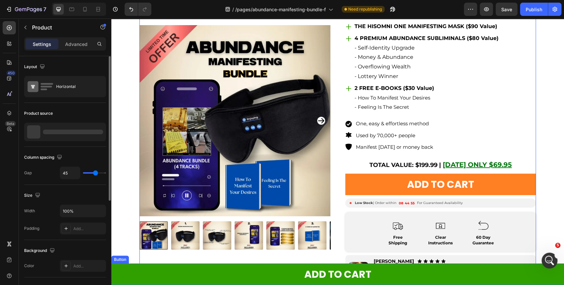
click at [140, 271] on link "ADD TO CART" at bounding box center [337, 273] width 453 height 21
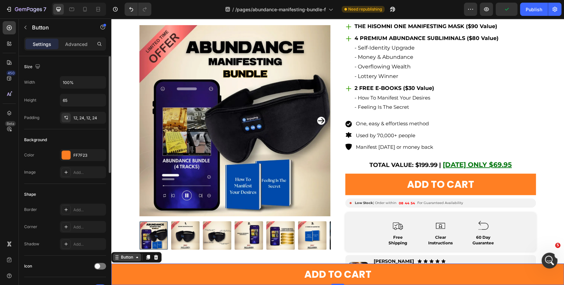
click at [131, 256] on div "Button" at bounding box center [127, 257] width 15 height 6
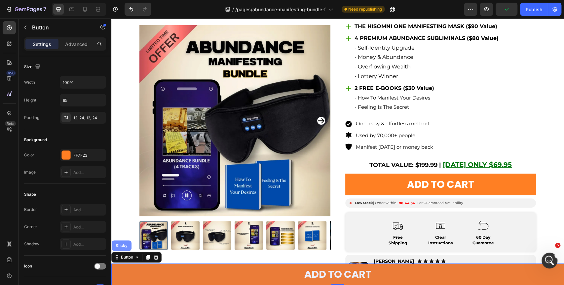
click at [127, 247] on div "Sticky" at bounding box center [121, 246] width 15 height 4
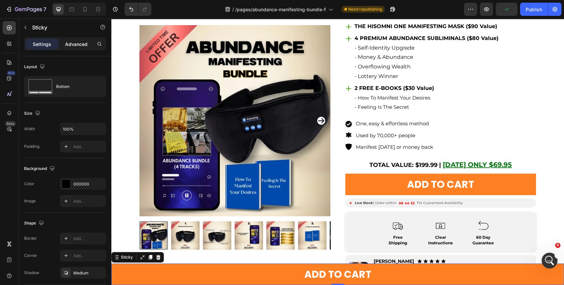
click at [76, 45] on p "Advanced" at bounding box center [76, 44] width 22 height 7
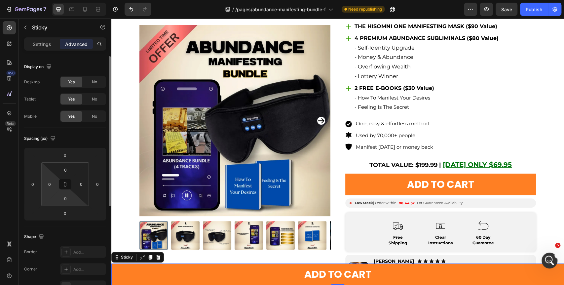
click at [63, 185] on icon at bounding box center [64, 183] width 5 height 5
click at [50, 182] on input "0" at bounding box center [50, 184] width 10 height 10
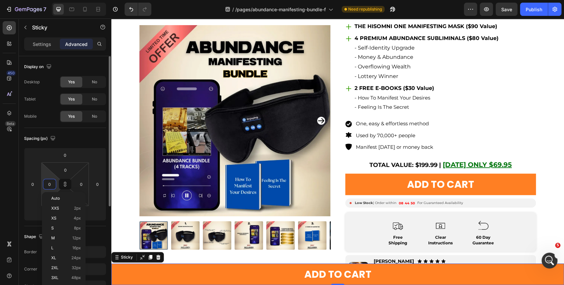
type input "1"
type input "10"
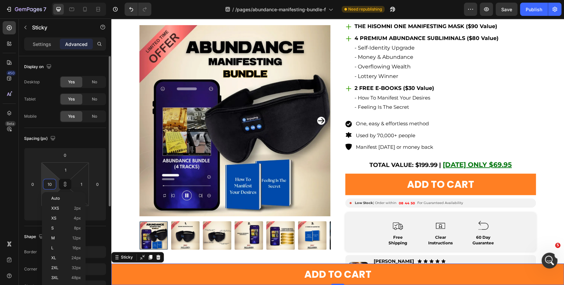
type input "10"
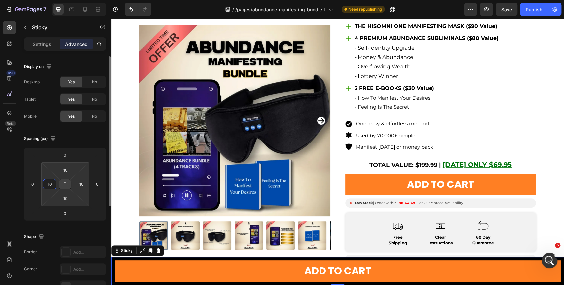
click at [63, 183] on icon at bounding box center [64, 183] width 5 height 5
click at [48, 184] on input "10" at bounding box center [50, 184] width 10 height 10
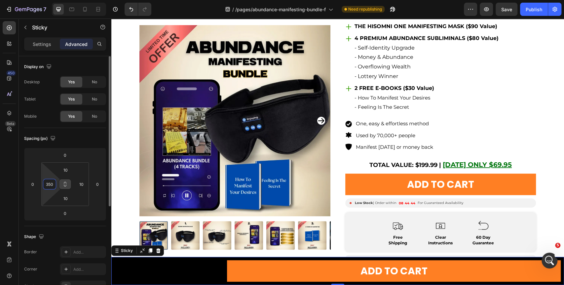
type input "350"
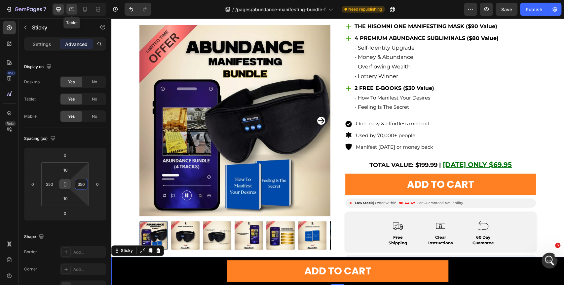
type input "350"
click at [71, 11] on icon at bounding box center [71, 10] width 5 height 4
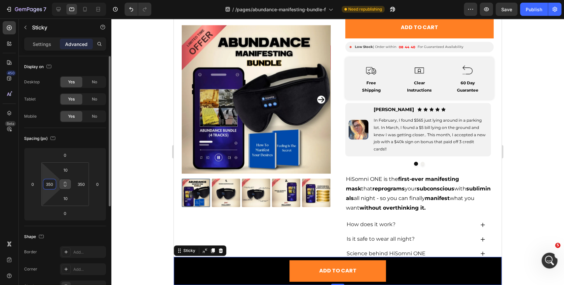
click at [50, 186] on input "350" at bounding box center [50, 184] width 10 height 10
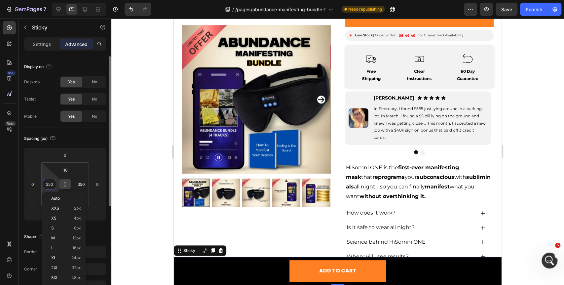
scroll to position [362, 0]
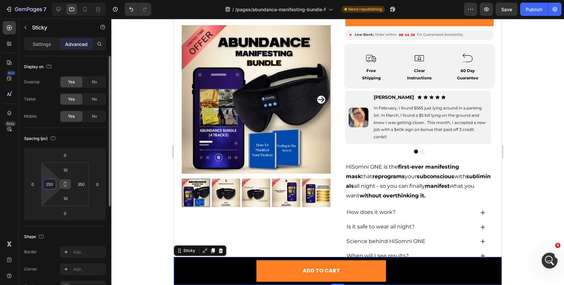
type input "250"
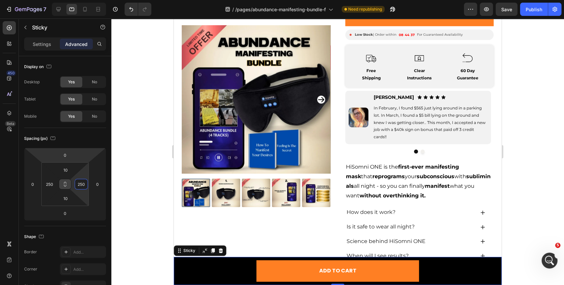
type input "250"
click at [37, 50] on div "Settings Advanced" at bounding box center [65, 43] width 82 height 13
click at [43, 43] on p "Settings" at bounding box center [42, 44] width 19 height 7
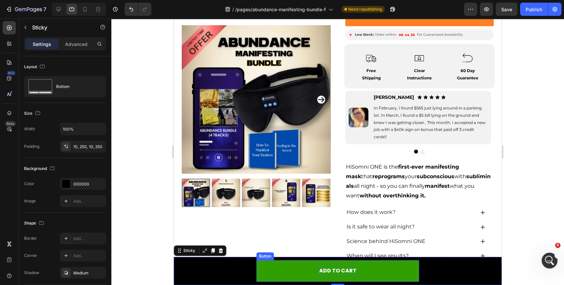
click at [336, 269] on p "ADD TO CART" at bounding box center [337, 271] width 37 height 10
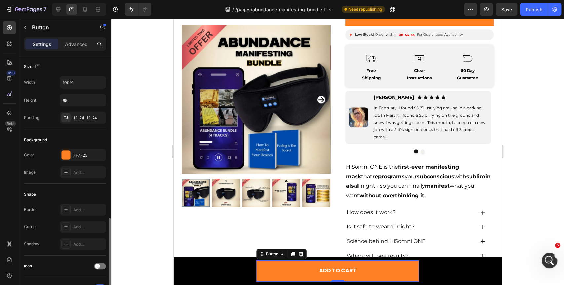
scroll to position [110, 0]
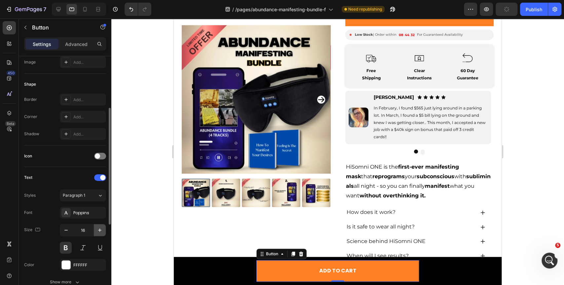
click at [101, 228] on icon "button" at bounding box center [99, 230] width 7 height 7
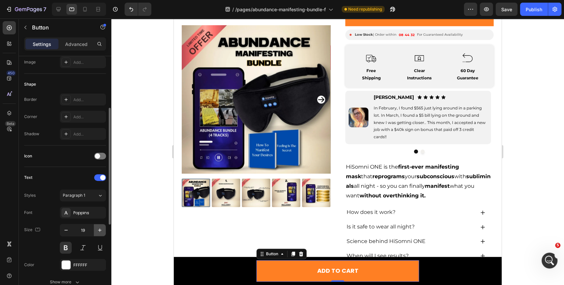
click at [101, 228] on icon "button" at bounding box center [99, 230] width 7 height 7
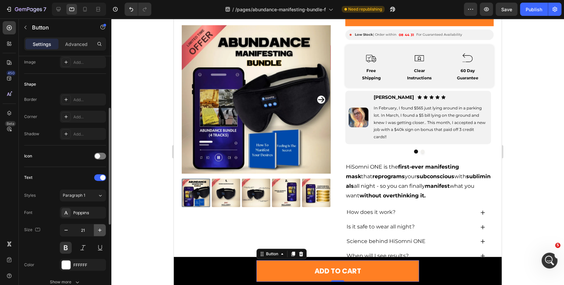
click at [101, 228] on icon "button" at bounding box center [99, 230] width 7 height 7
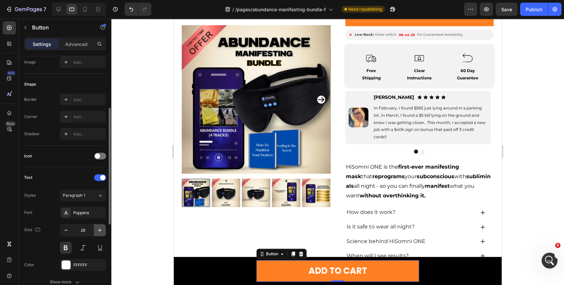
click at [101, 228] on icon "button" at bounding box center [99, 230] width 7 height 7
click at [86, 10] on icon at bounding box center [85, 9] width 7 height 7
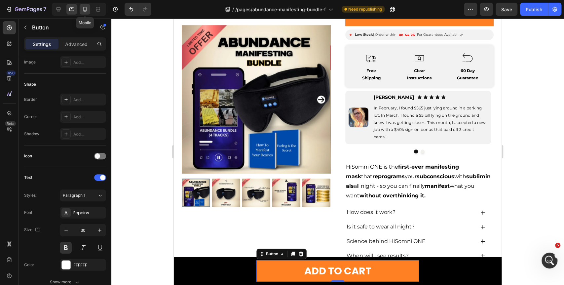
type input "22"
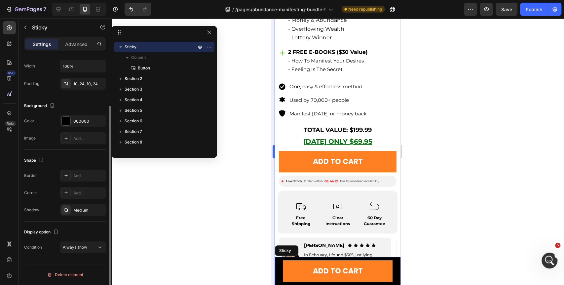
drag, startPoint x: 279, startPoint y: 267, endPoint x: 334, endPoint y: 92, distance: 184.0
click at [279, 267] on div "ADD TO CART Button 0 Sticky" at bounding box center [338, 271] width 126 height 28
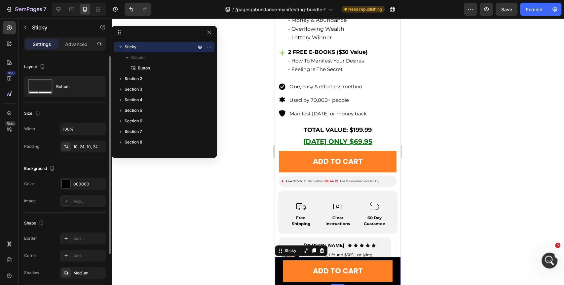
scroll to position [581, 0]
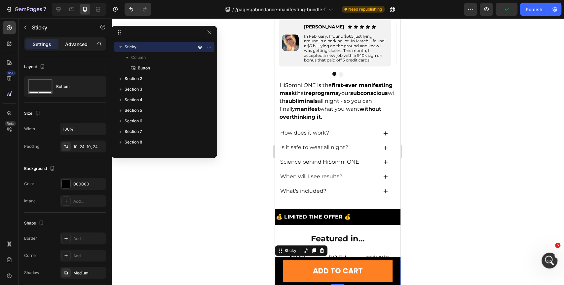
click at [77, 44] on p "Advanced" at bounding box center [76, 44] width 22 height 7
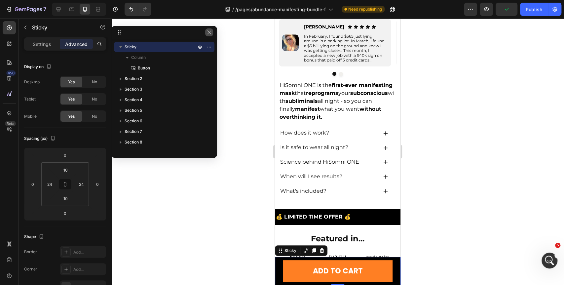
click at [208, 29] on button "button" at bounding box center [209, 32] width 8 height 8
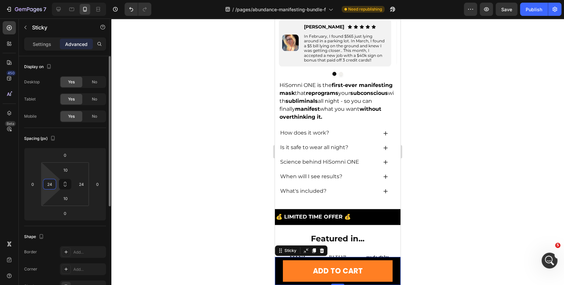
click at [50, 183] on input "24" at bounding box center [50, 184] width 10 height 10
type input "5"
click at [79, 181] on input "24" at bounding box center [81, 184] width 10 height 10
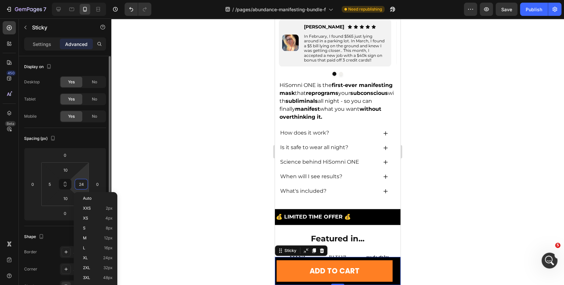
type input "5"
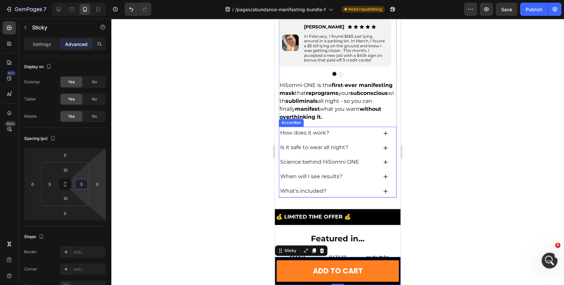
click at [431, 134] on div at bounding box center [337, 152] width 453 height 266
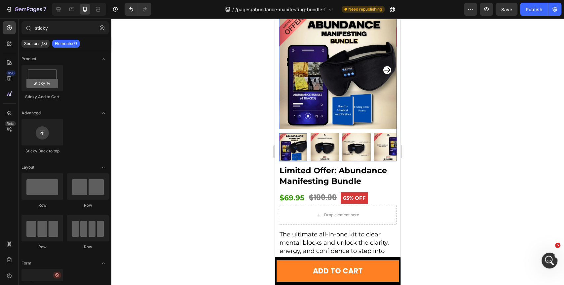
scroll to position [110, 0]
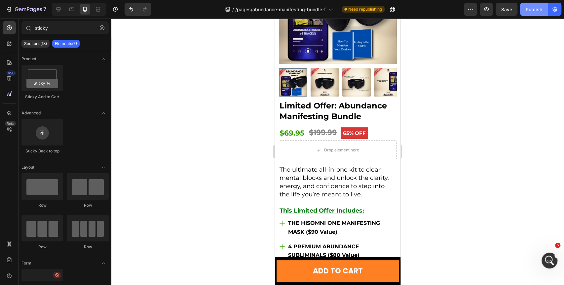
click at [541, 10] on div "Publish" at bounding box center [534, 9] width 17 height 7
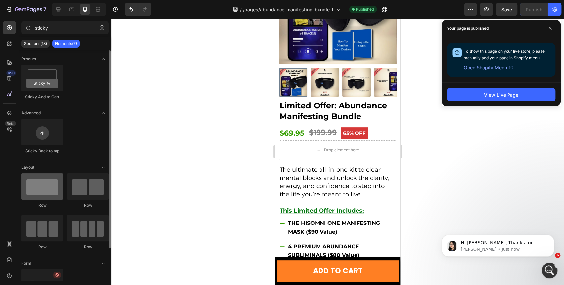
scroll to position [179, 0]
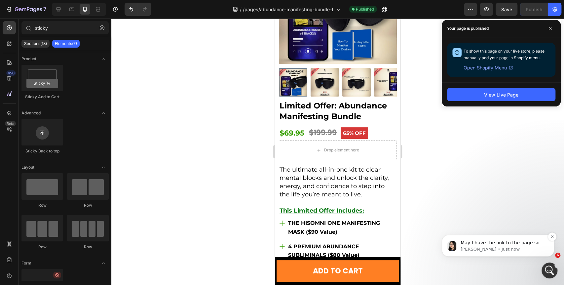
click at [481, 250] on p "Pauline • Just now" at bounding box center [503, 249] width 85 height 6
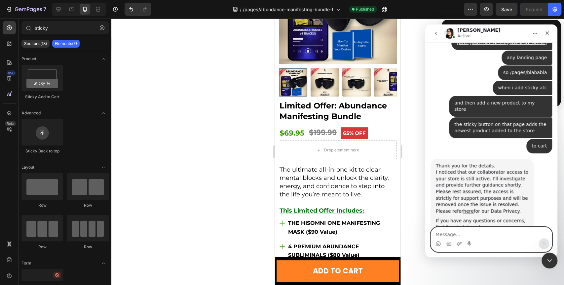
scroll to position [402, 0]
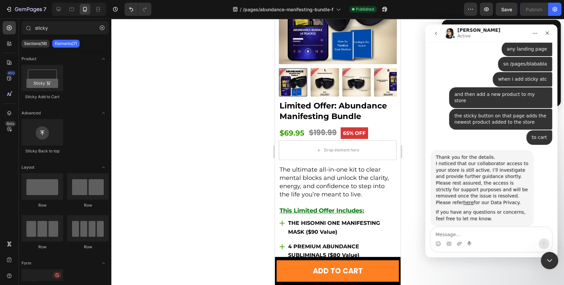
drag, startPoint x: 548, startPoint y: 259, endPoint x: 550, endPoint y: 251, distance: 7.8
click at [548, 258] on icon "Close Intercom Messenger" at bounding box center [549, 259] width 8 height 8
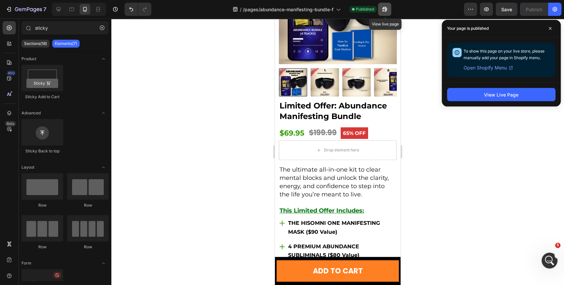
click at [389, 8] on button "button" at bounding box center [384, 9] width 13 height 13
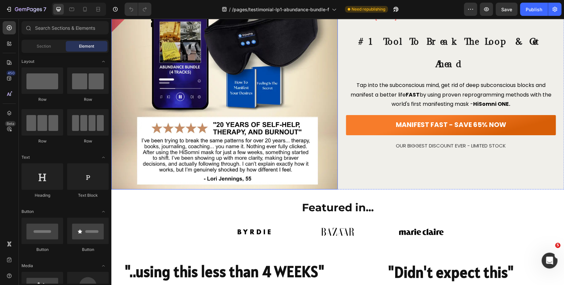
scroll to position [183, 0]
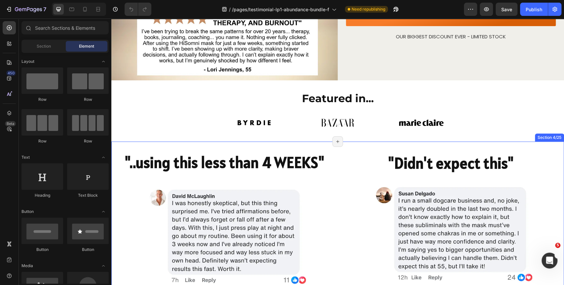
click at [166, 144] on div ""..using this less than 4 WEEKS" Heading Image Row "Didn't expect this" Heading…" at bounding box center [337, 224] width 453 height 167
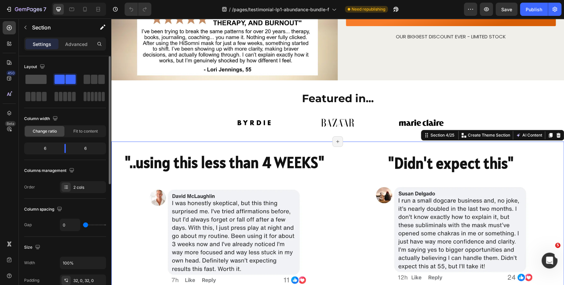
click at [41, 80] on span at bounding box center [35, 79] width 21 height 9
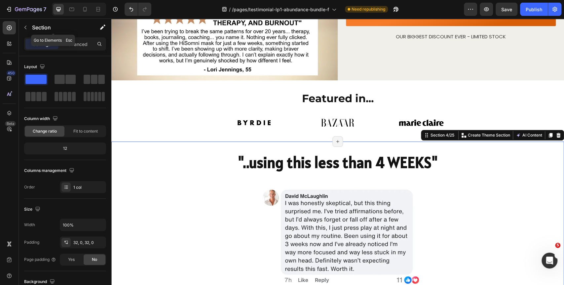
drag, startPoint x: 25, startPoint y: 33, endPoint x: 43, endPoint y: 48, distance: 23.4
click at [25, 32] on div "Section" at bounding box center [53, 27] width 69 height 17
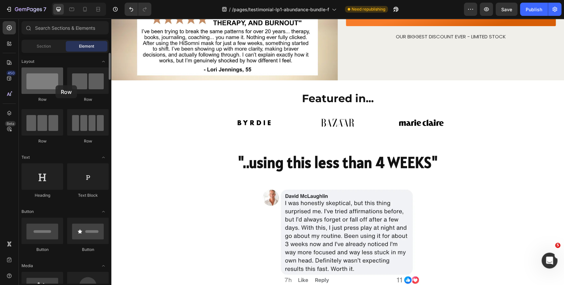
drag, startPoint x: 54, startPoint y: 83, endPoint x: 49, endPoint y: 83, distance: 5.0
click at [40, 85] on div at bounding box center [42, 80] width 42 height 26
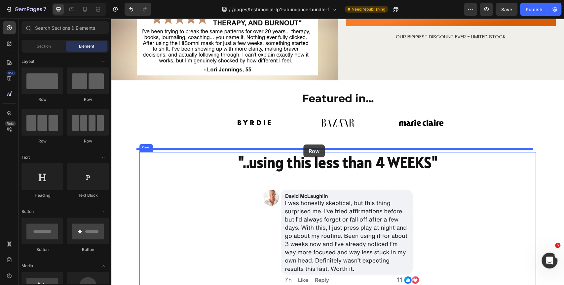
drag, startPoint x: 220, startPoint y: 102, endPoint x: 303, endPoint y: 144, distance: 93.5
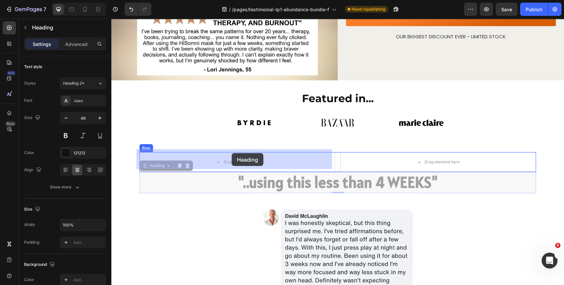
drag, startPoint x: 288, startPoint y: 180, endPoint x: 232, endPoint y: 153, distance: 62.8
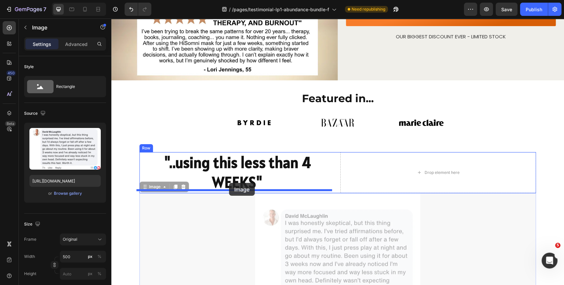
drag, startPoint x: 286, startPoint y: 215, endPoint x: 226, endPoint y: 178, distance: 70.6
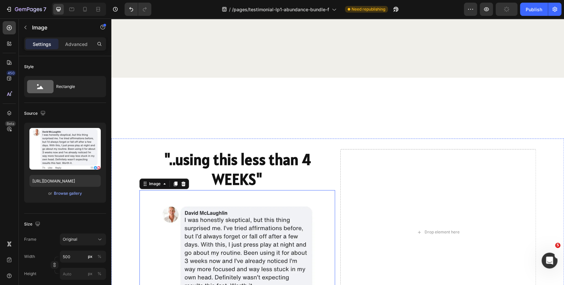
scroll to position [330, 0]
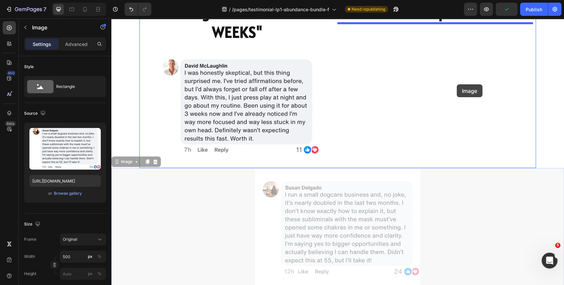
drag, startPoint x: 416, startPoint y: 143, endPoint x: 457, endPoint y: 84, distance: 71.8
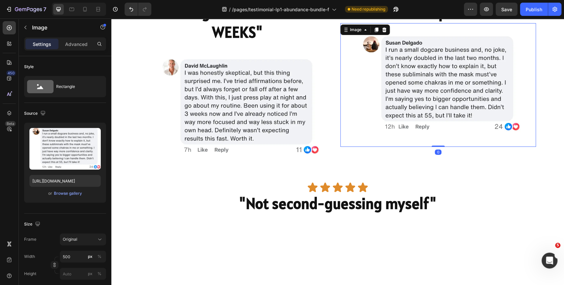
scroll to position [147, 0]
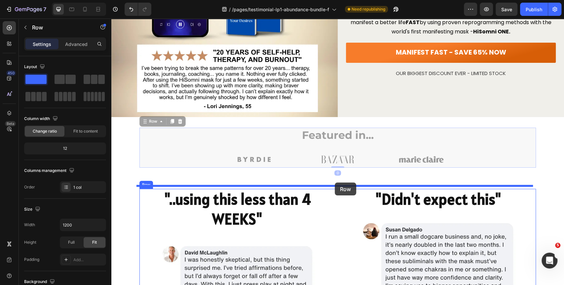
drag, startPoint x: 195, startPoint y: 153, endPoint x: 335, endPoint y: 182, distance: 142.8
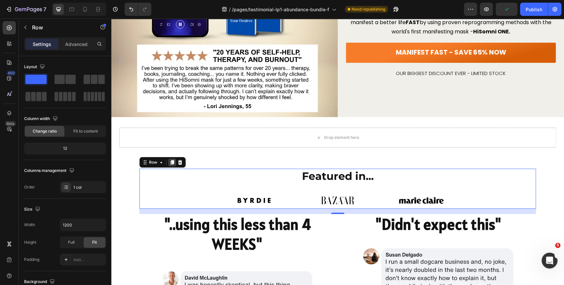
click at [171, 160] on icon at bounding box center [173, 162] width 4 height 5
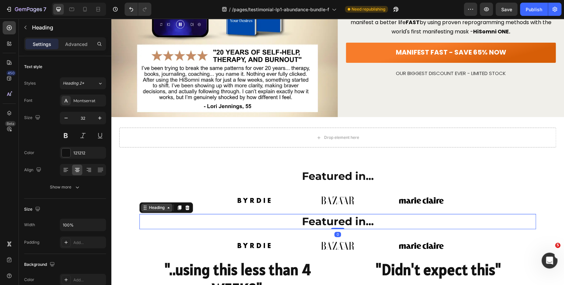
click at [160, 206] on div "Heading" at bounding box center [157, 208] width 18 height 6
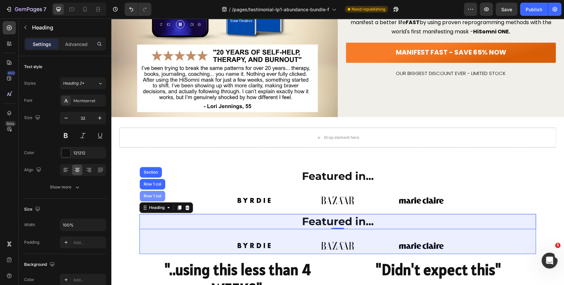
click at [152, 194] on div "Row 1 col" at bounding box center [152, 196] width 20 height 4
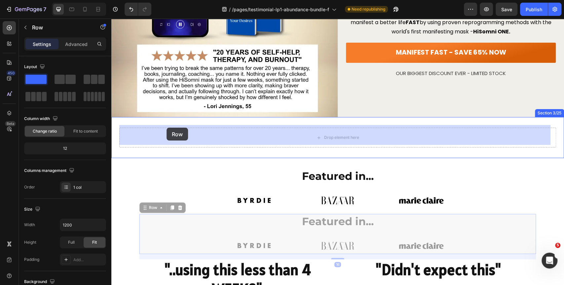
drag, startPoint x: 144, startPoint y: 205, endPoint x: 238, endPoint y: 30, distance: 198.2
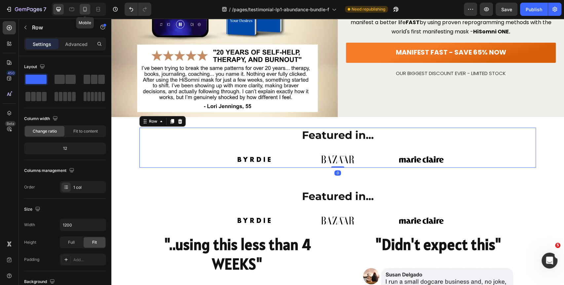
drag, startPoint x: 86, startPoint y: 10, endPoint x: 33, endPoint y: 120, distance: 121.9
click at [86, 10] on icon at bounding box center [85, 9] width 7 height 7
type input "100%"
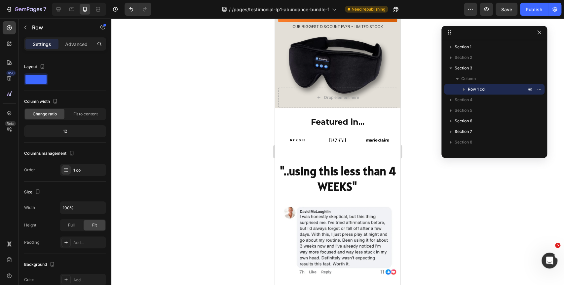
scroll to position [151, 0]
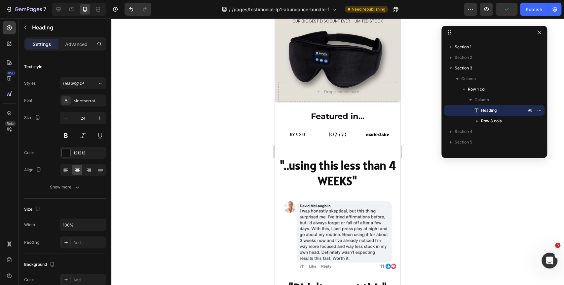
click at [298, 110] on h2 "Featured in..." at bounding box center [338, 116] width 118 height 12
click at [292, 101] on div "Heading" at bounding box center [296, 104] width 18 height 6
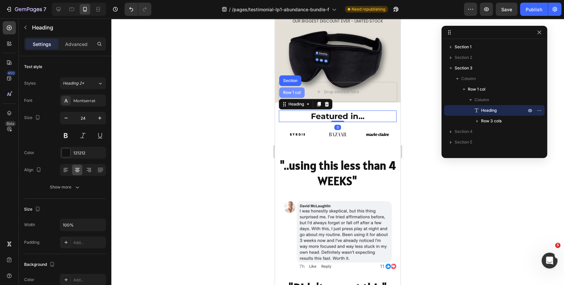
click at [296, 87] on div "Row 1 col" at bounding box center [291, 92] width 25 height 11
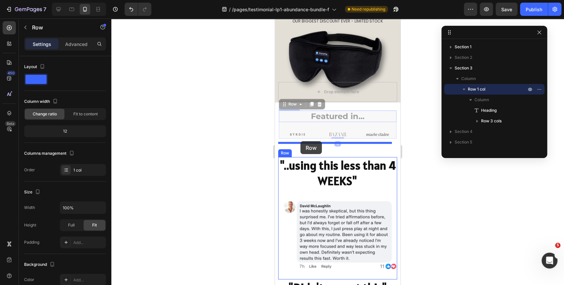
drag, startPoint x: 286, startPoint y: 91, endPoint x: 300, endPoint y: 141, distance: 52.3
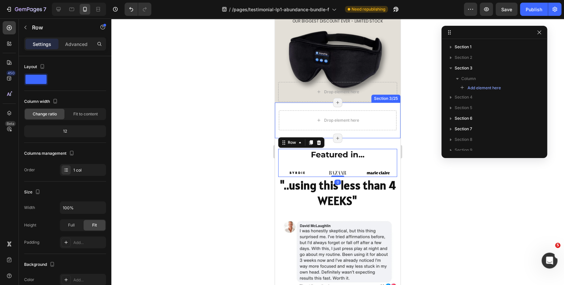
click at [278, 102] on div "Drop element here Section 3/25 Page has reached Shopify’s 25 section-limit Page…" at bounding box center [338, 120] width 126 height 36
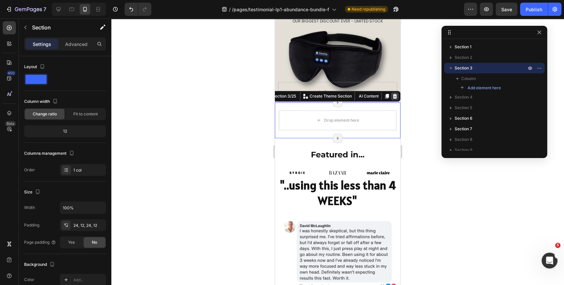
click at [392, 94] on icon at bounding box center [394, 96] width 5 height 5
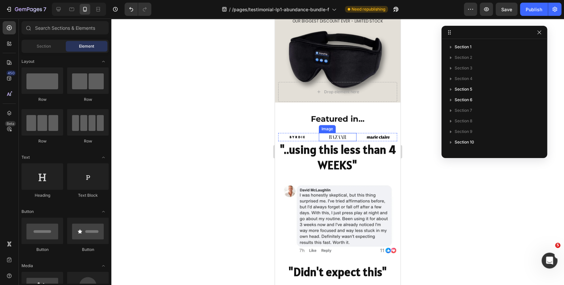
click at [339, 133] on img at bounding box center [337, 137] width 23 height 9
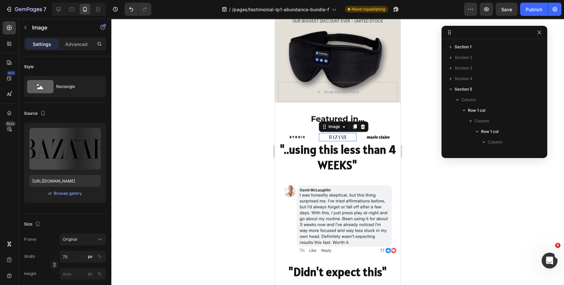
scroll to position [114, 0]
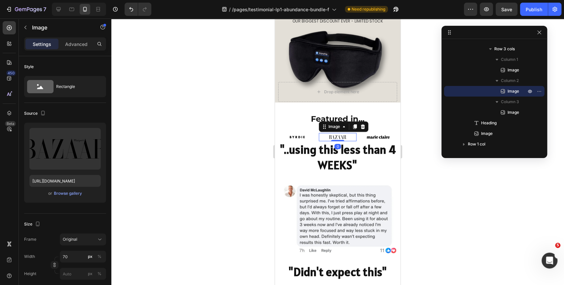
click at [337, 133] on div "Image 0" at bounding box center [338, 137] width 38 height 9
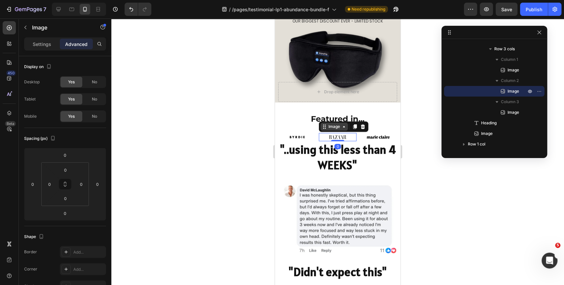
click at [335, 124] on div "Image" at bounding box center [334, 127] width 14 height 6
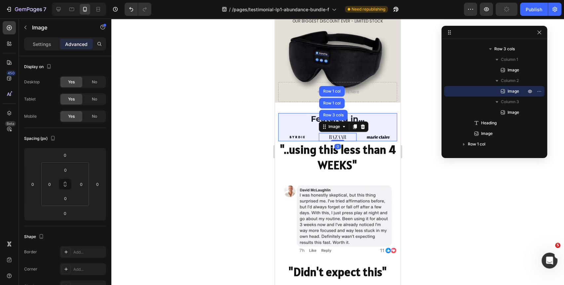
click at [333, 98] on div "Row 1 col" at bounding box center [331, 103] width 25 height 11
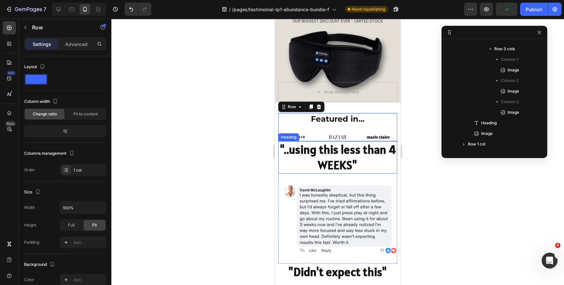
scroll to position [40, 0]
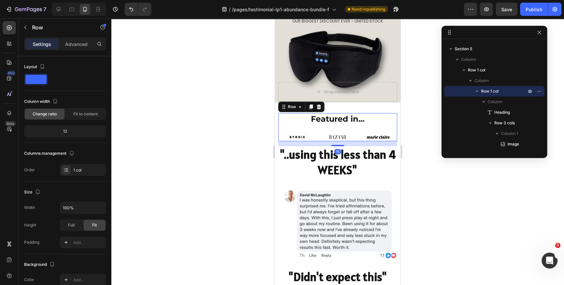
drag, startPoint x: 334, startPoint y: 127, endPoint x: 334, endPoint y: 132, distance: 5.0
click at [334, 132] on div "Featured in... Heading Image Image Image Row Row 15 "..using this less than 4 W…" at bounding box center [337, 190] width 119 height 155
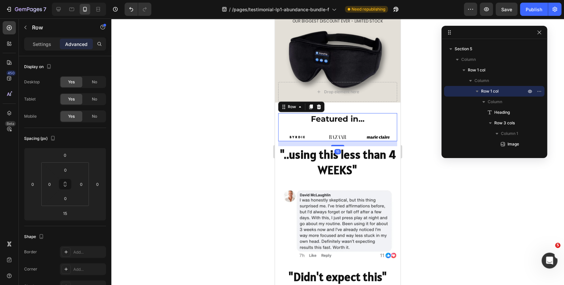
click at [426, 180] on div at bounding box center [337, 152] width 453 height 266
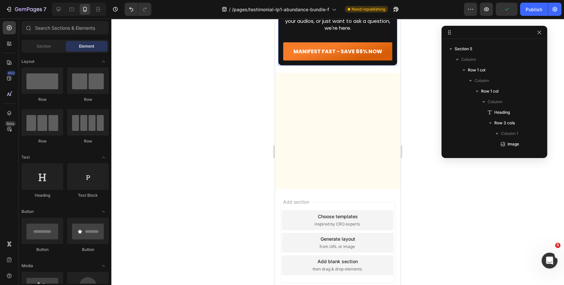
scroll to position [4320, 0]
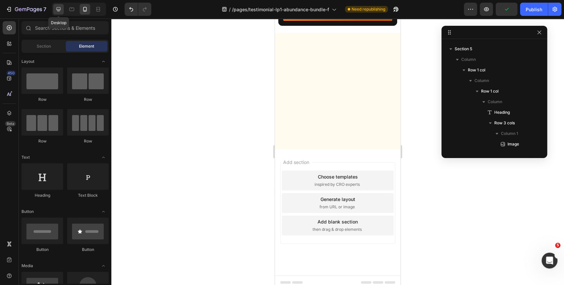
click at [61, 10] on icon at bounding box center [58, 9] width 7 height 7
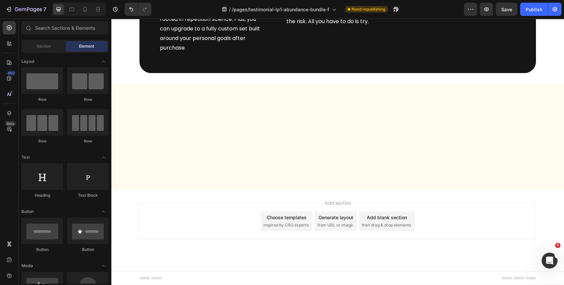
scroll to position [3838, 0]
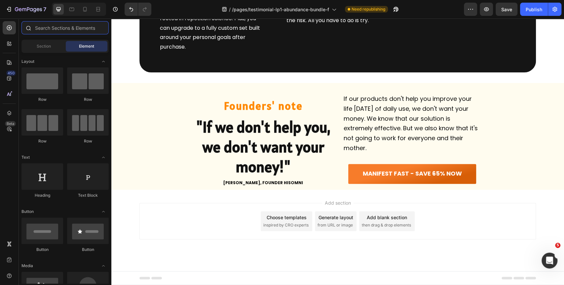
click at [45, 27] on input "text" at bounding box center [64, 27] width 87 height 13
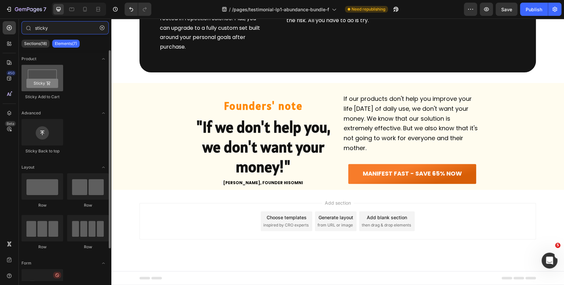
type input "sticky"
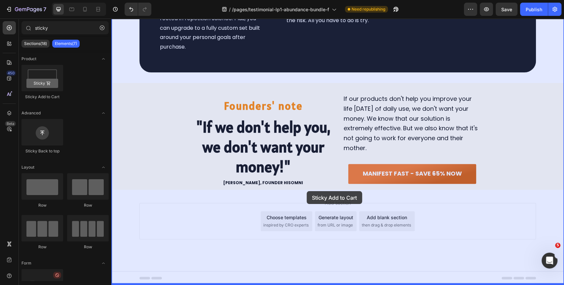
drag, startPoint x: 153, startPoint y: 90, endPoint x: 298, endPoint y: 247, distance: 213.3
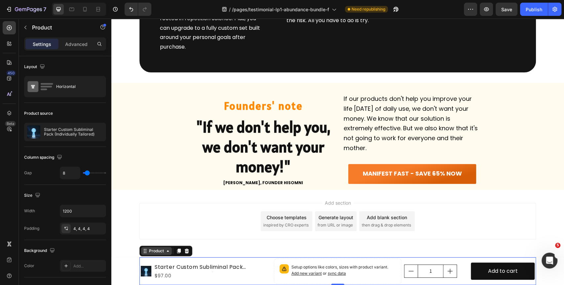
click at [159, 252] on div "Product" at bounding box center [157, 251] width 18 height 6
click at [158, 249] on div "Product" at bounding box center [157, 251] width 18 height 6
click at [157, 253] on div "Product" at bounding box center [157, 251] width 18 height 6
click at [551, 260] on icon "Open Intercom Messenger" at bounding box center [548, 259] width 11 height 11
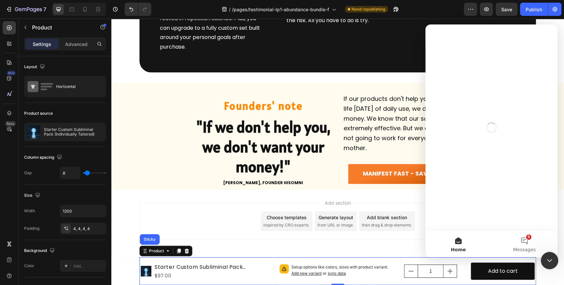
scroll to position [0, 0]
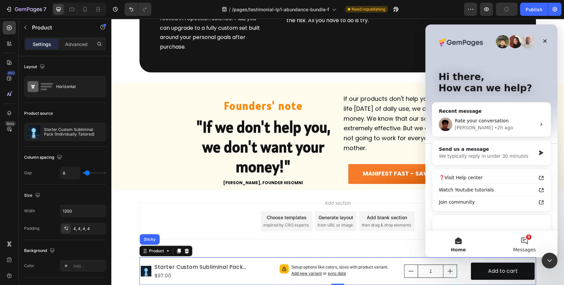
click at [532, 247] on span "Messages" at bounding box center [524, 249] width 23 height 5
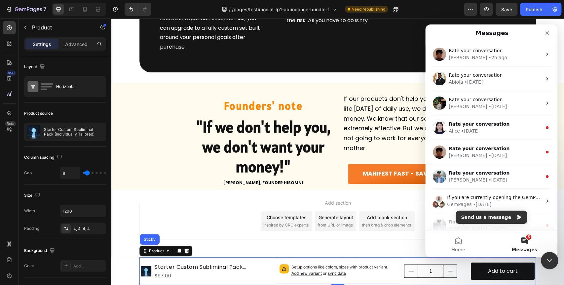
click at [551, 264] on div "Close Intercom Messenger" at bounding box center [549, 259] width 16 height 16
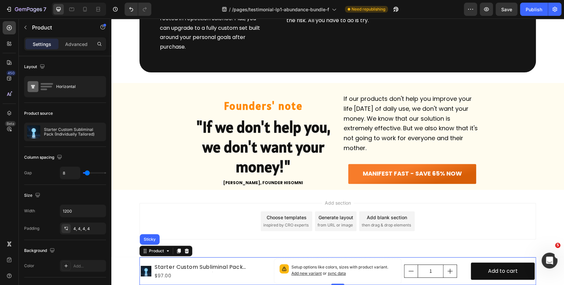
click at [186, 251] on icon at bounding box center [186, 250] width 5 height 5
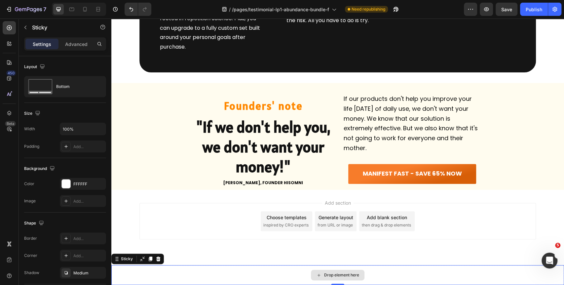
click at [116, 273] on div "Drop element here" at bounding box center [337, 275] width 453 height 20
click at [75, 182] on div "FFFFFF" at bounding box center [82, 184] width 19 height 6
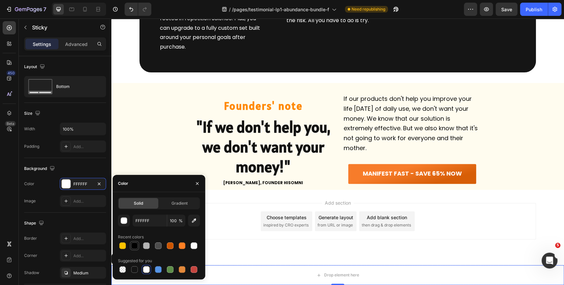
click at [132, 248] on div at bounding box center [134, 245] width 7 height 7
type input "000000"
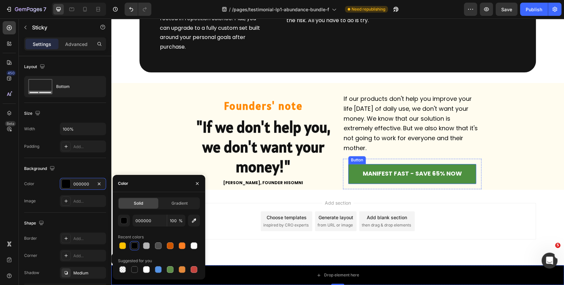
click at [352, 167] on link "MANIFEST FAST - SAVE 65% NOW" at bounding box center [412, 174] width 128 height 20
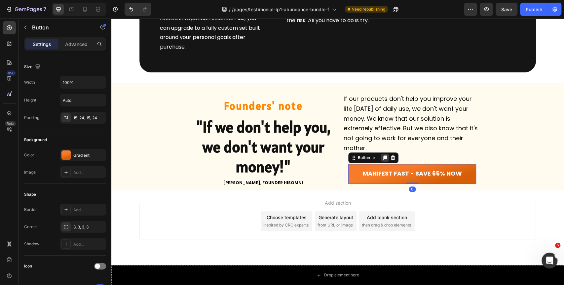
click at [383, 160] on icon at bounding box center [384, 157] width 5 height 5
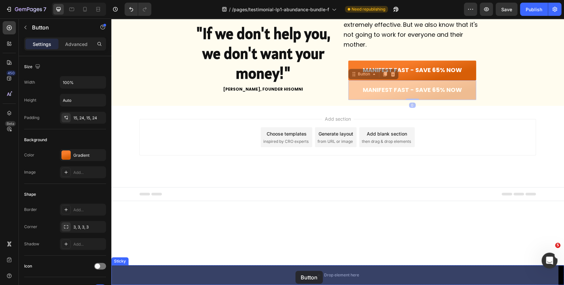
drag, startPoint x: 353, startPoint y: 179, endPoint x: 295, endPoint y: 268, distance: 105.8
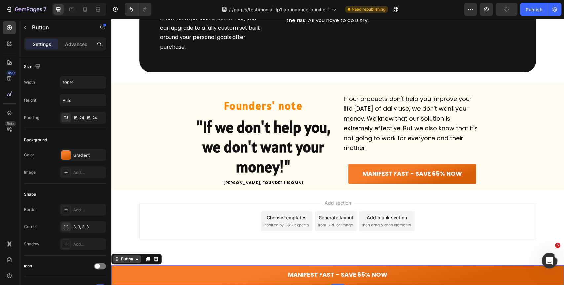
click at [124, 257] on div "Button" at bounding box center [127, 259] width 15 height 6
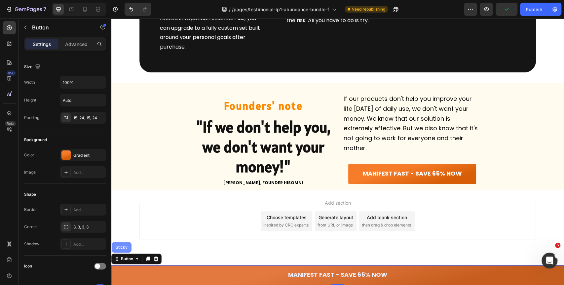
click at [127, 248] on div "Sticky" at bounding box center [121, 247] width 15 height 4
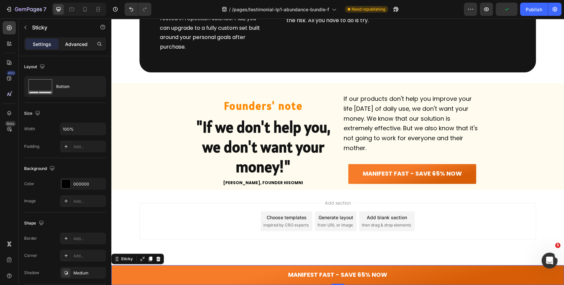
click at [79, 46] on p "Advanced" at bounding box center [76, 44] width 22 height 7
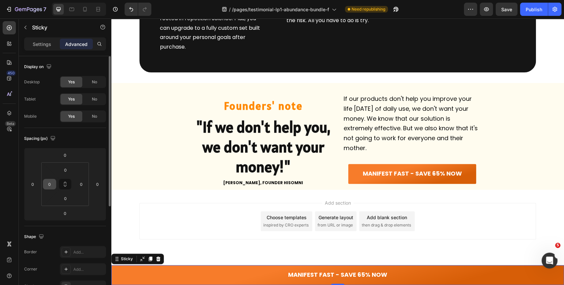
drag, startPoint x: 63, startPoint y: 184, endPoint x: 53, endPoint y: 186, distance: 11.1
click at [64, 184] on icon at bounding box center [64, 183] width 5 height 5
click at [50, 184] on input "0" at bounding box center [50, 184] width 10 height 10
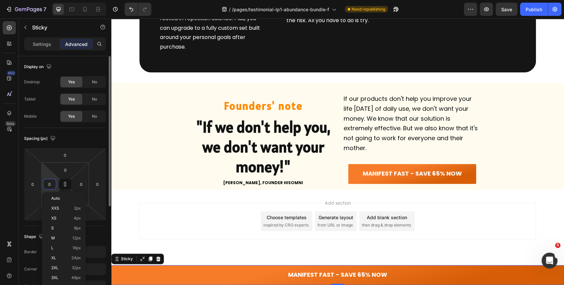
type input "1"
type input "10"
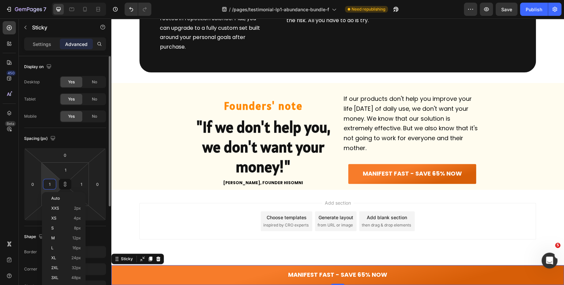
type input "10"
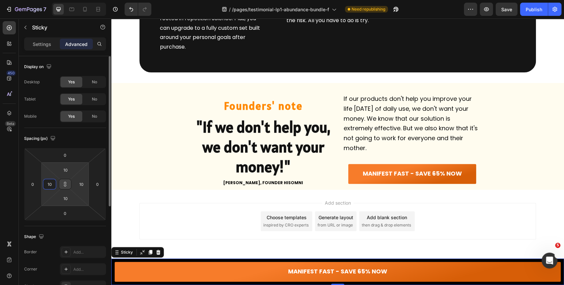
click at [63, 184] on icon at bounding box center [64, 183] width 5 height 5
click at [50, 186] on input "10" at bounding box center [50, 184] width 10 height 10
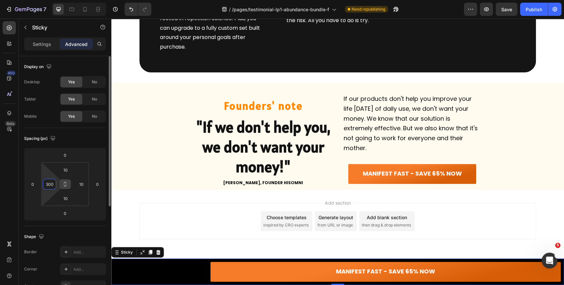
type input "300"
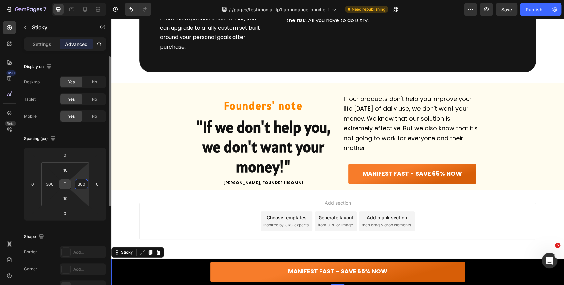
type input "300"
click at [71, 14] on div at bounding box center [71, 9] width 11 height 11
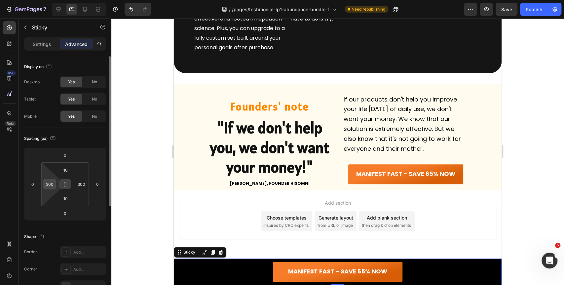
scroll to position [3856, 0]
click at [47, 187] on input "300" at bounding box center [50, 184] width 10 height 10
type input "250"
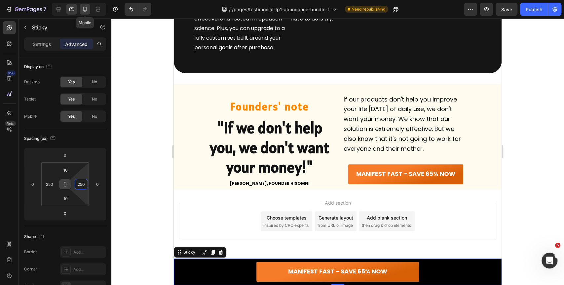
type input "250"
click at [84, 12] on icon at bounding box center [85, 9] width 7 height 7
type input "24"
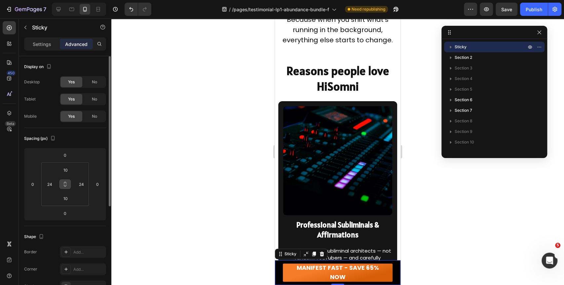
scroll to position [3974, 0]
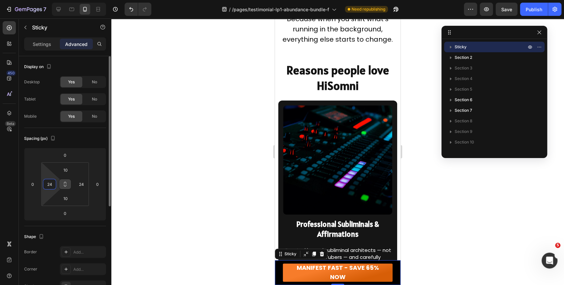
click at [50, 185] on input "24" at bounding box center [50, 184] width 10 height 10
type input "10"
click at [86, 183] on input "24" at bounding box center [81, 184] width 10 height 10
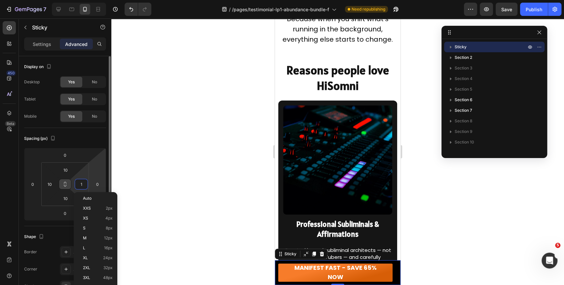
type input "10"
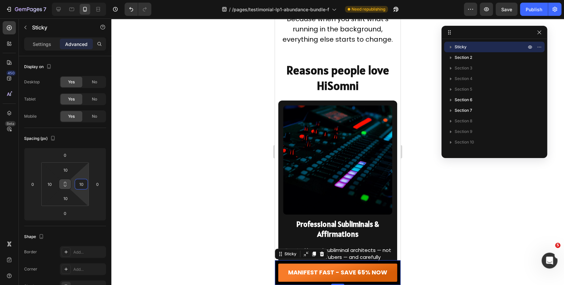
click at [422, 83] on div at bounding box center [337, 152] width 453 height 266
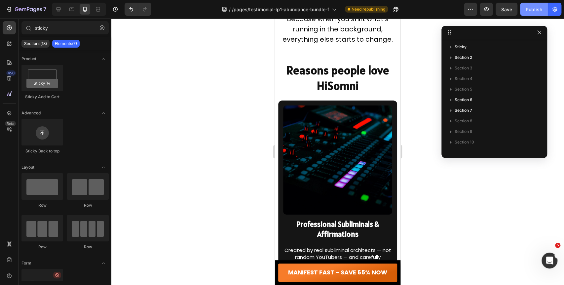
drag, startPoint x: 537, startPoint y: 12, endPoint x: 528, endPoint y: 15, distance: 9.5
click at [537, 11] on div "Publish" at bounding box center [534, 9] width 17 height 7
click at [540, 33] on icon "button" at bounding box center [539, 32] width 5 height 5
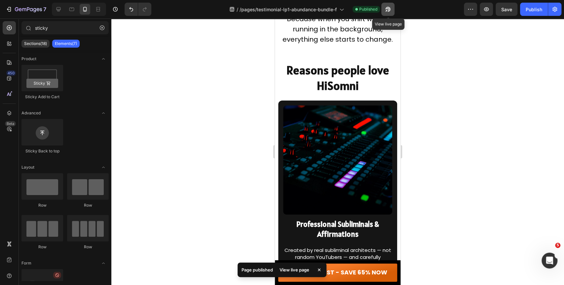
click at [388, 10] on icon "button" at bounding box center [388, 9] width 7 height 7
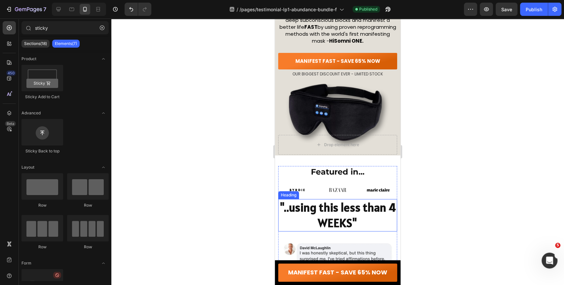
scroll to position [110, 0]
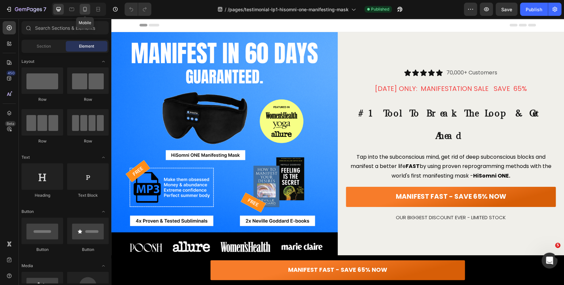
click at [83, 11] on icon at bounding box center [85, 9] width 7 height 7
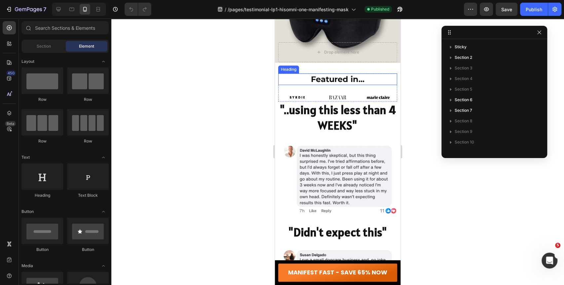
scroll to position [183, 0]
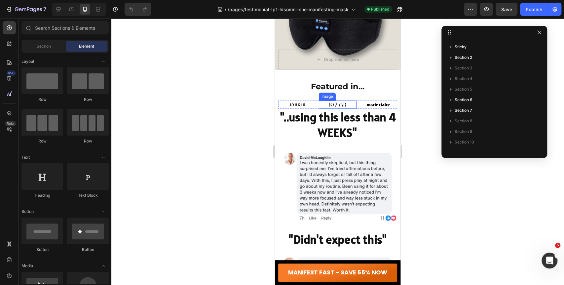
click at [341, 100] on img at bounding box center [337, 104] width 23 height 9
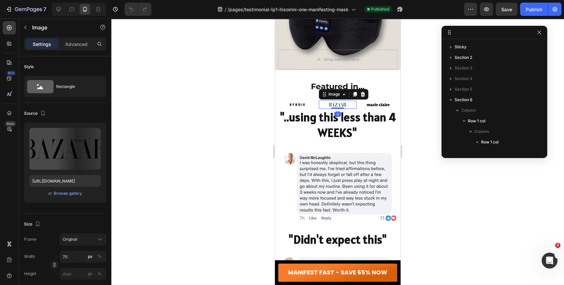
scroll to position [125, 0]
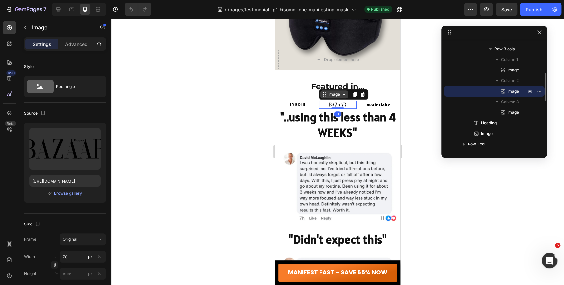
click at [331, 91] on div "Image" at bounding box center [334, 94] width 14 height 6
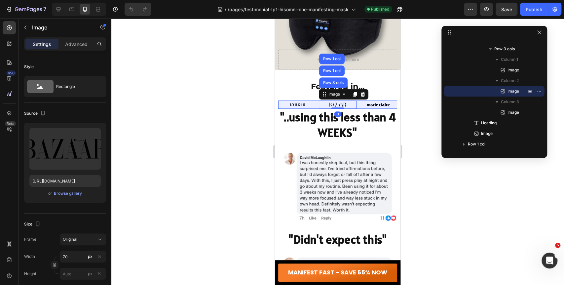
click at [336, 77] on div "Row 3 cols" at bounding box center [333, 82] width 28 height 11
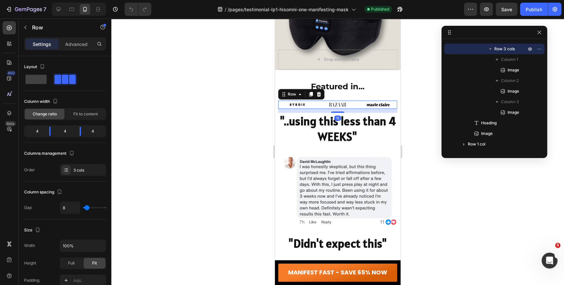
drag, startPoint x: 336, startPoint y: 94, endPoint x: 336, endPoint y: 98, distance: 4.0
click at [336, 111] on div at bounding box center [337, 111] width 13 height 1
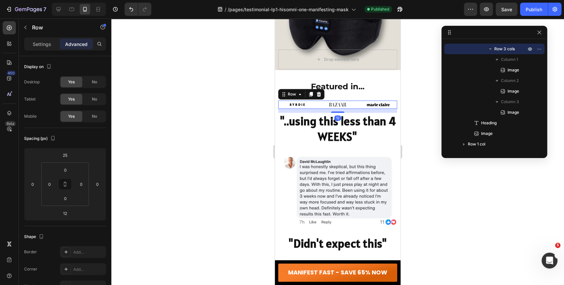
click at [188, 76] on div at bounding box center [337, 152] width 453 height 266
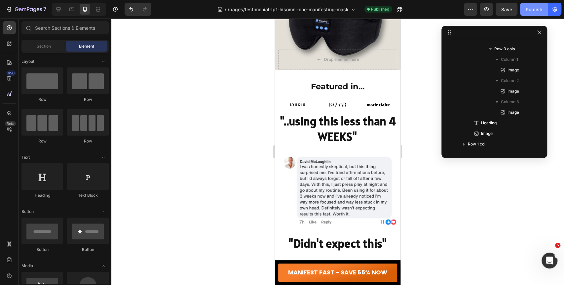
click at [544, 9] on button "Publish" at bounding box center [534, 9] width 28 height 13
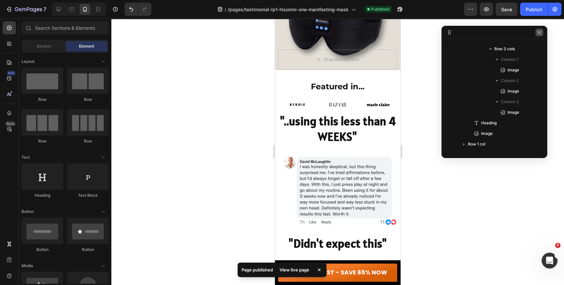
click at [537, 35] on button "button" at bounding box center [539, 32] width 8 height 8
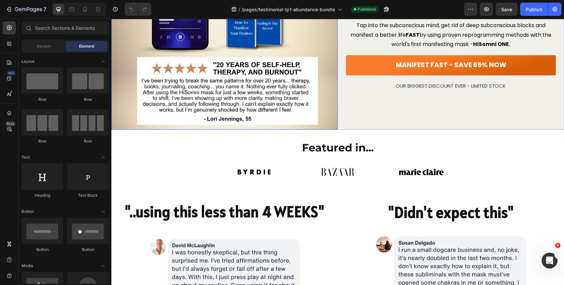
scroll to position [147, 0]
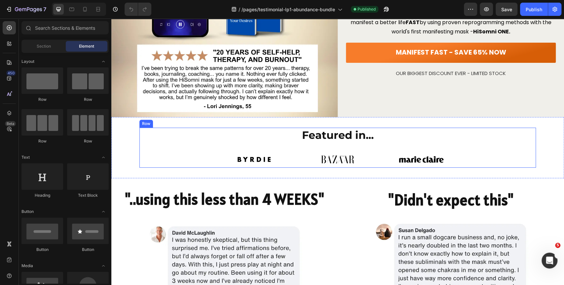
click at [144, 150] on div "Featured in... Heading Image Image Image Row" at bounding box center [337, 148] width 397 height 40
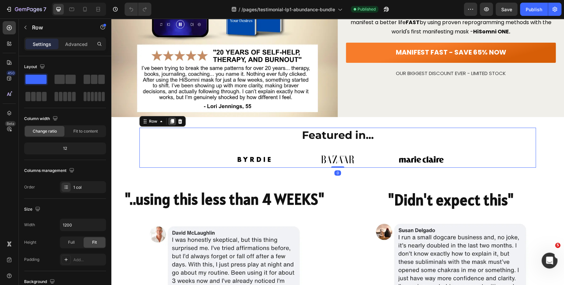
click at [170, 120] on icon at bounding box center [172, 121] width 5 height 5
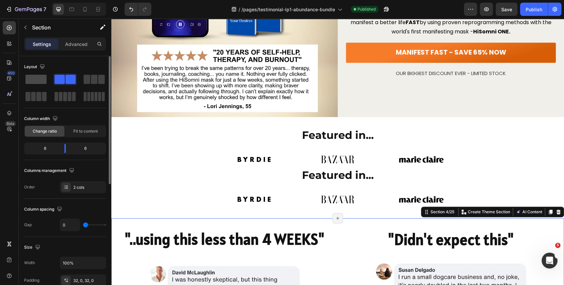
click at [37, 81] on span at bounding box center [35, 79] width 21 height 9
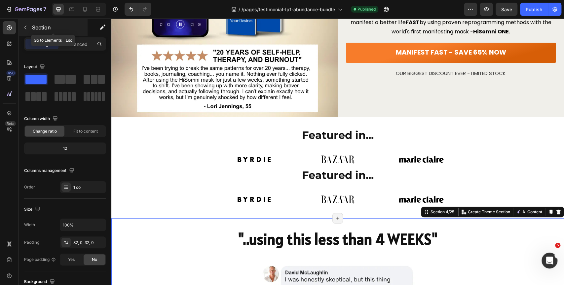
click at [35, 30] on p "Section" at bounding box center [59, 27] width 54 height 8
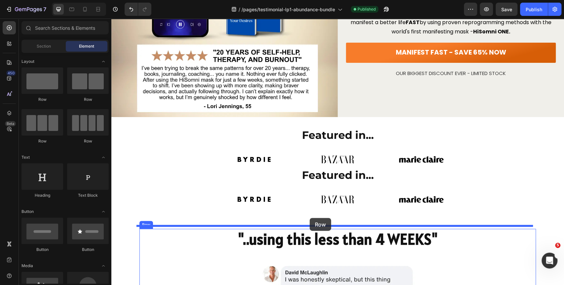
drag, startPoint x: 189, startPoint y: 103, endPoint x: 310, endPoint y: 218, distance: 166.9
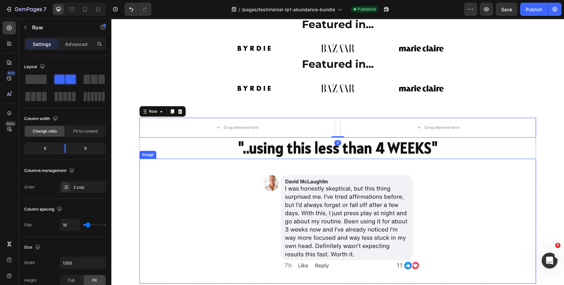
scroll to position [257, 0]
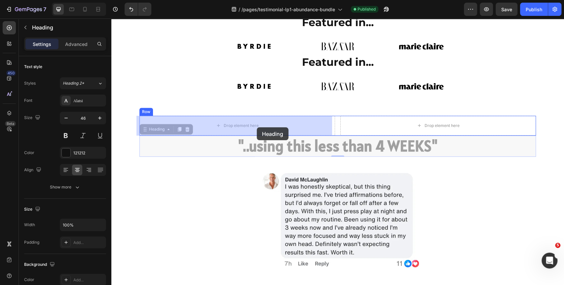
drag, startPoint x: 291, startPoint y: 140, endPoint x: 257, endPoint y: 127, distance: 36.8
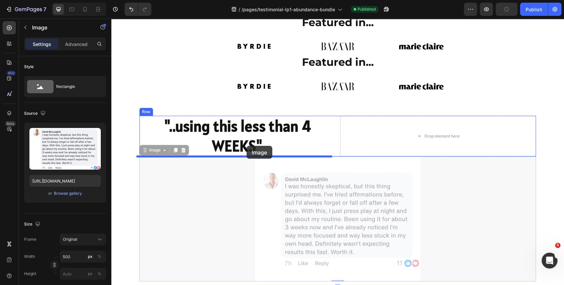
drag, startPoint x: 321, startPoint y: 206, endPoint x: 247, endPoint y: 146, distance: 95.6
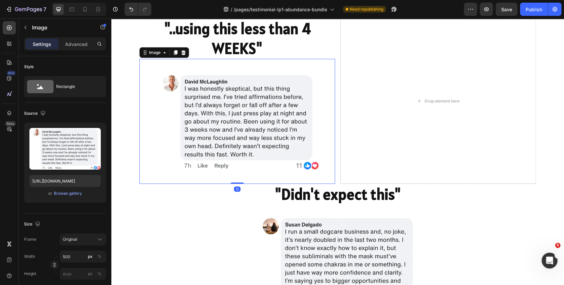
scroll to position [367, 0]
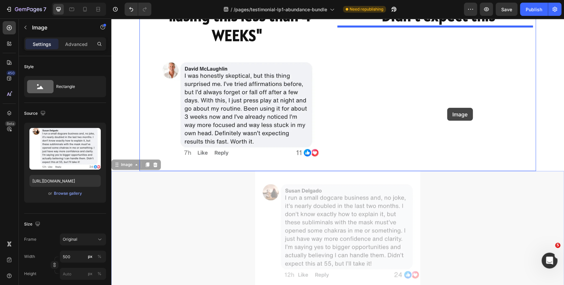
drag, startPoint x: 353, startPoint y: 214, endPoint x: 447, endPoint y: 108, distance: 142.6
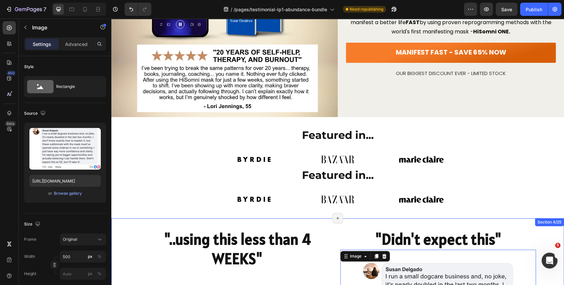
scroll to position [183, 0]
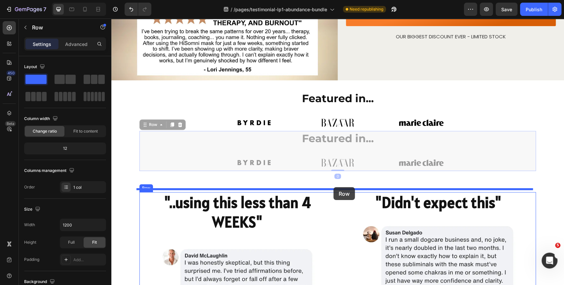
drag, startPoint x: 191, startPoint y: 164, endPoint x: 333, endPoint y: 187, distance: 144.3
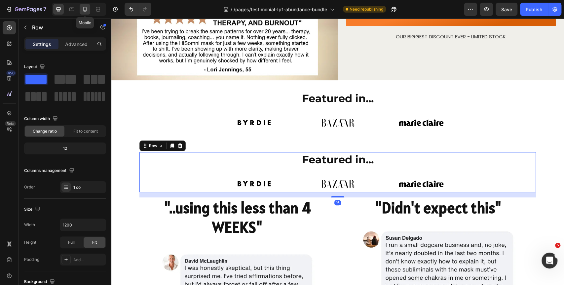
click at [87, 11] on icon at bounding box center [85, 9] width 7 height 7
type input "100%"
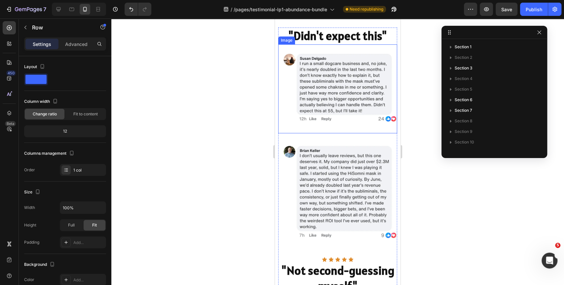
scroll to position [146, 0]
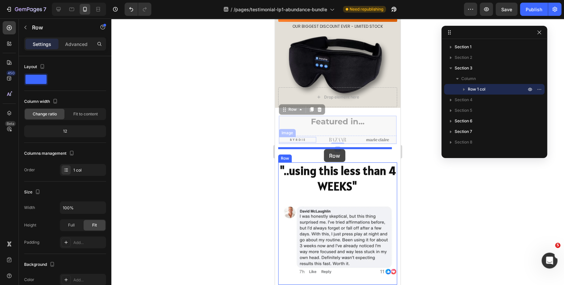
drag, startPoint x: 281, startPoint y: 116, endPoint x: 324, endPoint y: 149, distance: 54.7
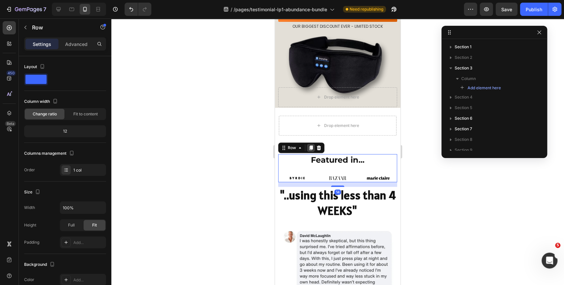
drag, startPoint x: 336, startPoint y: 168, endPoint x: 312, endPoint y: 135, distance: 40.5
click at [336, 185] on div at bounding box center [337, 185] width 13 height 1
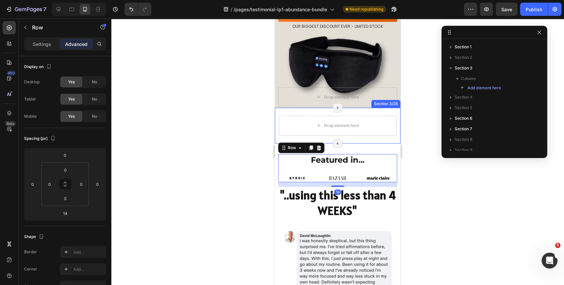
click at [277, 108] on div "Drop element here Section 3/25 Page has reached Shopify’s 25 section-limit Page…" at bounding box center [338, 126] width 126 height 36
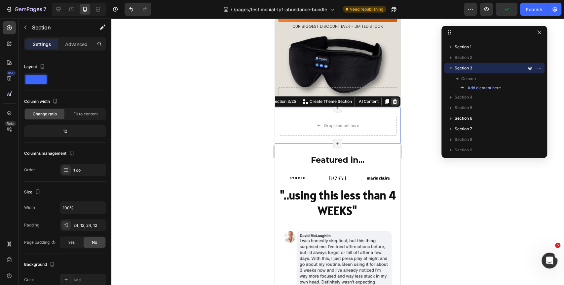
click at [392, 99] on icon at bounding box center [394, 101] width 5 height 5
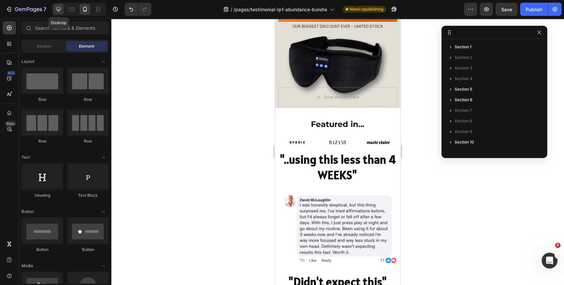
click at [60, 10] on icon at bounding box center [58, 9] width 7 height 7
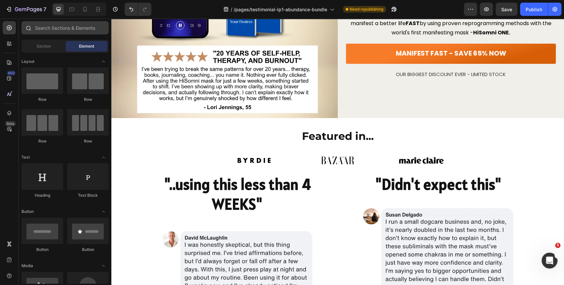
scroll to position [139, 0]
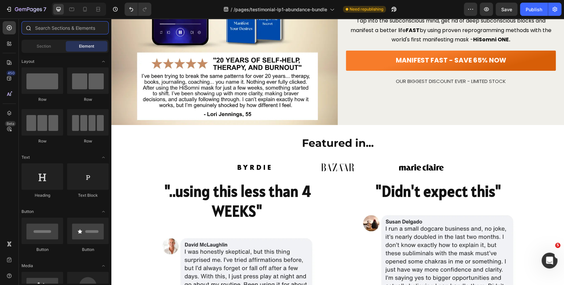
click at [42, 29] on input "text" at bounding box center [64, 27] width 87 height 13
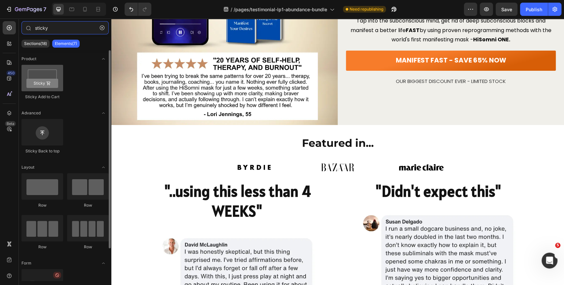
type input "sticky"
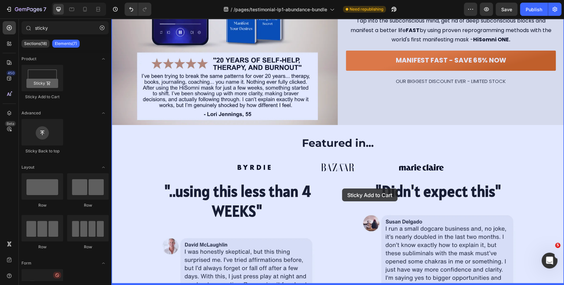
drag, startPoint x: 165, startPoint y: 108, endPoint x: 346, endPoint y: 181, distance: 195.9
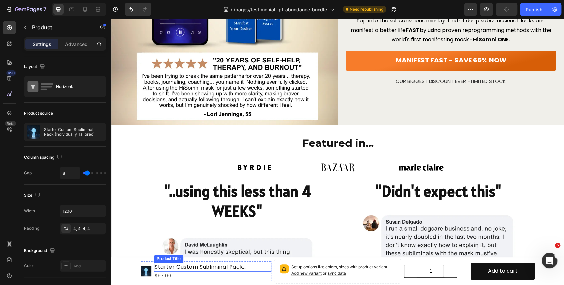
click at [160, 266] on h1 "Starter Custom Subliminal Pack (Individually Tailored)" at bounding box center [212, 266] width 117 height 9
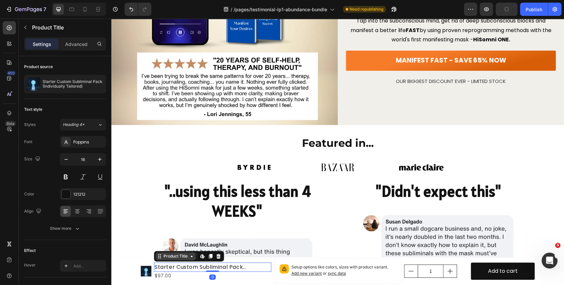
click at [168, 258] on div "Product Title" at bounding box center [175, 256] width 27 height 6
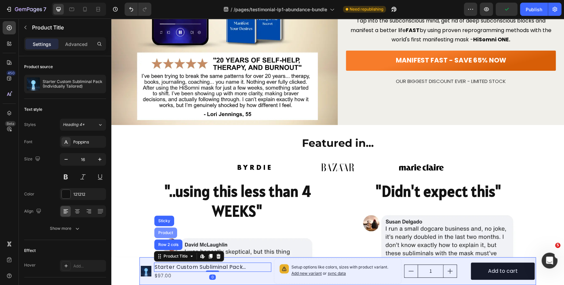
click at [165, 232] on div "Product" at bounding box center [166, 233] width 18 height 4
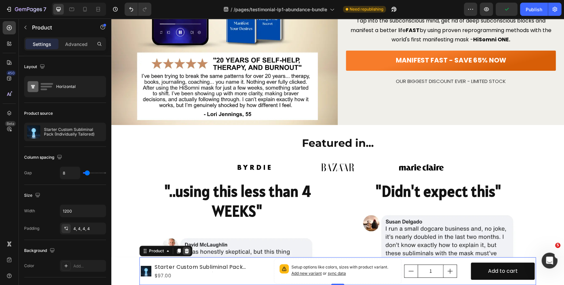
click at [185, 252] on icon at bounding box center [187, 250] width 4 height 5
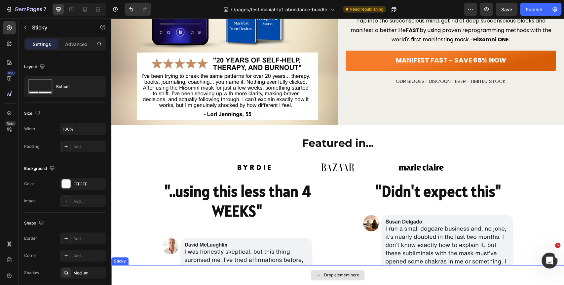
drag, startPoint x: 131, startPoint y: 270, endPoint x: 115, endPoint y: 241, distance: 33.4
click at [131, 270] on div "Drop element here" at bounding box center [337, 275] width 453 height 20
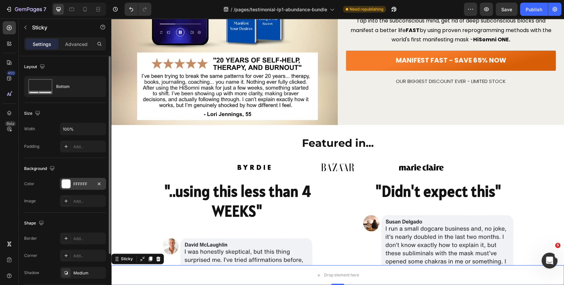
click at [84, 185] on div "FFFFFF" at bounding box center [82, 184] width 19 height 6
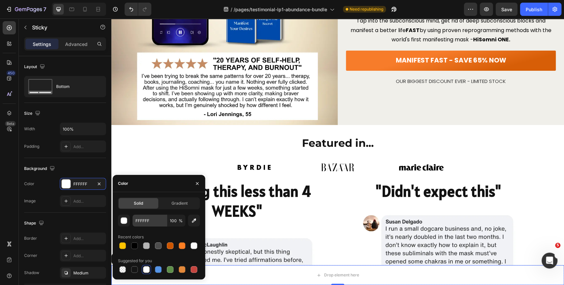
click at [133, 246] on div at bounding box center [134, 245] width 7 height 7
type input "000000"
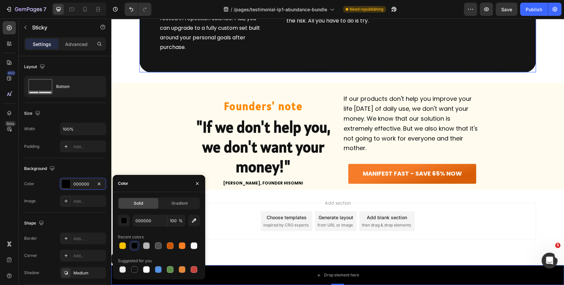
scroll to position [2919, 0]
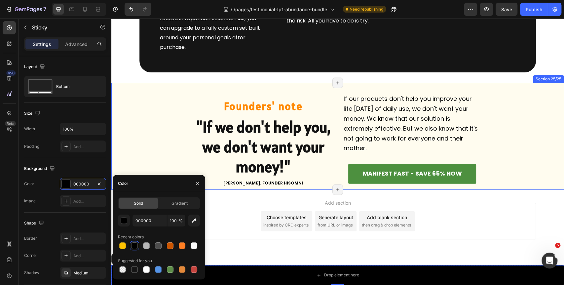
click at [373, 183] on link "MANIFEST FAST - SAVE 65% NOW" at bounding box center [412, 174] width 128 height 20
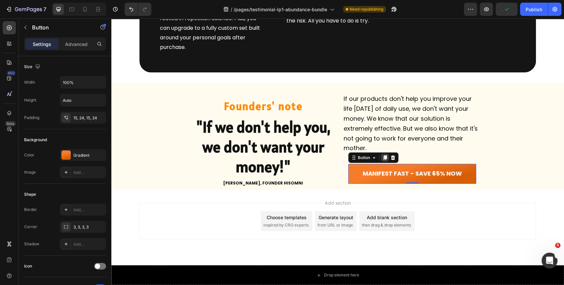
click at [385, 158] on div at bounding box center [385, 158] width 8 height 8
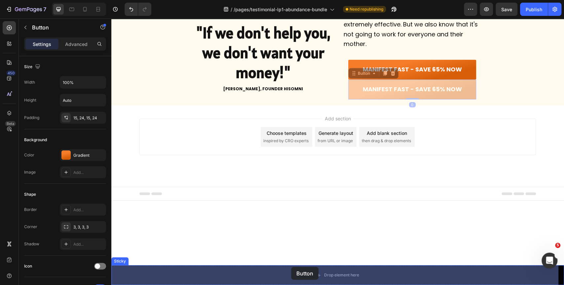
drag, startPoint x: 358, startPoint y: 178, endPoint x: 291, endPoint y: 267, distance: 110.9
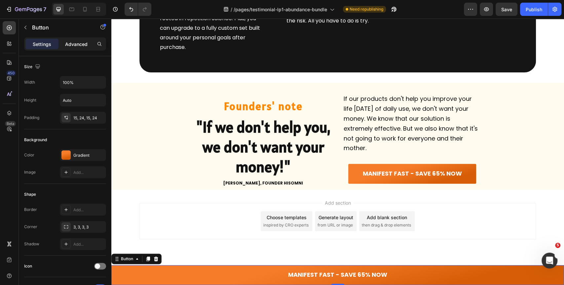
click at [75, 41] on p "Advanced" at bounding box center [76, 44] width 22 height 7
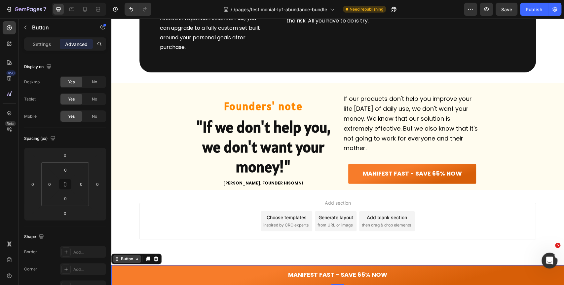
click at [133, 257] on div "Button" at bounding box center [127, 259] width 15 height 6
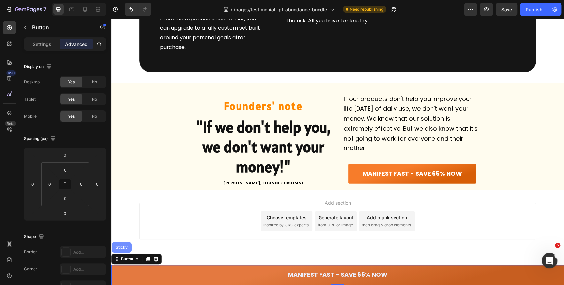
click at [126, 247] on div "Sticky" at bounding box center [121, 247] width 15 height 4
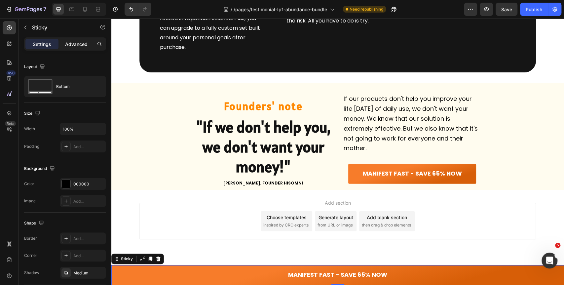
click at [74, 38] on div "Settings Advanced" at bounding box center [65, 43] width 82 height 13
click at [82, 43] on p "Advanced" at bounding box center [76, 44] width 22 height 7
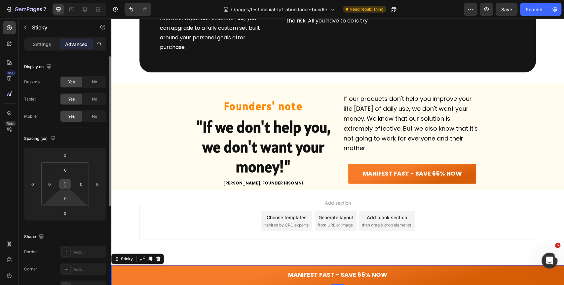
click at [66, 185] on icon at bounding box center [64, 183] width 5 height 5
click at [50, 182] on input "0" at bounding box center [50, 184] width 10 height 10
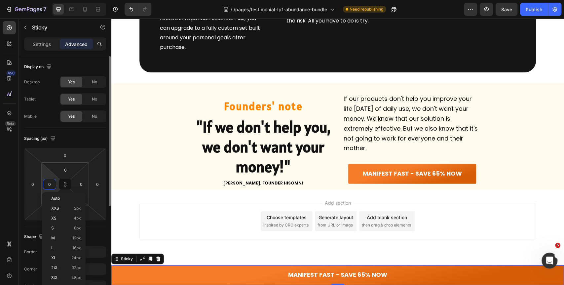
type input "1"
type input "10"
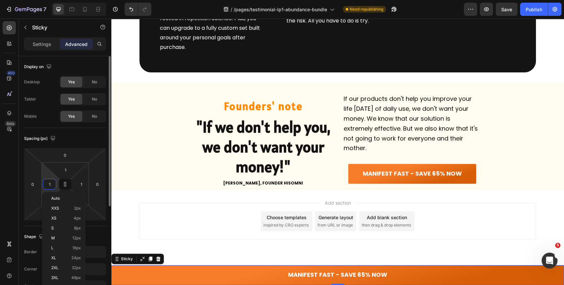
type input "10"
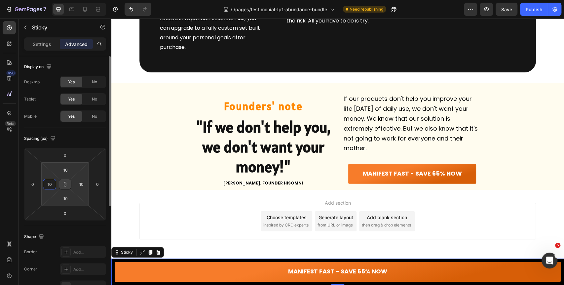
click at [63, 181] on icon at bounding box center [64, 183] width 5 height 5
click at [52, 183] on input "10" at bounding box center [50, 184] width 10 height 10
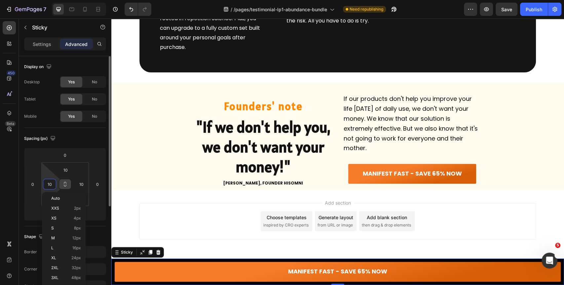
click at [51, 183] on input "10" at bounding box center [50, 184] width 10 height 10
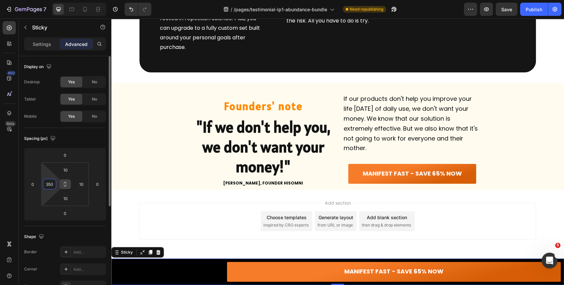
type input "350"
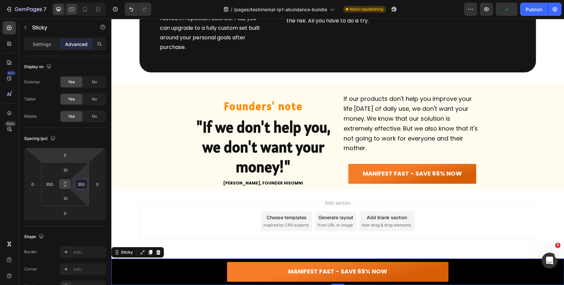
type input "350"
click at [74, 8] on icon at bounding box center [71, 10] width 5 height 4
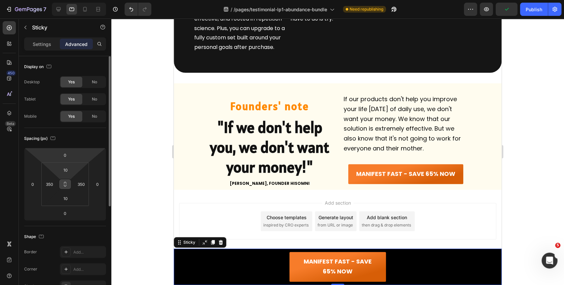
scroll to position [2937, 0]
click at [51, 182] on input "350" at bounding box center [50, 184] width 10 height 10
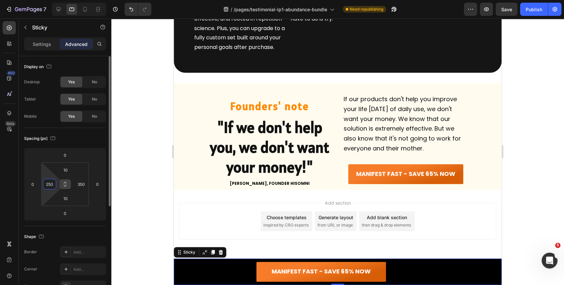
type input "250"
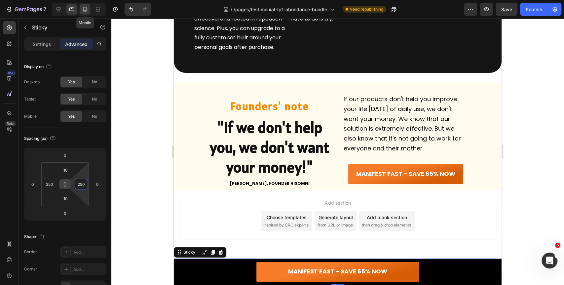
type input "250"
drag, startPoint x: 83, startPoint y: 9, endPoint x: 79, endPoint y: 37, distance: 28.4
click at [84, 9] on icon at bounding box center [85, 9] width 7 height 7
type input "24"
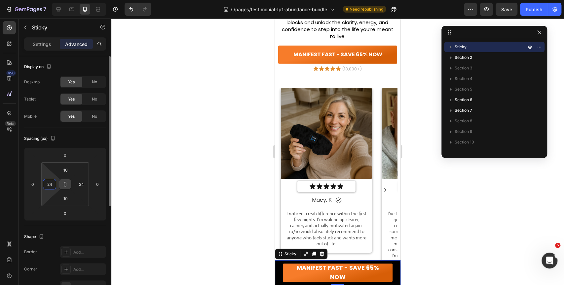
click at [51, 182] on input "24" at bounding box center [50, 184] width 10 height 10
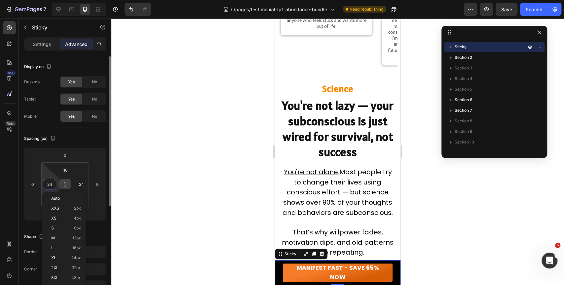
scroll to position [3165, 0]
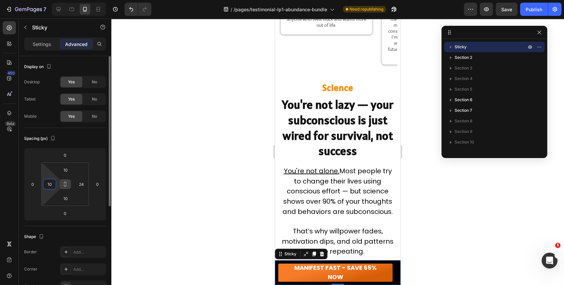
type input "10"
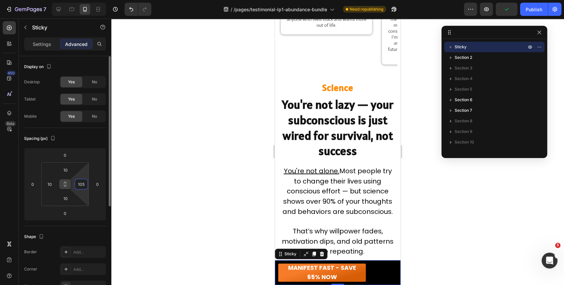
click at [81, 181] on input "105" at bounding box center [81, 184] width 10 height 10
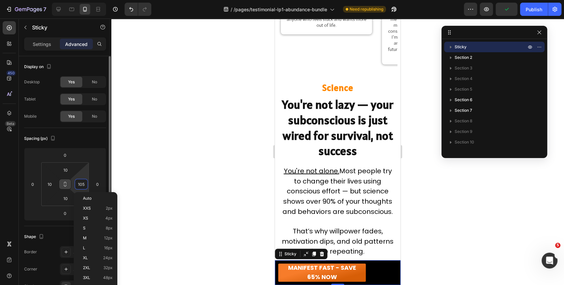
click at [81, 180] on input "105" at bounding box center [81, 184] width 10 height 10
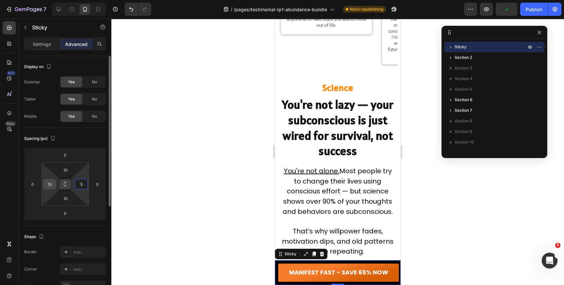
type input "5"
click at [52, 185] on input "10" at bounding box center [50, 184] width 10 height 10
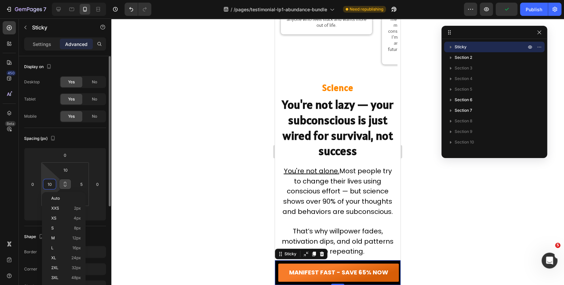
type input "5"
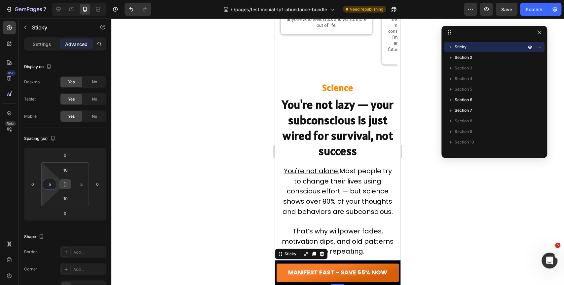
click at [145, 156] on div at bounding box center [337, 152] width 453 height 266
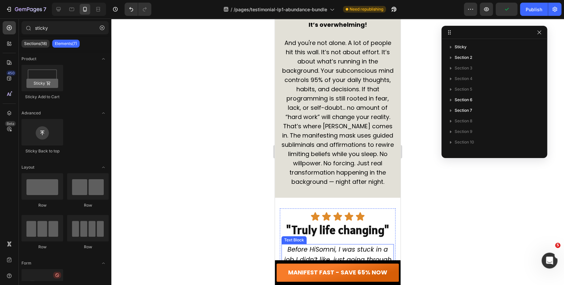
scroll to position [2100, 0]
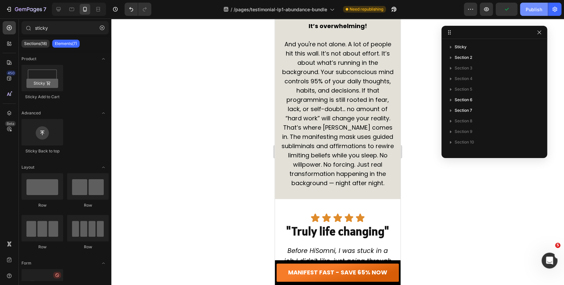
click at [533, 10] on div "Publish" at bounding box center [534, 9] width 17 height 7
click at [540, 32] on icon "button" at bounding box center [539, 32] width 5 height 5
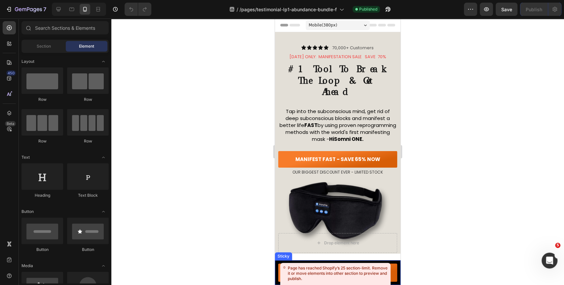
click at [361, 271] on div "Page has reached Shopify’s 25 section-limit. Remove it or move elements into ot…" at bounding box center [338, 273] width 100 height 16
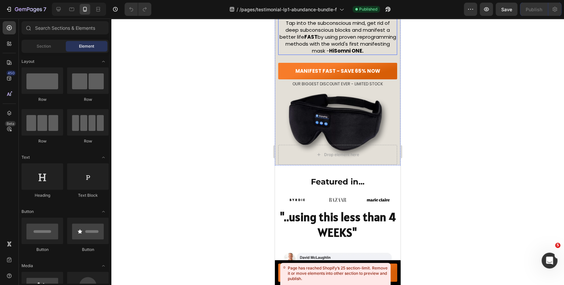
scroll to position [404, 0]
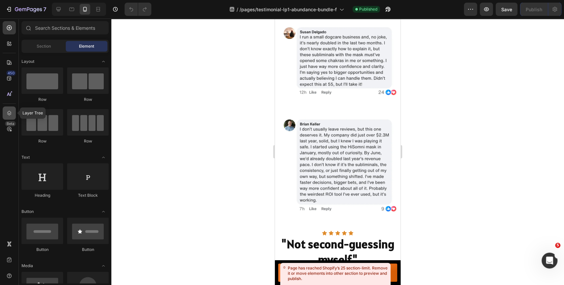
click at [10, 115] on icon at bounding box center [9, 113] width 7 height 7
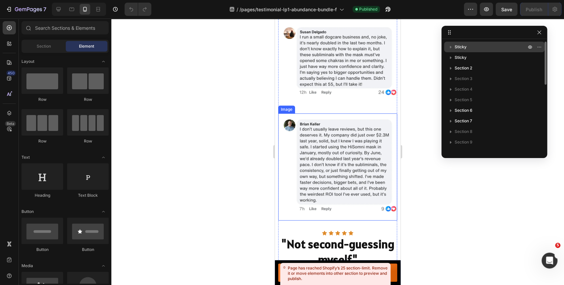
click at [467, 49] on p "Sticky" at bounding box center [491, 47] width 73 height 7
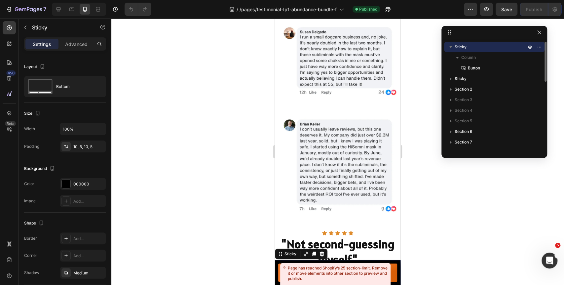
click at [465, 46] on span "Sticky" at bounding box center [461, 47] width 12 height 7
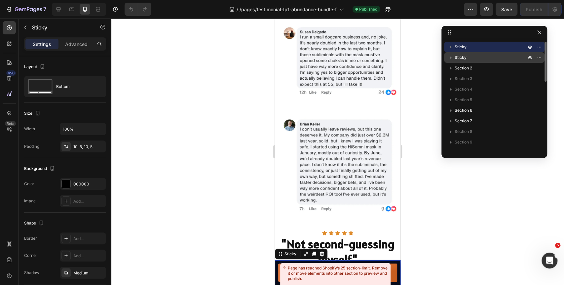
click at [463, 57] on span "Sticky" at bounding box center [461, 57] width 12 height 7
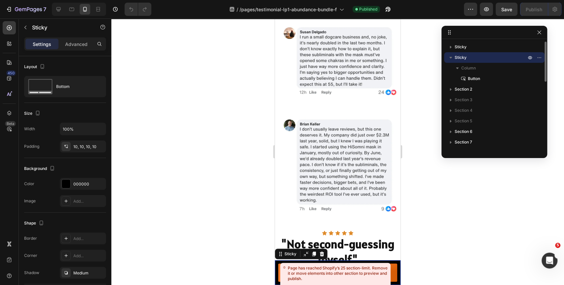
click at [463, 57] on span "Sticky" at bounding box center [461, 57] width 12 height 7
click at [538, 56] on icon "button" at bounding box center [539, 57] width 5 height 5
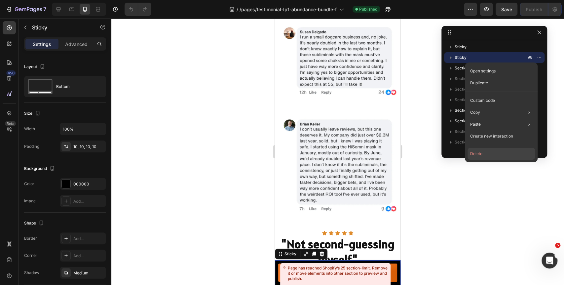
click at [484, 151] on button "Delete" at bounding box center [501, 154] width 67 height 12
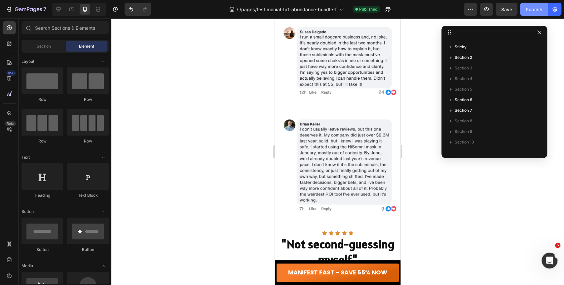
click at [534, 11] on div "Publish" at bounding box center [534, 9] width 17 height 7
click at [62, 11] on div at bounding box center [58, 9] width 11 height 11
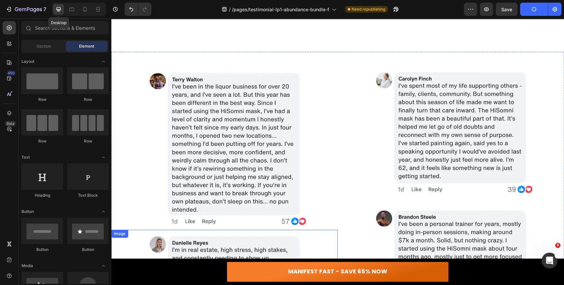
scroll to position [644, 0]
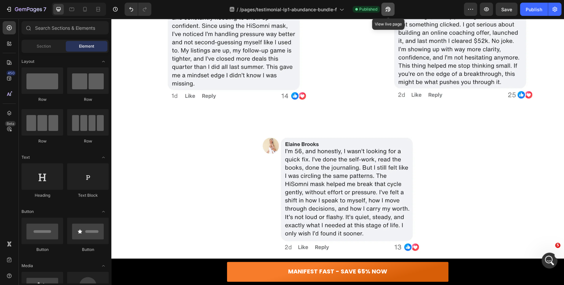
click at [387, 10] on icon "button" at bounding box center [387, 11] width 2 height 2
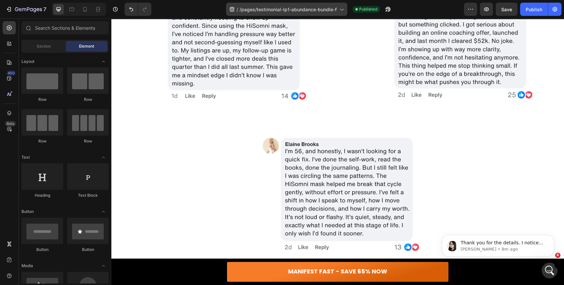
scroll to position [0, 0]
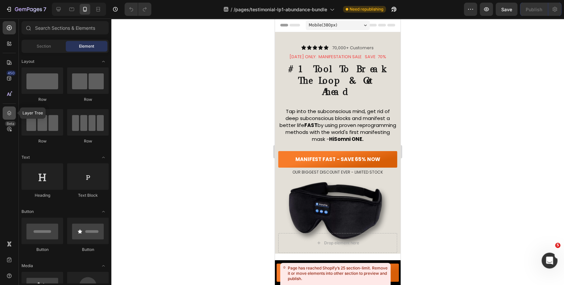
click at [10, 106] on div at bounding box center [9, 112] width 13 height 13
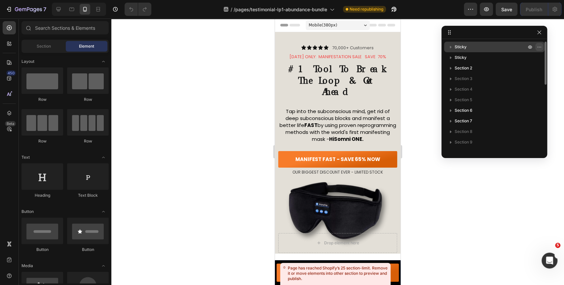
click at [541, 46] on icon "button" at bounding box center [539, 46] width 5 height 5
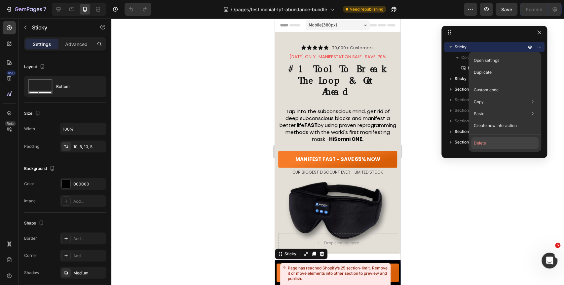
click at [487, 142] on button "Delete" at bounding box center [504, 143] width 67 height 12
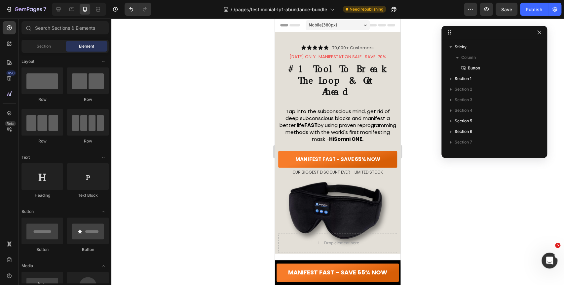
click at [209, 135] on div at bounding box center [337, 152] width 453 height 266
click at [61, 9] on icon at bounding box center [58, 9] width 7 height 7
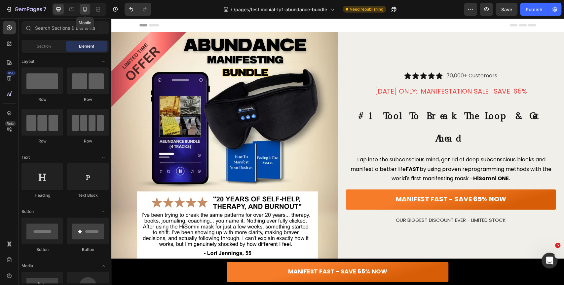
click at [85, 10] on icon at bounding box center [85, 9] width 7 height 7
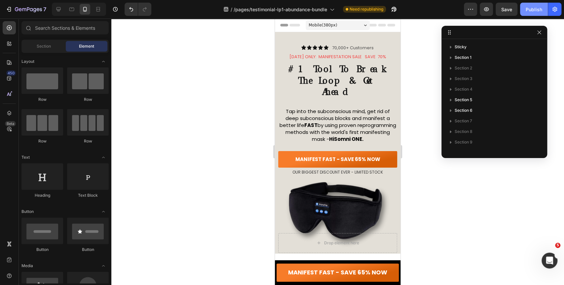
click at [542, 11] on div "Publish" at bounding box center [534, 9] width 17 height 7
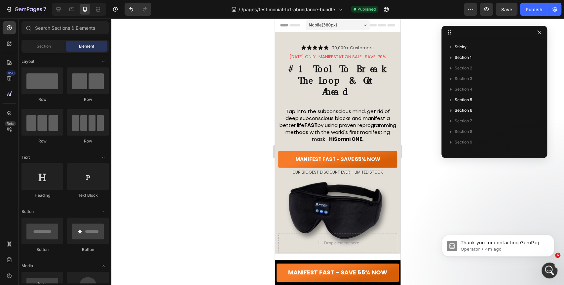
click at [431, 40] on div at bounding box center [337, 152] width 453 height 266
click at [391, 10] on button "button" at bounding box center [386, 9] width 13 height 13
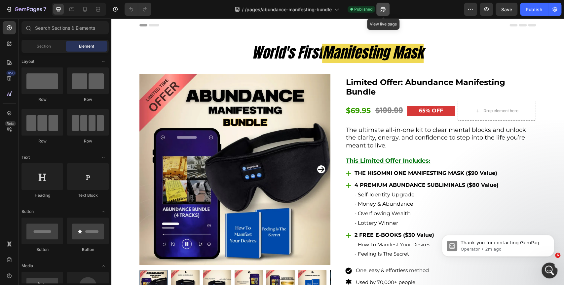
click at [386, 7] on icon "button" at bounding box center [383, 9] width 7 height 7
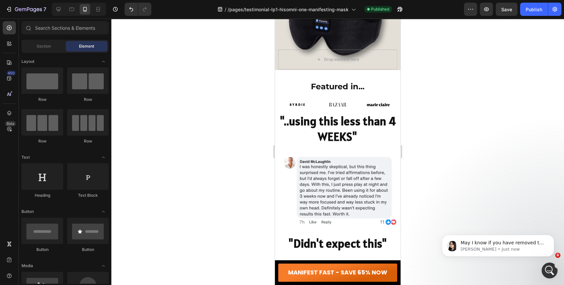
click at [490, 243] on p "May I know if you have removed the sticky cart from the page? I'm checking but …" at bounding box center [503, 243] width 85 height 7
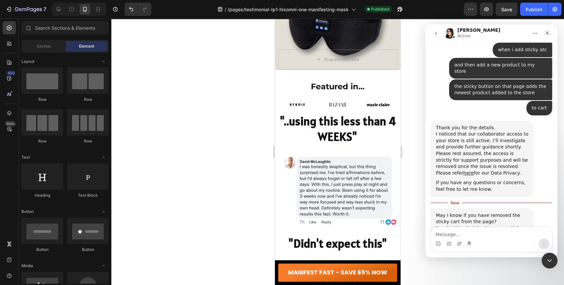
scroll to position [441, 0]
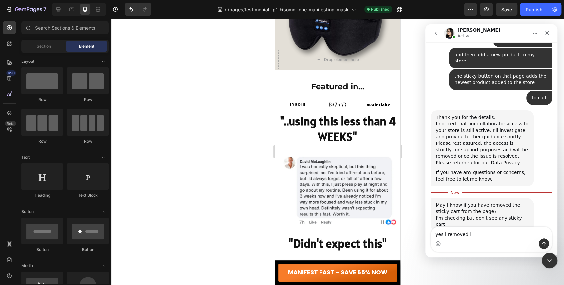
type textarea "yes i removed it"
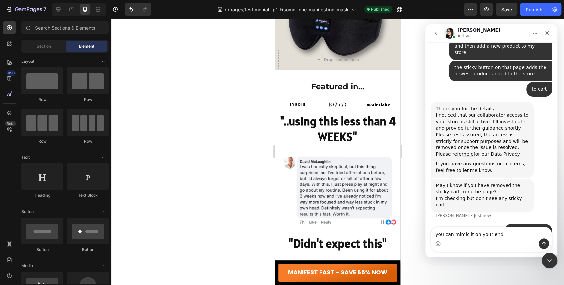
scroll to position [476, 0]
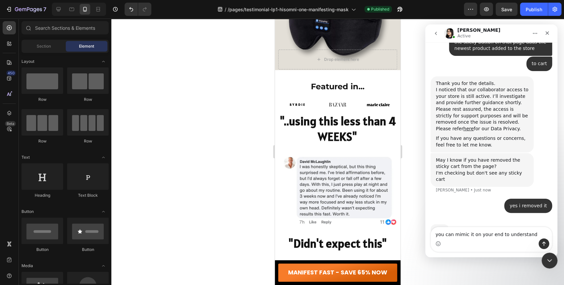
type textarea "you can mimic it on your end to understand"
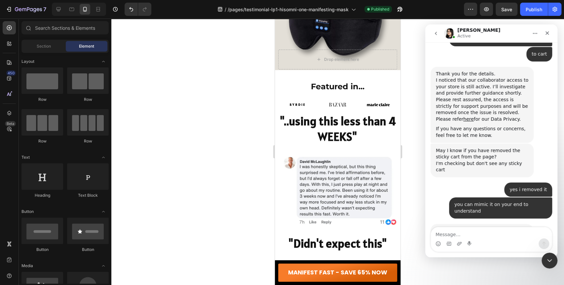
scroll to position [485, 0]
click at [545, 30] on icon "Close" at bounding box center [547, 32] width 5 height 5
